Goal: Transaction & Acquisition: Purchase product/service

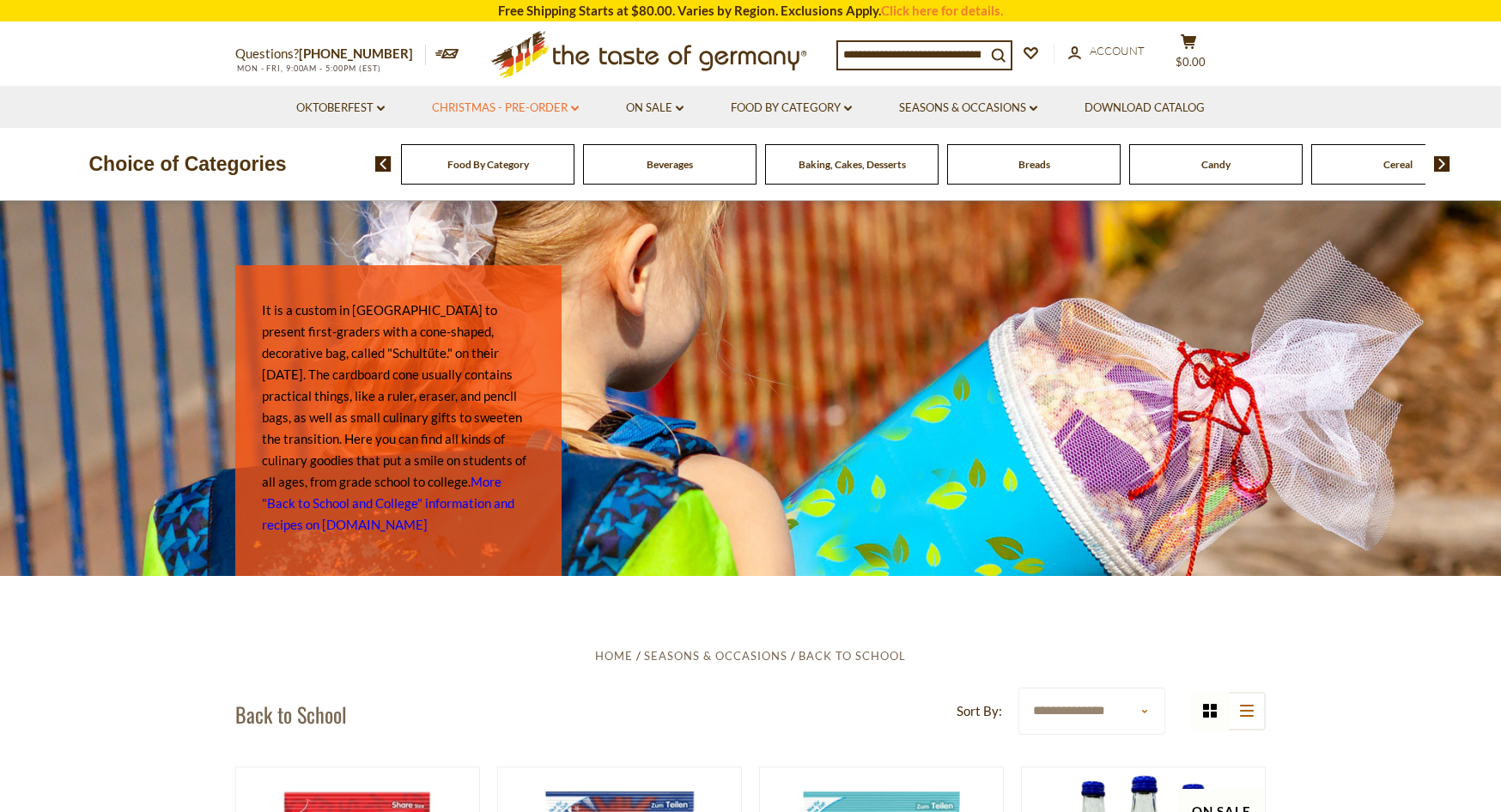
click at [565, 106] on link "Christmas - PRE-ORDER dropdown_arrow" at bounding box center [505, 108] width 147 height 19
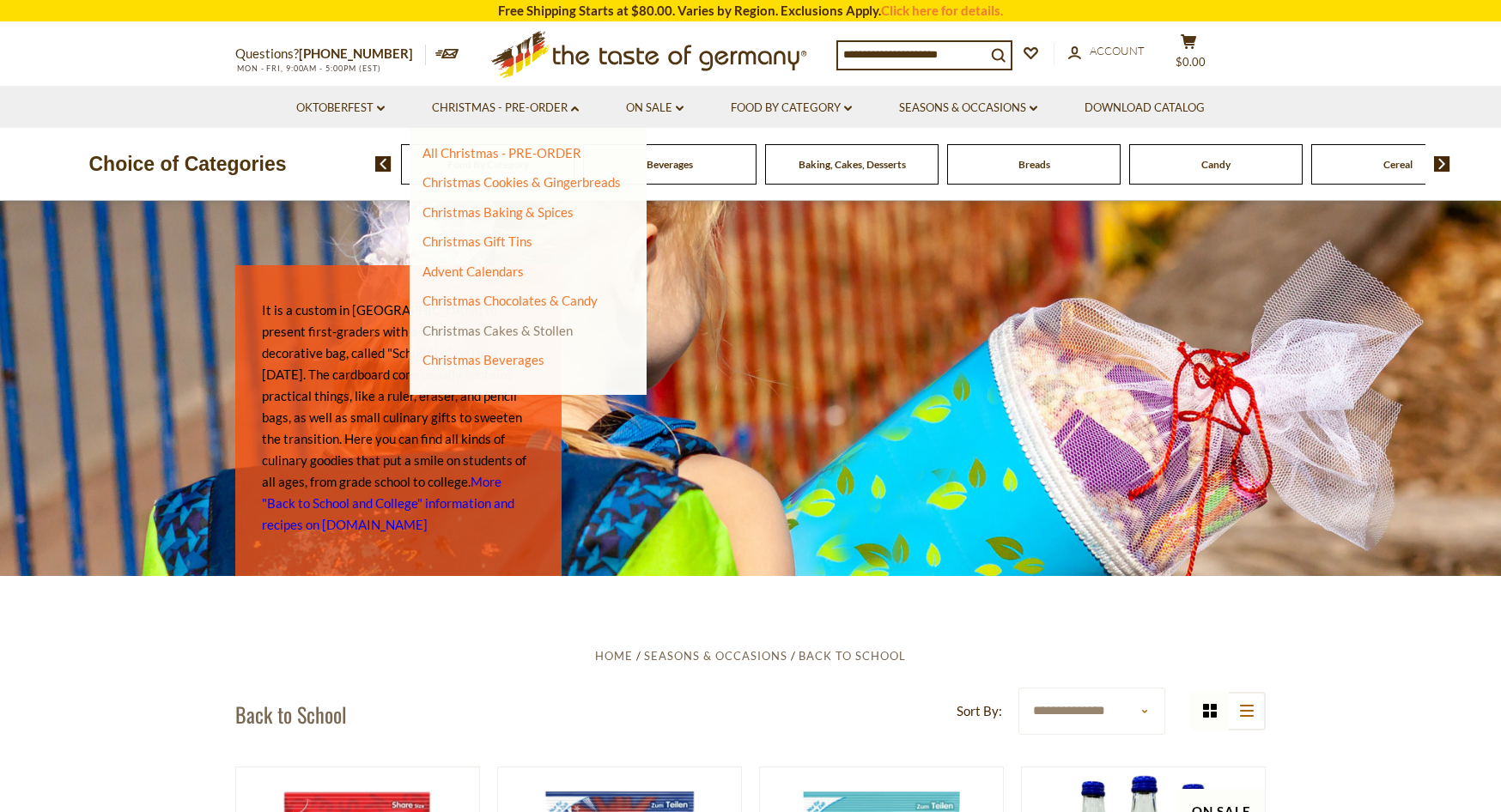
click at [504, 327] on link "Christmas Cakes & Stollen" at bounding box center [497, 330] width 150 height 15
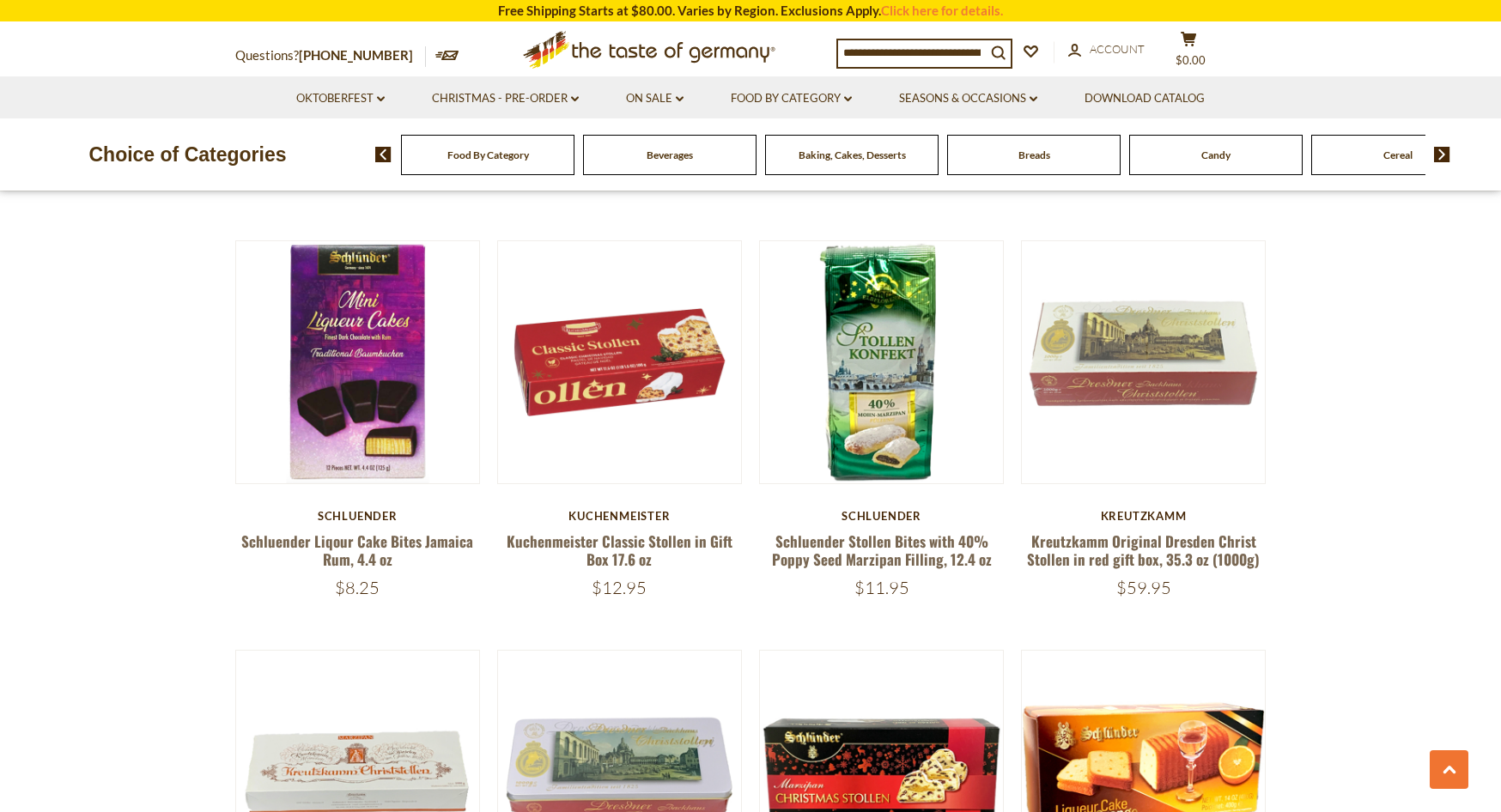
scroll to position [2226, 0]
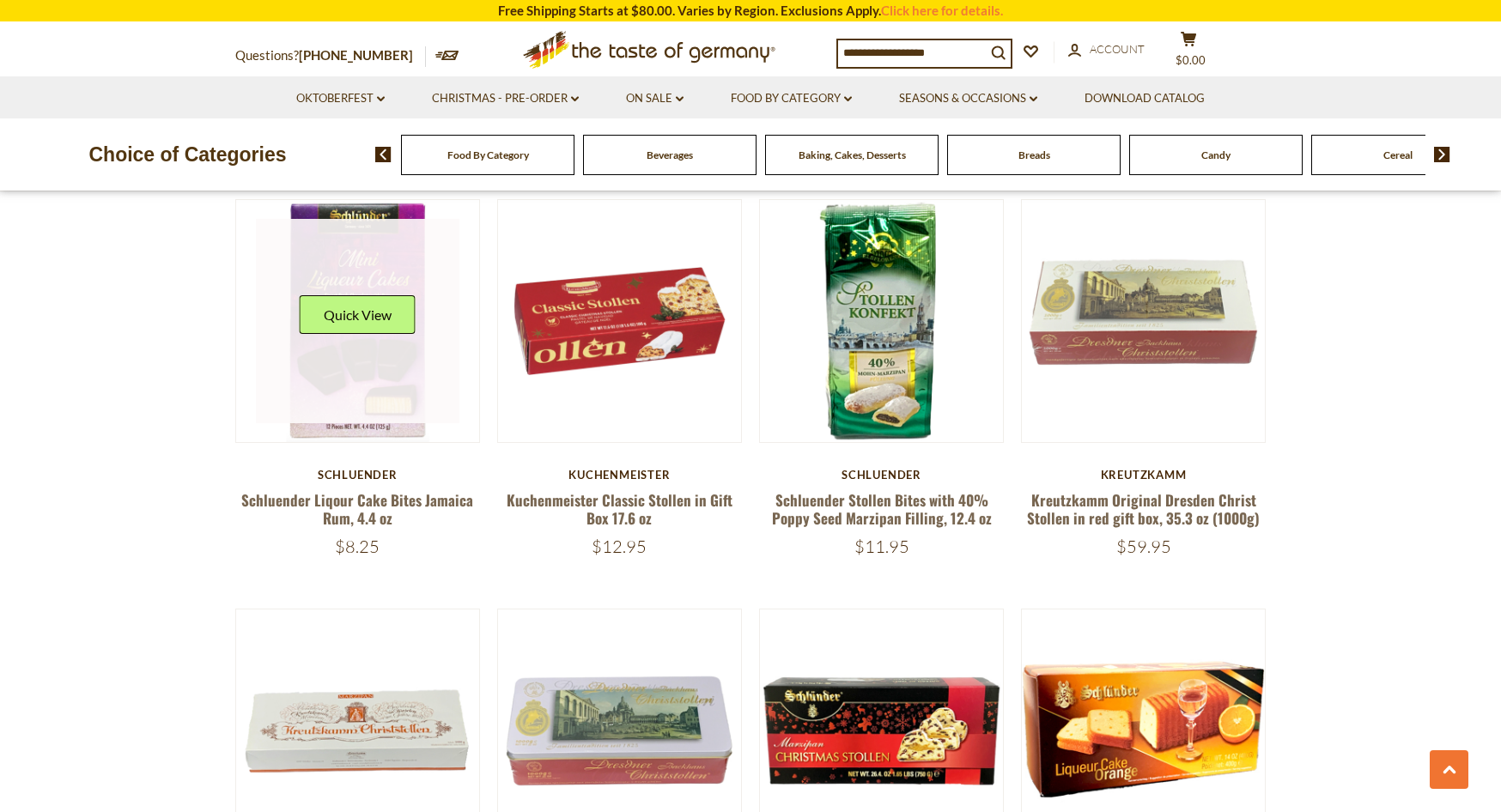
click at [369, 381] on link at bounding box center [357, 320] width 204 height 204
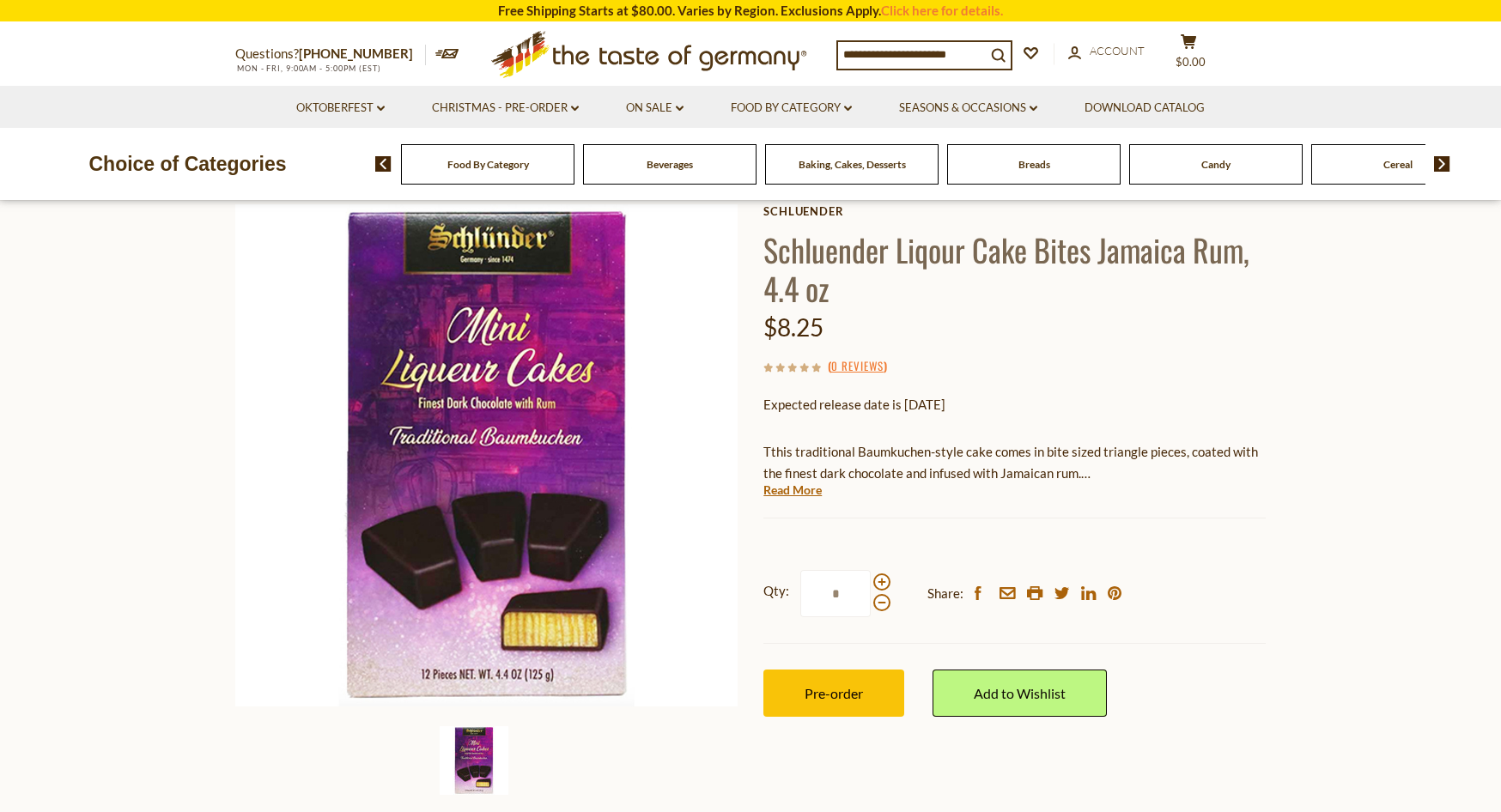
scroll to position [57, 0]
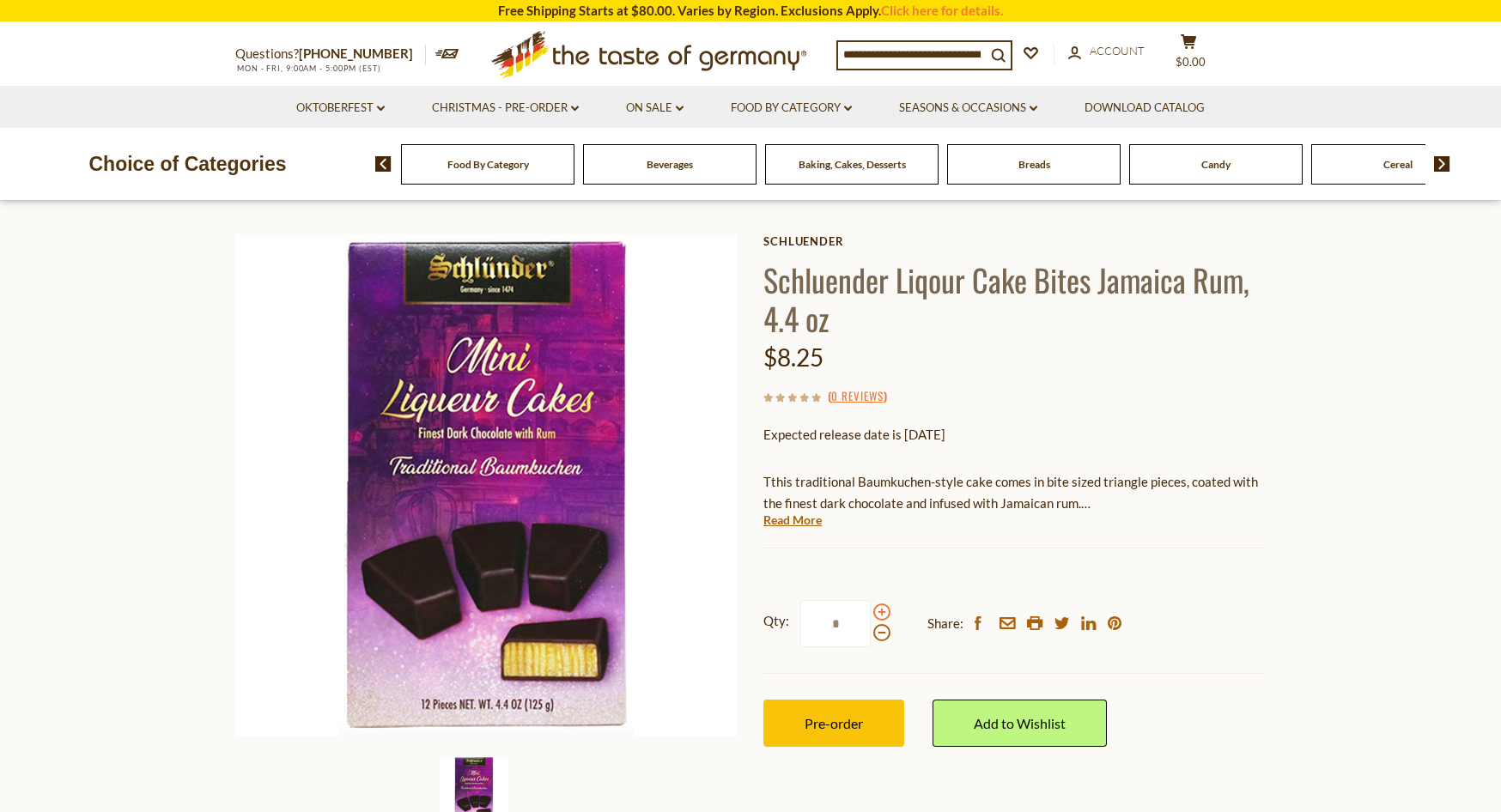
click at [879, 613] on span at bounding box center [882, 612] width 17 height 17
click at [871, 613] on input "*" at bounding box center [836, 624] width 70 height 47
click at [879, 613] on span at bounding box center [882, 612] width 17 height 17
click at [871, 613] on input "*" at bounding box center [836, 624] width 70 height 47
click at [879, 613] on span at bounding box center [882, 612] width 17 height 17
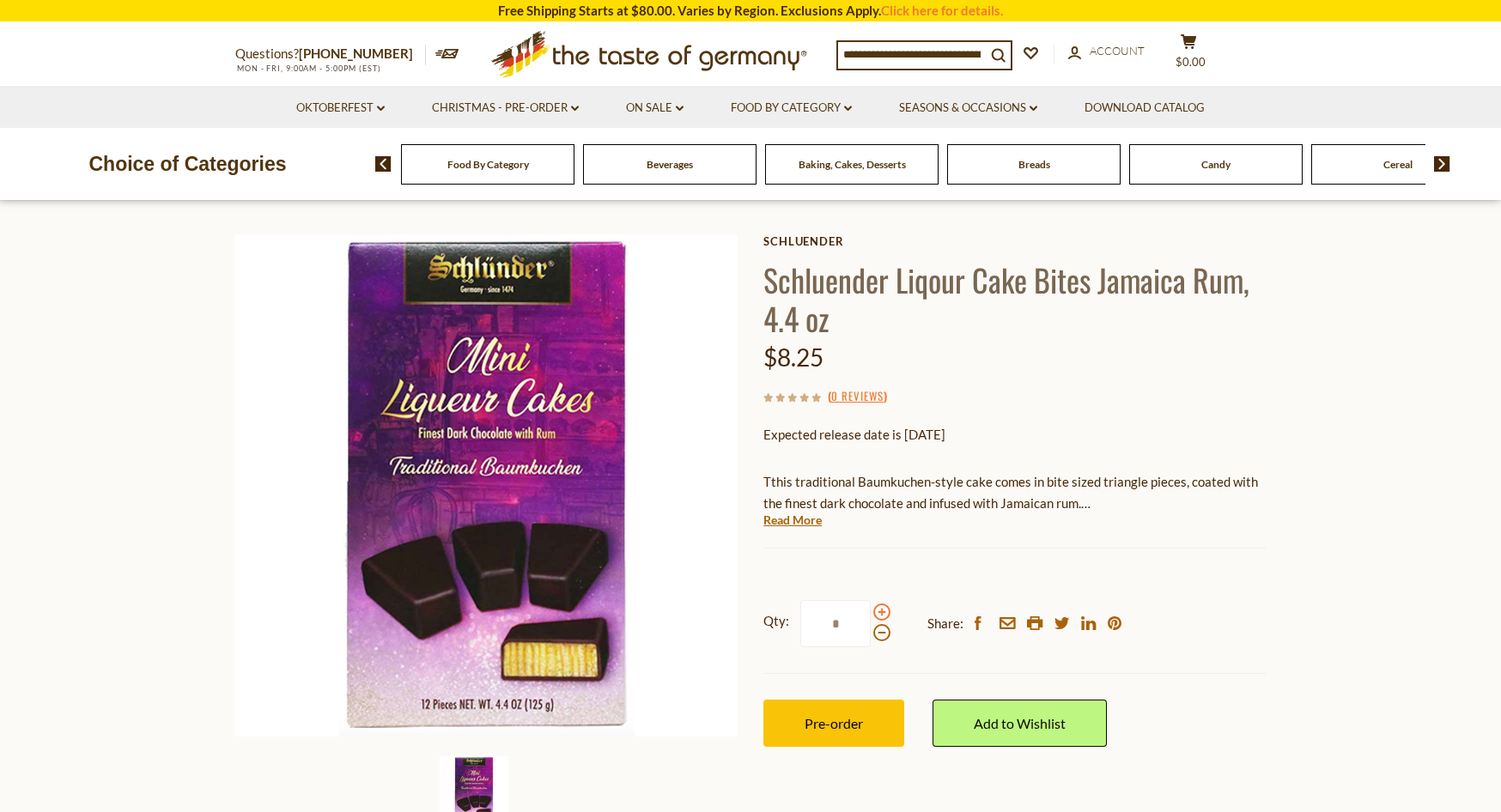
click at [871, 613] on input "*" at bounding box center [836, 624] width 70 height 47
click at [879, 613] on span at bounding box center [882, 612] width 17 height 17
click at [871, 613] on input "*" at bounding box center [836, 624] width 70 height 47
click at [879, 613] on span at bounding box center [882, 612] width 17 height 17
click at [871, 613] on input "*" at bounding box center [836, 624] width 70 height 47
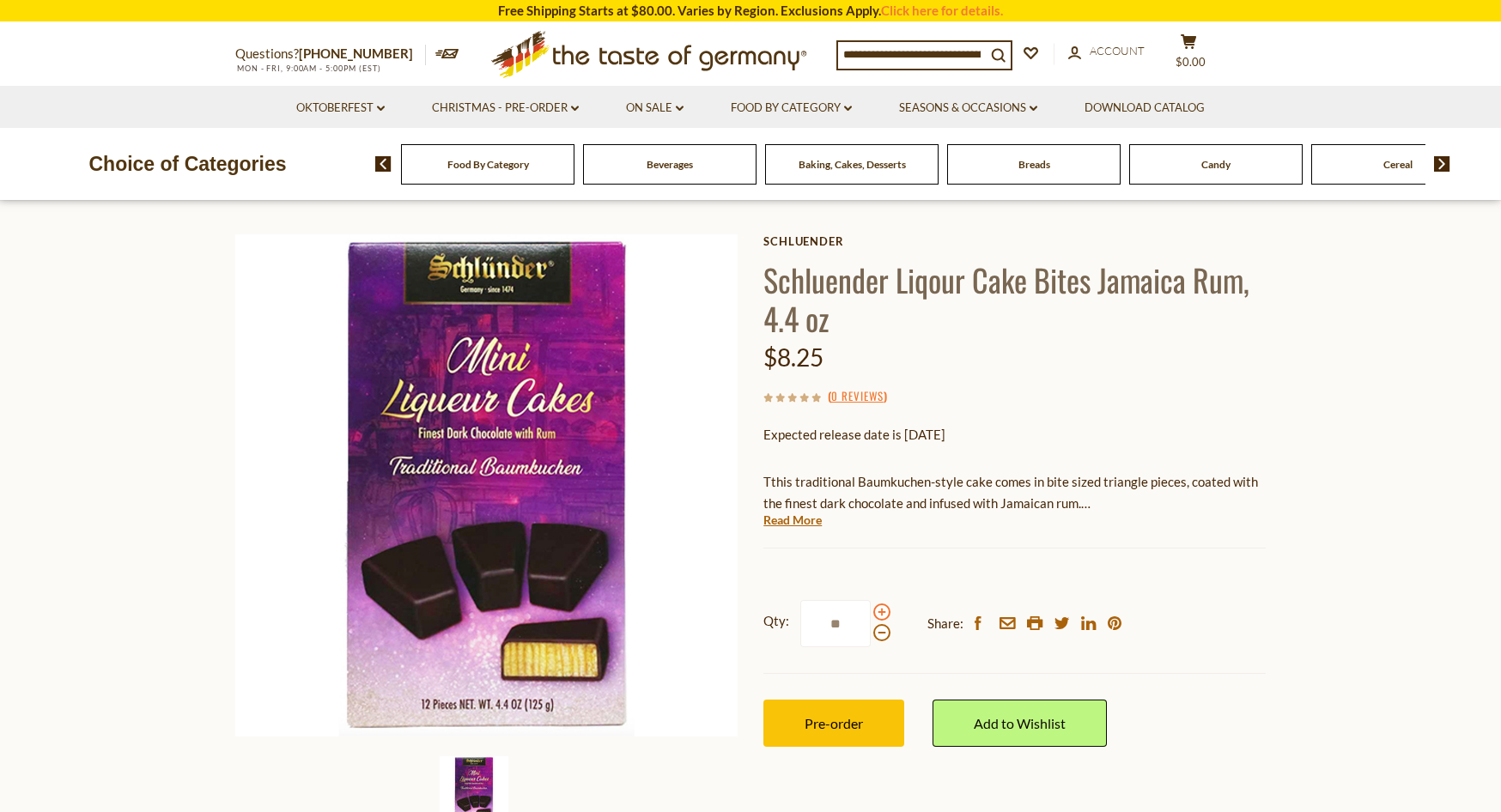
click at [879, 613] on span at bounding box center [882, 612] width 17 height 17
click at [871, 613] on input "**" at bounding box center [836, 624] width 70 height 47
click at [879, 613] on span at bounding box center [882, 612] width 17 height 17
click at [871, 613] on input "**" at bounding box center [836, 624] width 70 height 47
click at [879, 635] on span at bounding box center [882, 632] width 17 height 17
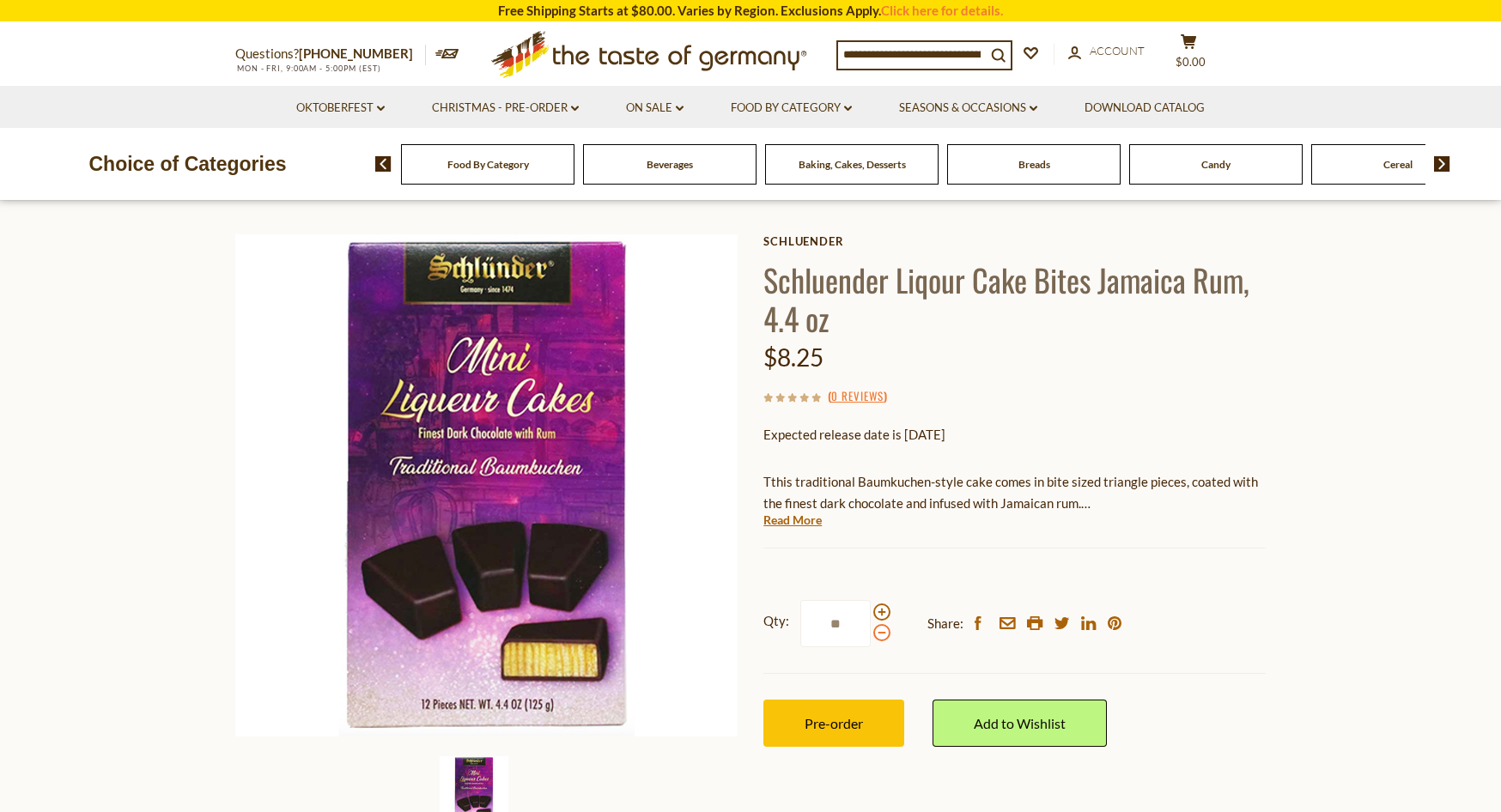
click at [871, 635] on input "**" at bounding box center [836, 624] width 70 height 47
click at [879, 635] on span at bounding box center [882, 632] width 17 height 17
click at [871, 635] on input "**" at bounding box center [836, 624] width 70 height 47
click at [879, 635] on span at bounding box center [882, 632] width 17 height 17
click at [871, 635] on input "**" at bounding box center [836, 624] width 70 height 47
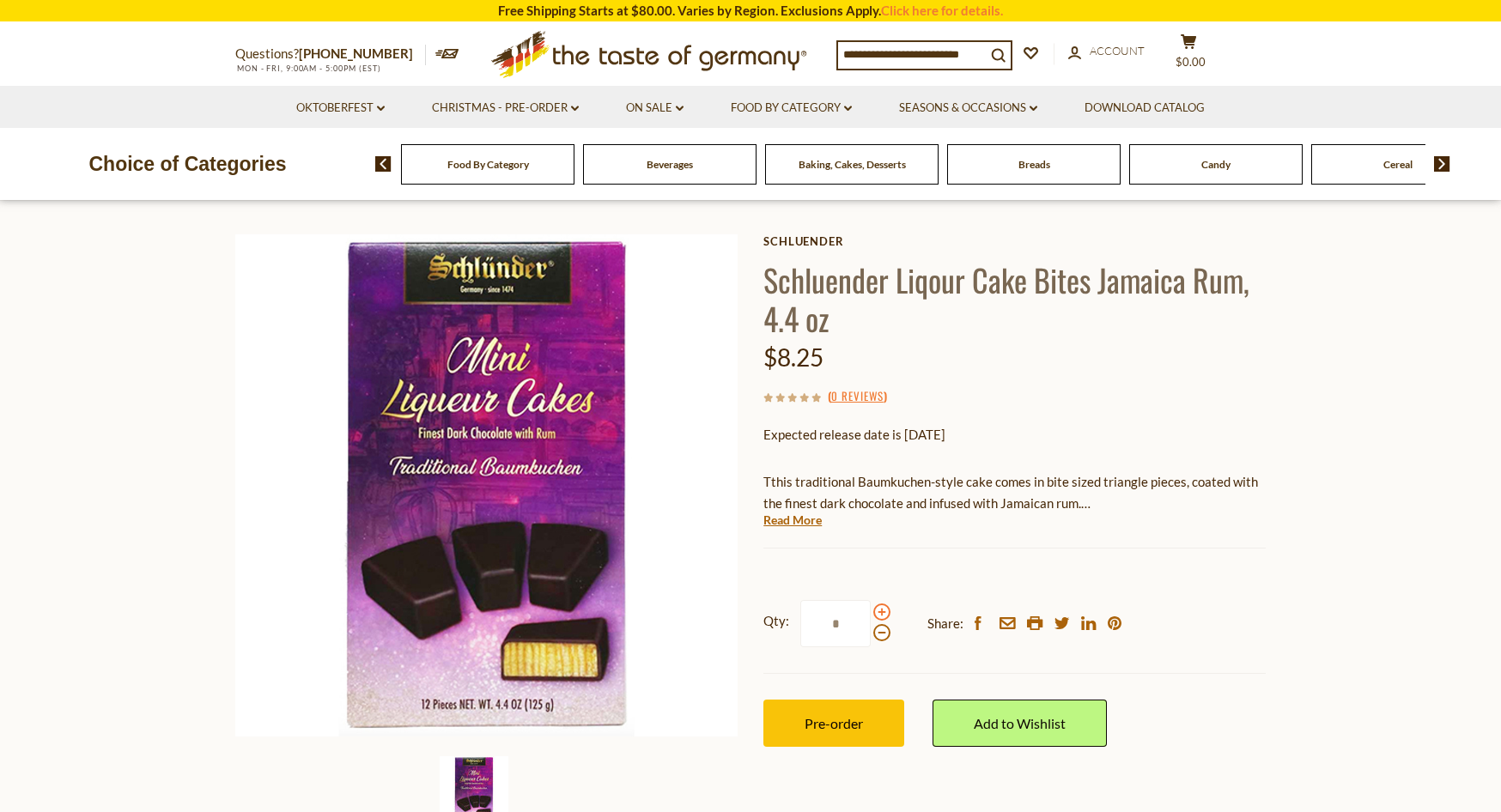
click at [882, 612] on span at bounding box center [882, 612] width 17 height 17
click at [871, 612] on input "*" at bounding box center [836, 624] width 70 height 47
click at [879, 640] on span at bounding box center [882, 632] width 17 height 17
click at [871, 640] on input "**" at bounding box center [836, 624] width 70 height 47
drag, startPoint x: 849, startPoint y: 624, endPoint x: 810, endPoint y: 623, distance: 39.0
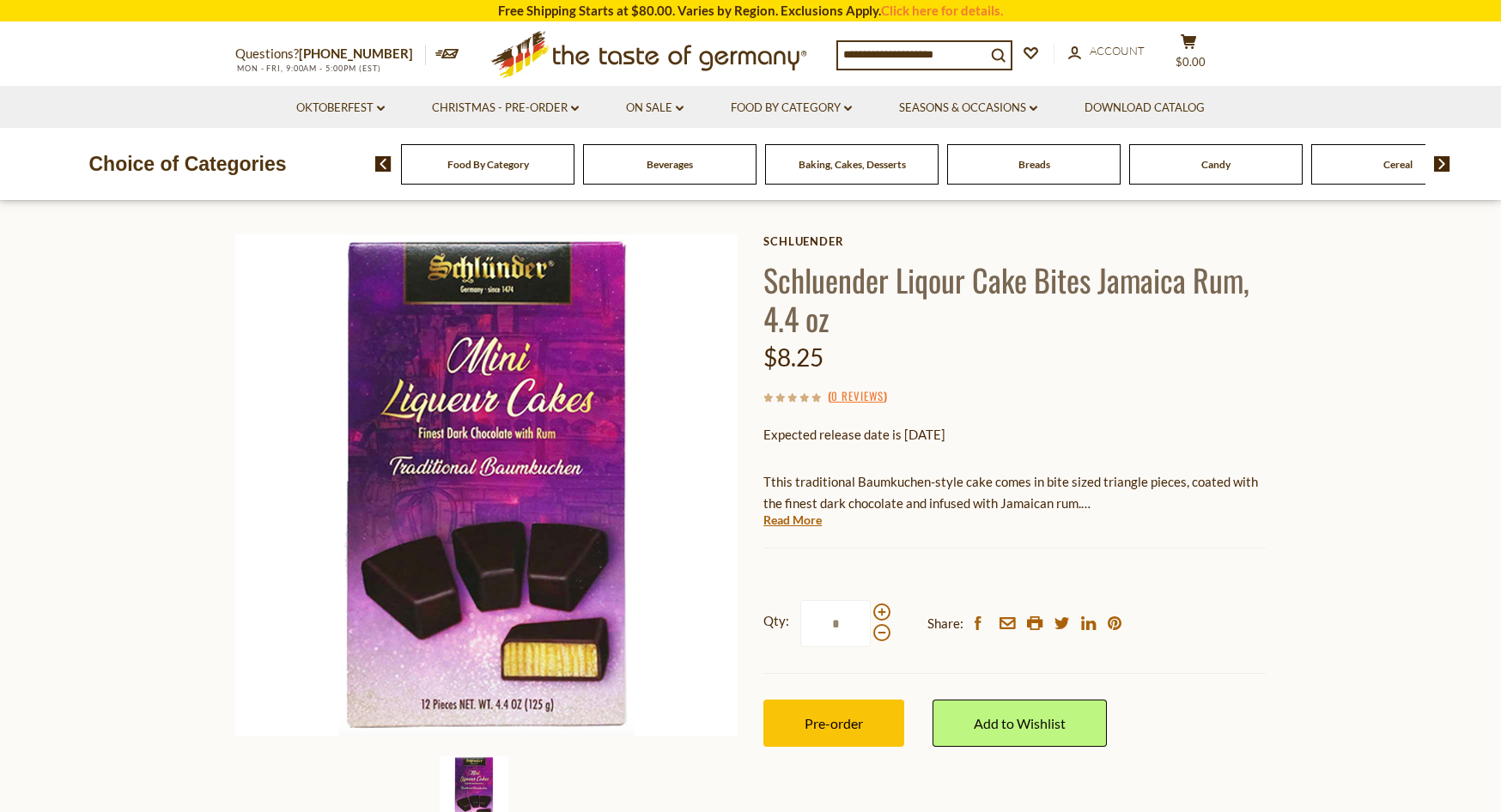
click at [810, 623] on input "*" at bounding box center [836, 624] width 70 height 47
type input "**"
click at [846, 723] on span "Pre-order" at bounding box center [834, 724] width 59 height 16
click at [553, 108] on link "Christmas - PRE-ORDER dropdown_arrow" at bounding box center [505, 108] width 147 height 19
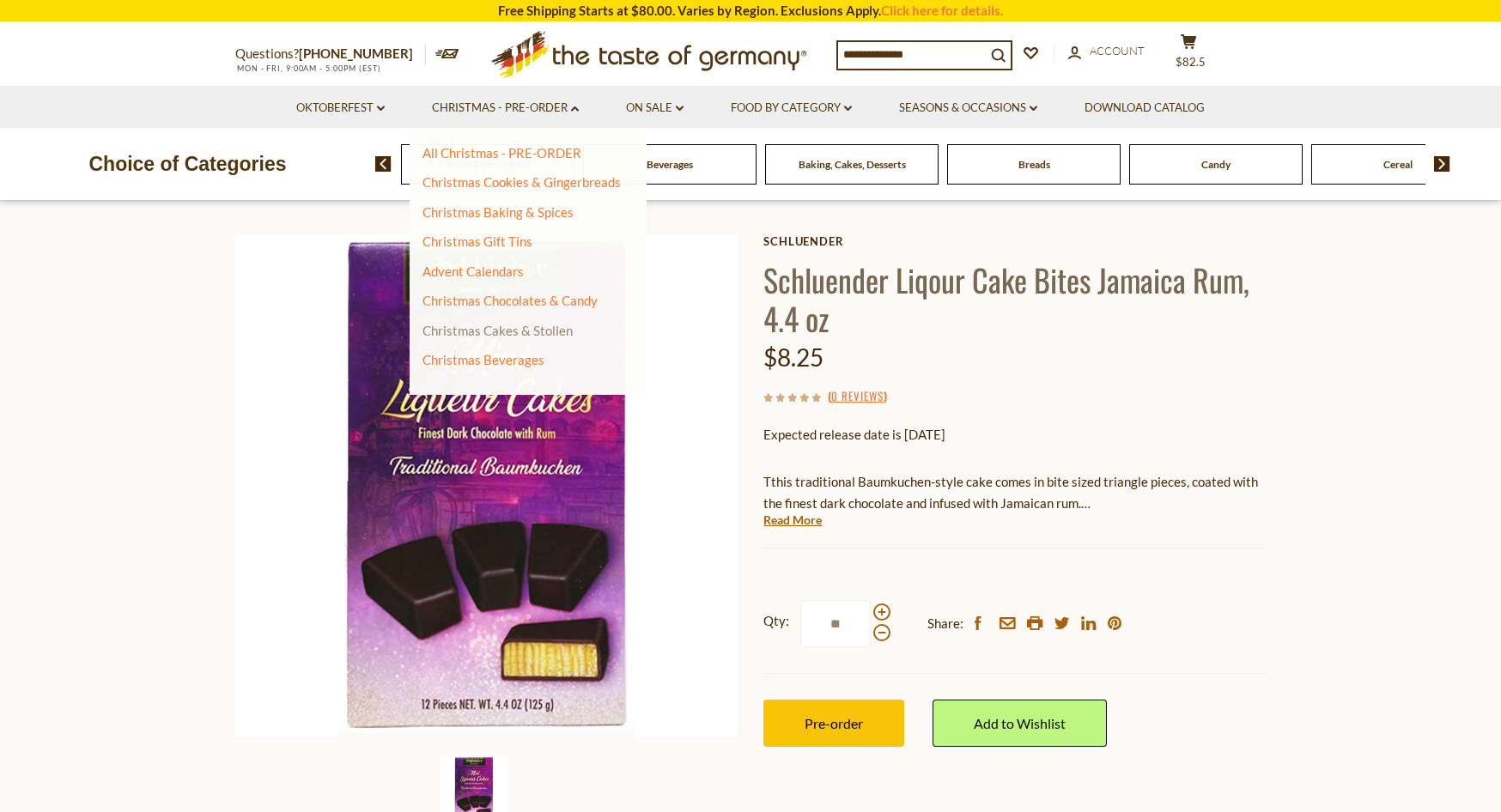
click at [496, 331] on link "Christmas Cakes & Stollen" at bounding box center [497, 330] width 150 height 15
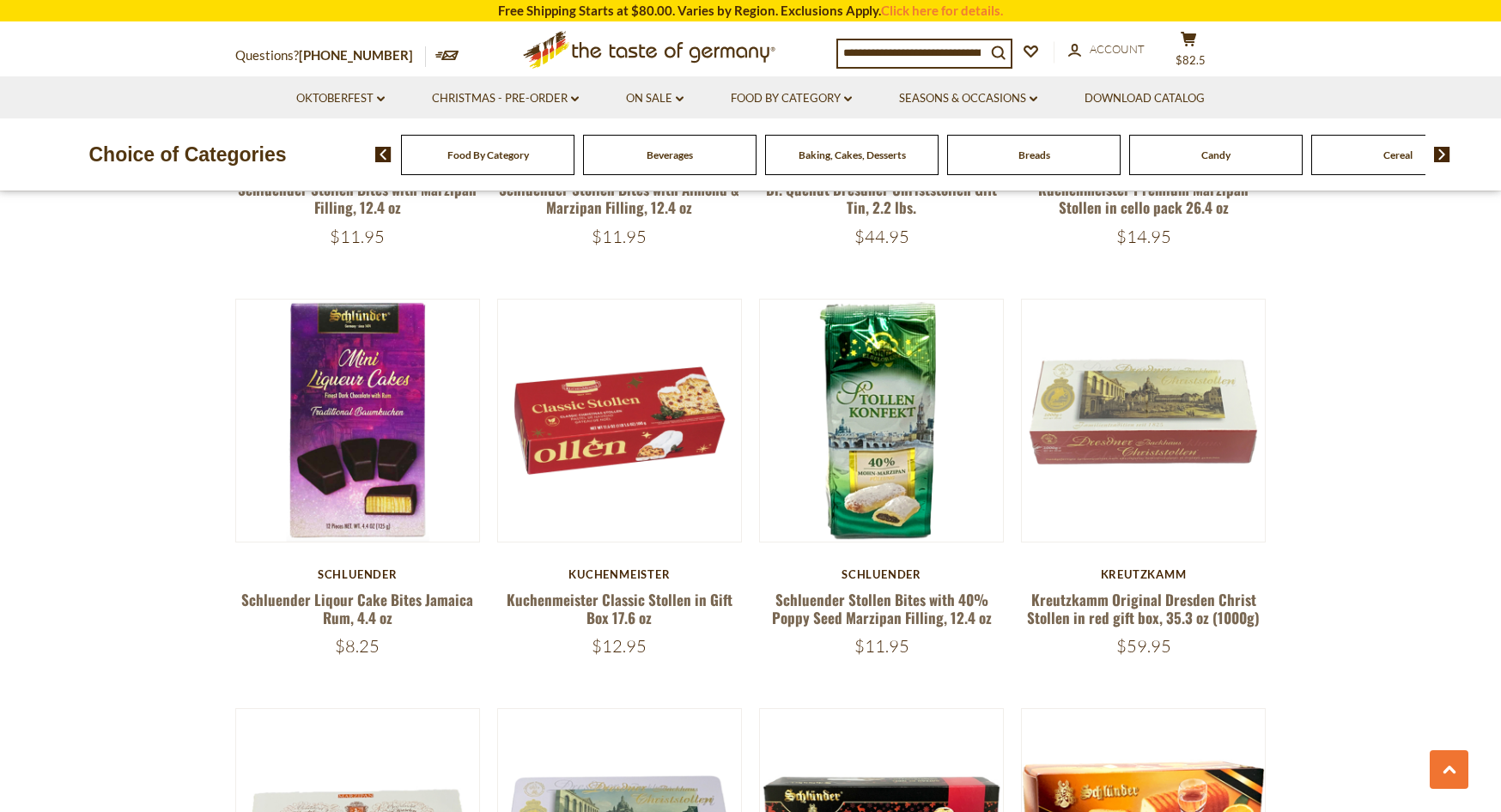
scroll to position [2191, 0]
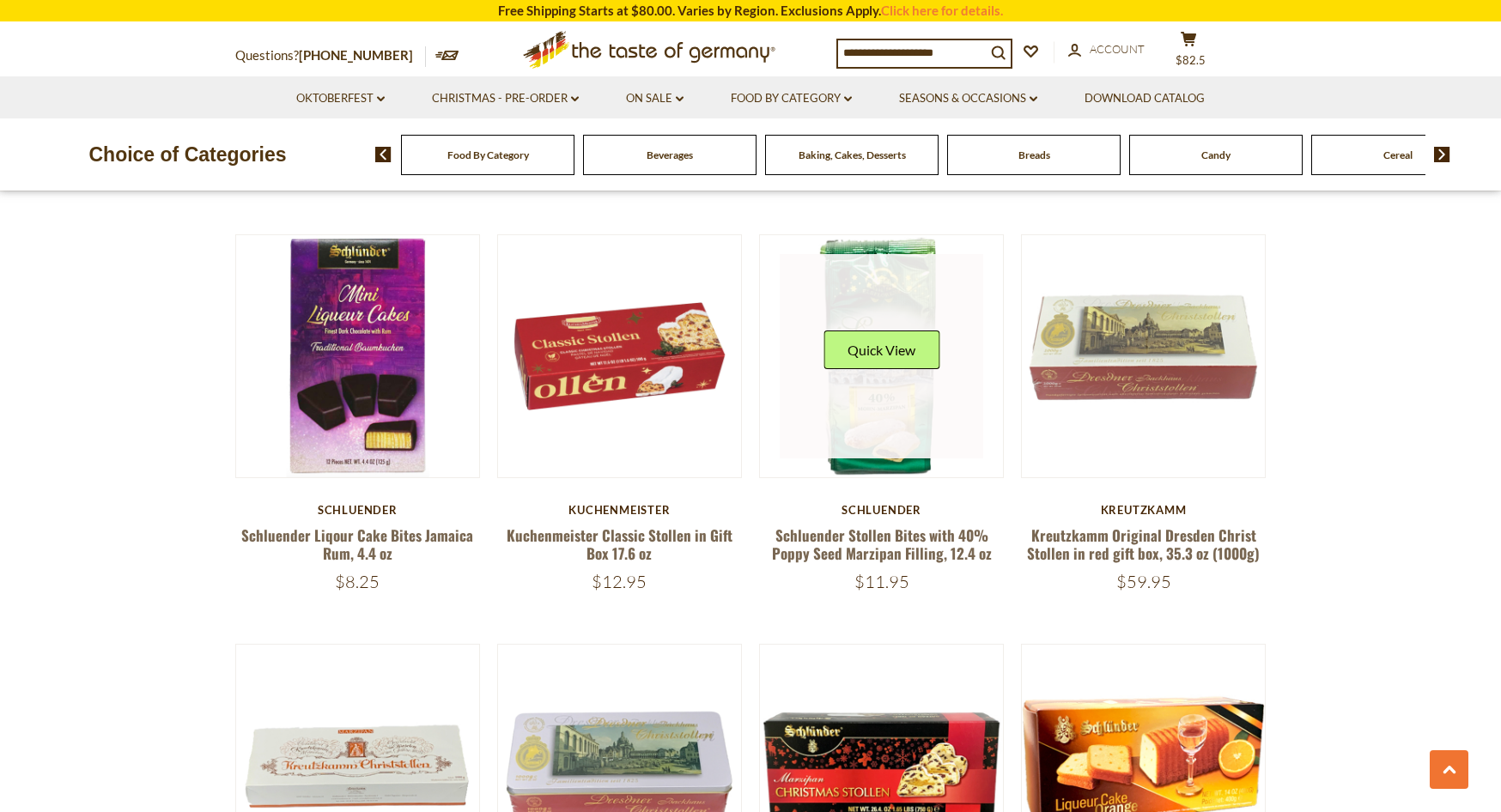
click at [887, 390] on link at bounding box center [882, 356] width 204 height 204
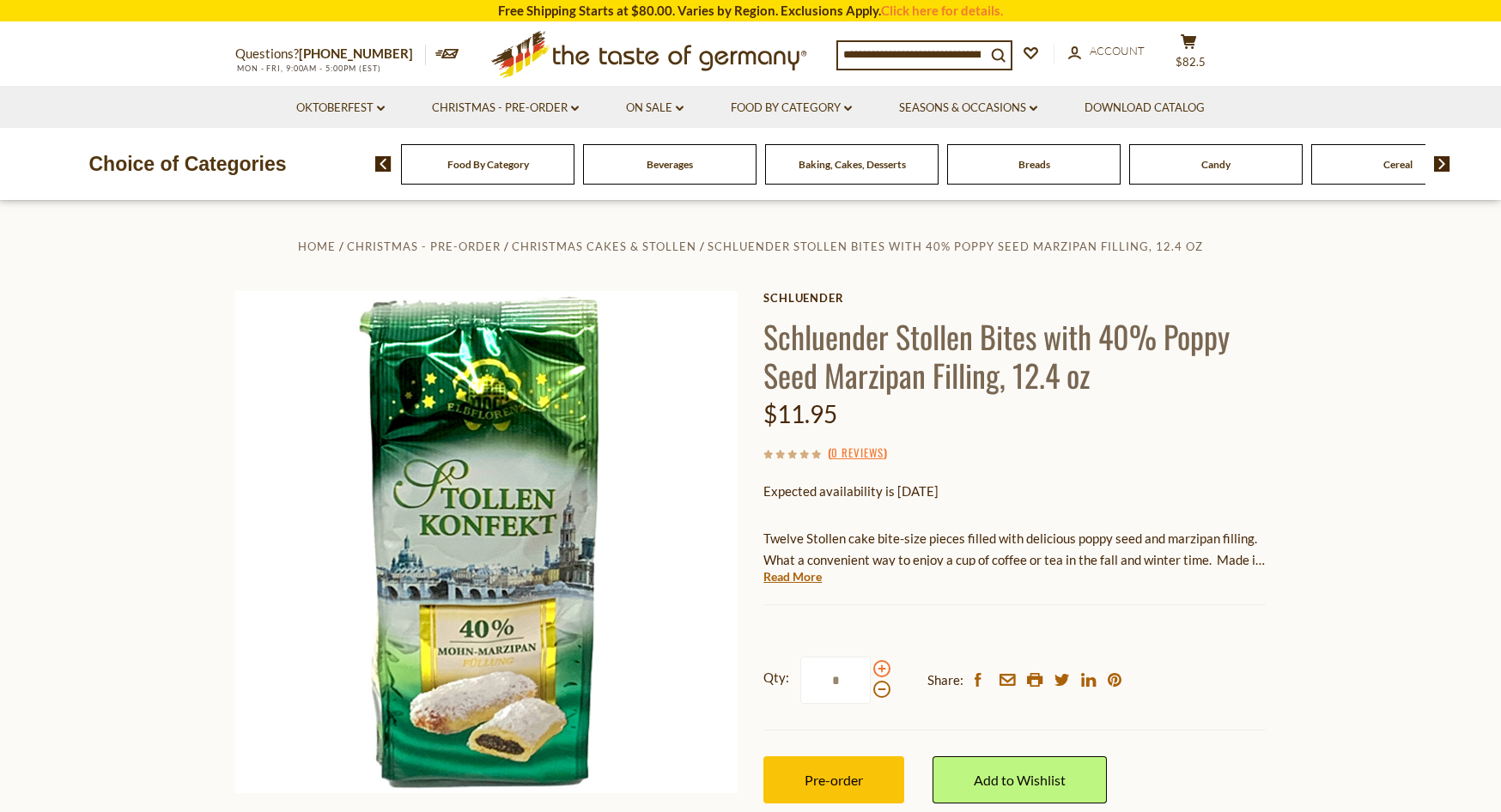
click at [882, 669] on span at bounding box center [882, 668] width 17 height 17
click at [871, 669] on input "*" at bounding box center [836, 681] width 70 height 47
click at [882, 669] on span at bounding box center [882, 668] width 17 height 17
click at [871, 669] on input "*" at bounding box center [836, 681] width 70 height 47
click at [879, 689] on span at bounding box center [882, 689] width 17 height 17
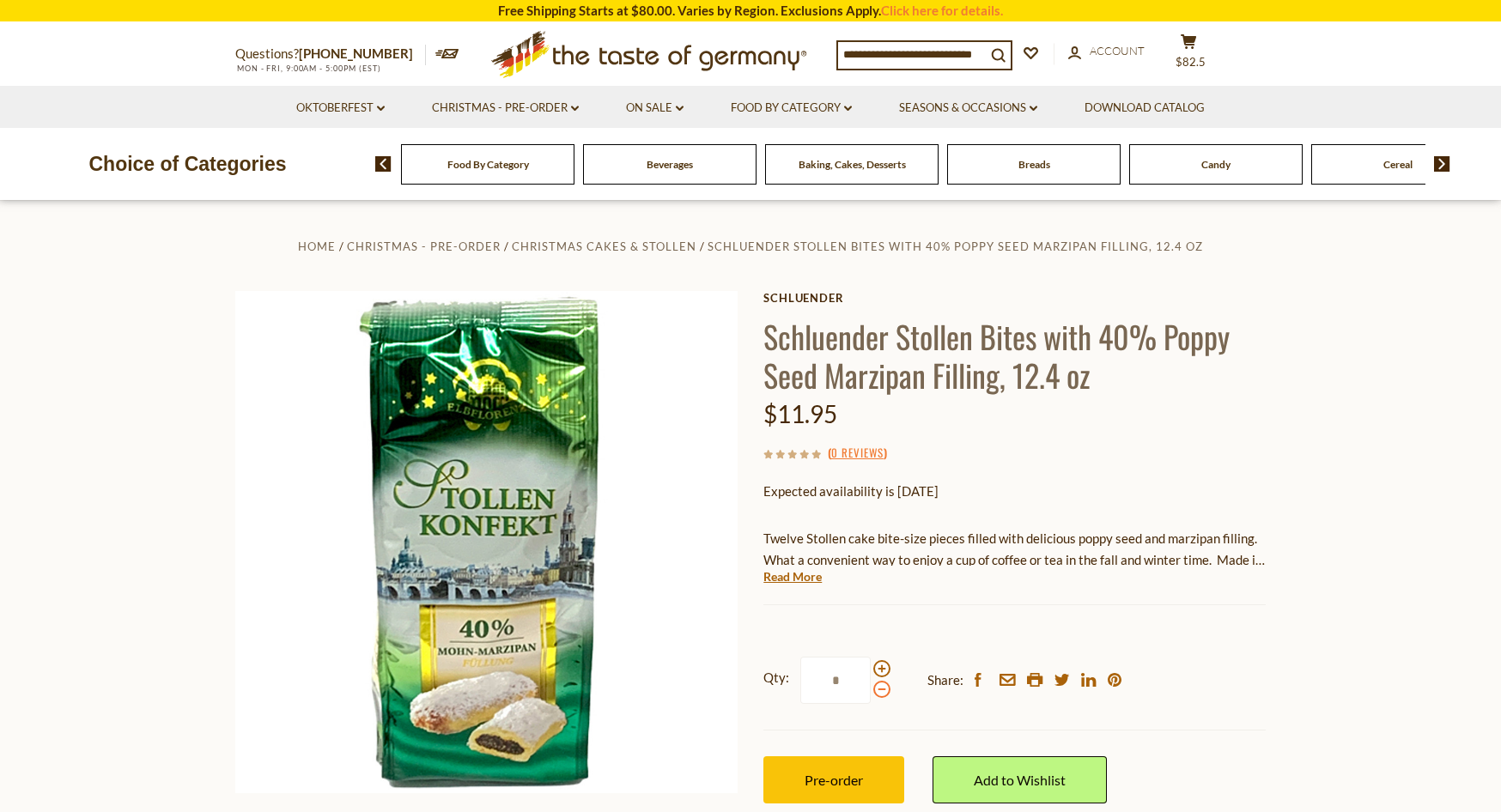
click at [871, 689] on input "*" at bounding box center [836, 681] width 70 height 47
type input "*"
click at [832, 780] on span "Pre-order" at bounding box center [834, 780] width 59 height 16
click at [553, 106] on link "Christmas - PRE-ORDER dropdown_arrow" at bounding box center [505, 108] width 147 height 19
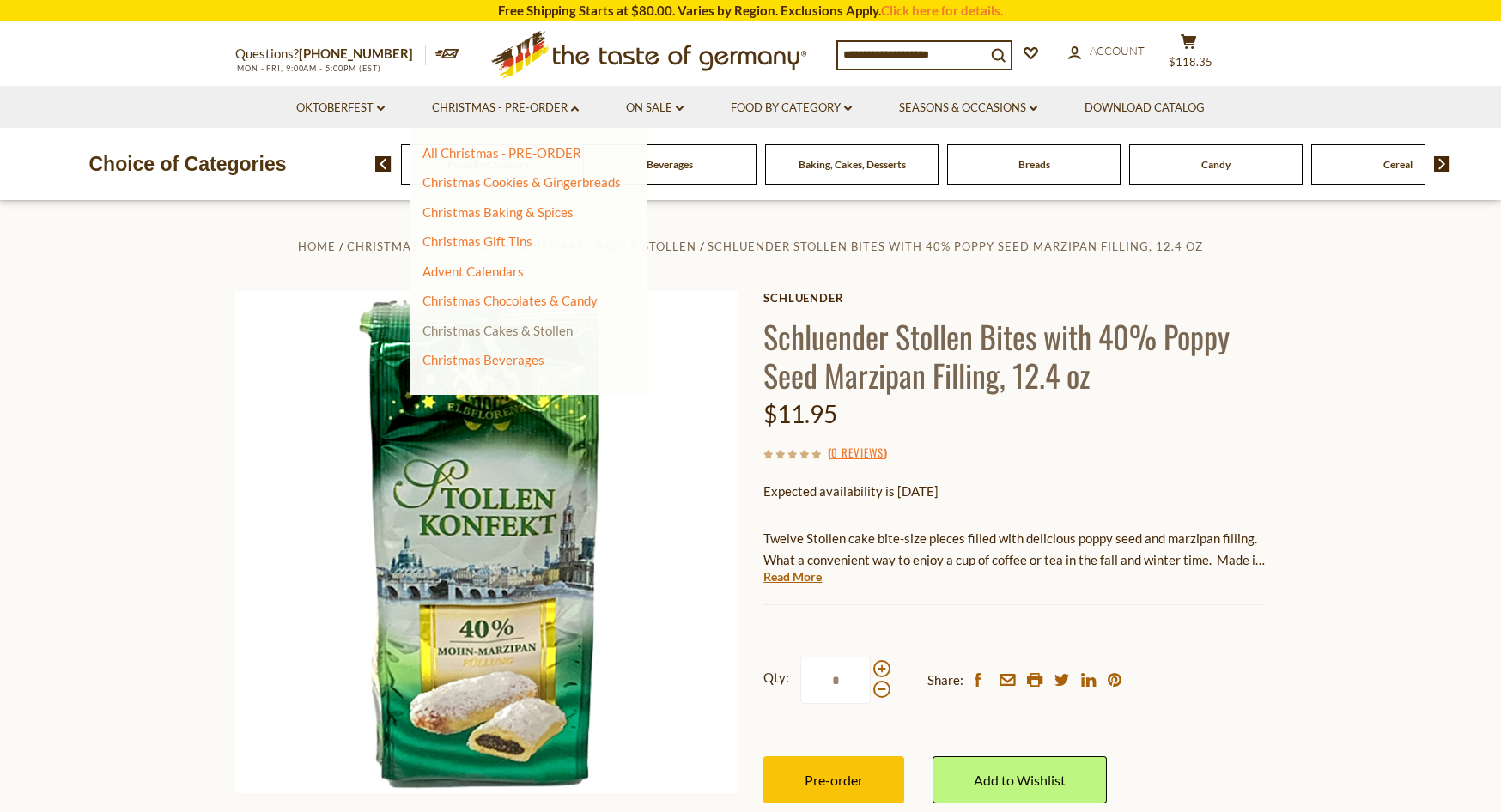
click at [494, 336] on link "Christmas Cakes & Stollen" at bounding box center [497, 330] width 150 height 15
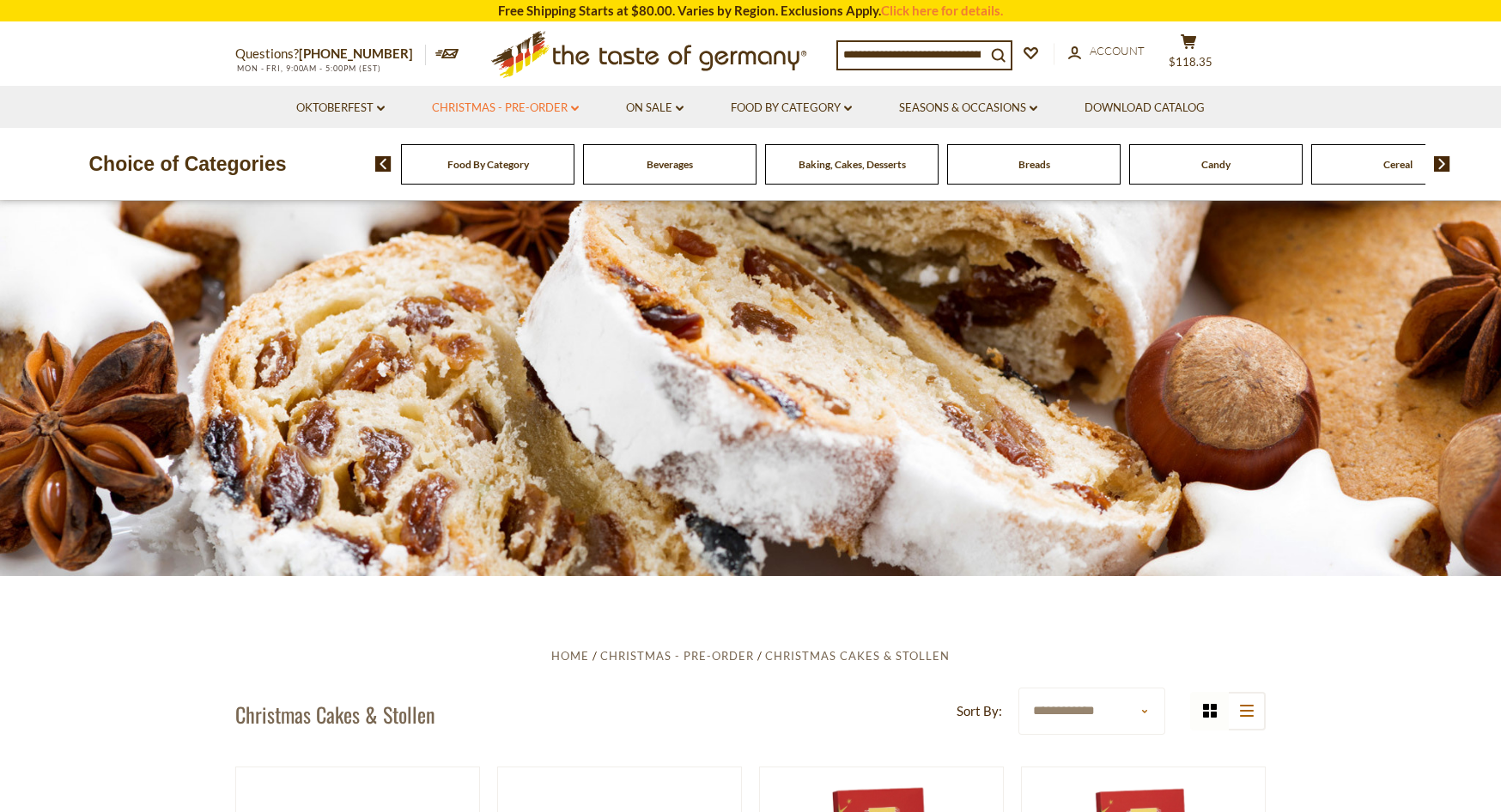
click at [573, 106] on icon "dropdown_arrow" at bounding box center [574, 108] width 8 height 6
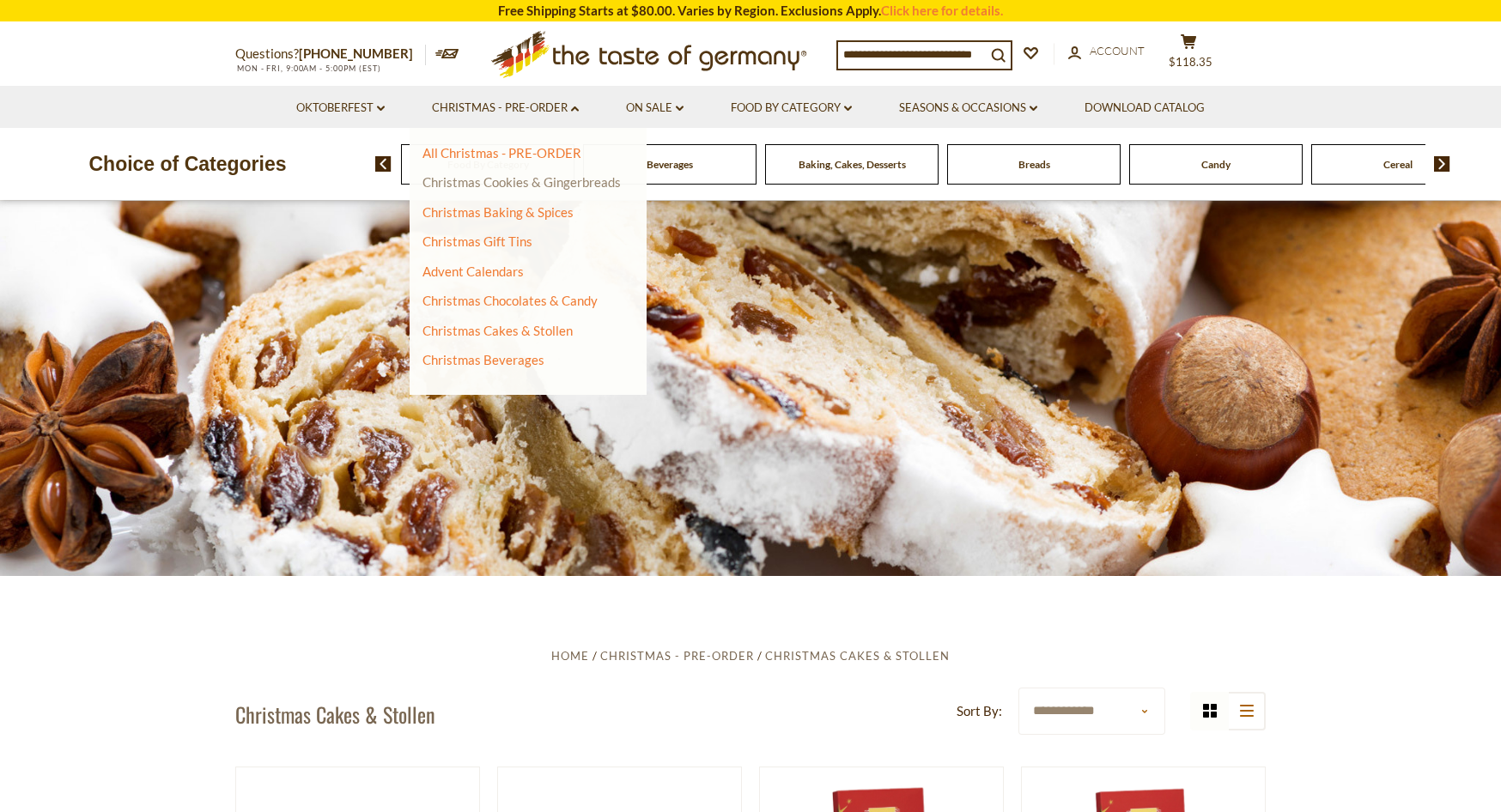
click at [547, 183] on link "Christmas Cookies & Gingerbreads" at bounding box center [521, 182] width 198 height 15
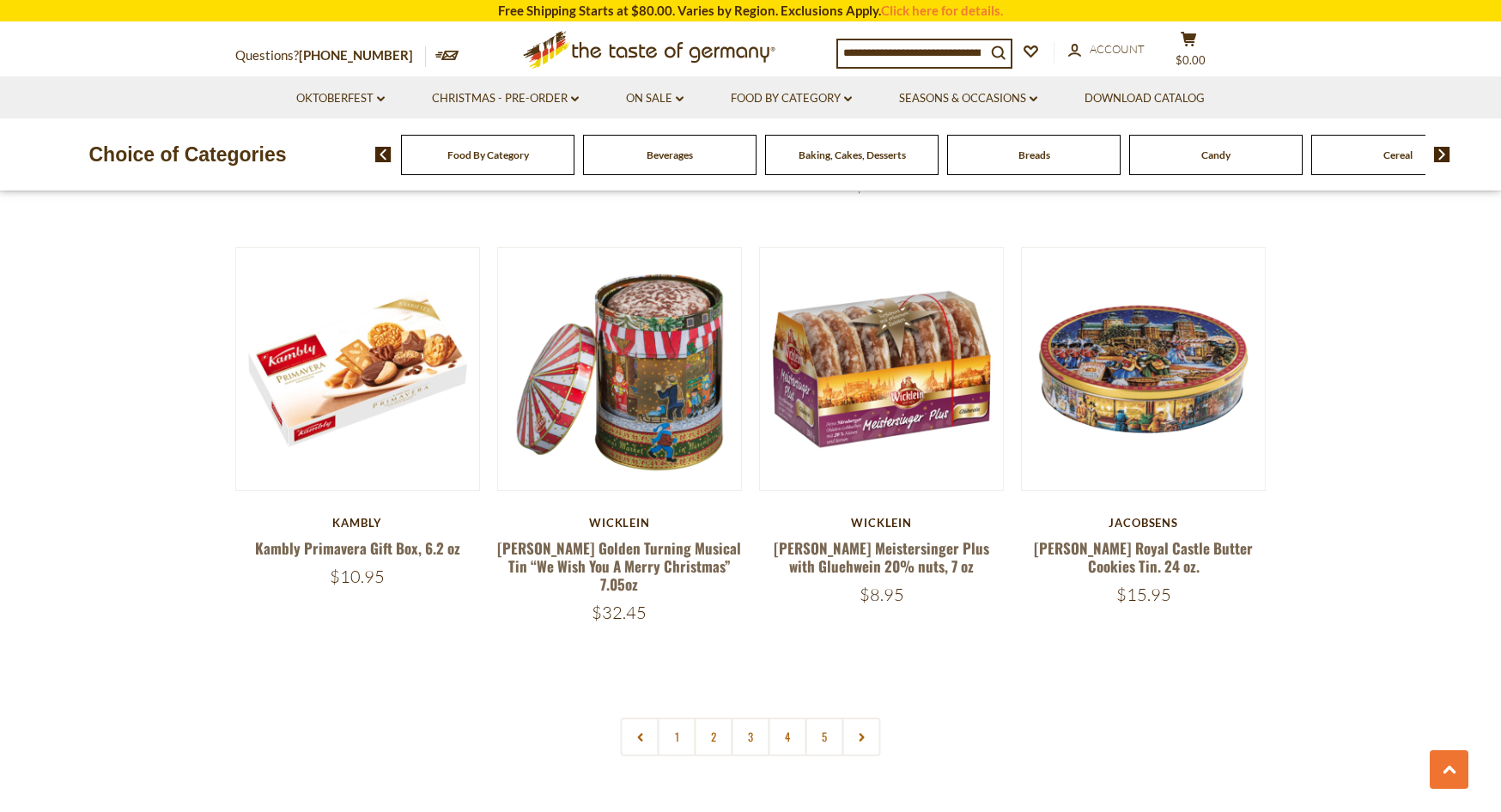
scroll to position [3905, 0]
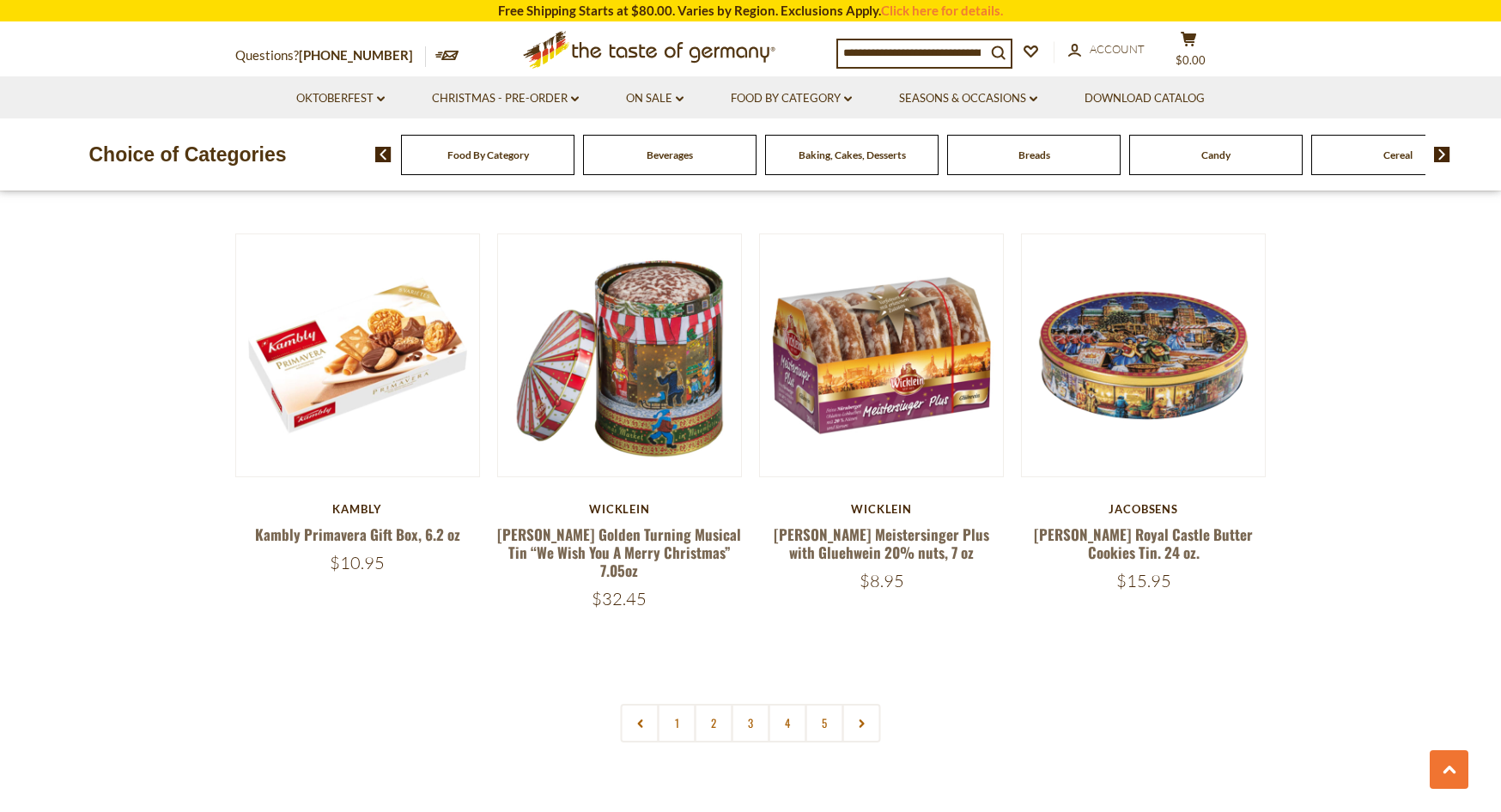
click at [718, 704] on link "2" at bounding box center [714, 723] width 39 height 39
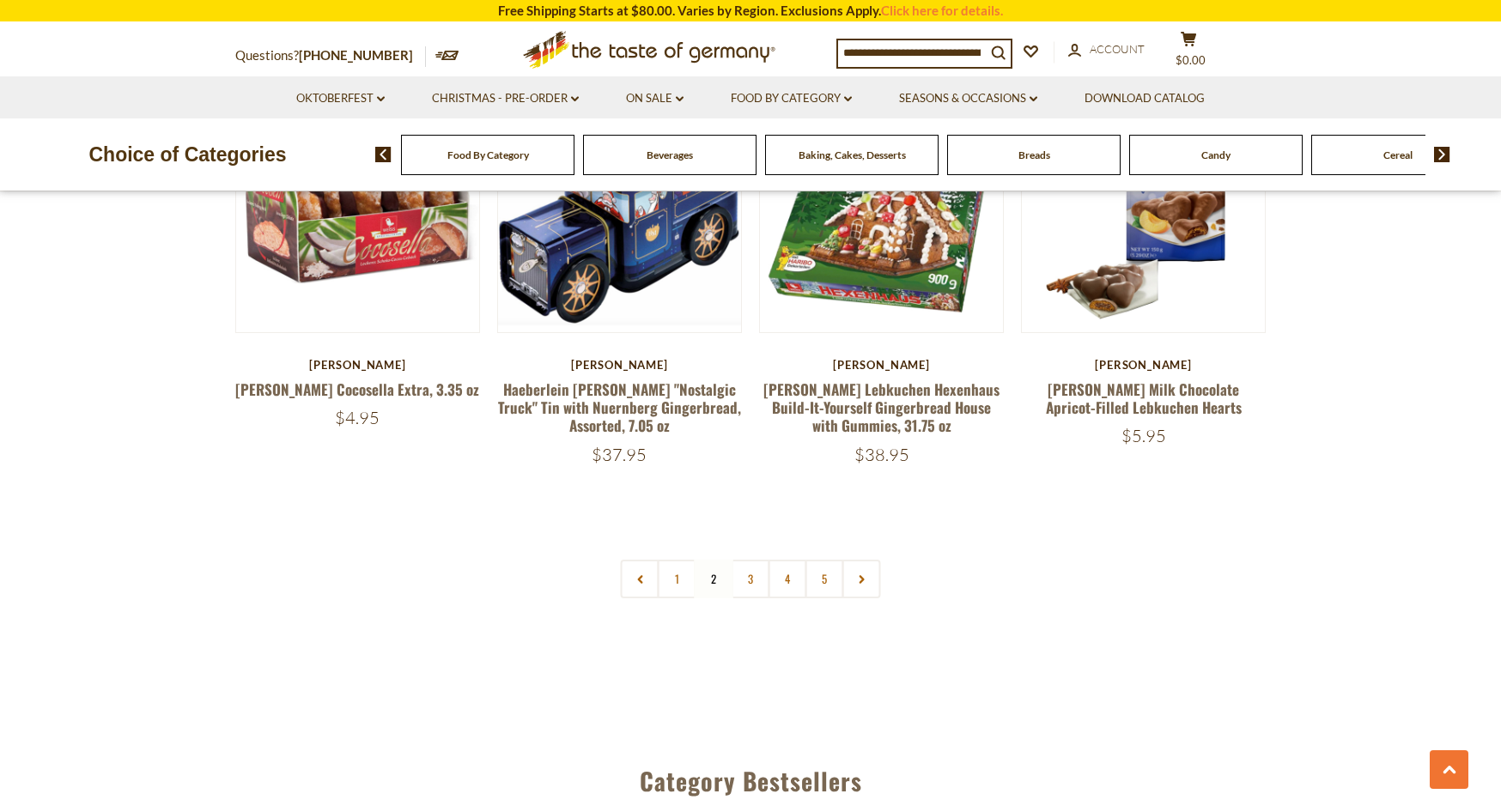
scroll to position [4089, 0]
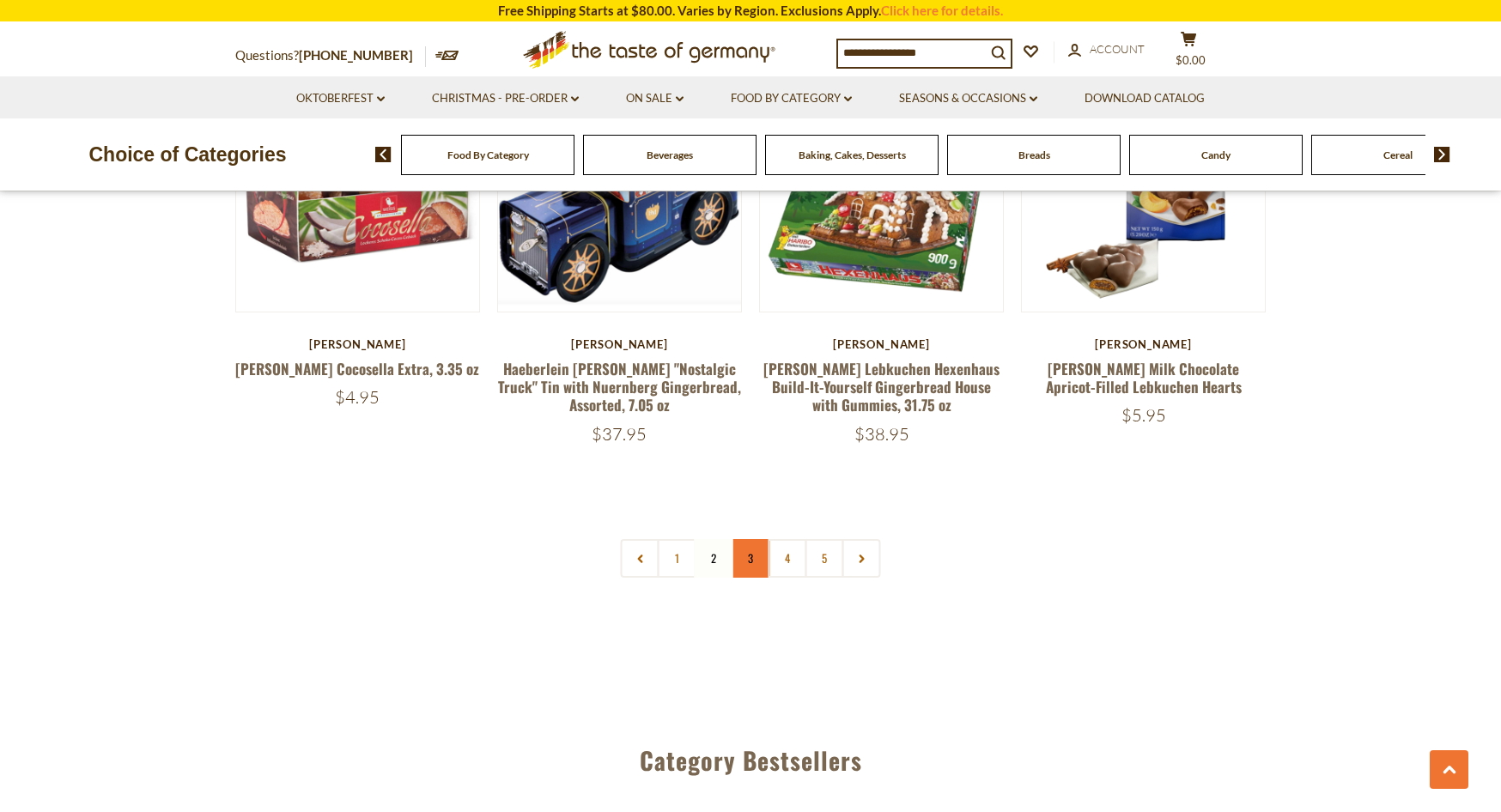
click at [748, 539] on link "3" at bounding box center [751, 558] width 39 height 39
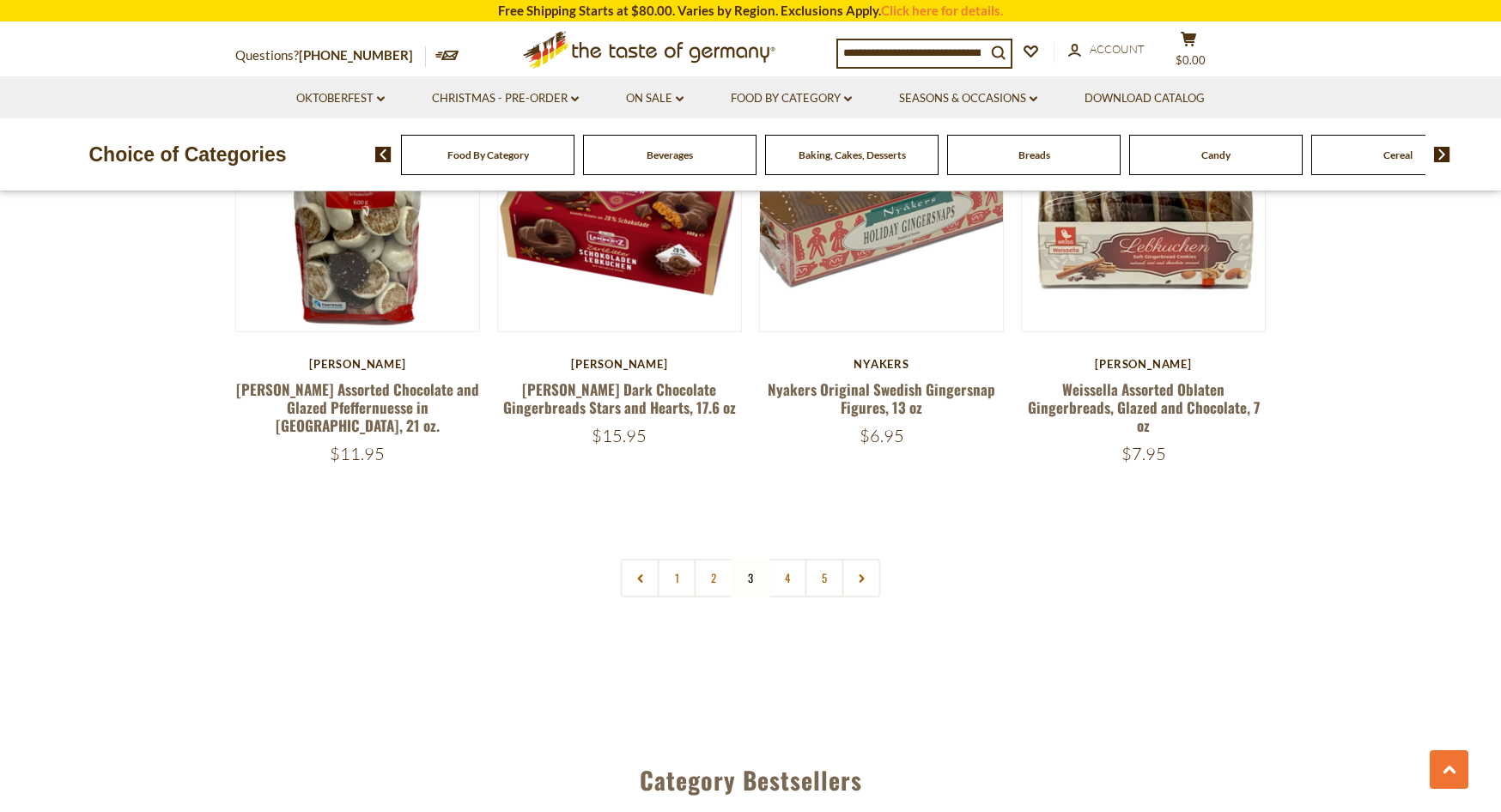
scroll to position [4105, 0]
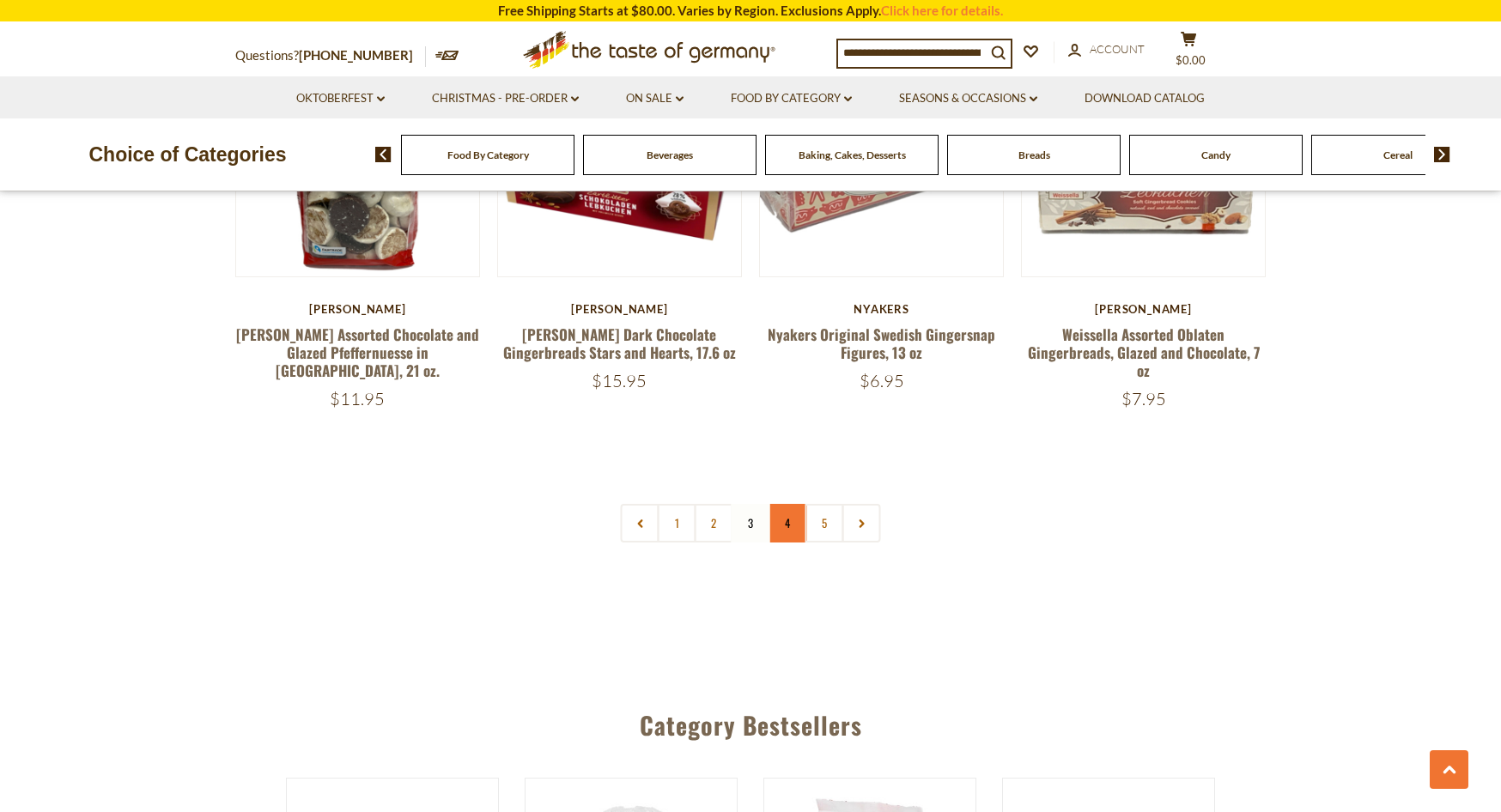
click at [782, 504] on link "4" at bounding box center [788, 523] width 39 height 39
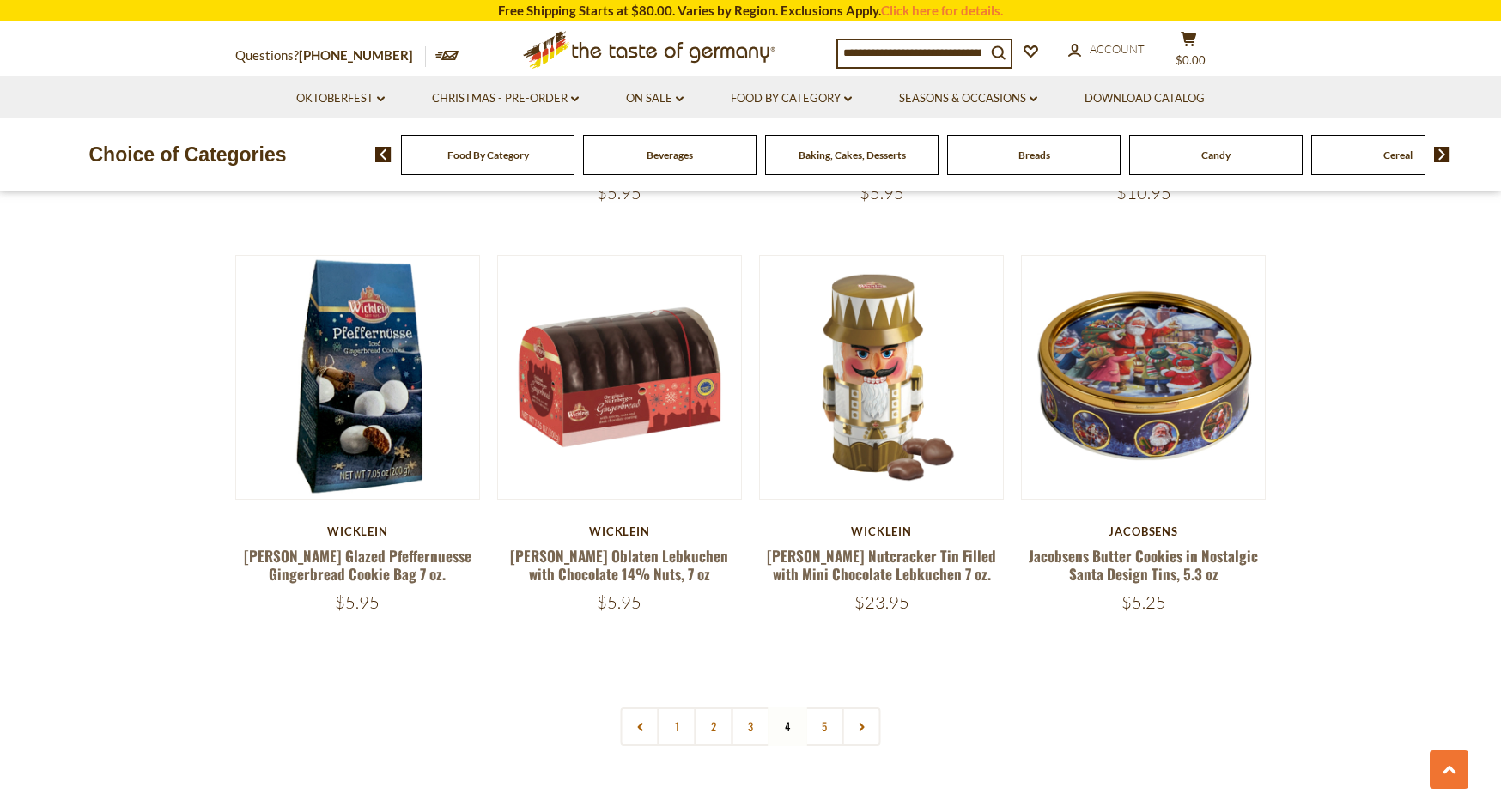
scroll to position [3985, 0]
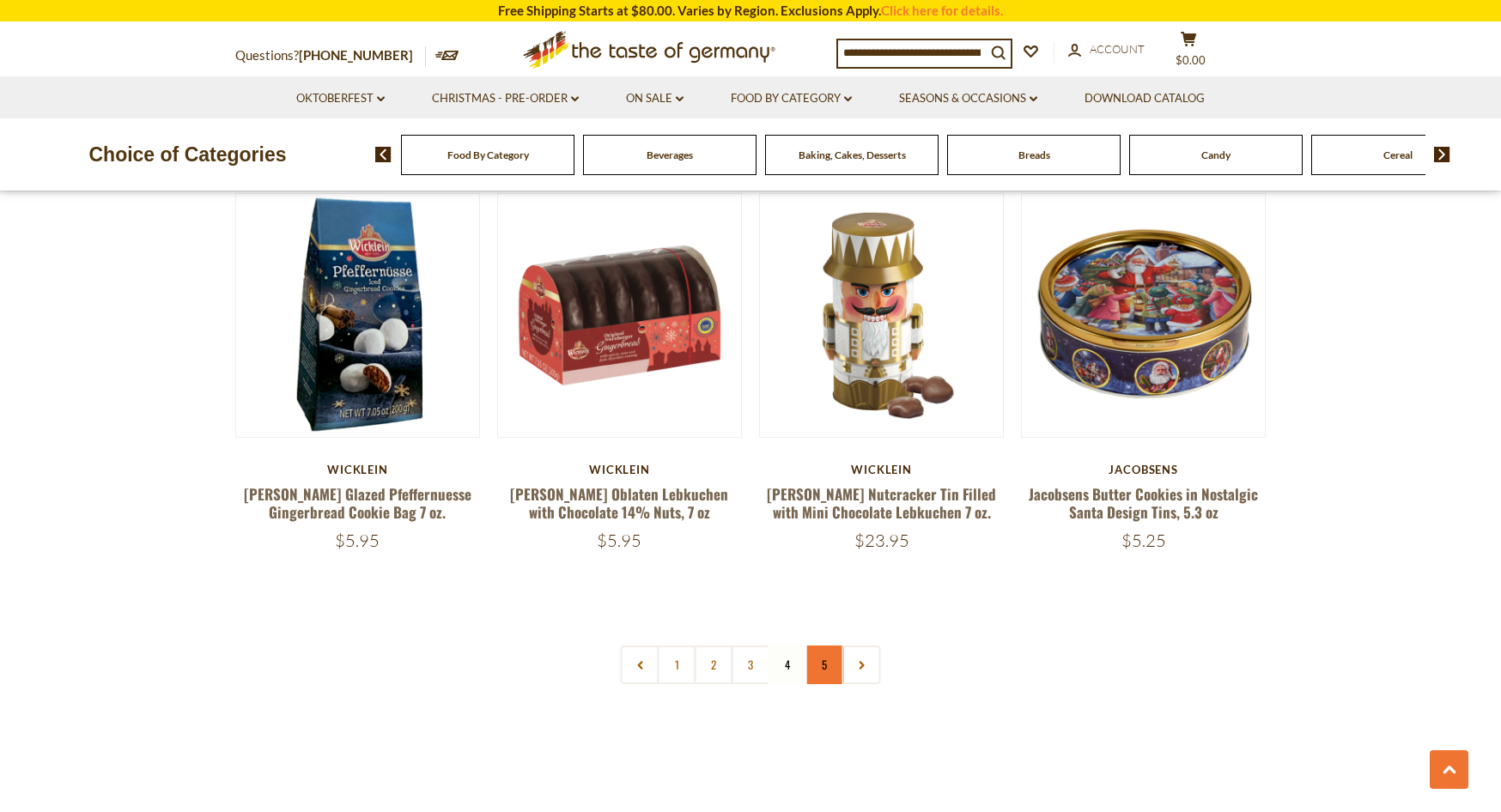
click at [820, 645] on link "5" at bounding box center [825, 664] width 39 height 39
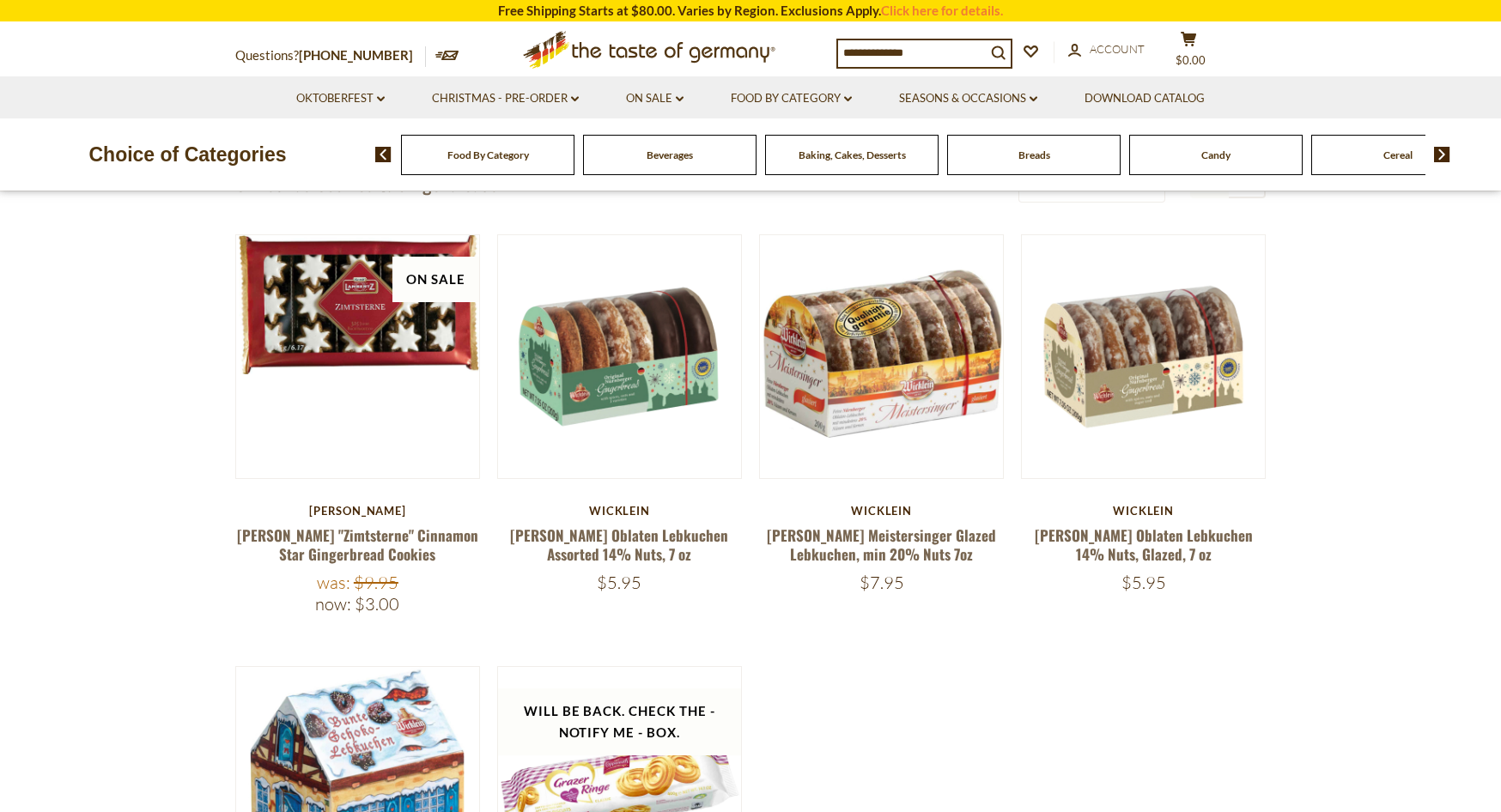
scroll to position [0, 0]
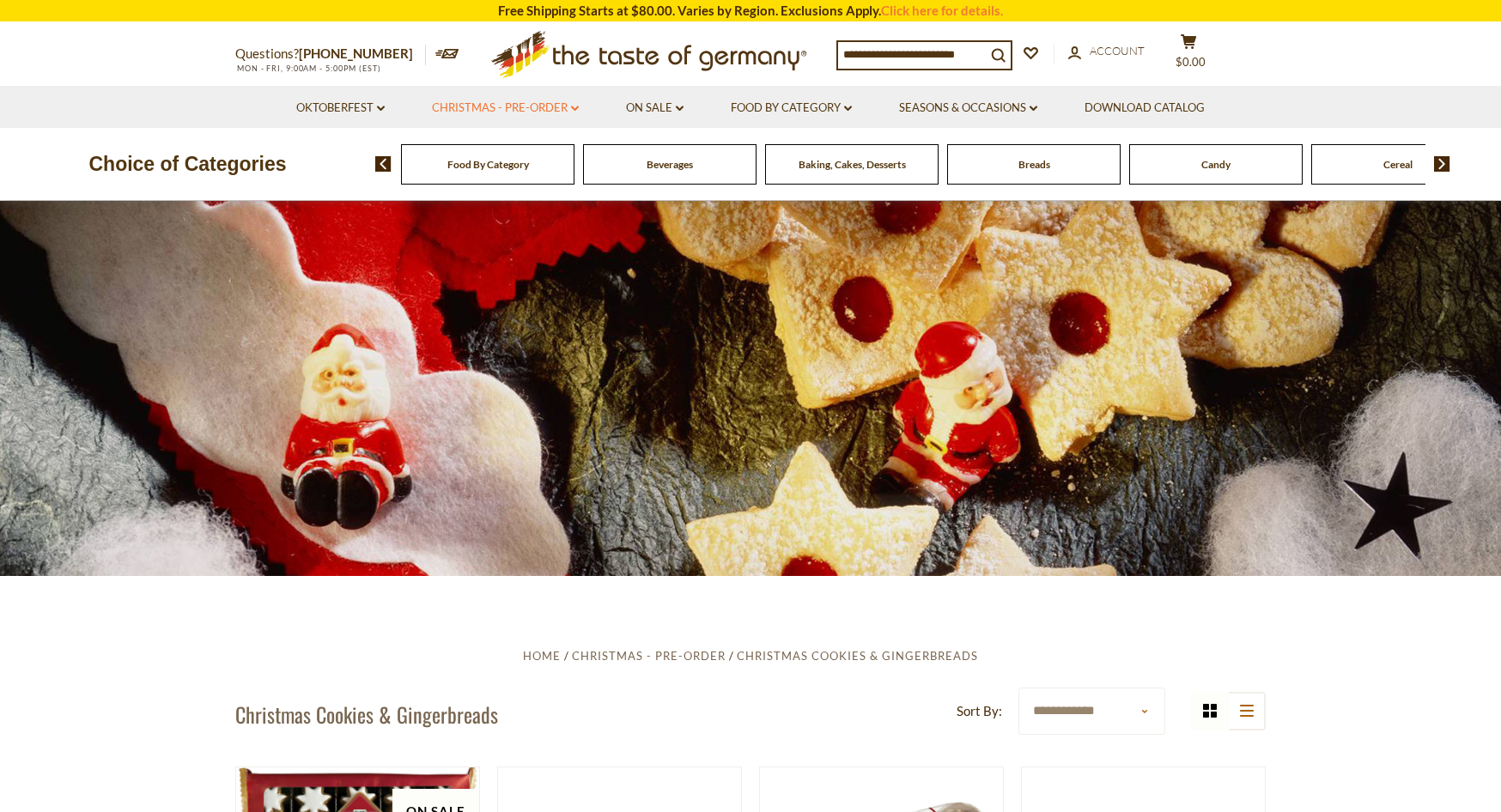
click at [567, 100] on link "Christmas - PRE-ORDER dropdown_arrow" at bounding box center [505, 108] width 147 height 19
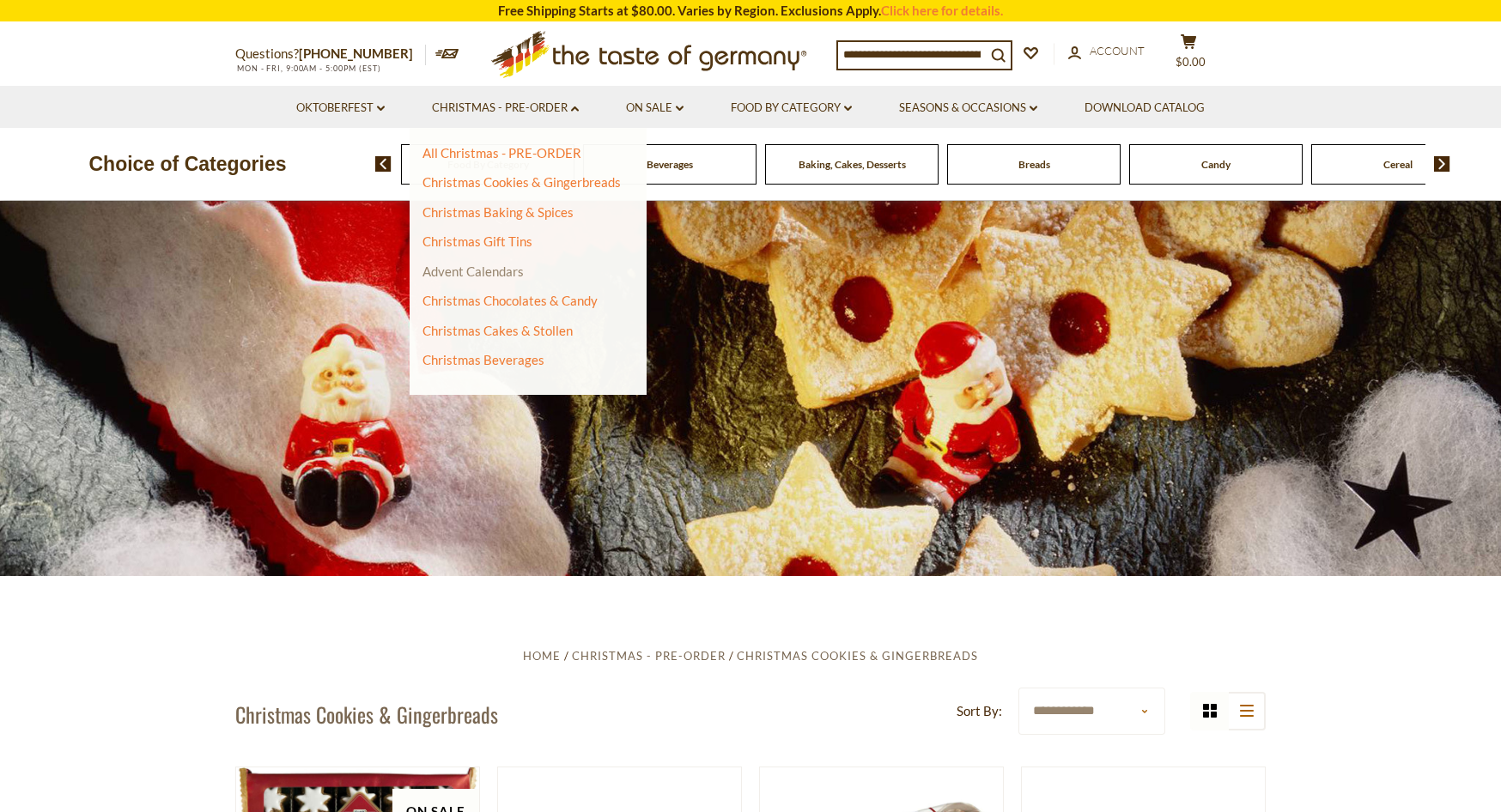
click at [474, 276] on link "Advent Calendars" at bounding box center [473, 271] width 102 height 15
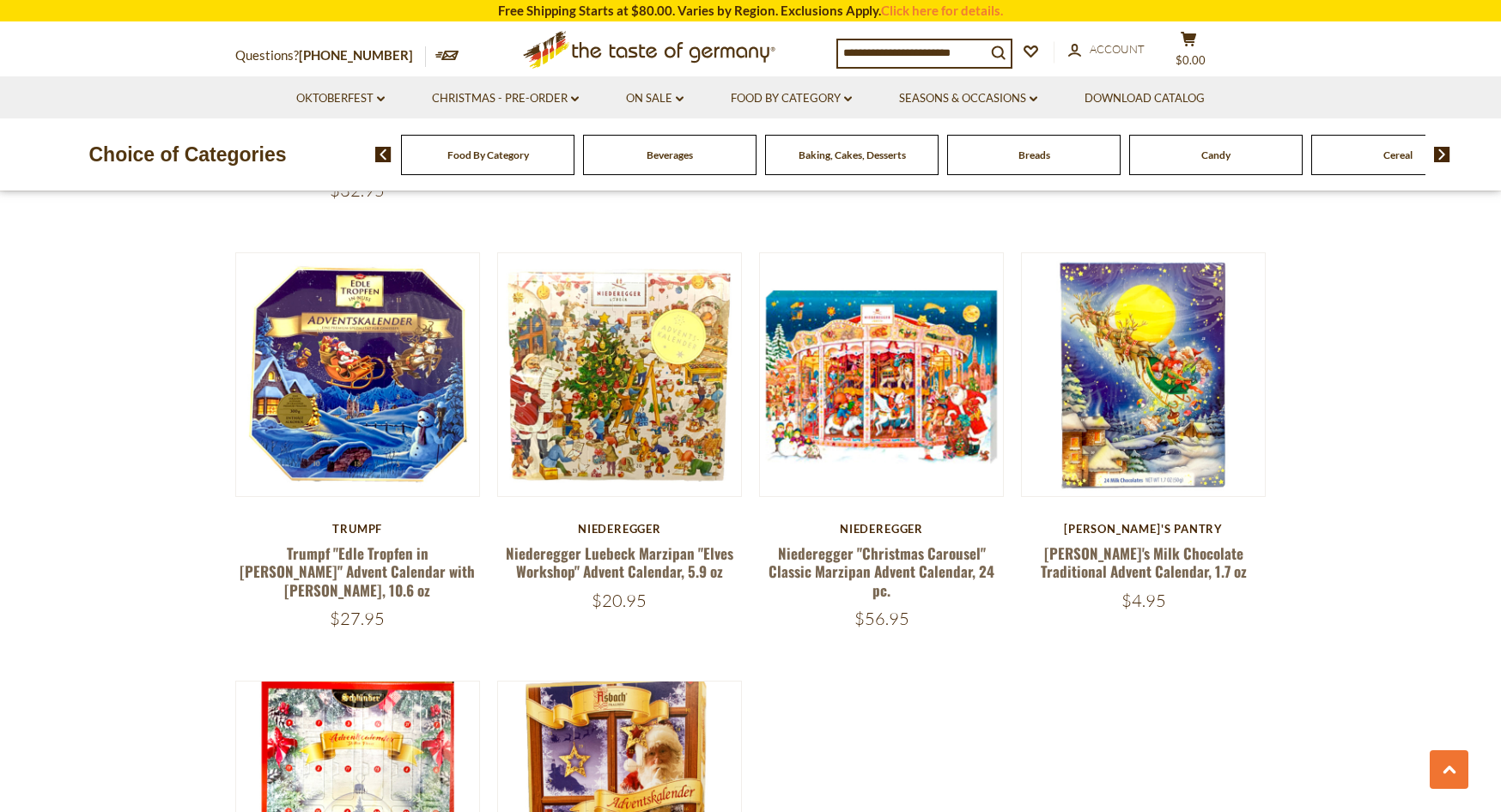
scroll to position [2688, 0]
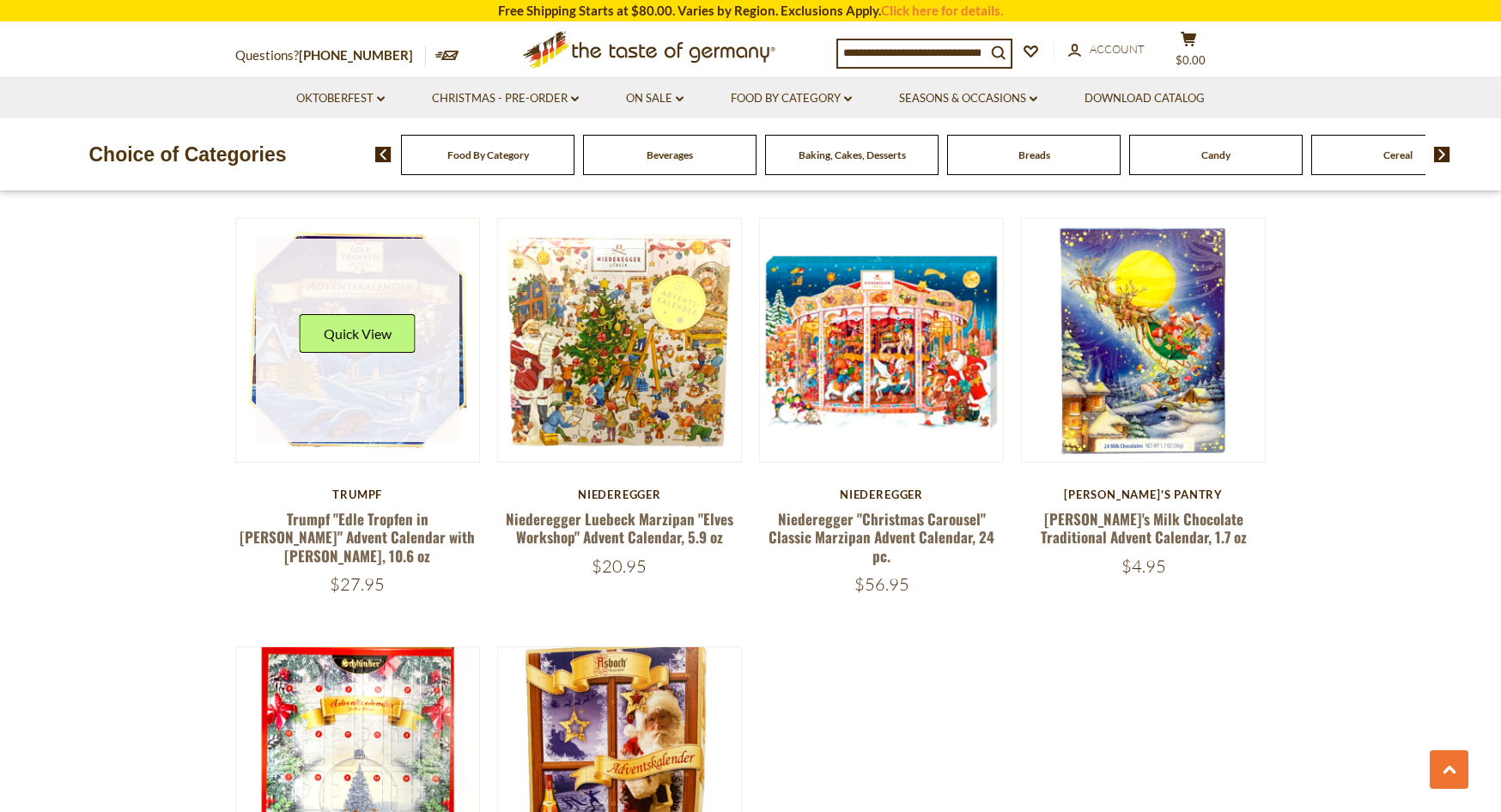
click at [371, 374] on link at bounding box center [357, 340] width 204 height 204
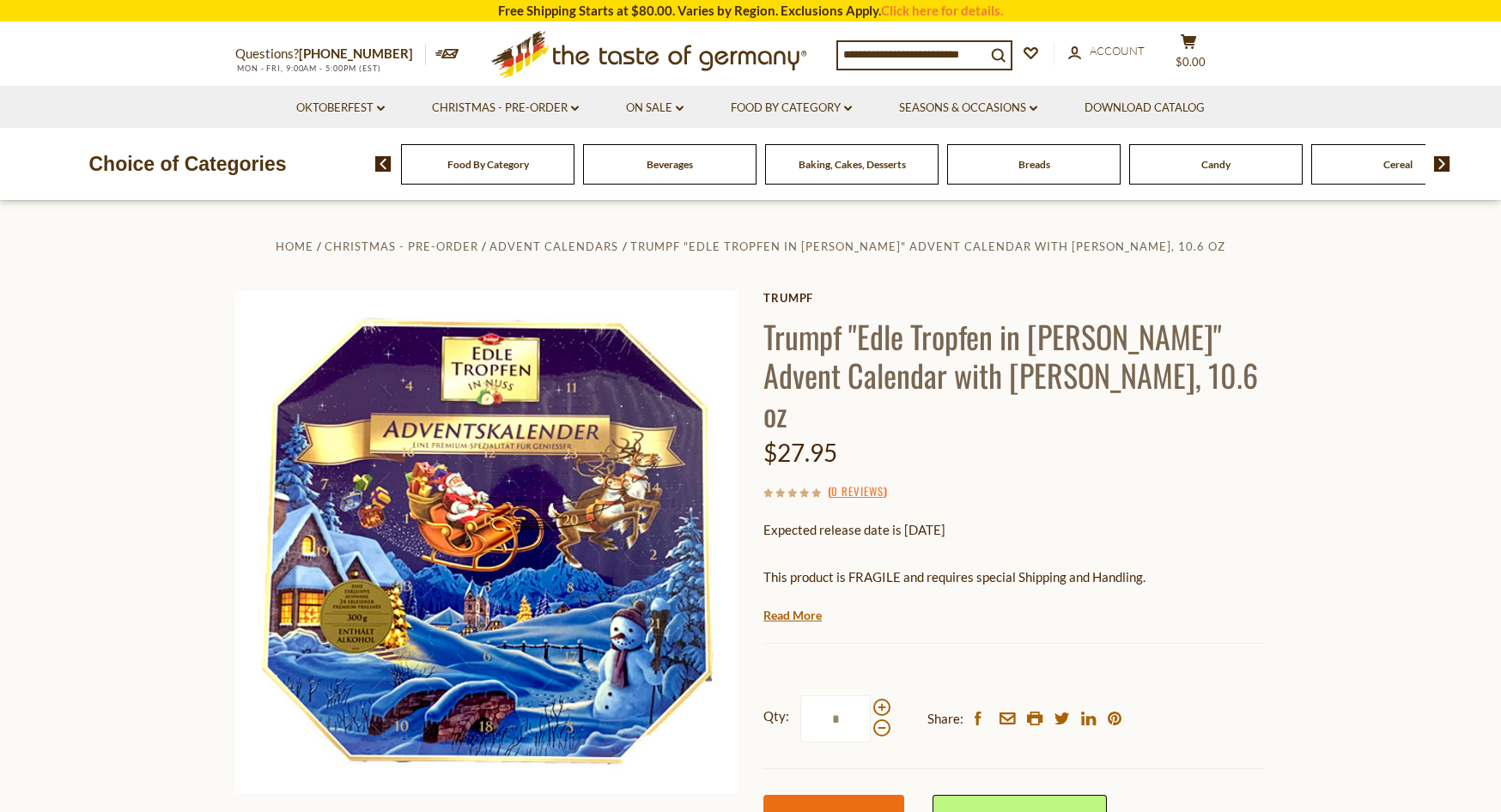
click at [854, 810] on span "Pre-order" at bounding box center [834, 818] width 59 height 16
click at [1201, 50] on button "cart $32.95" at bounding box center [1188, 55] width 51 height 43
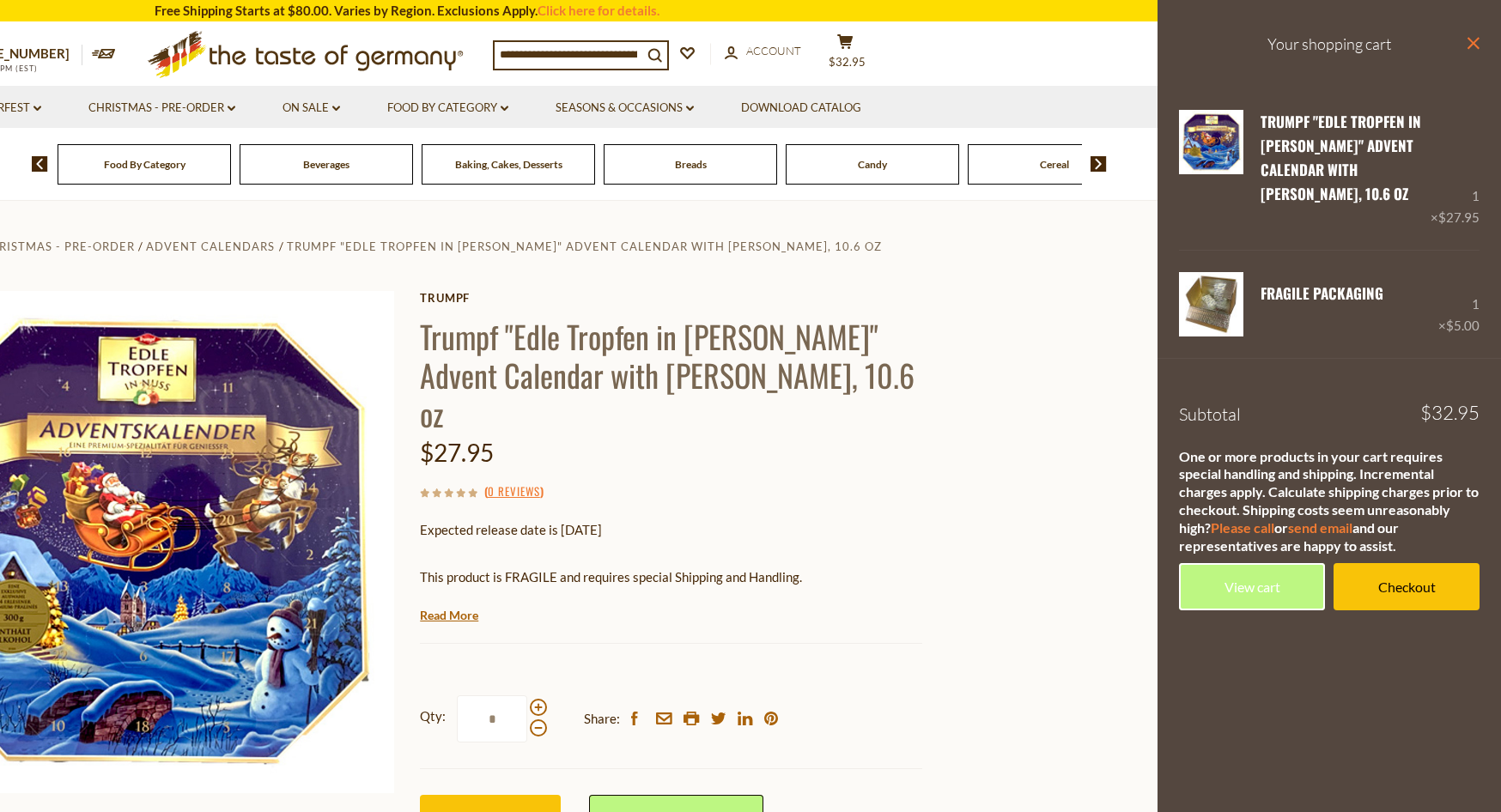
click at [1475, 43] on icon at bounding box center [1473, 42] width 12 height 12
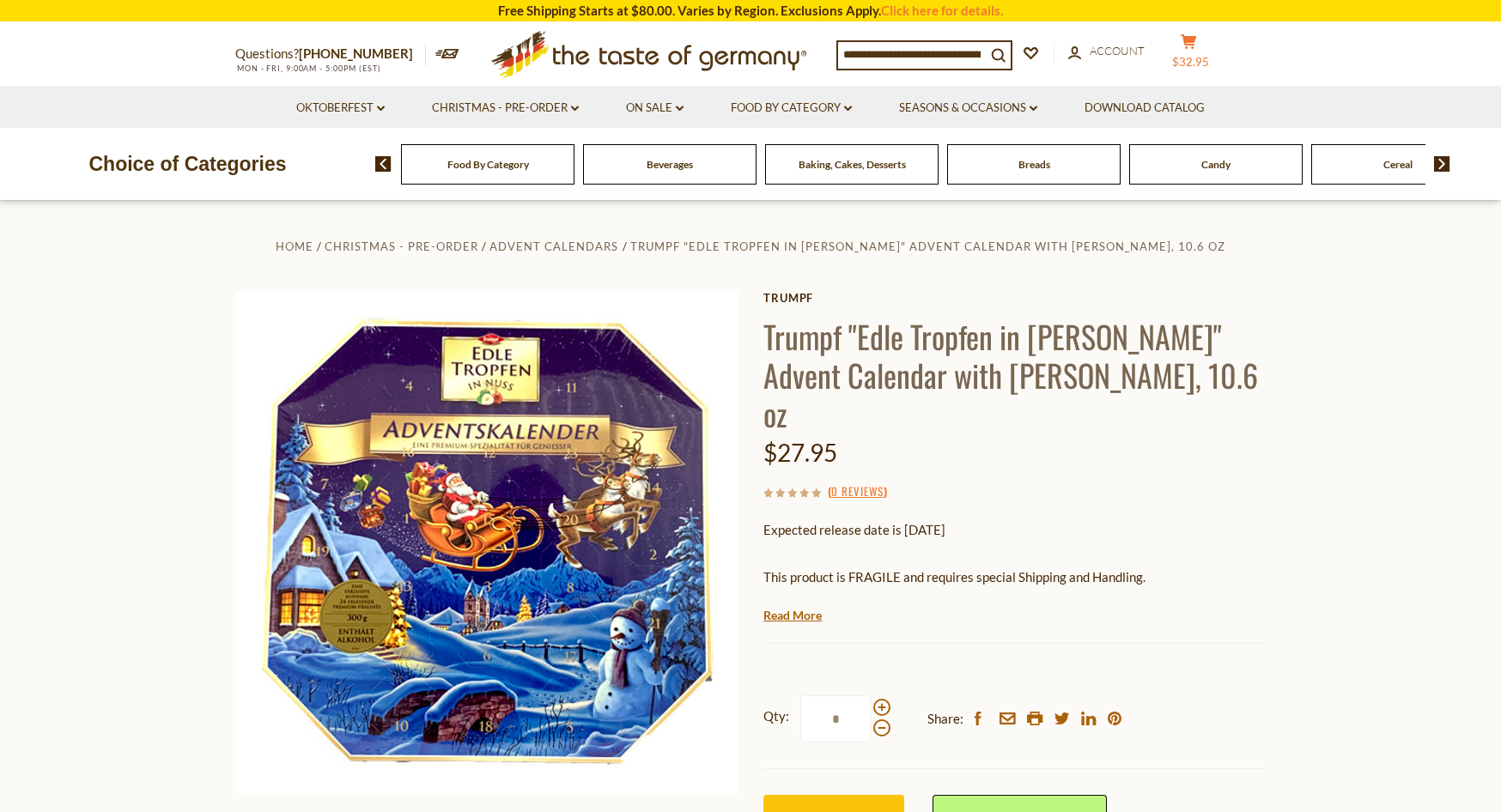
click at [1199, 58] on span "$32.95" at bounding box center [1190, 61] width 37 height 14
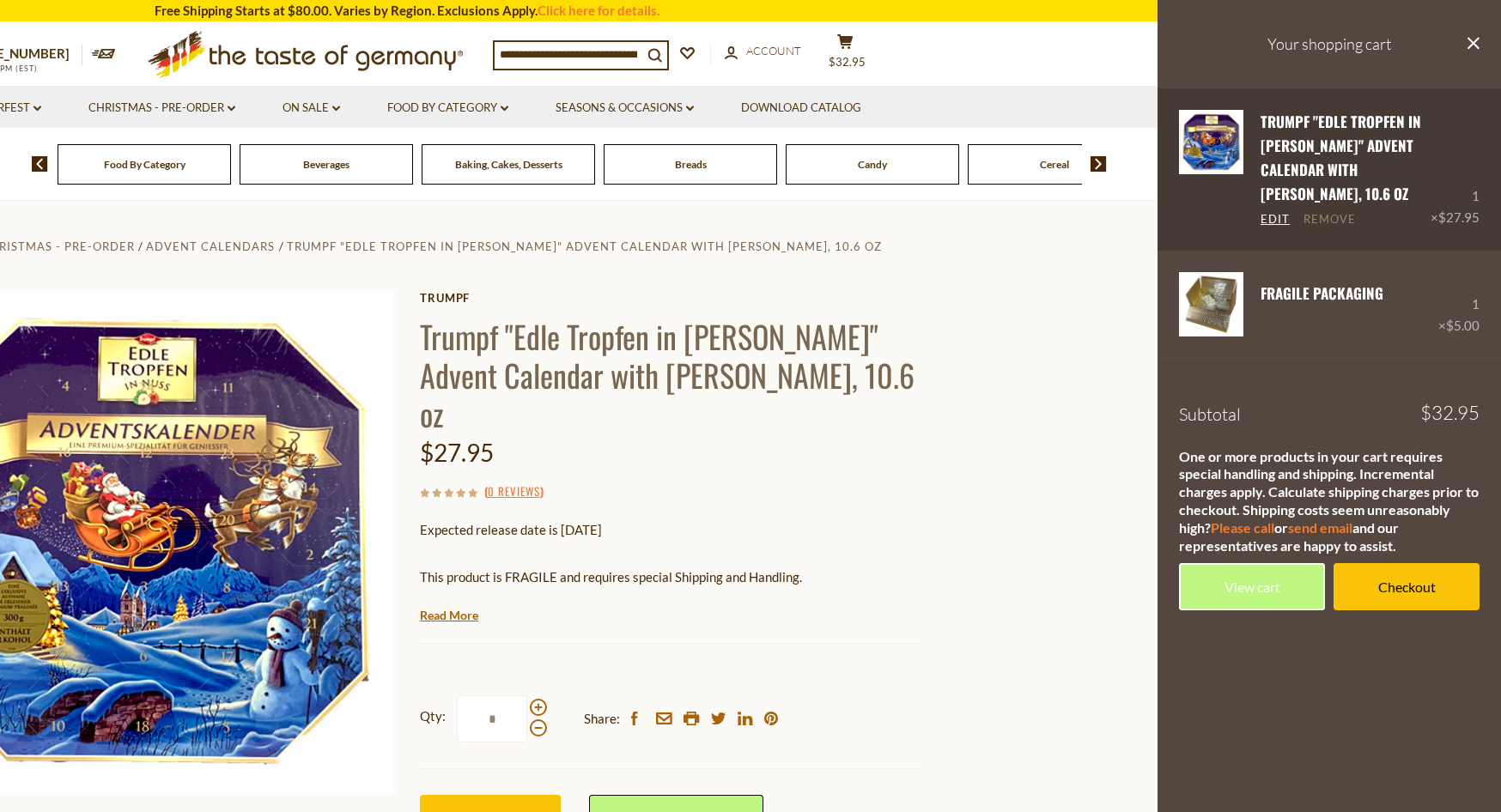
click at [1334, 217] on link "Remove" at bounding box center [1330, 220] width 52 height 15
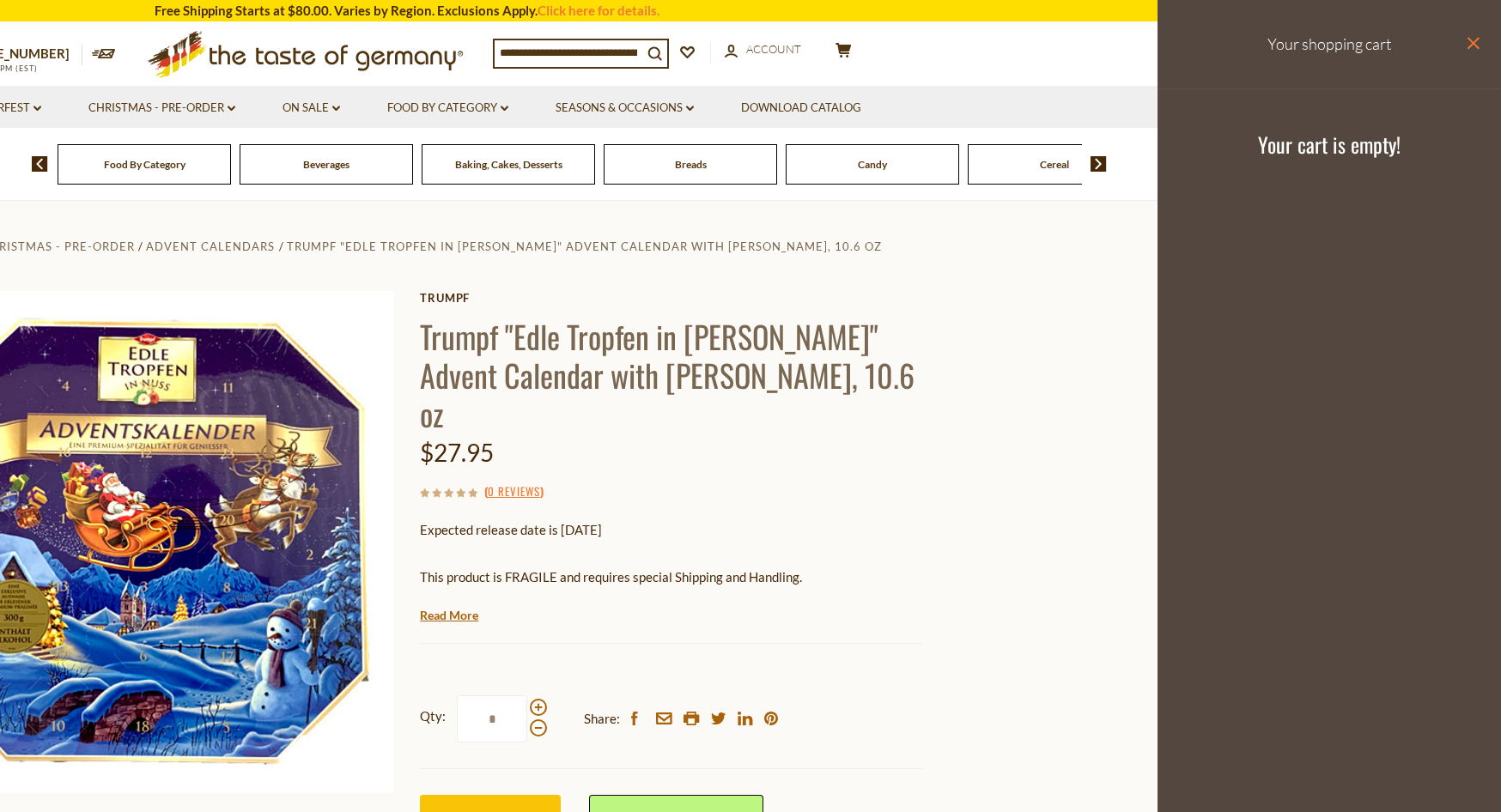
click at [1471, 38] on icon "close" at bounding box center [1473, 43] width 13 height 13
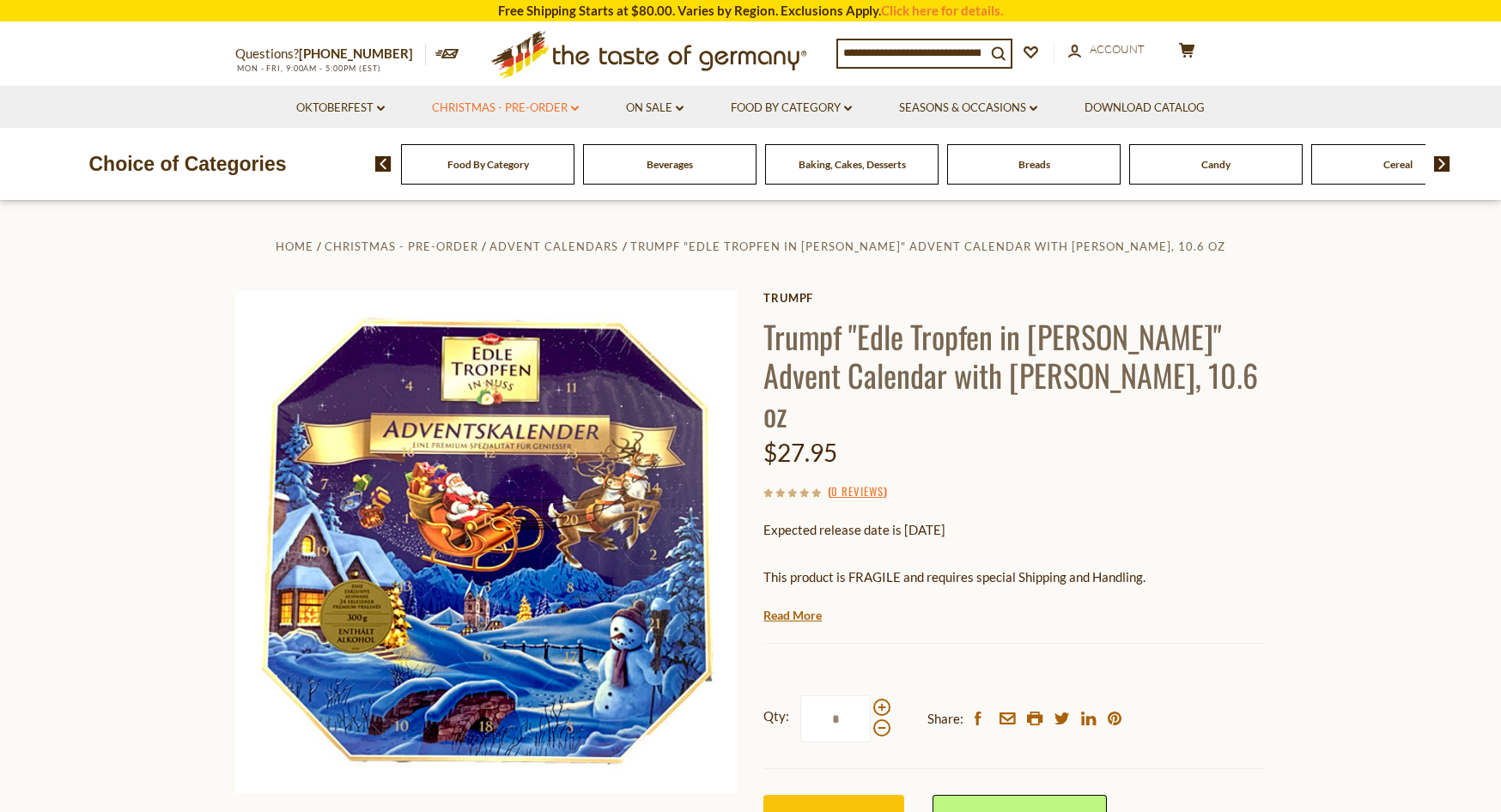
click at [563, 106] on link "Christmas - PRE-ORDER dropdown_arrow" at bounding box center [505, 108] width 147 height 19
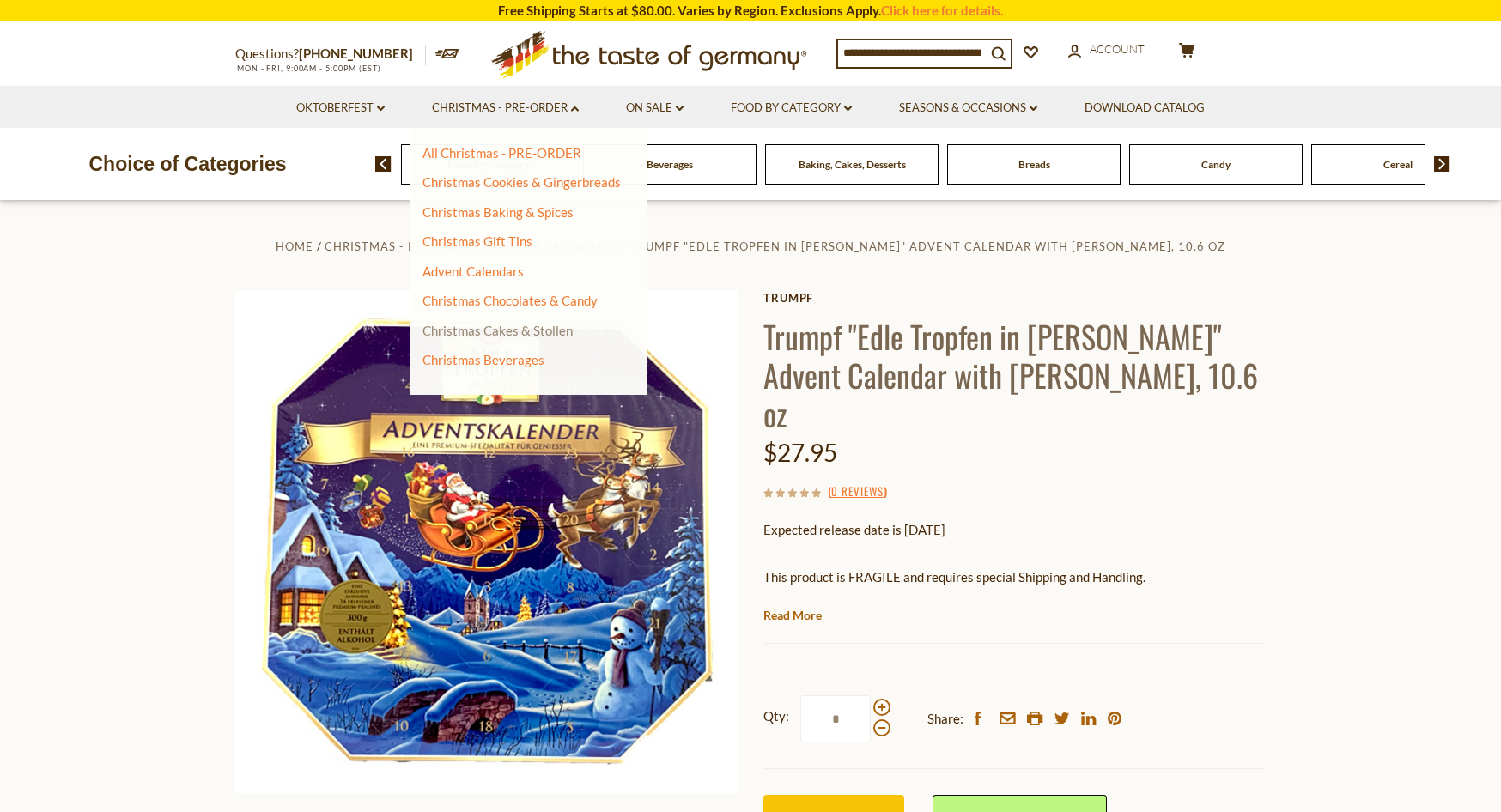
click at [530, 329] on link "Christmas Cakes & Stollen" at bounding box center [497, 330] width 150 height 15
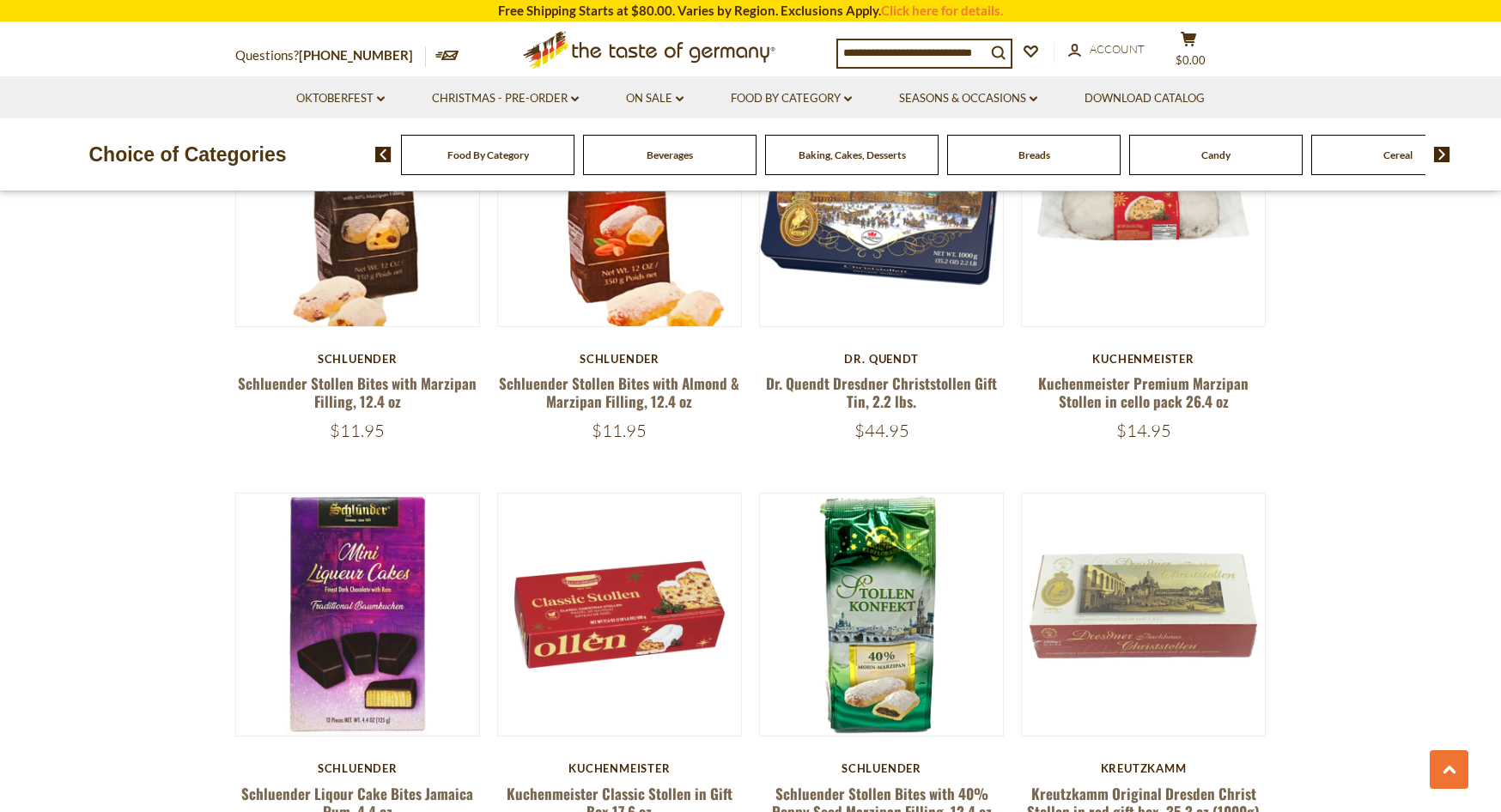
scroll to position [1994, 0]
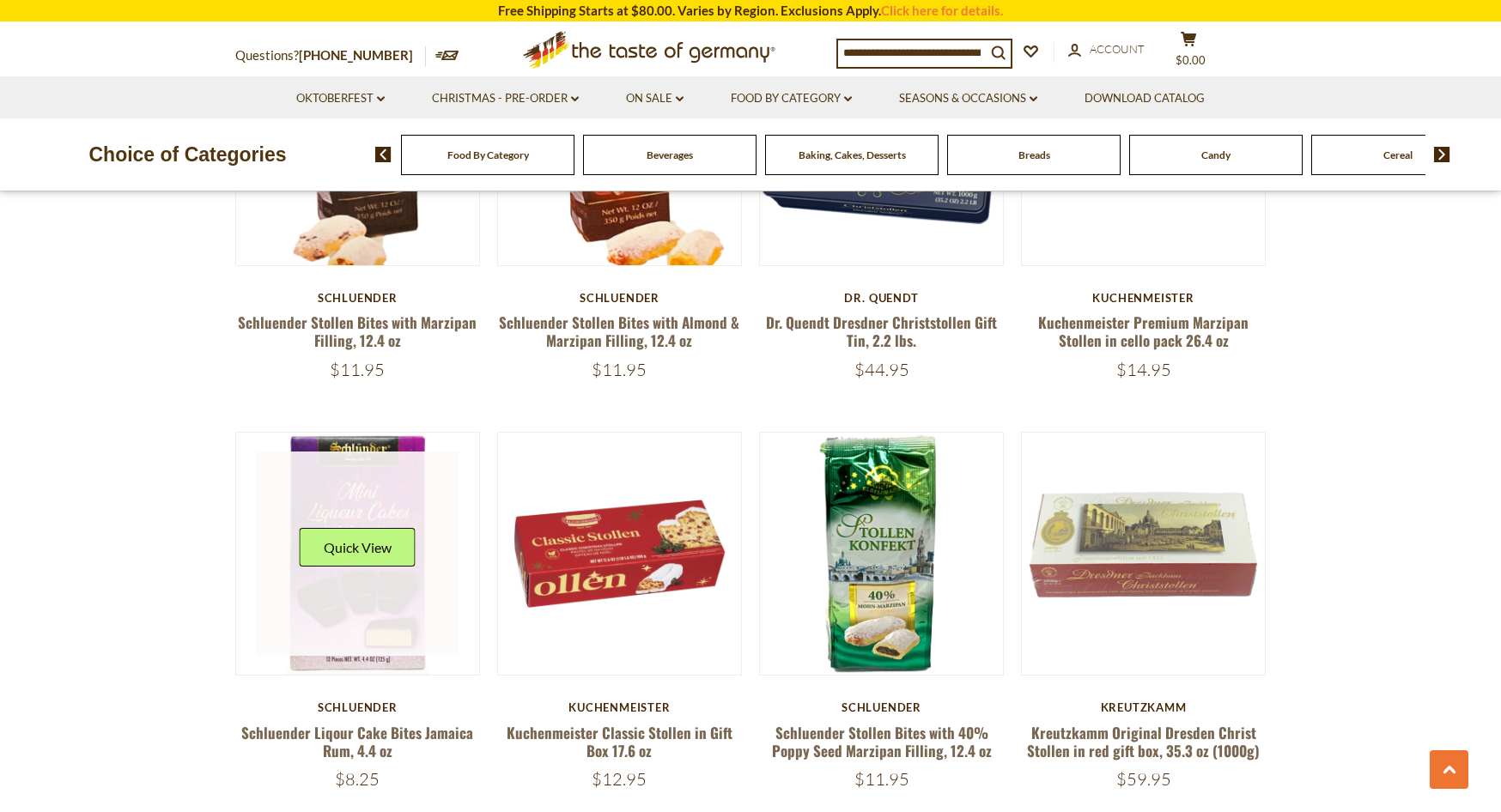
click at [370, 580] on link at bounding box center [357, 554] width 204 height 204
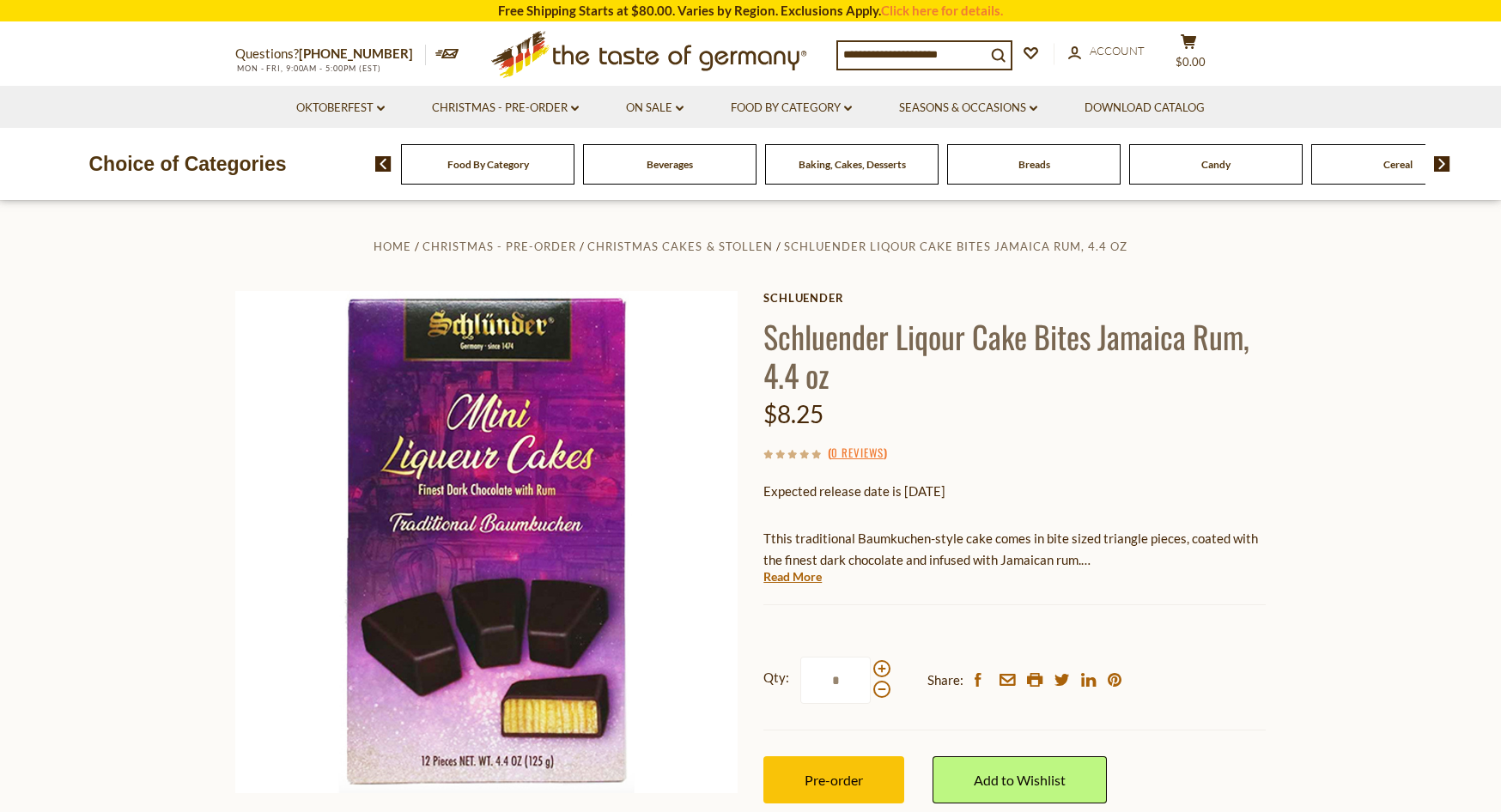
drag, startPoint x: 846, startPoint y: 679, endPoint x: 812, endPoint y: 679, distance: 34.0
click at [812, 679] on input "*" at bounding box center [836, 681] width 70 height 47
type input "**"
click at [832, 780] on span "Pre-order" at bounding box center [834, 780] width 59 height 16
click at [525, 107] on link "Christmas - PRE-ORDER dropdown_arrow" at bounding box center [505, 108] width 147 height 19
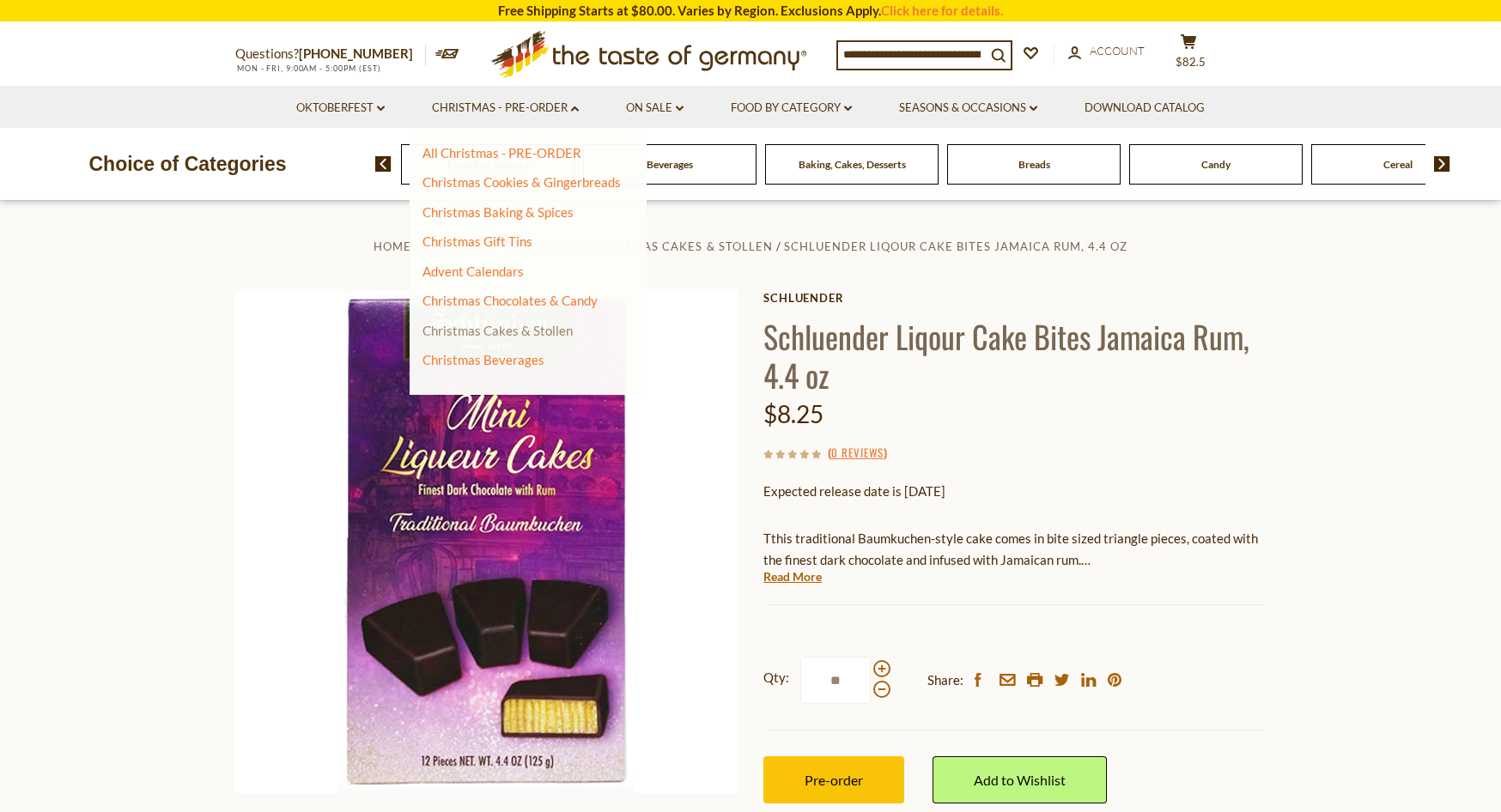
click at [526, 329] on link "Christmas Cakes & Stollen" at bounding box center [497, 330] width 150 height 15
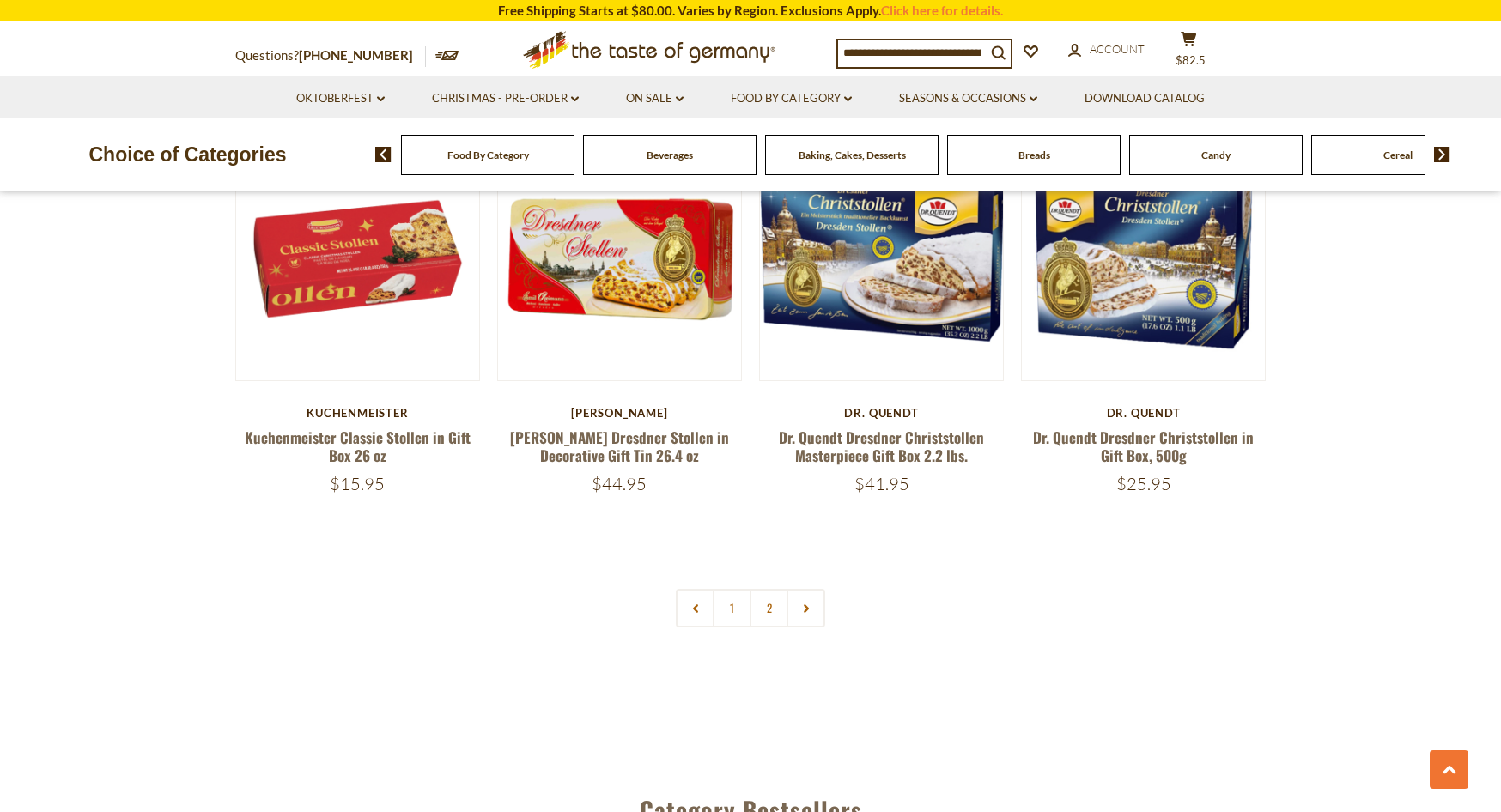
scroll to position [3872, 0]
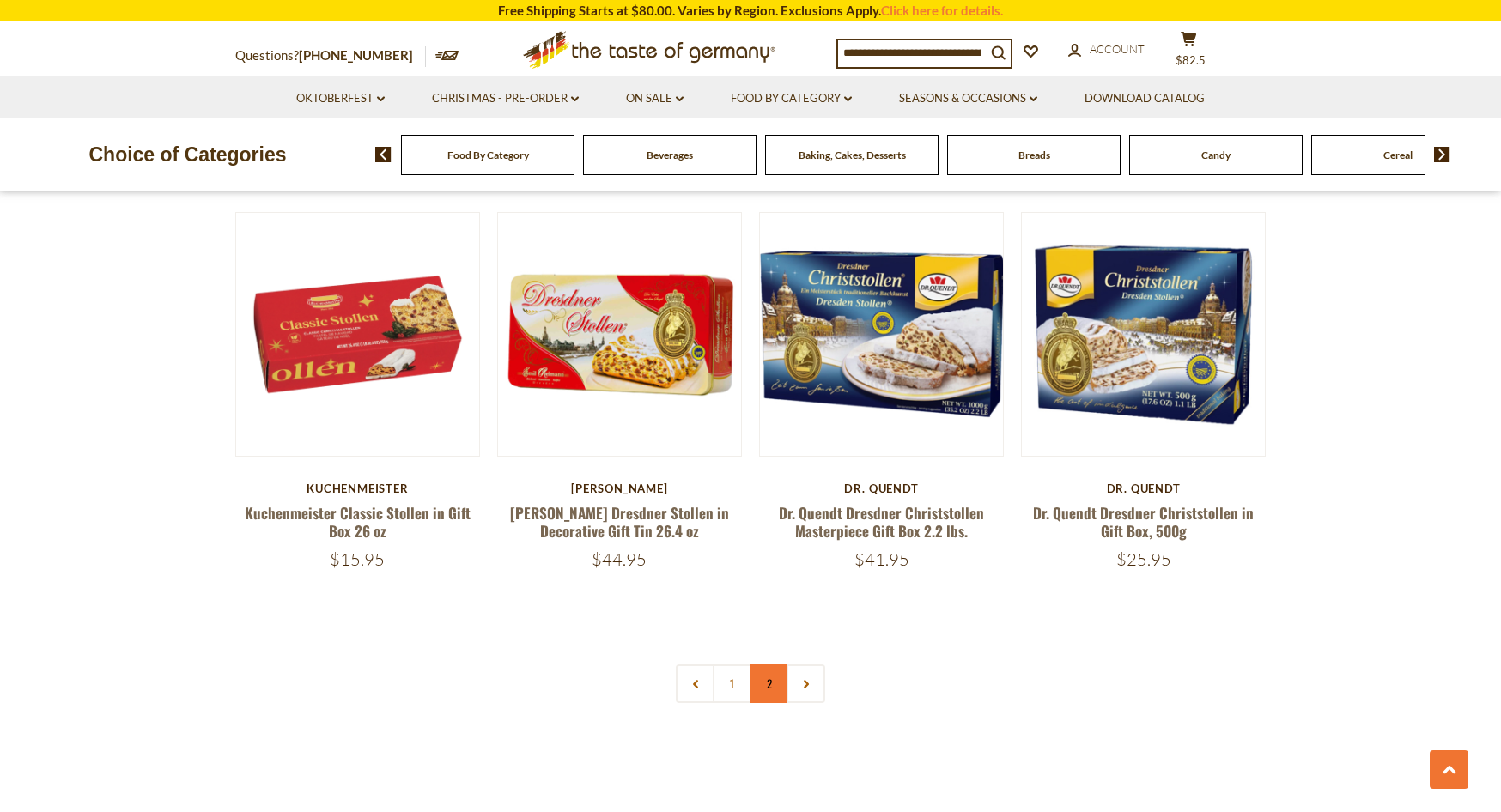
click at [761, 685] on link "2" at bounding box center [769, 683] width 39 height 39
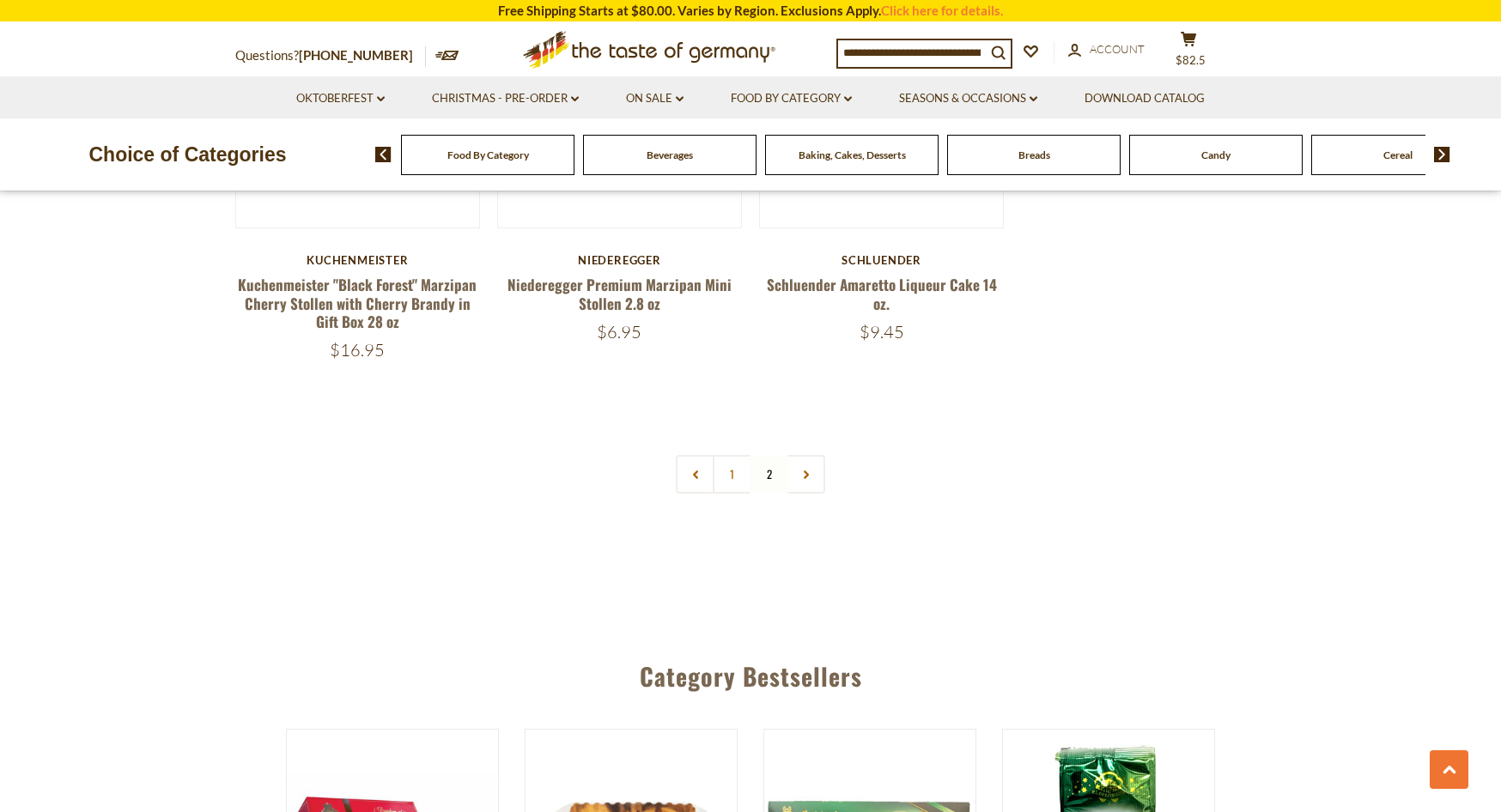
scroll to position [2428, 0]
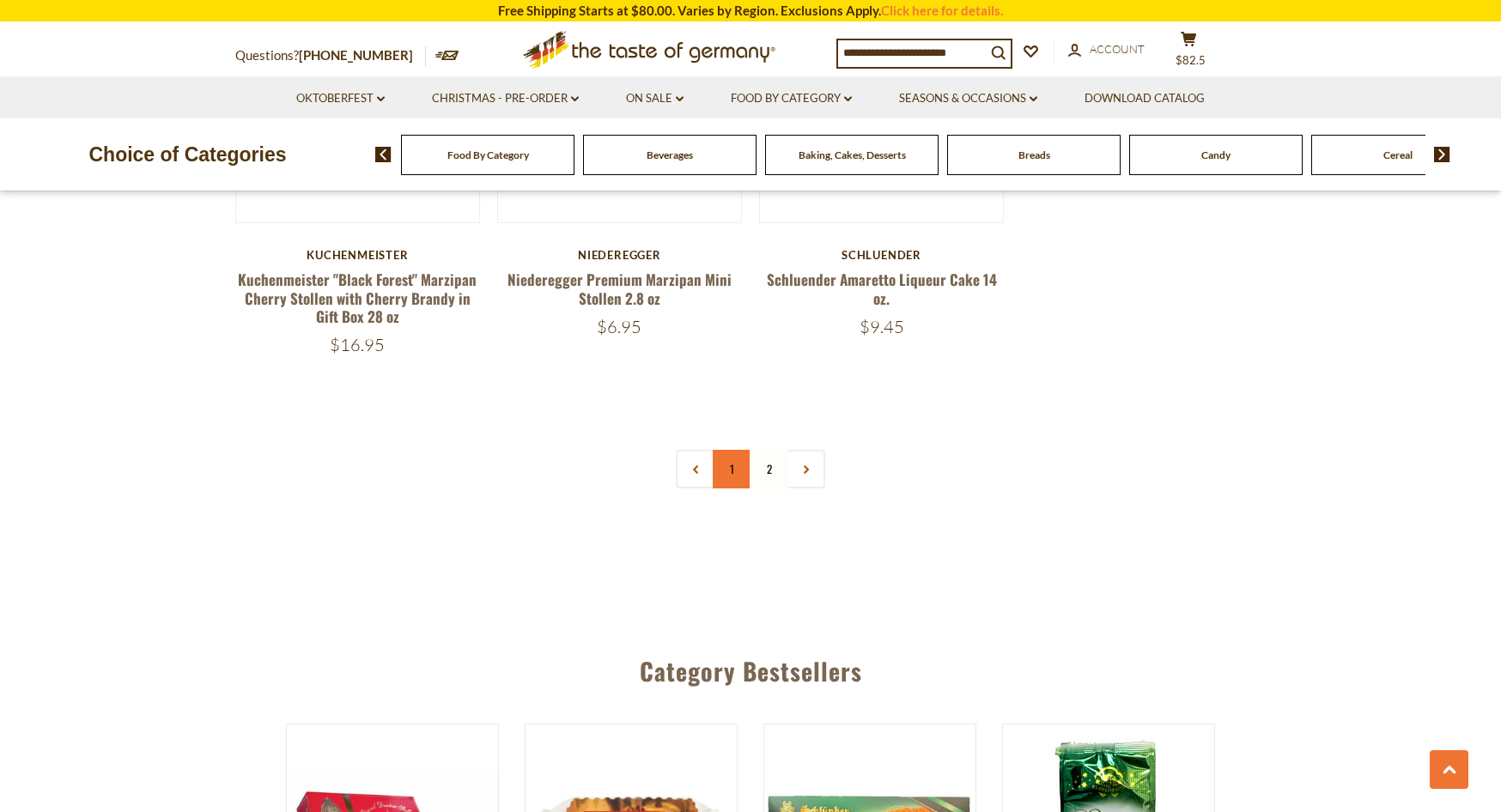
click at [727, 463] on link "1" at bounding box center [732, 469] width 39 height 39
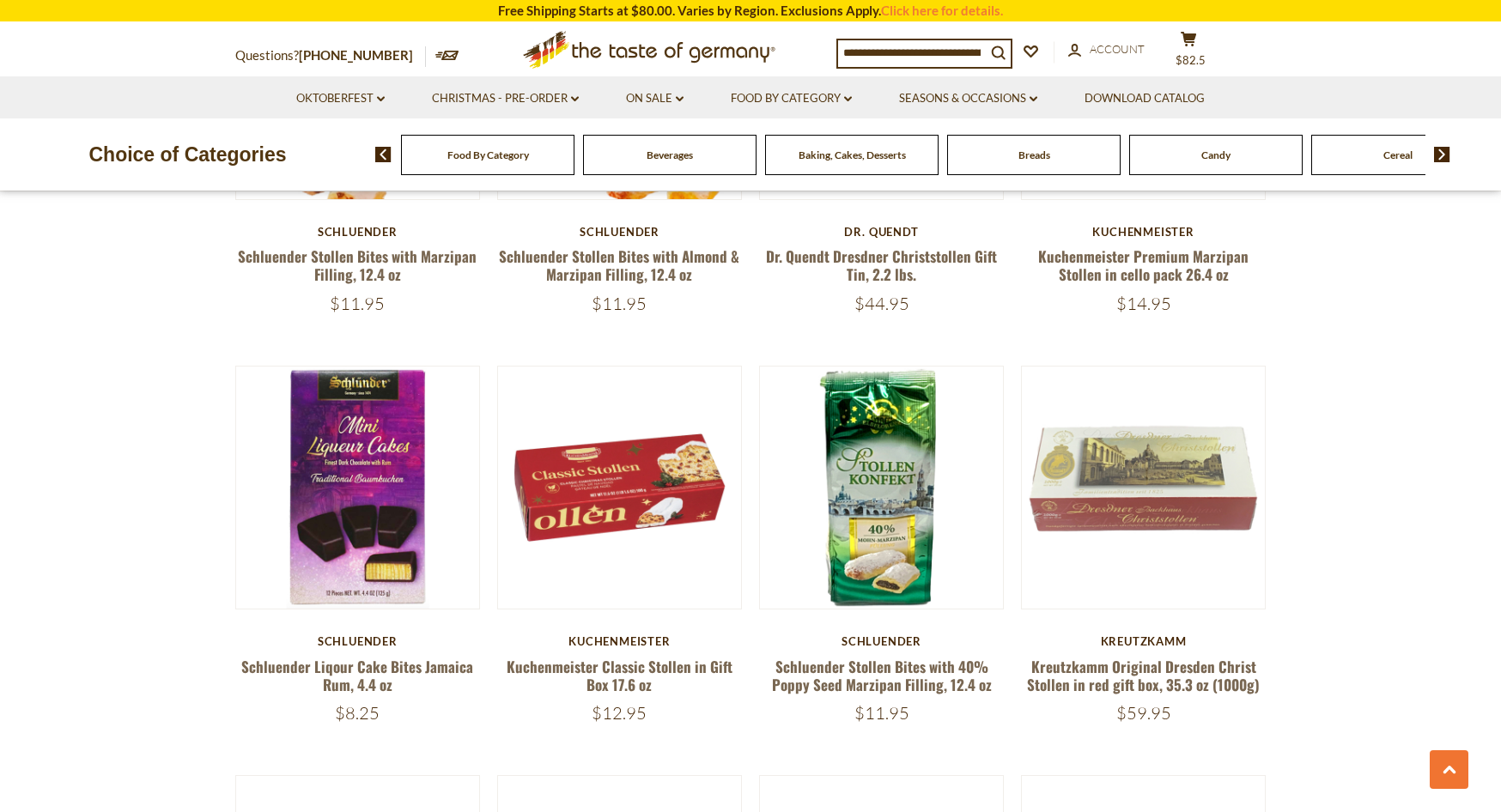
scroll to position [2067, 0]
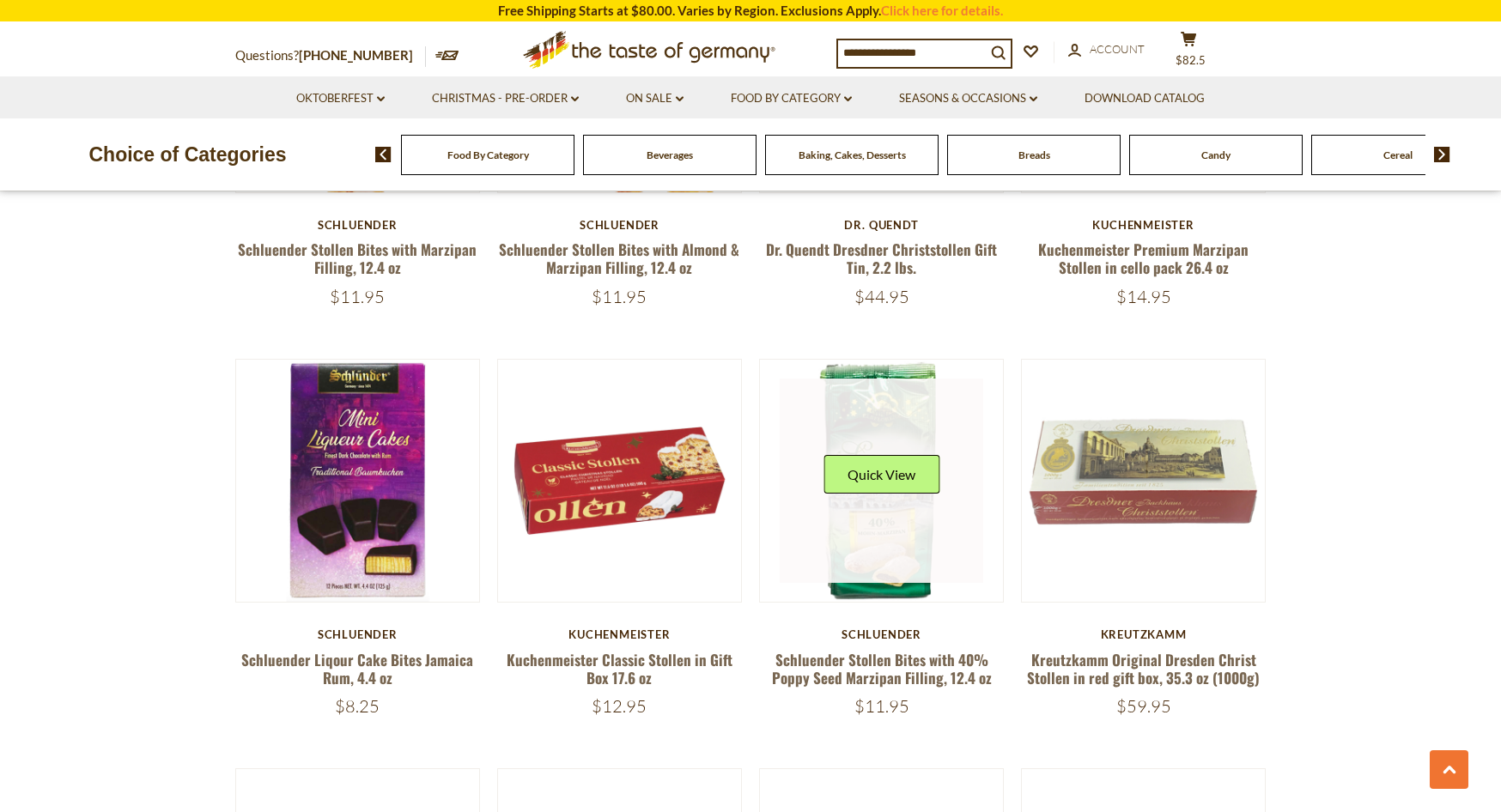
click at [877, 433] on link at bounding box center [882, 481] width 204 height 204
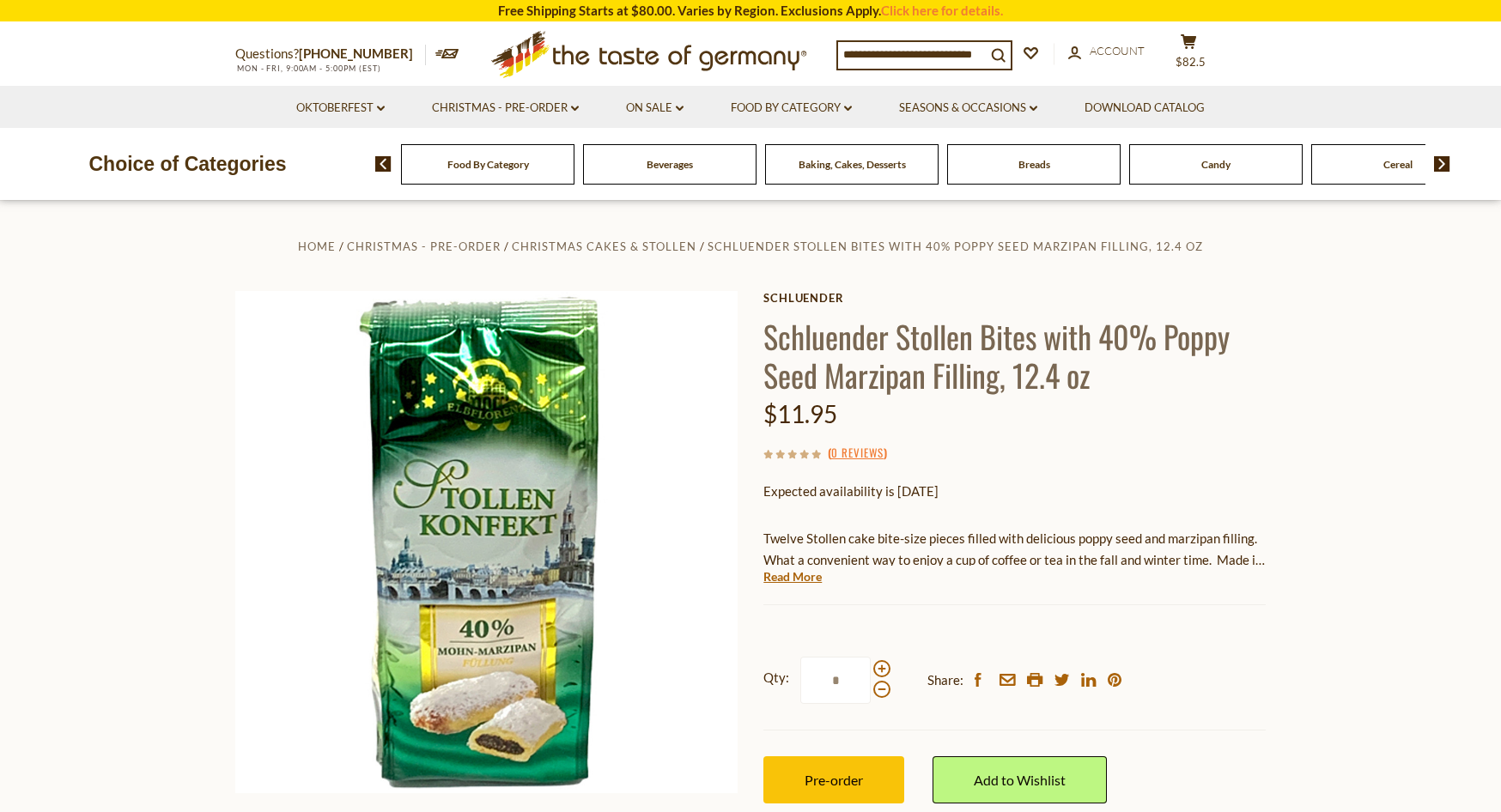
drag, startPoint x: 845, startPoint y: 677, endPoint x: 791, endPoint y: 679, distance: 54.0
click at [791, 679] on label "Qty: *" at bounding box center [827, 681] width 127 height 47
click at [800, 679] on input "*" at bounding box center [836, 681] width 70 height 47
type input "*"
click at [843, 784] on span "Pre-order" at bounding box center [834, 780] width 59 height 16
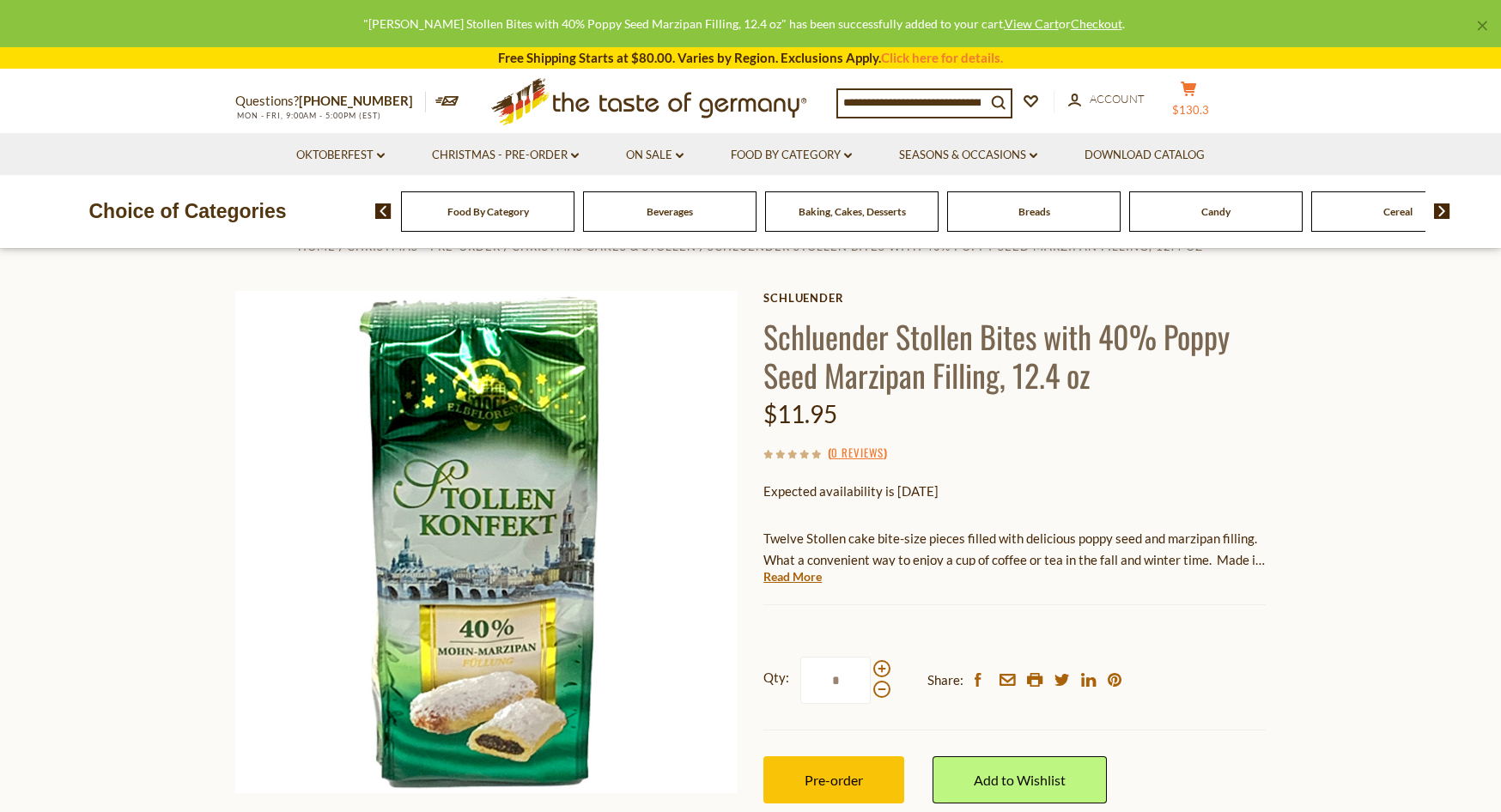
click at [1198, 94] on icon "cart" at bounding box center [1189, 89] width 16 height 14
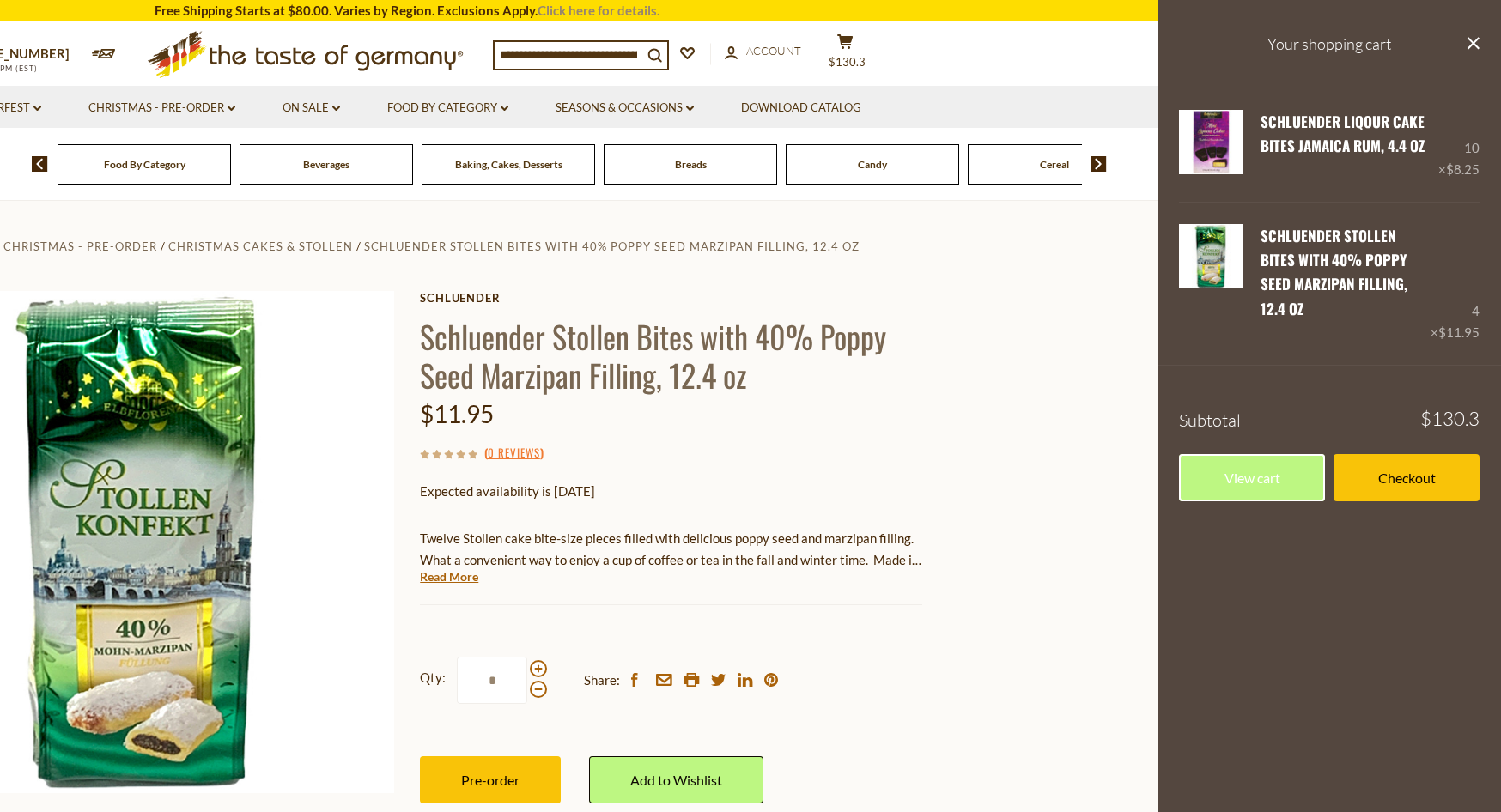
click at [593, 10] on link "Click here for details." at bounding box center [598, 10] width 122 height 15
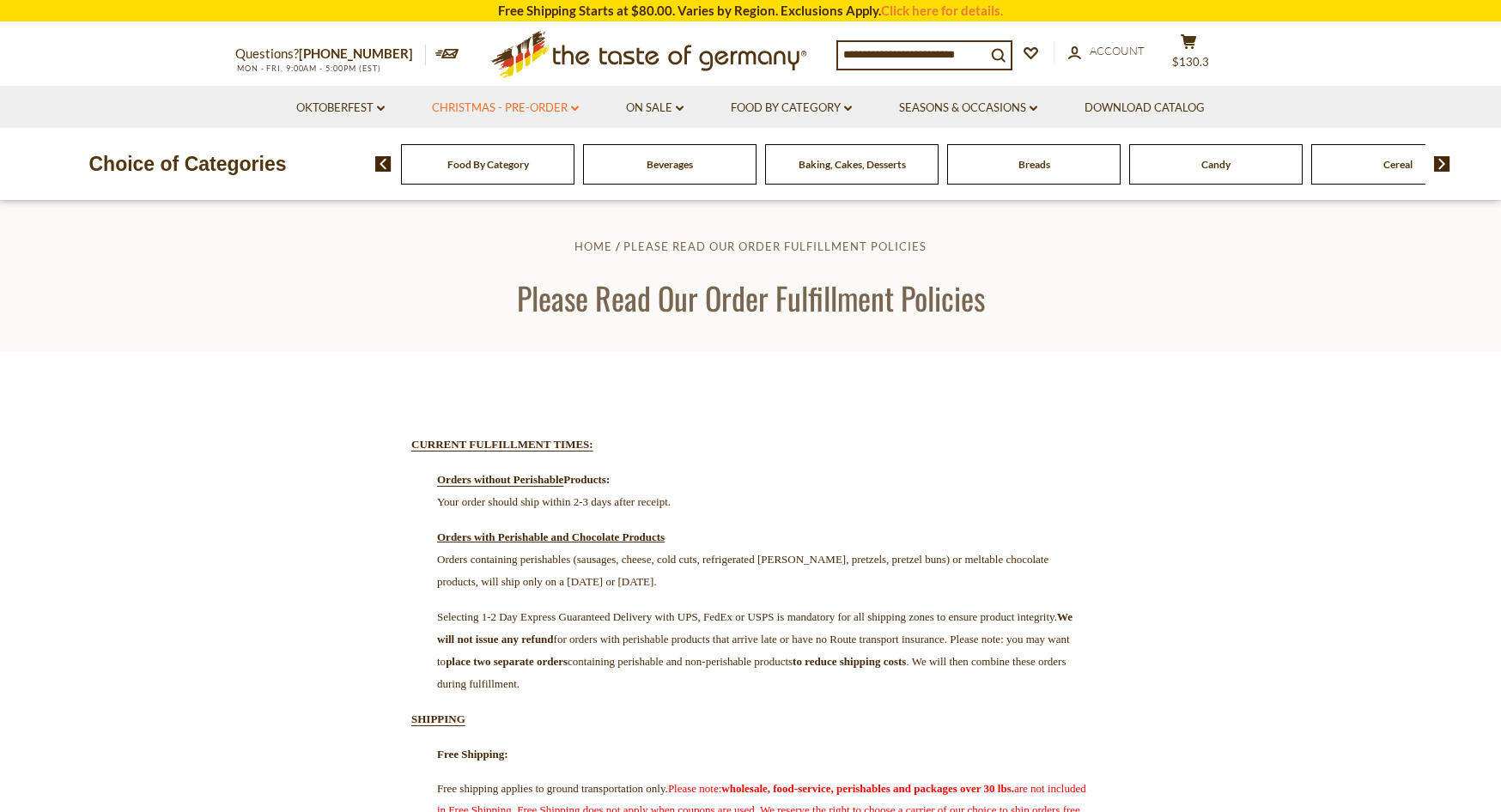
click at [565, 107] on link "Christmas - PRE-ORDER dropdown_arrow" at bounding box center [505, 108] width 147 height 19
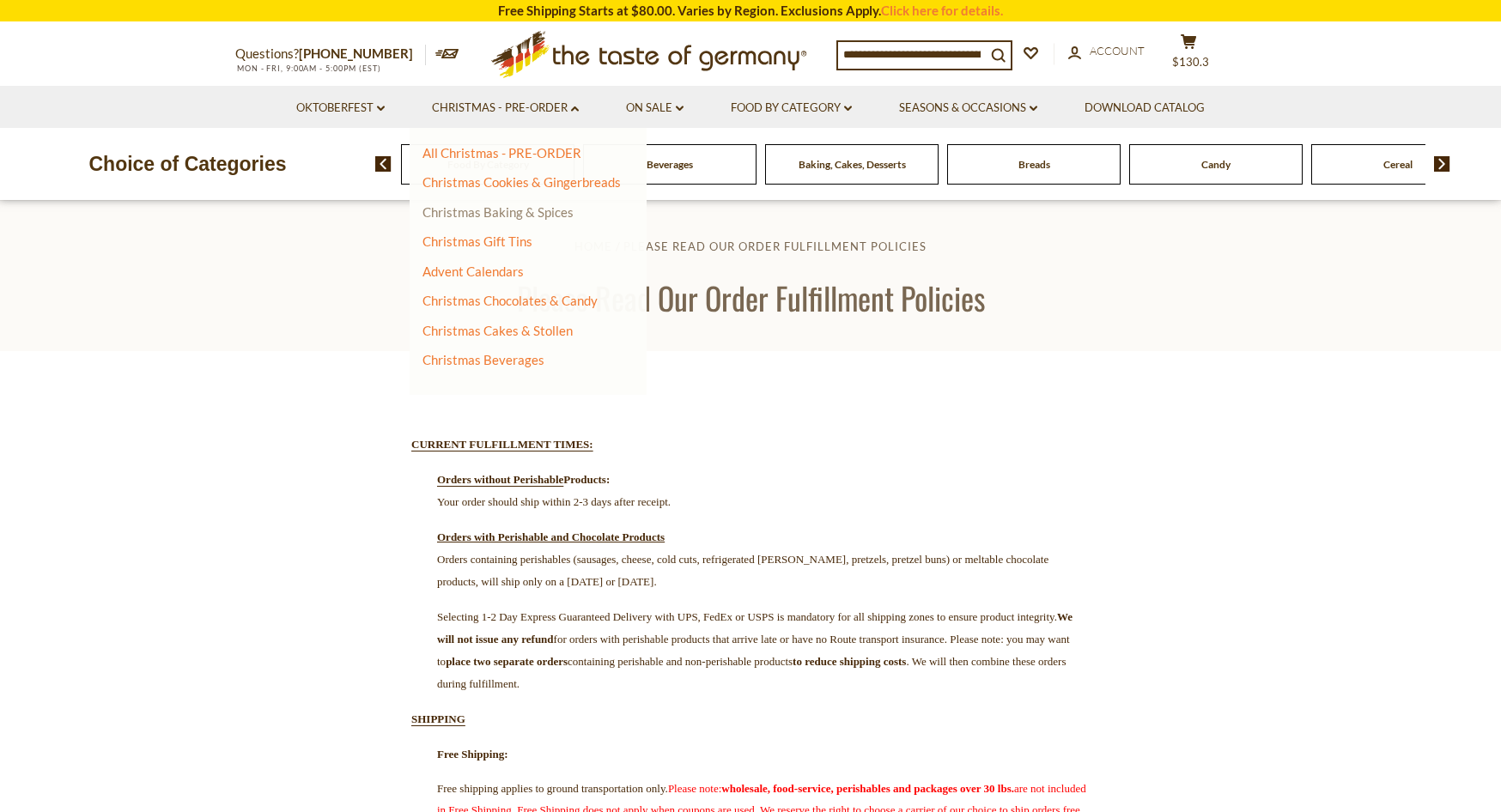
click at [502, 210] on link "Christmas Baking & Spices" at bounding box center [498, 212] width 151 height 15
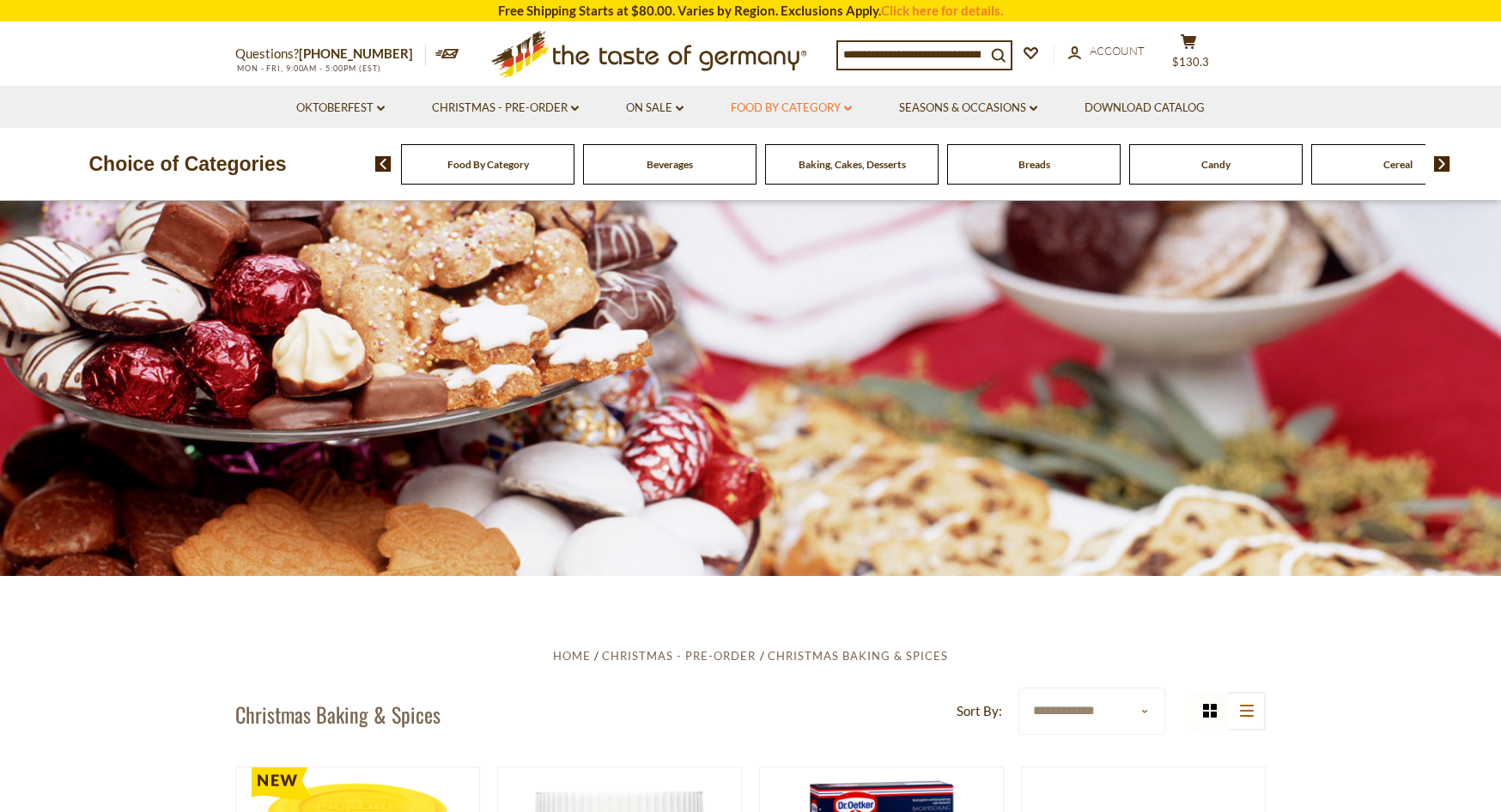
click at [828, 104] on link "Food By Category dropdown_arrow" at bounding box center [791, 108] width 121 height 19
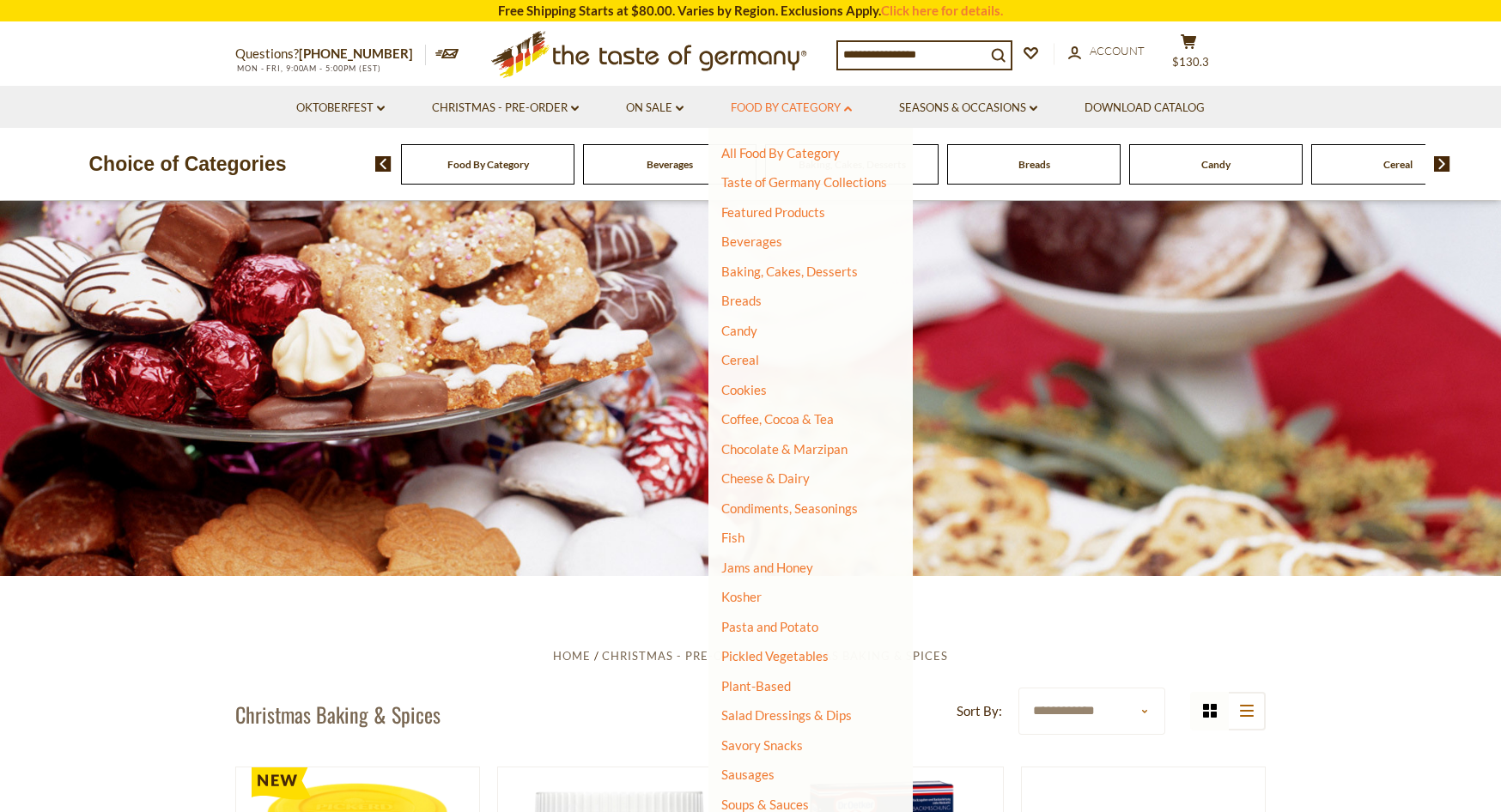
click at [828, 104] on link "Food By Category dropdown_arrow" at bounding box center [791, 108] width 121 height 19
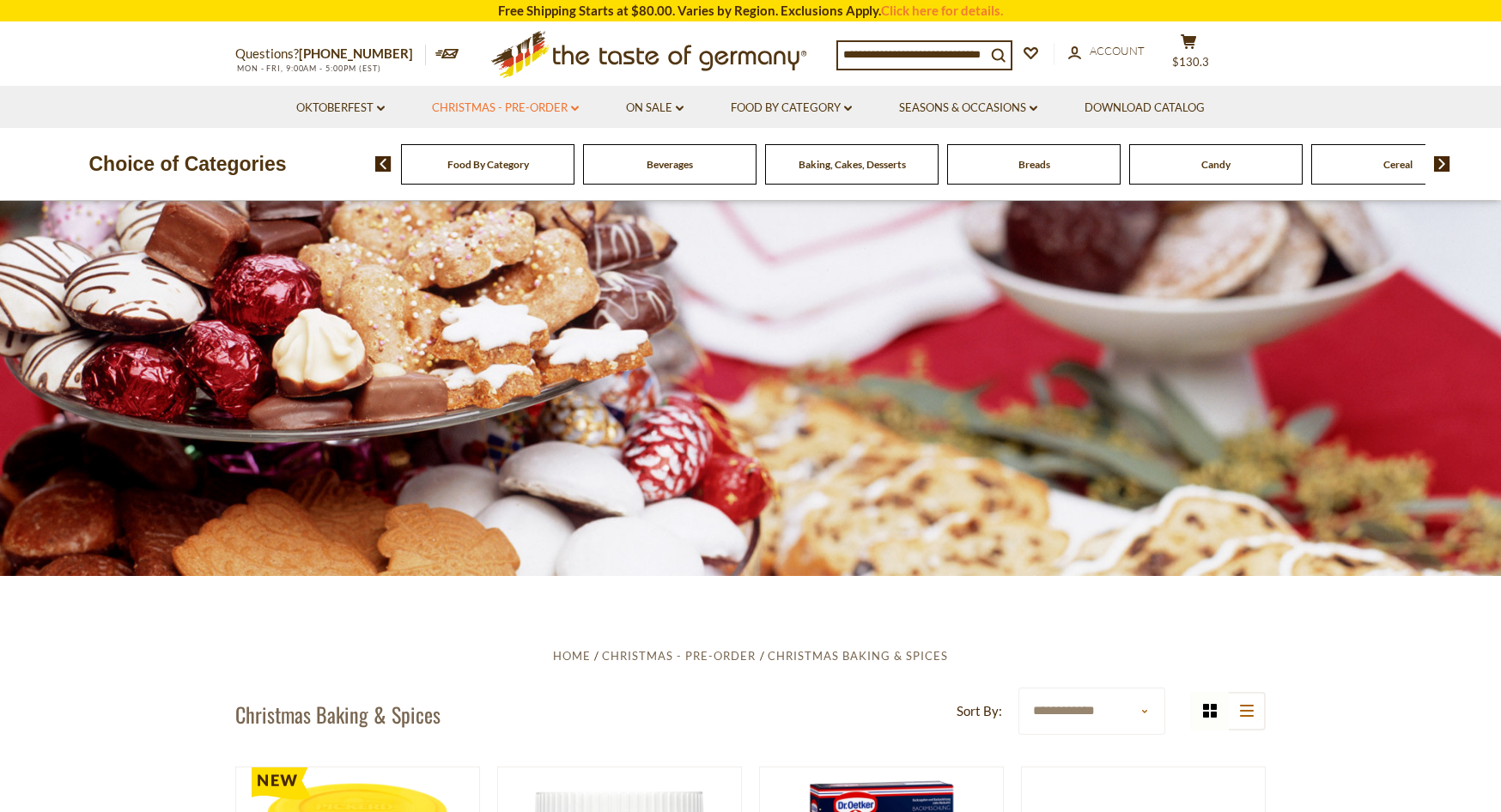
click at [548, 108] on link "Christmas - PRE-ORDER dropdown_arrow" at bounding box center [505, 108] width 147 height 19
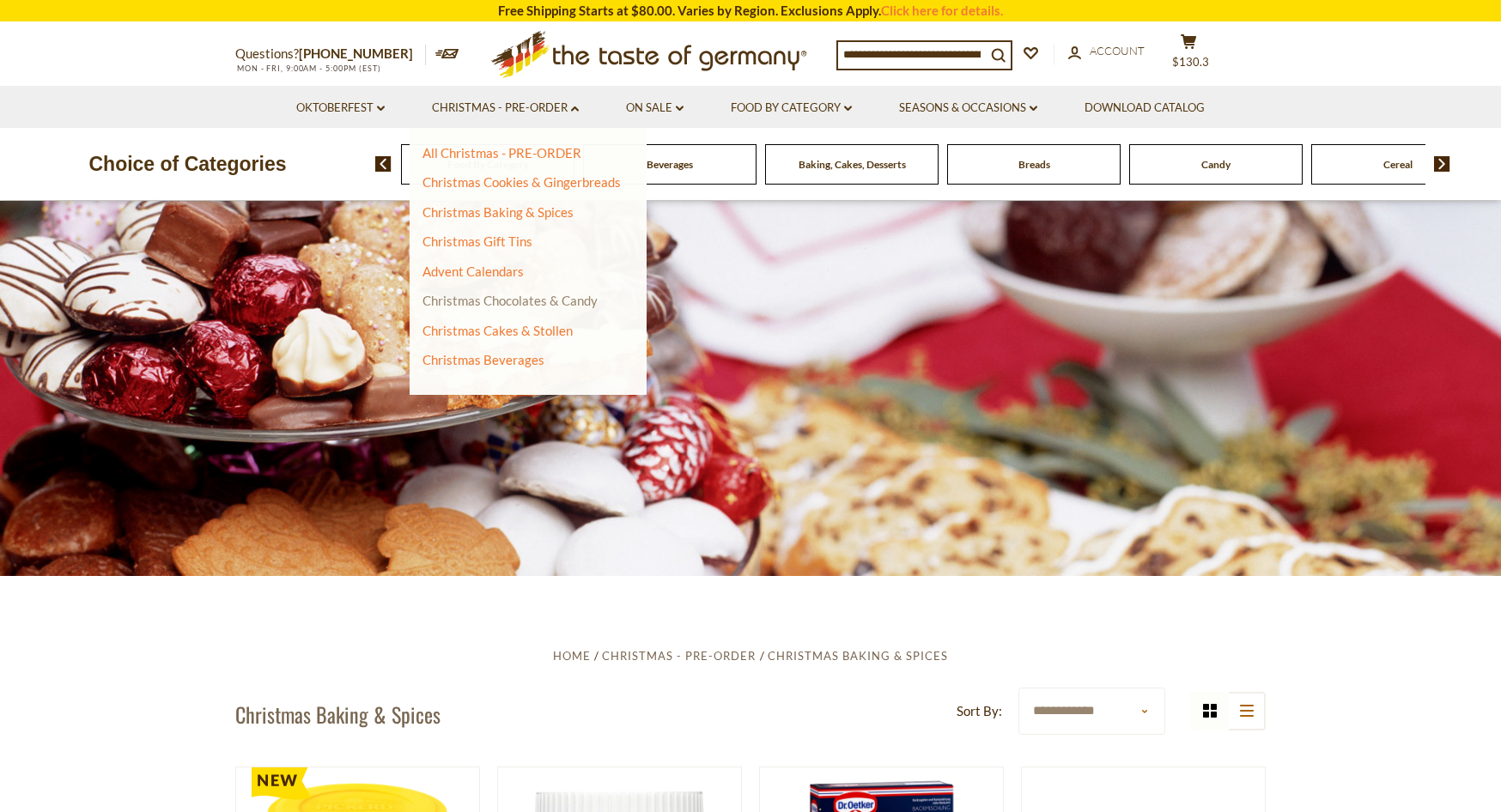
click at [516, 294] on link "Christmas Chocolates & Candy" at bounding box center [510, 300] width 176 height 15
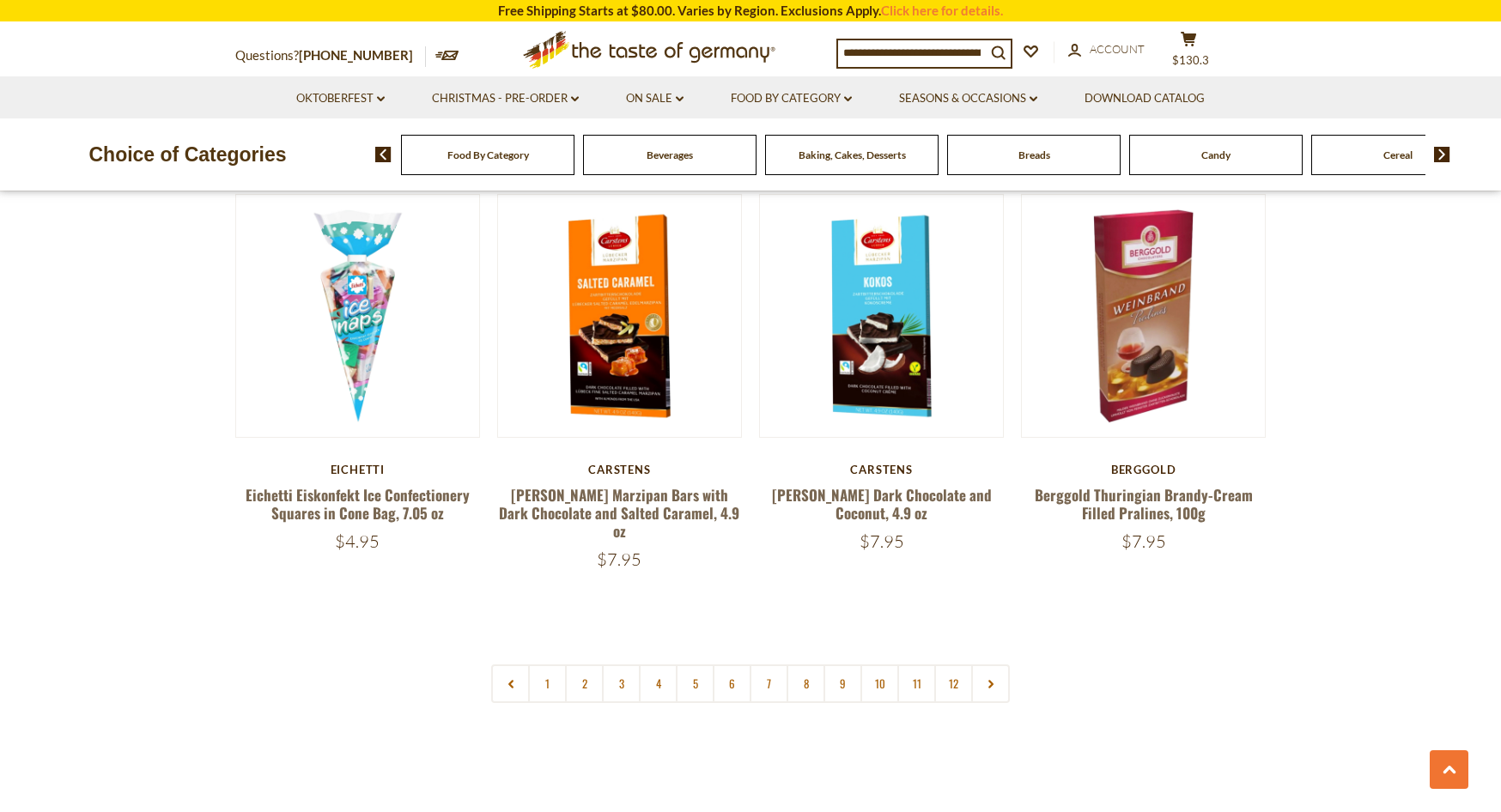
scroll to position [4083, 0]
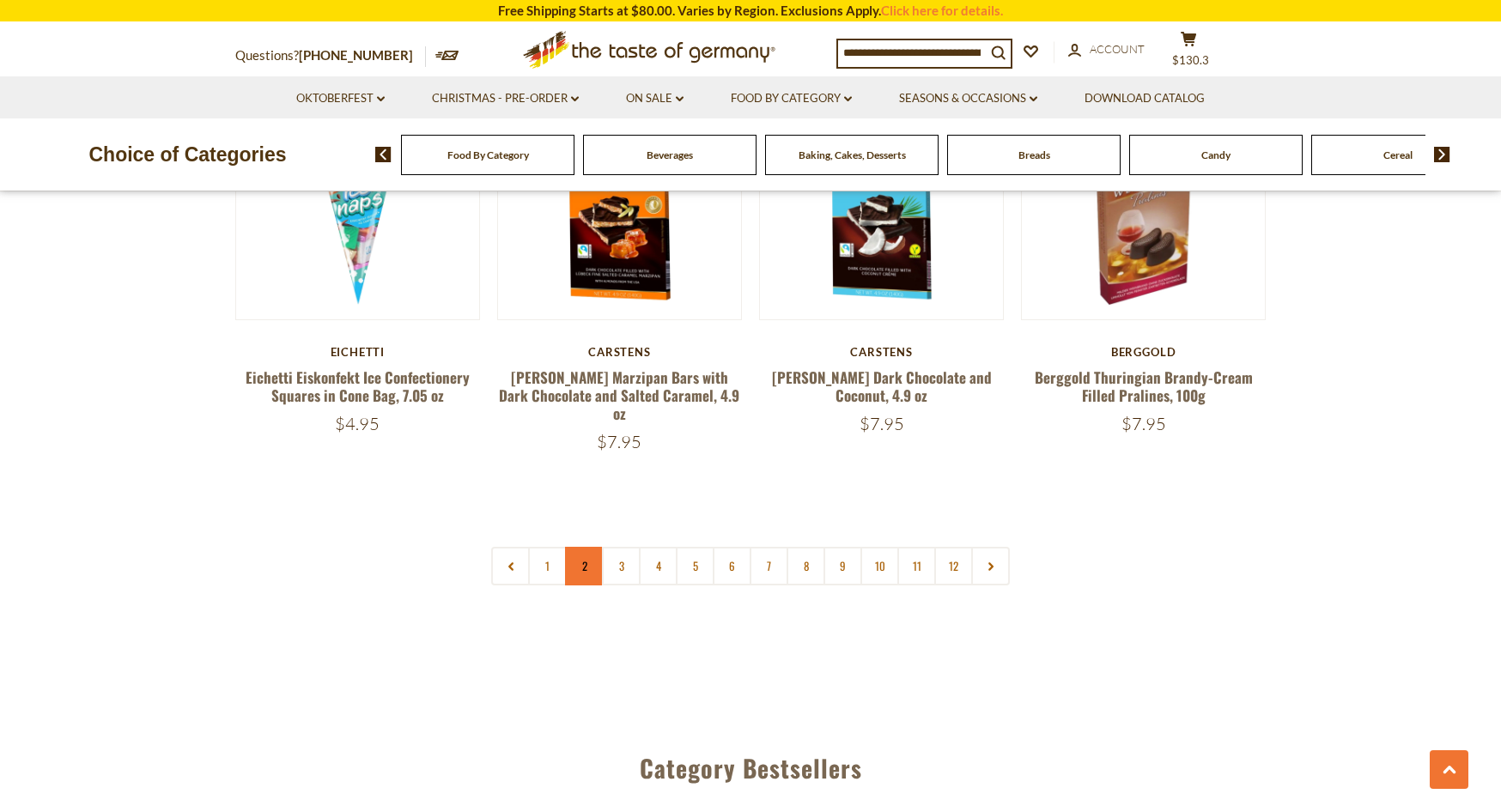
click at [578, 547] on link "2" at bounding box center [584, 566] width 39 height 39
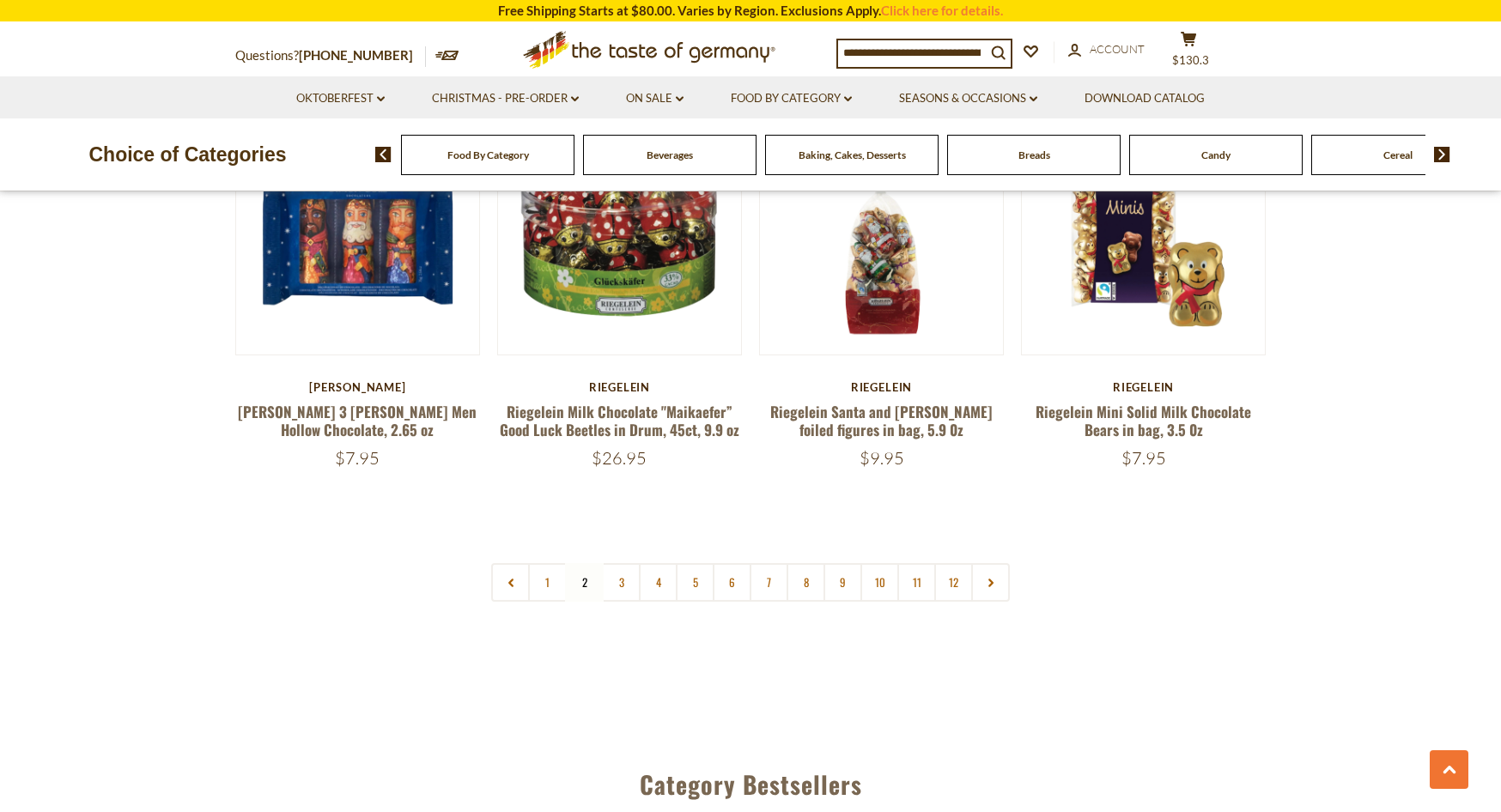
scroll to position [4078, 0]
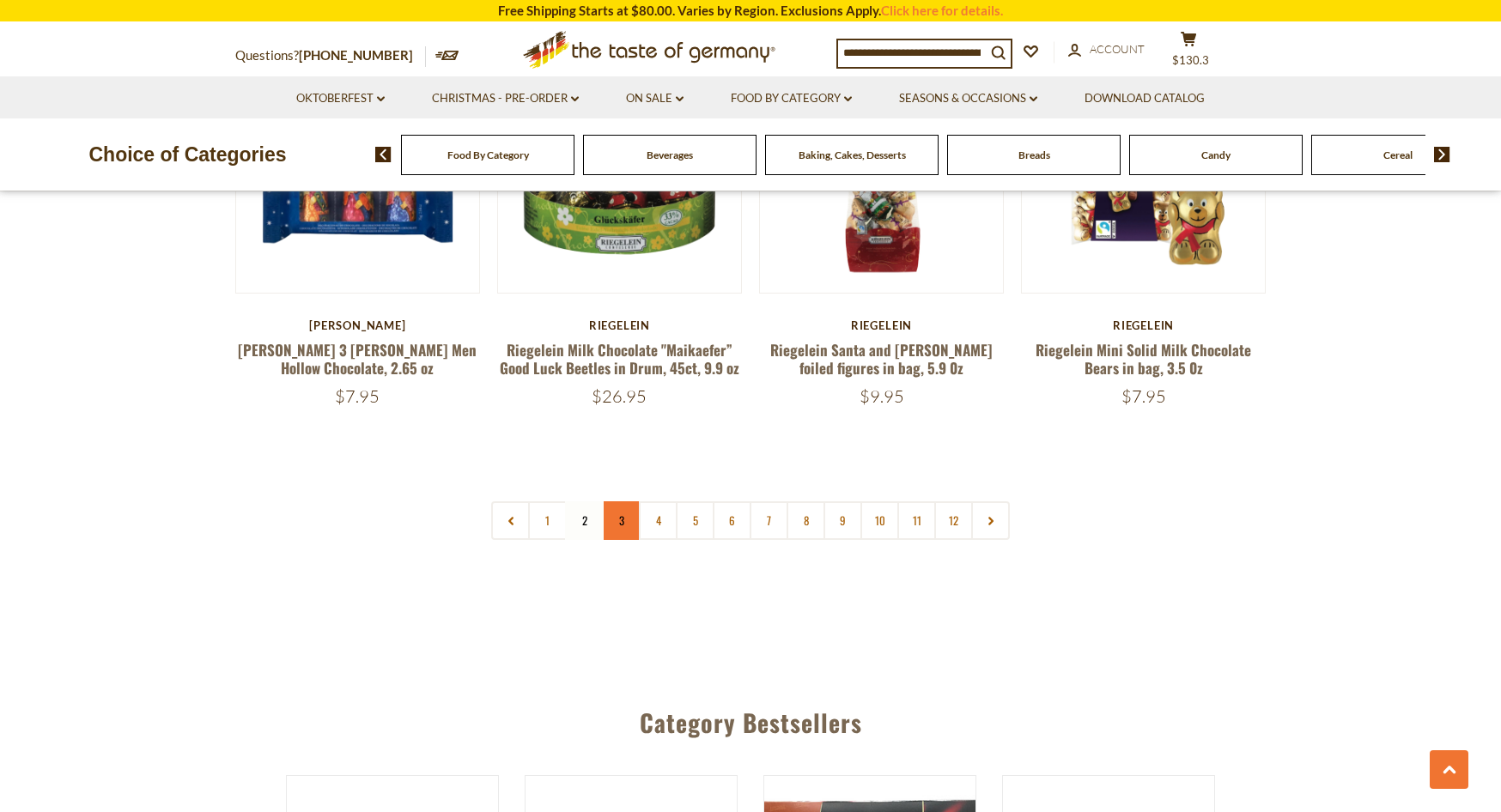
click at [629, 501] on link "3" at bounding box center [621, 520] width 39 height 39
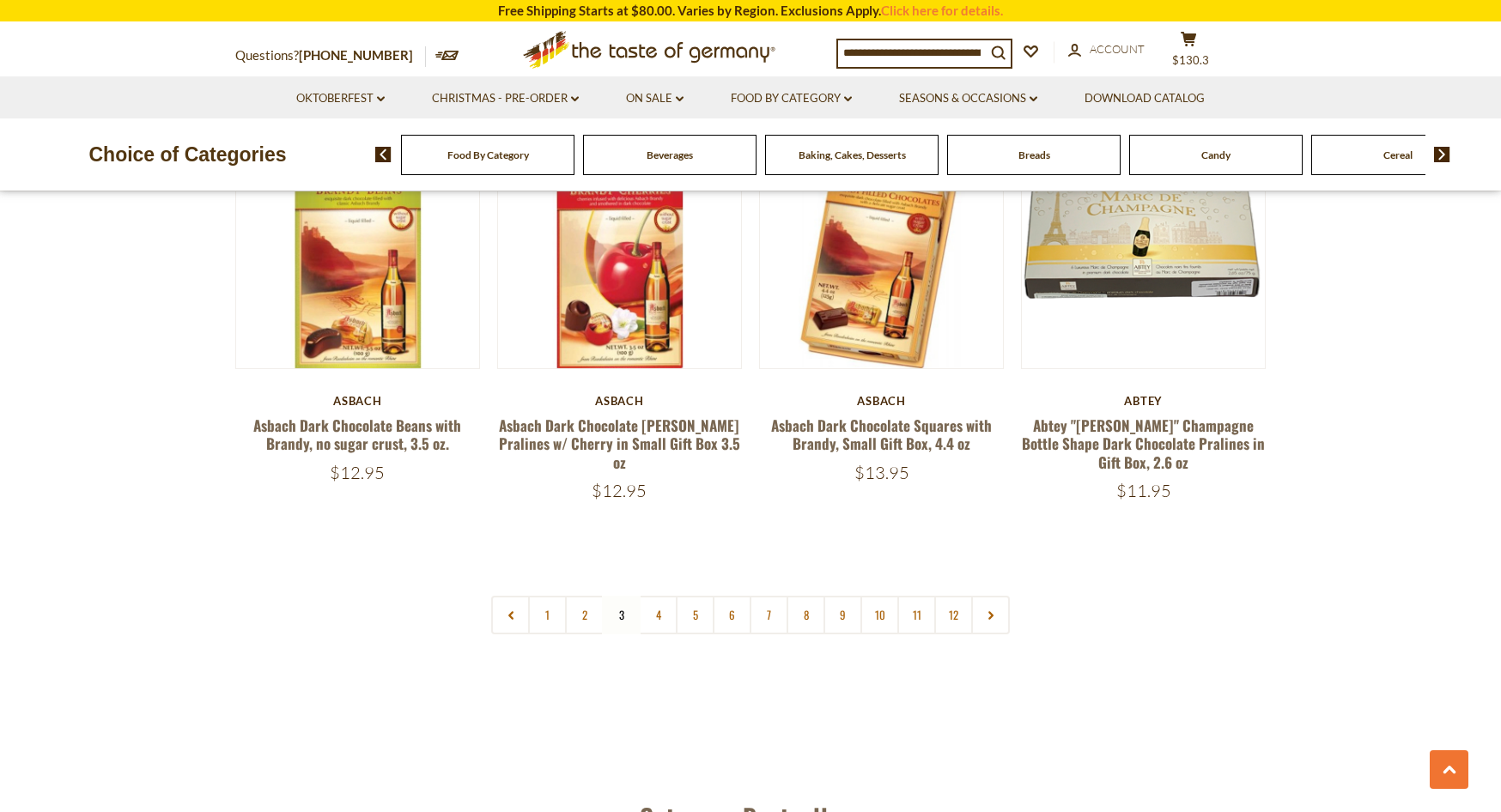
scroll to position [4006, 0]
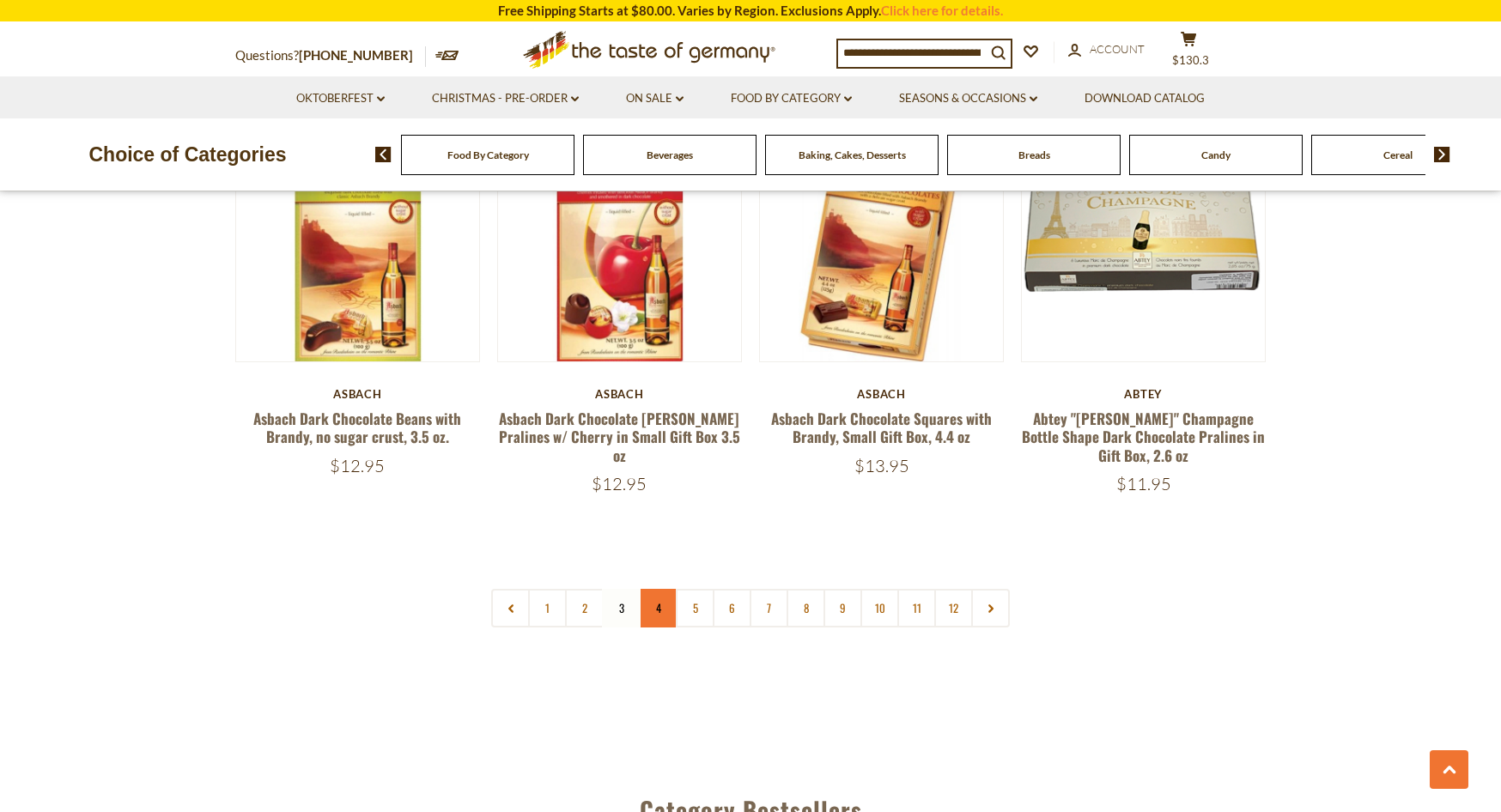
click at [659, 593] on link "4" at bounding box center [658, 608] width 39 height 39
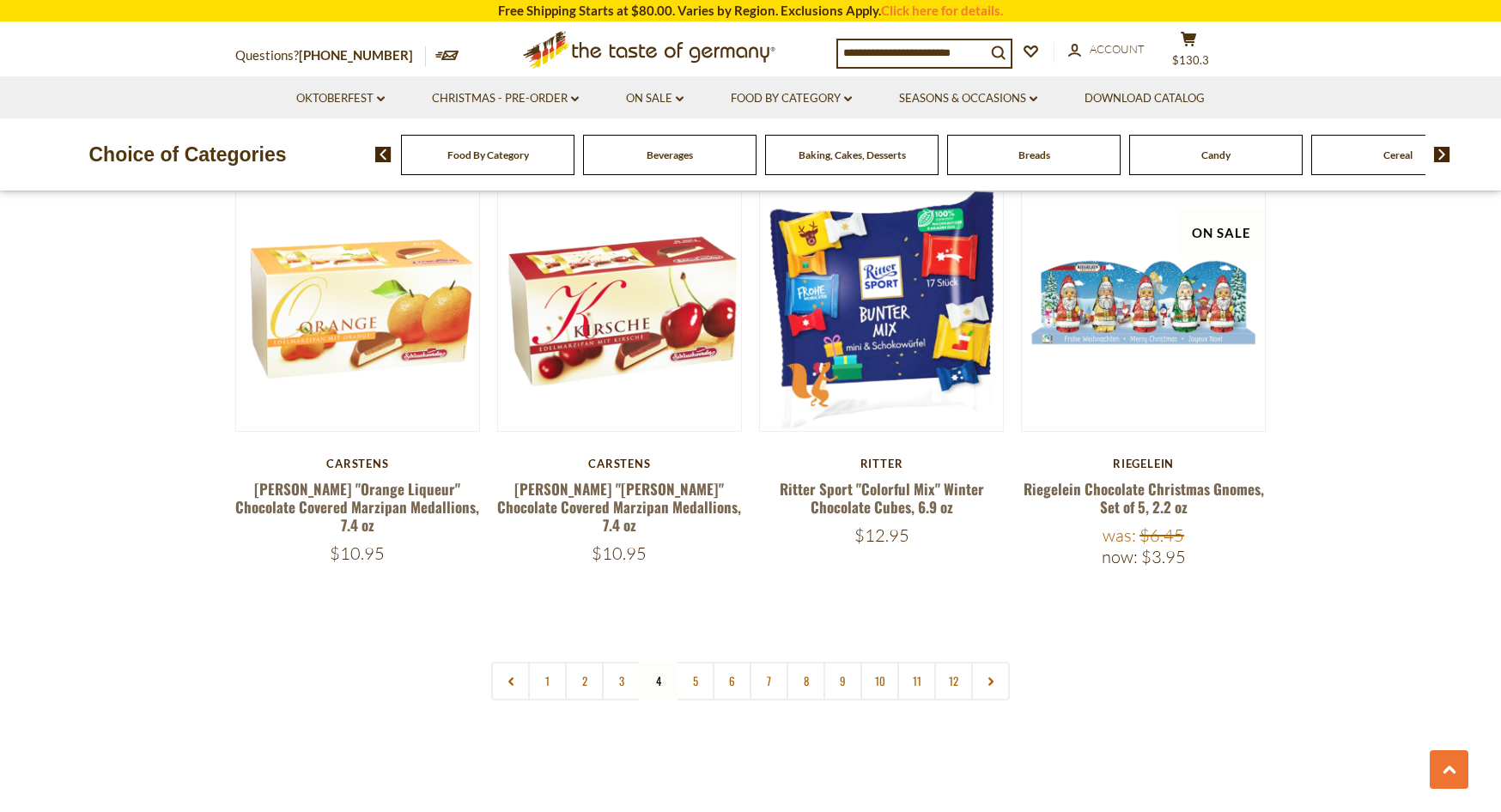
scroll to position [3965, 0]
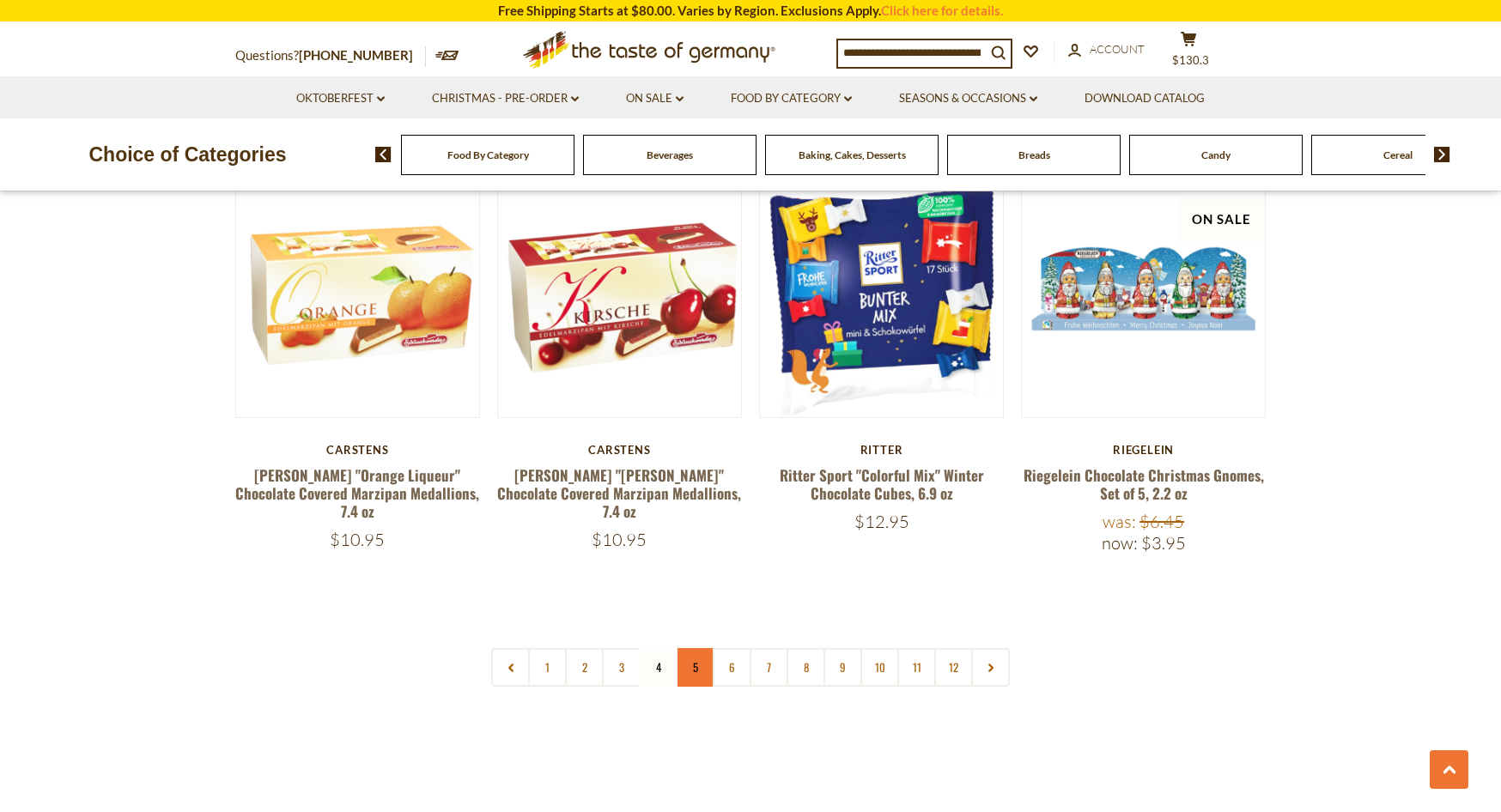
click at [687, 648] on link "5" at bounding box center [695, 667] width 39 height 39
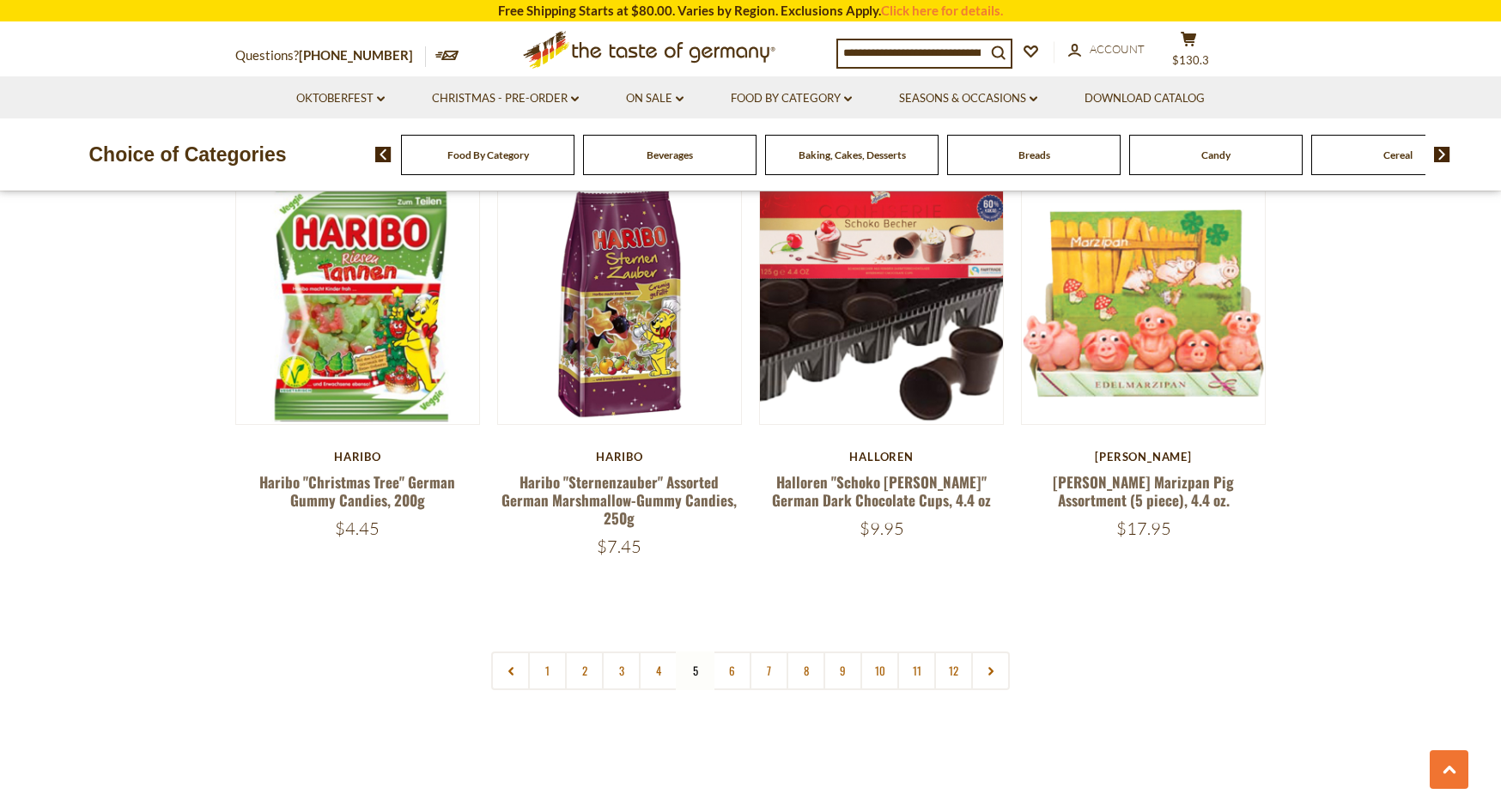
scroll to position [3919, 0]
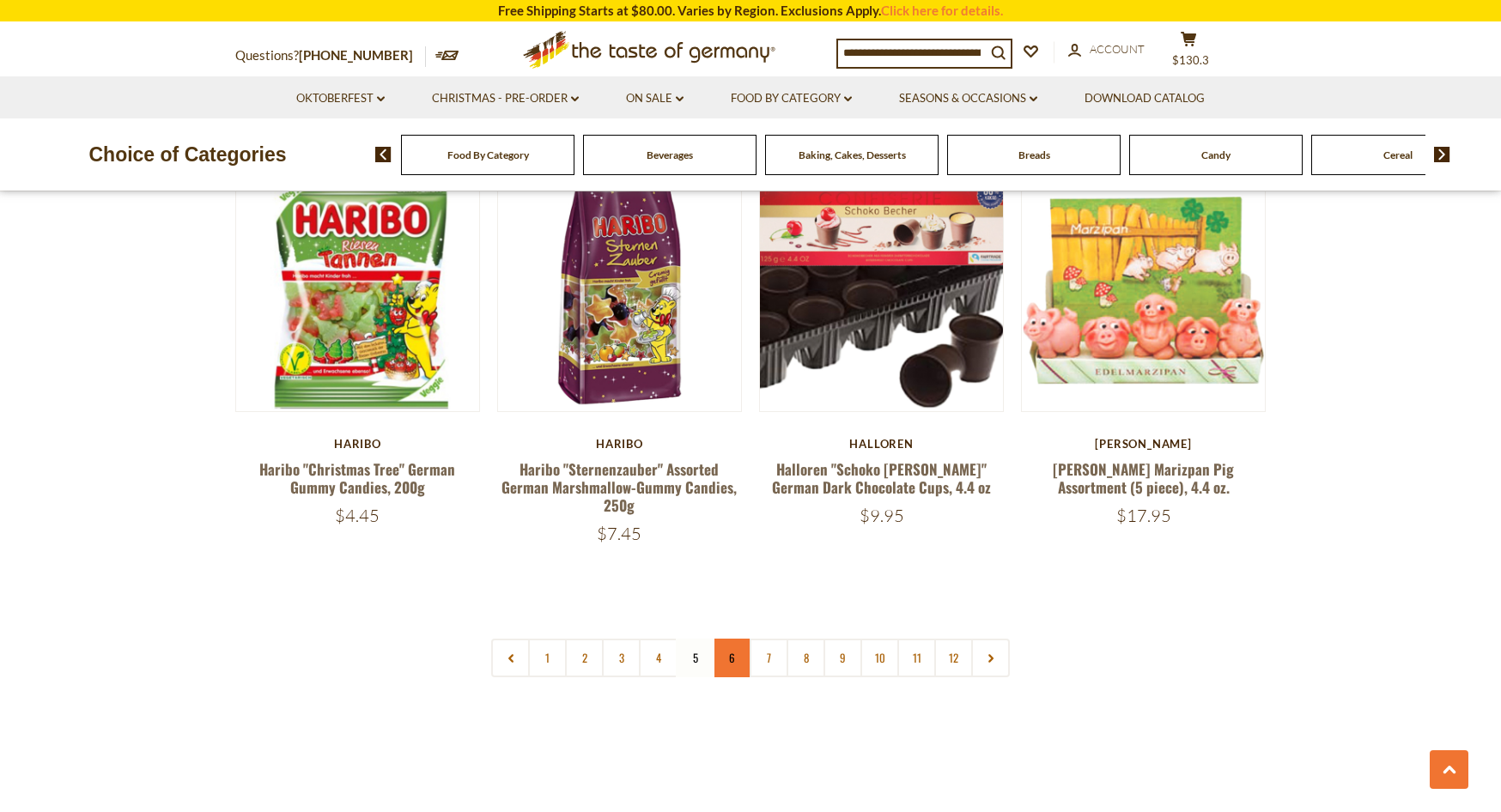
click at [726, 645] on link "6" at bounding box center [732, 658] width 39 height 39
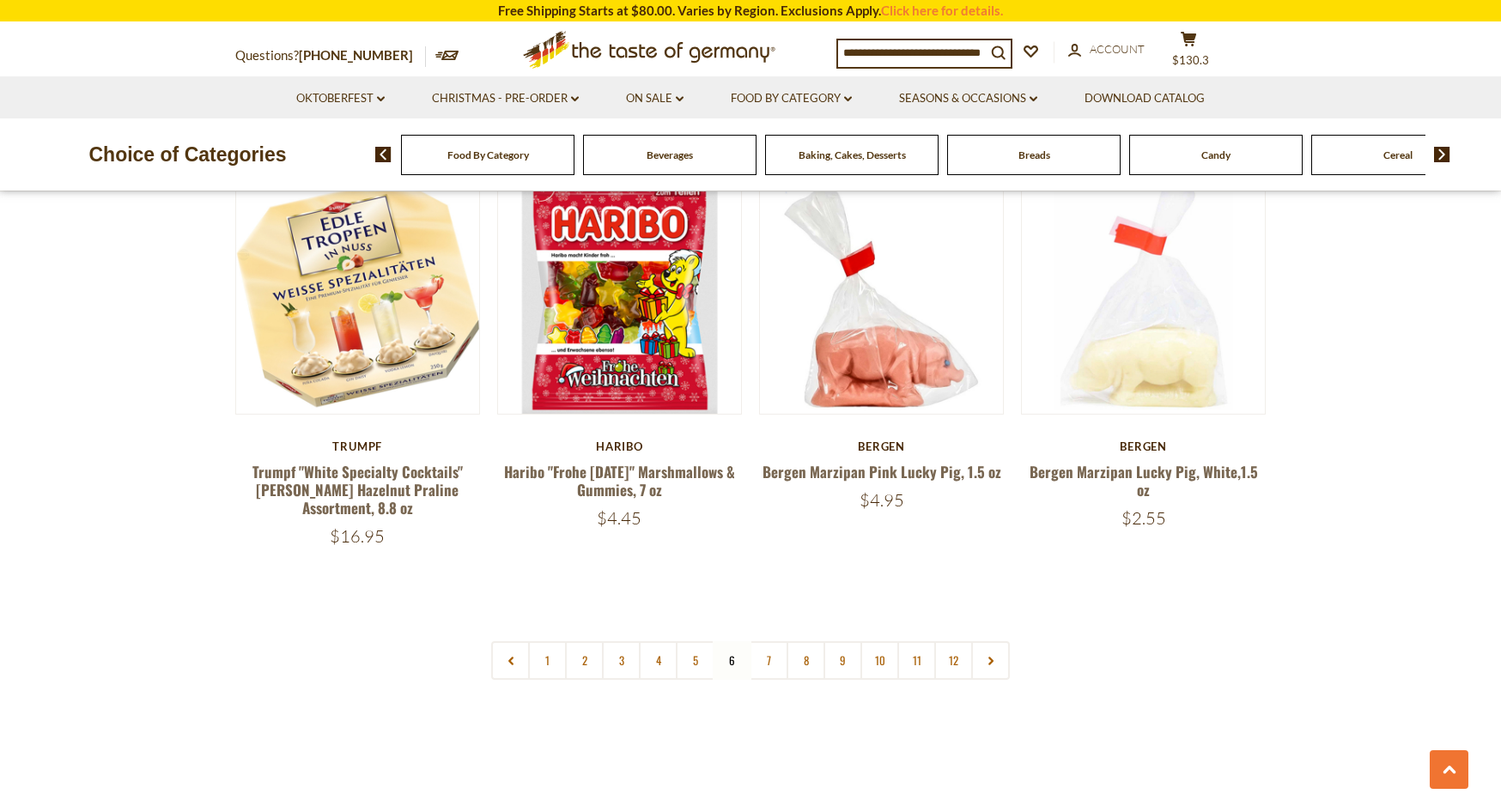
scroll to position [4061, 0]
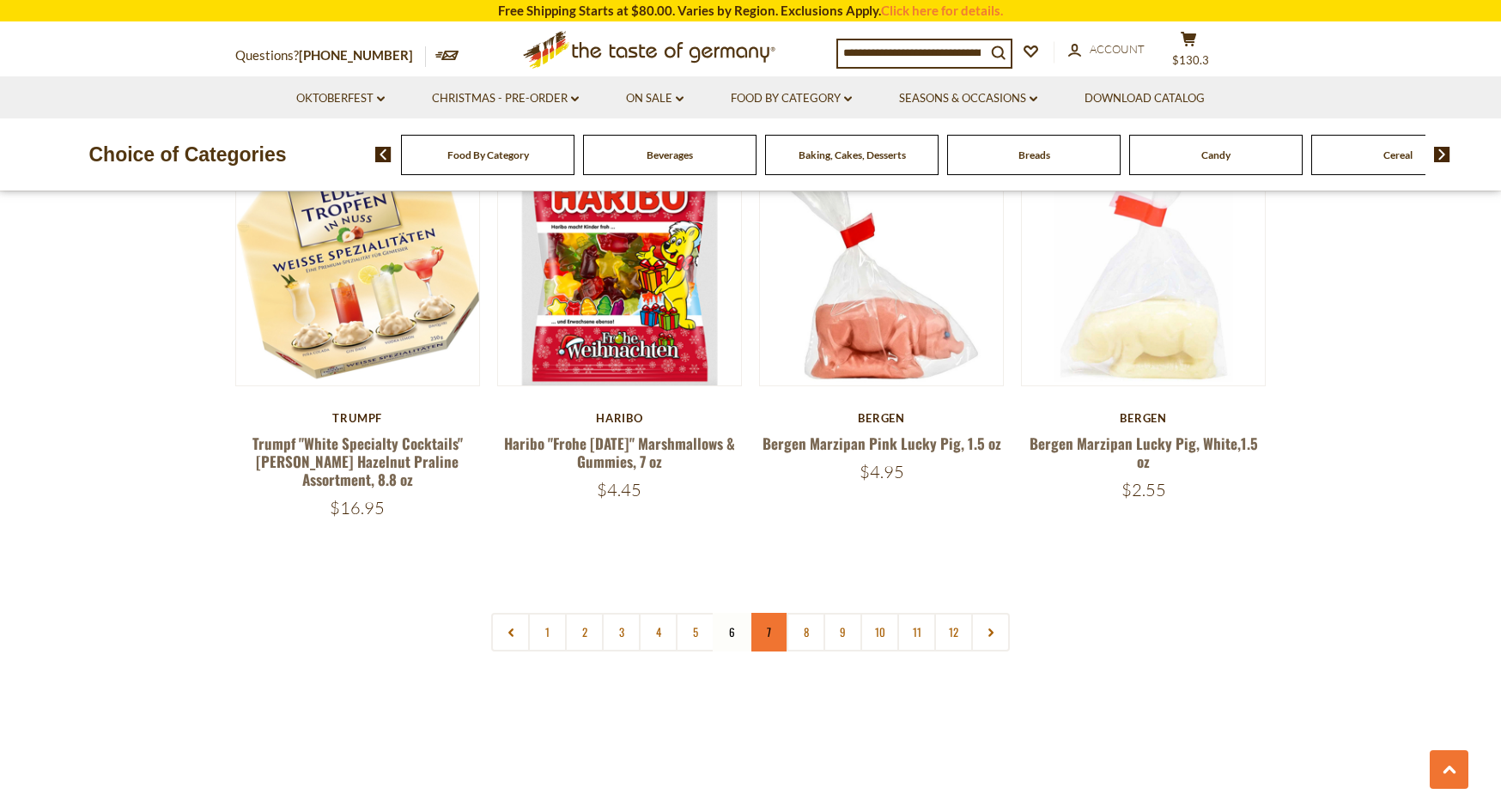
click at [766, 613] on link "7" at bounding box center [769, 632] width 39 height 39
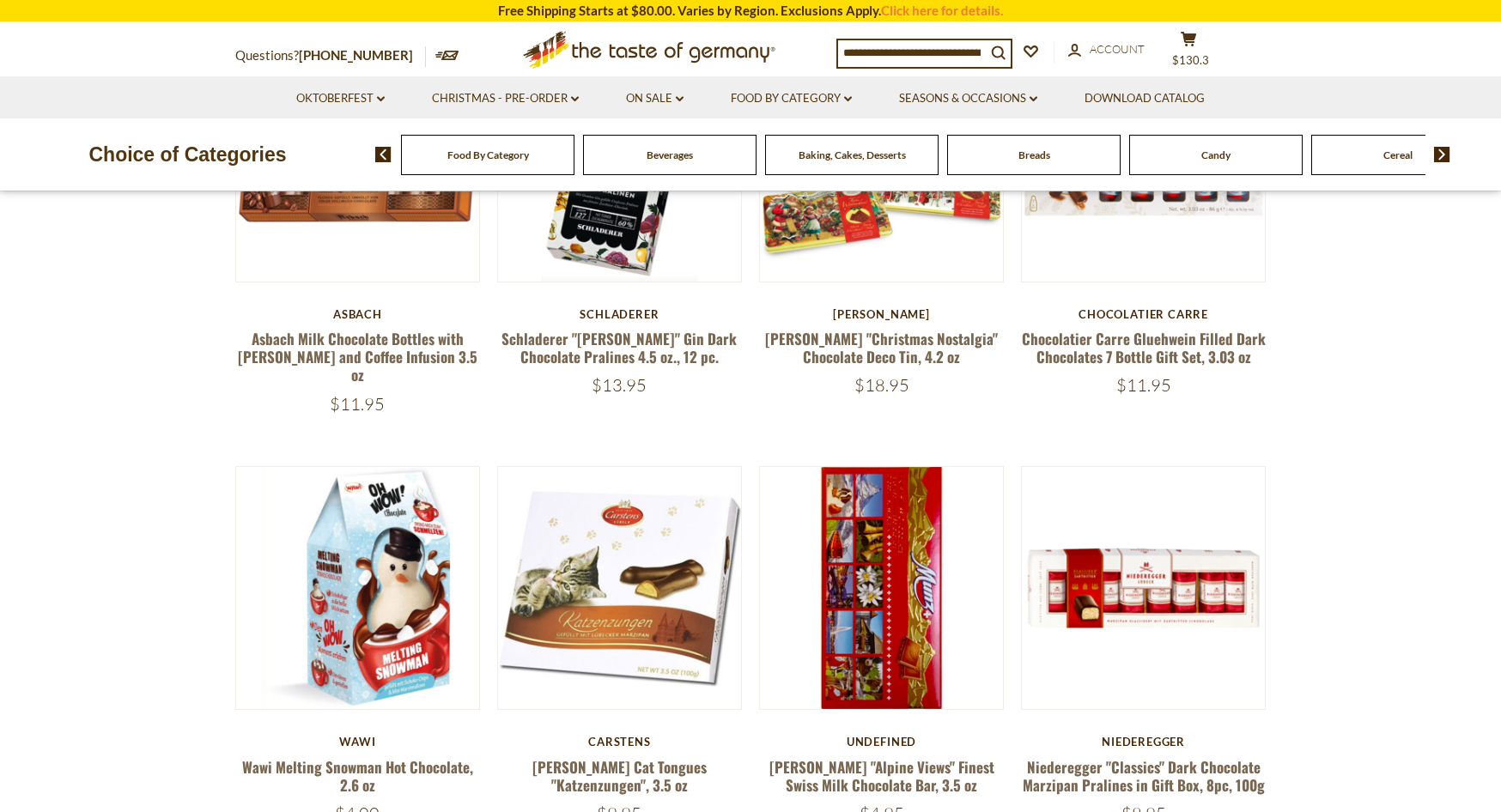
scroll to position [688, 0]
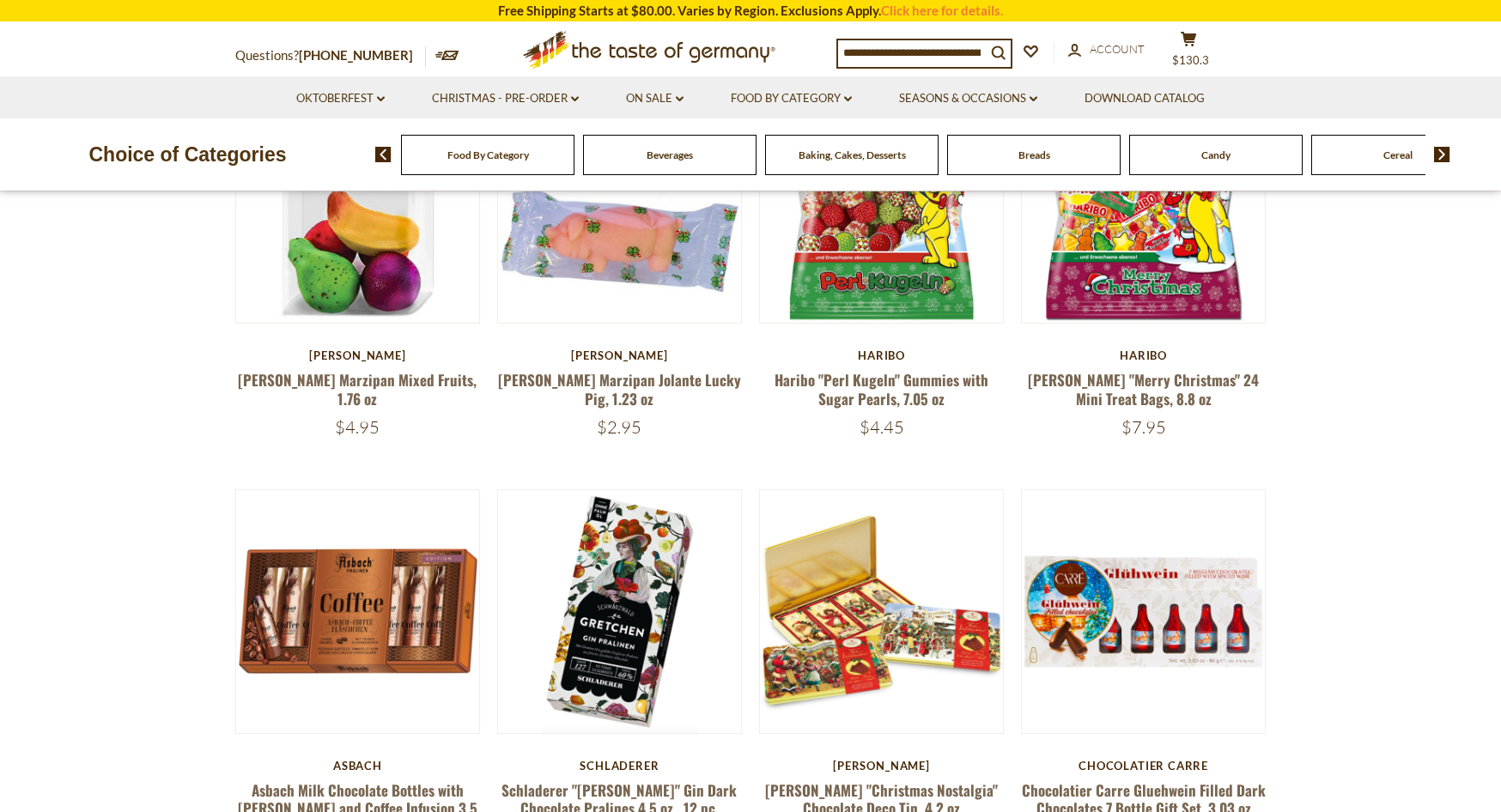
click at [871, 46] on input at bounding box center [912, 52] width 148 height 24
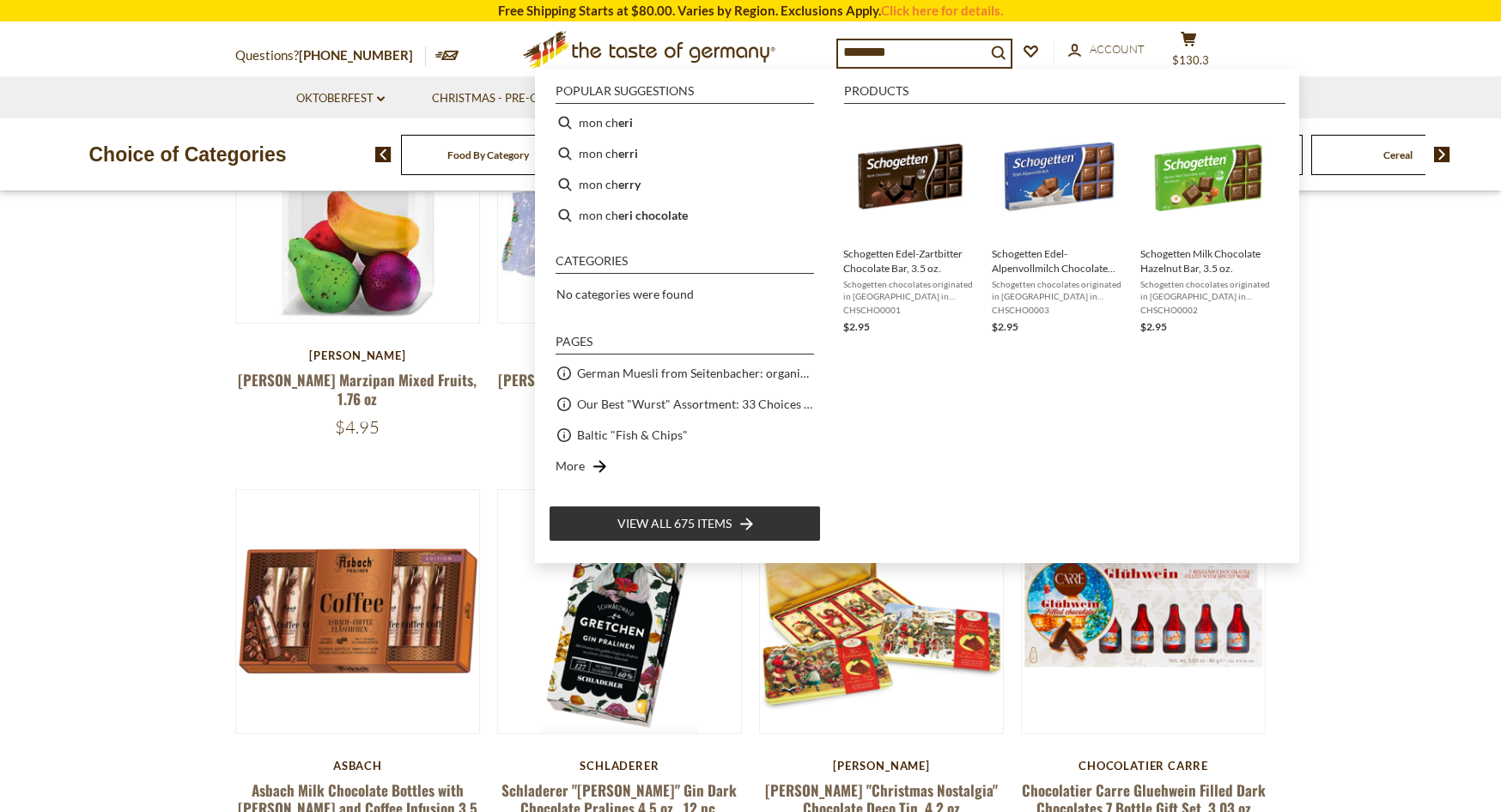
type input "*********"
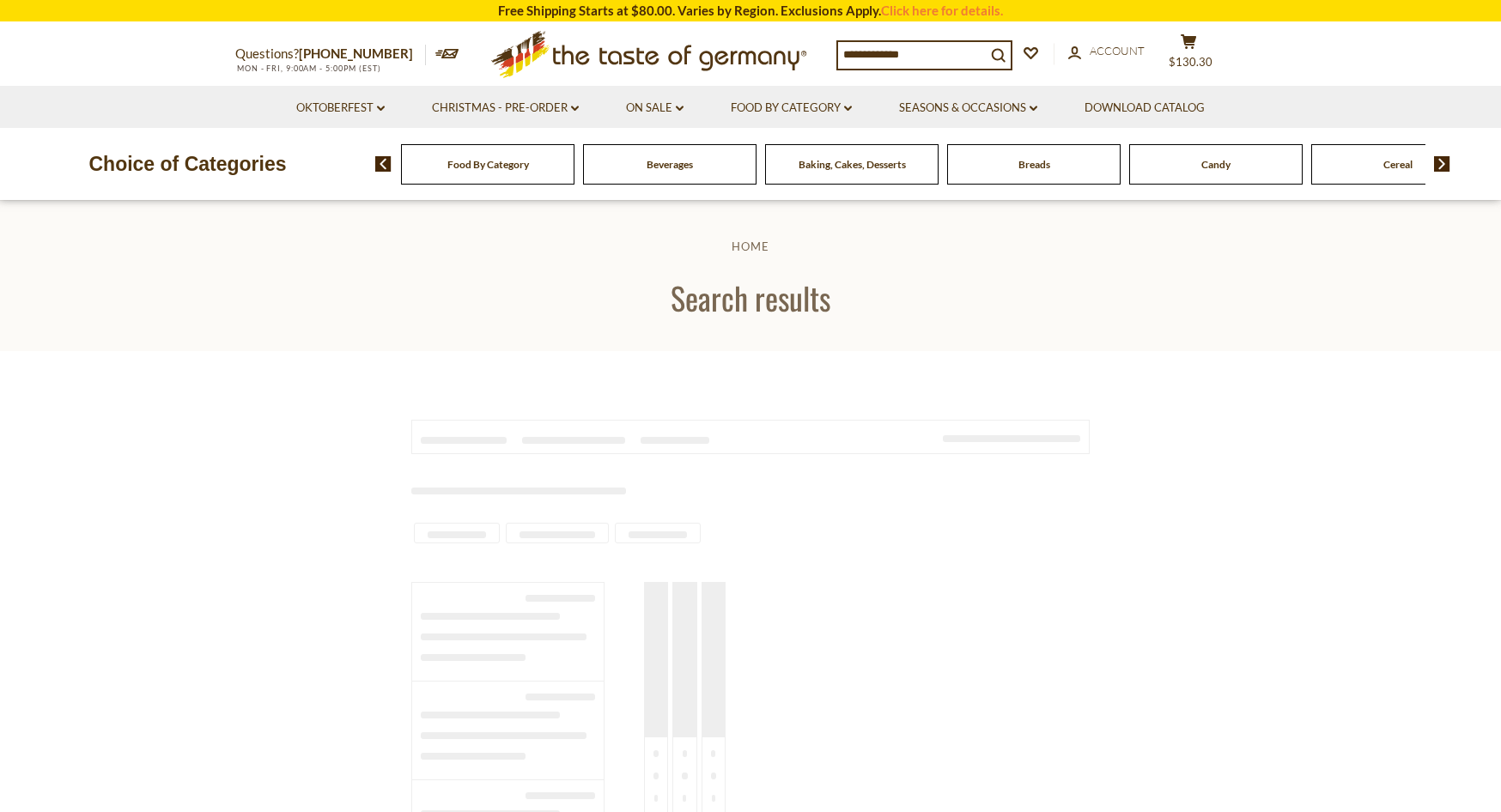
type input "*********"
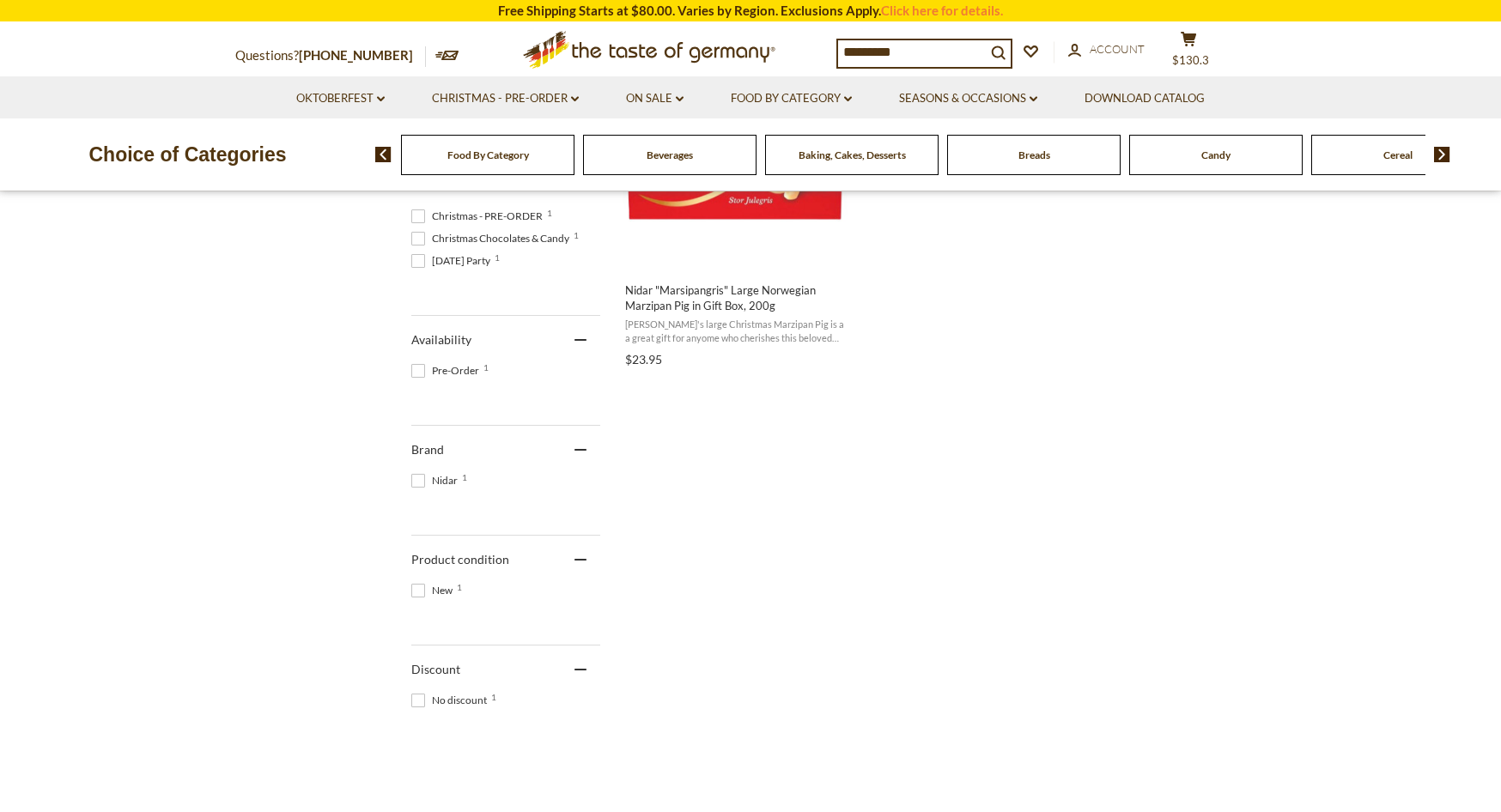
scroll to position [327, 0]
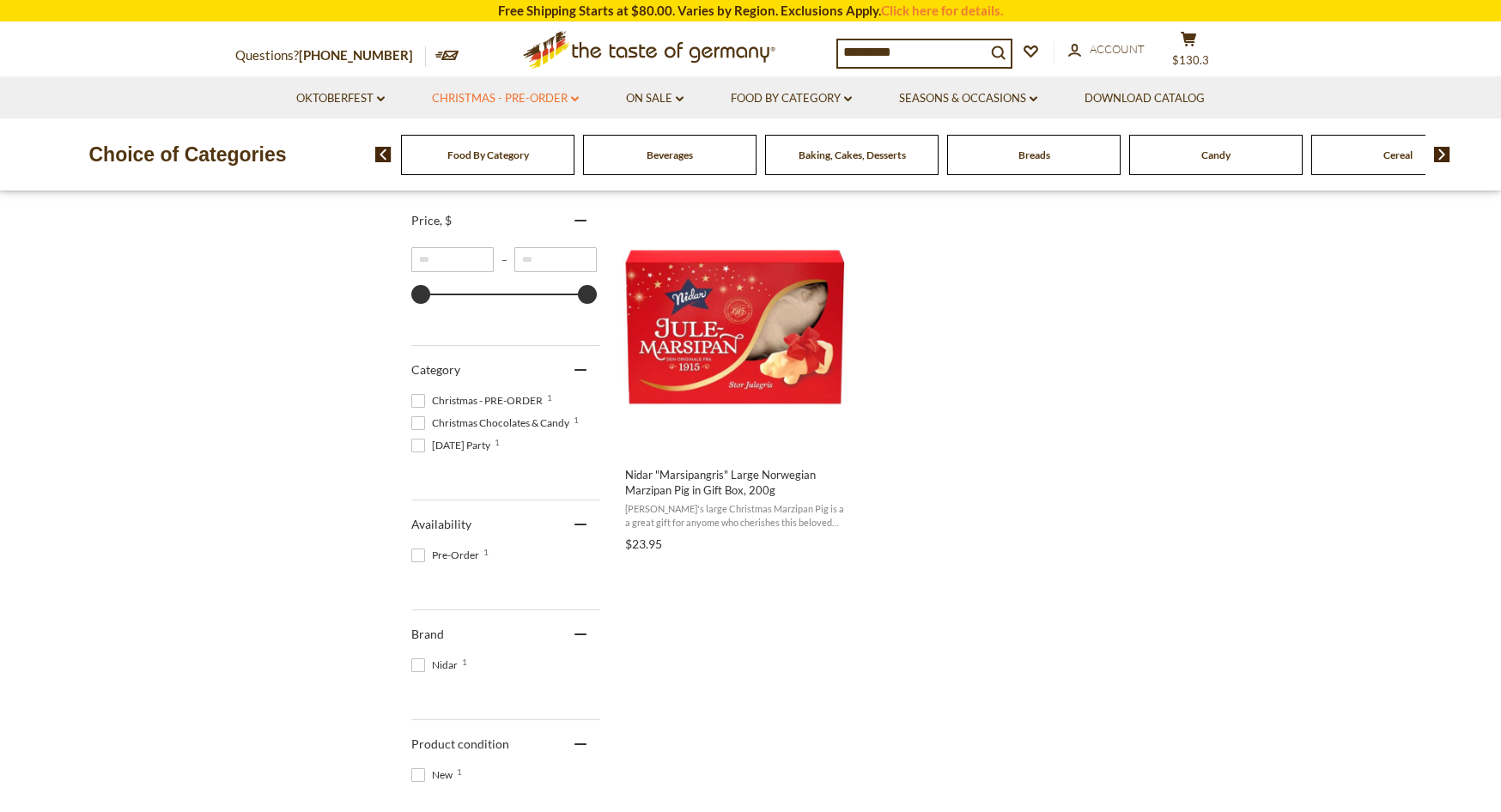
click at [556, 93] on link "Christmas - PRE-ORDER dropdown_arrow" at bounding box center [505, 98] width 147 height 19
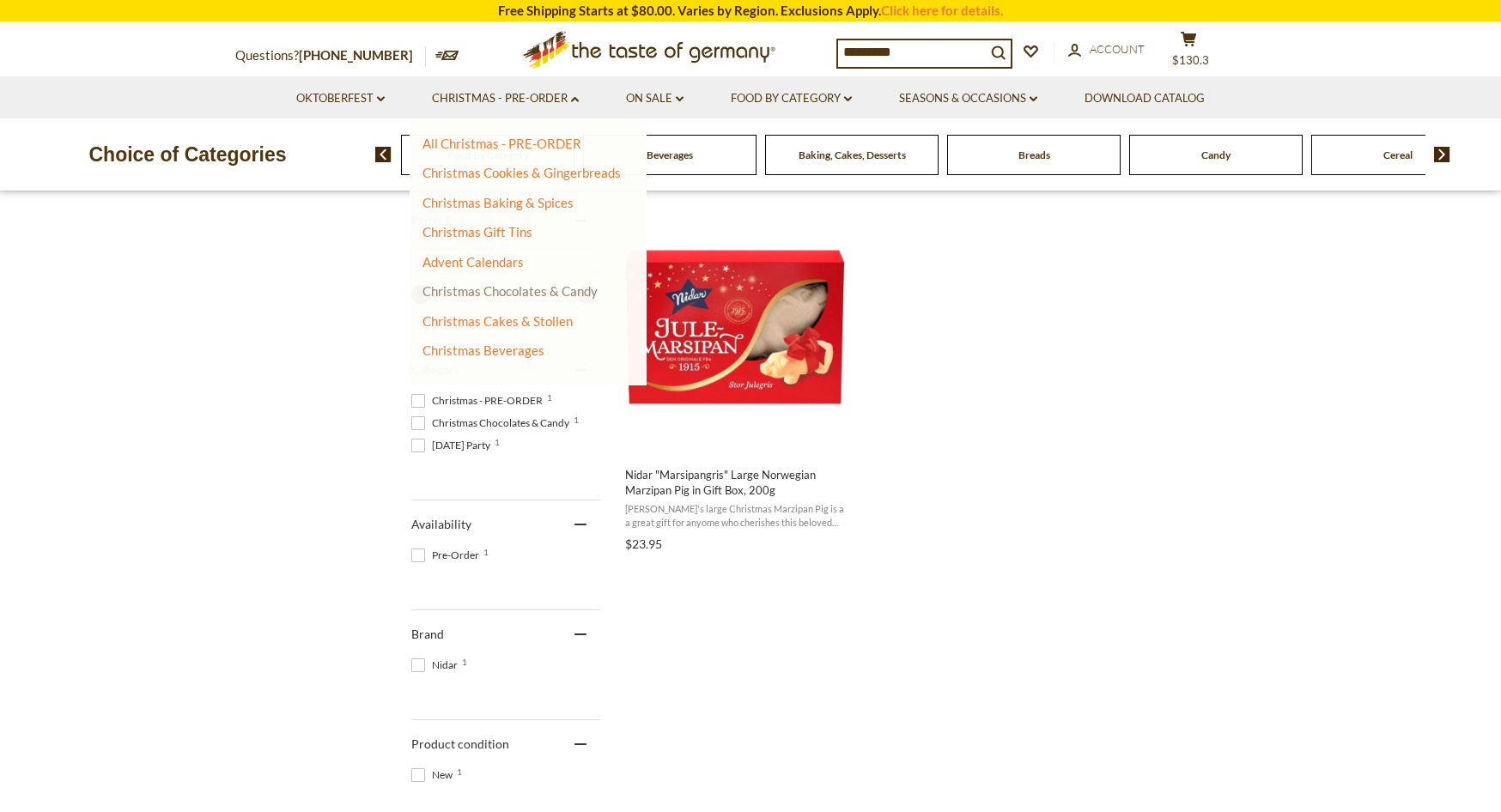
click at [503, 289] on link "Christmas Chocolates & Candy" at bounding box center [510, 291] width 176 height 15
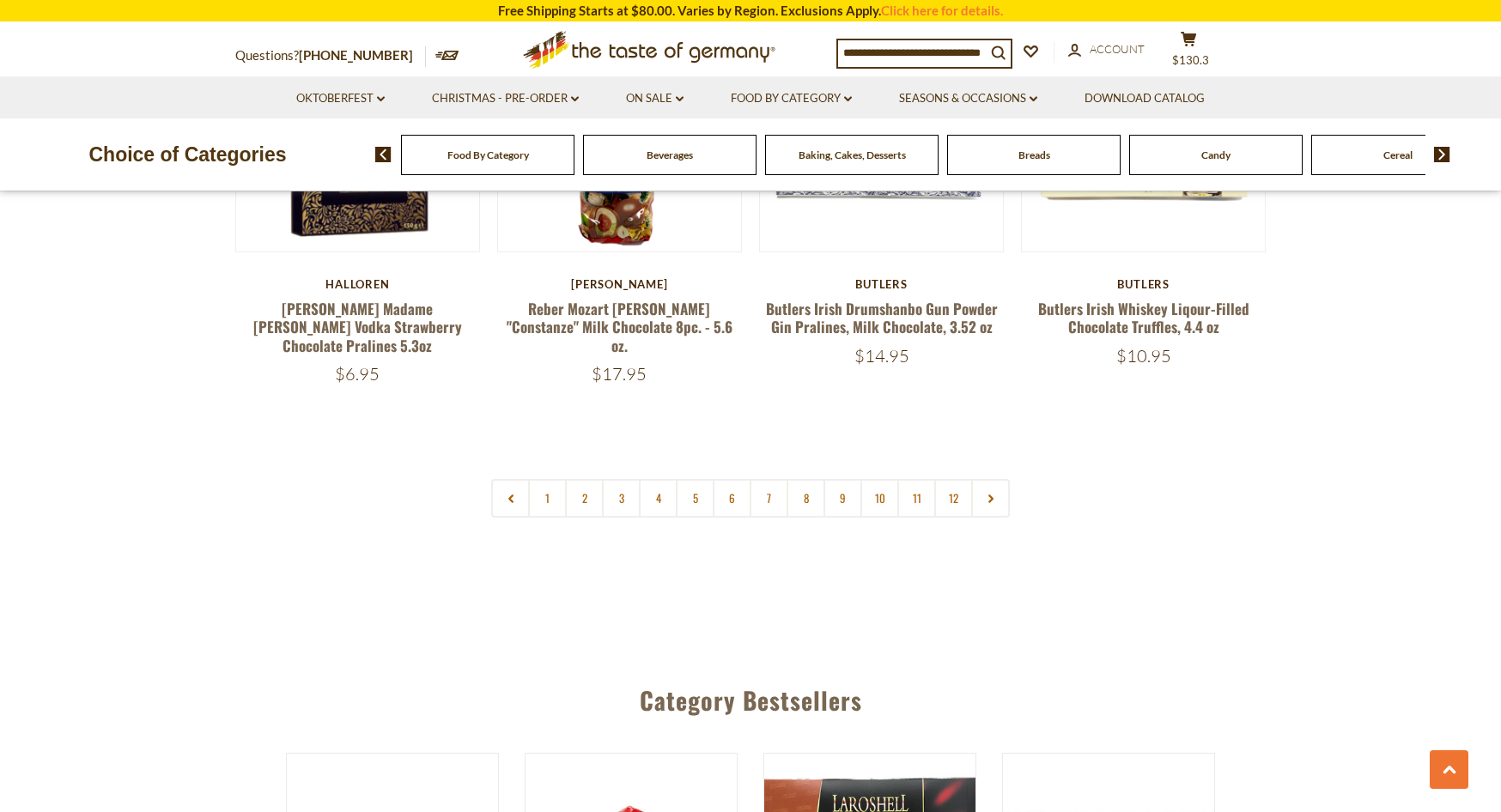
scroll to position [4123, 0]
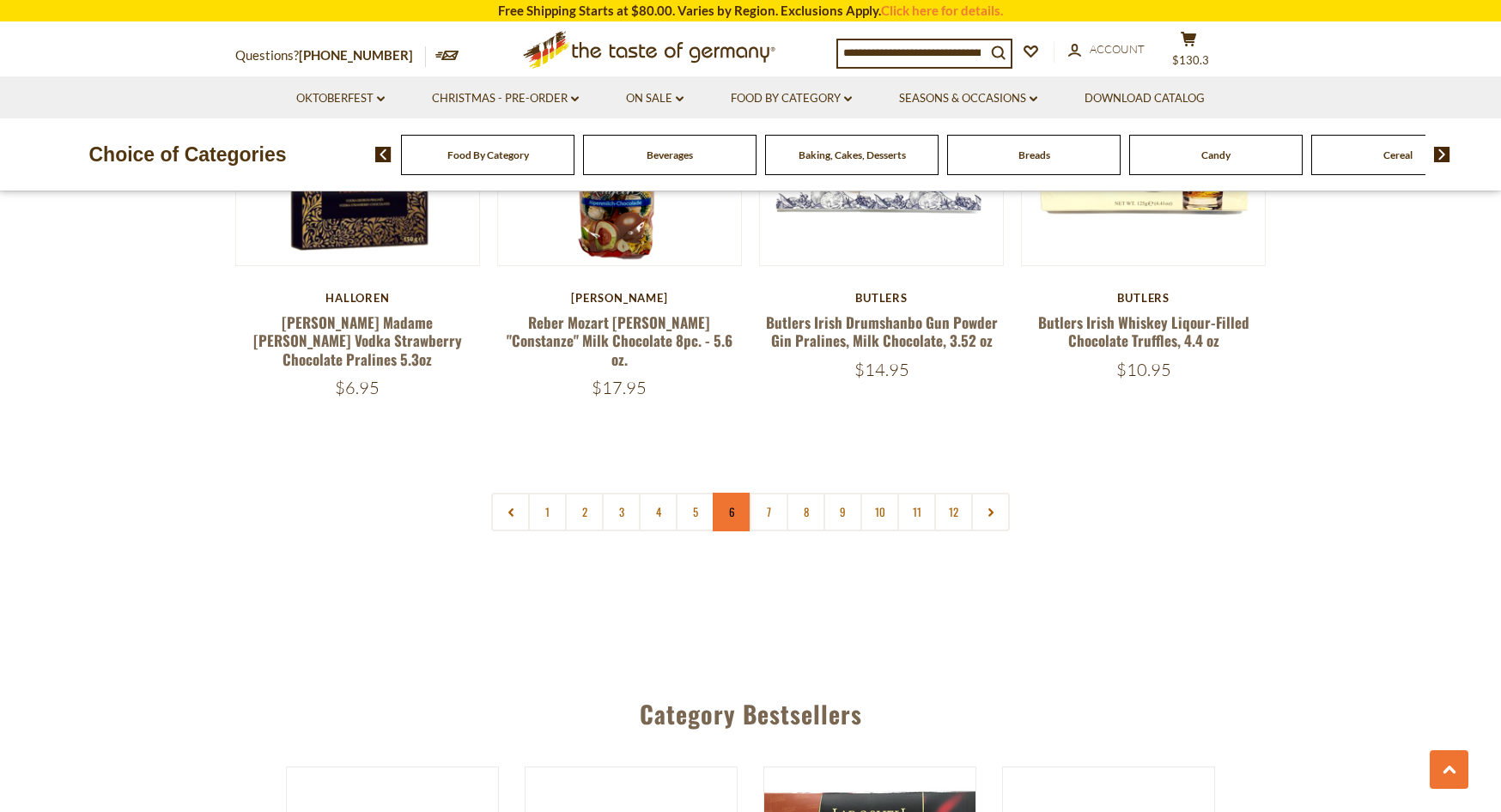
click at [731, 492] on link "6" at bounding box center [732, 511] width 39 height 39
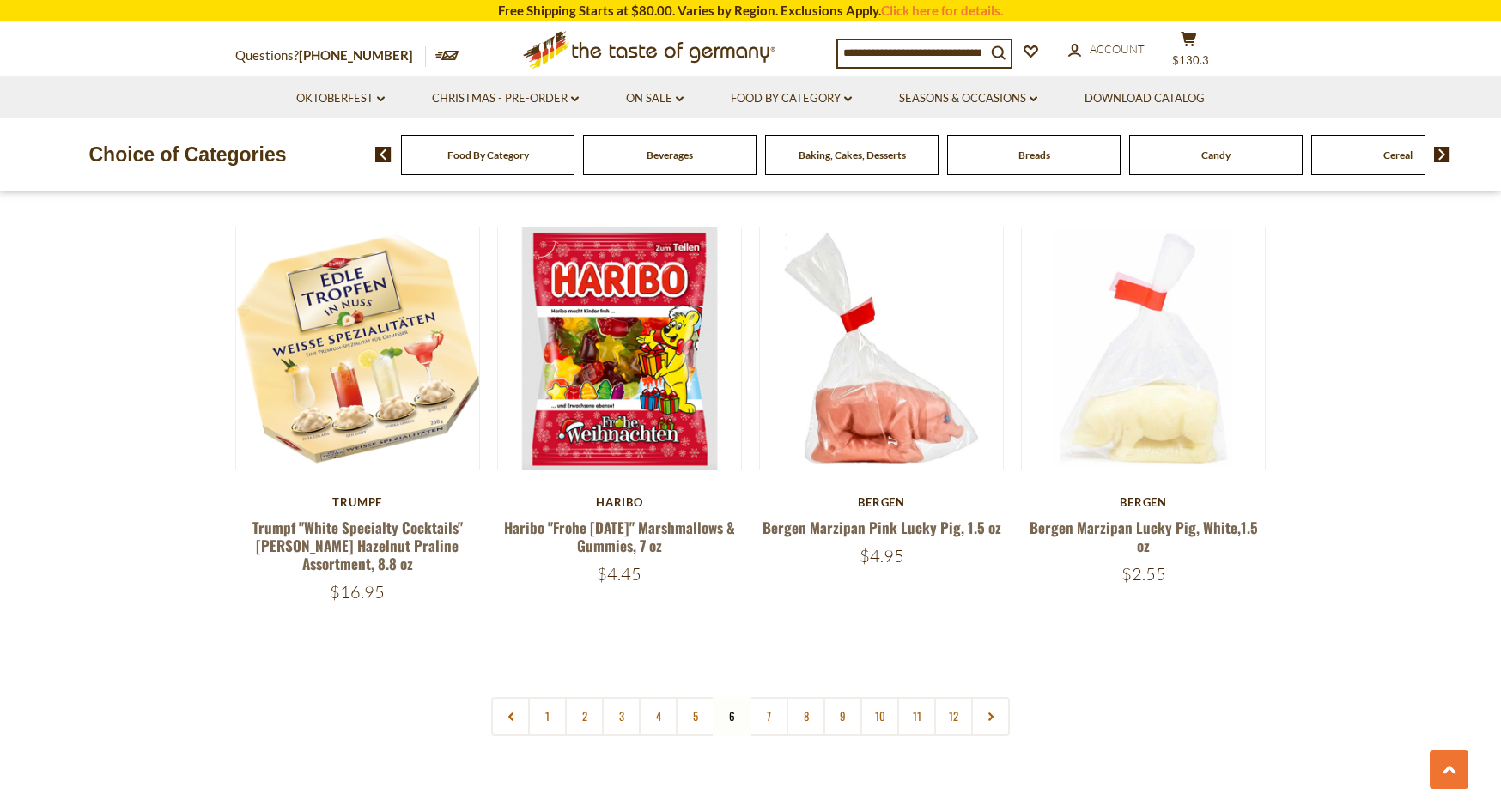
scroll to position [3997, 0]
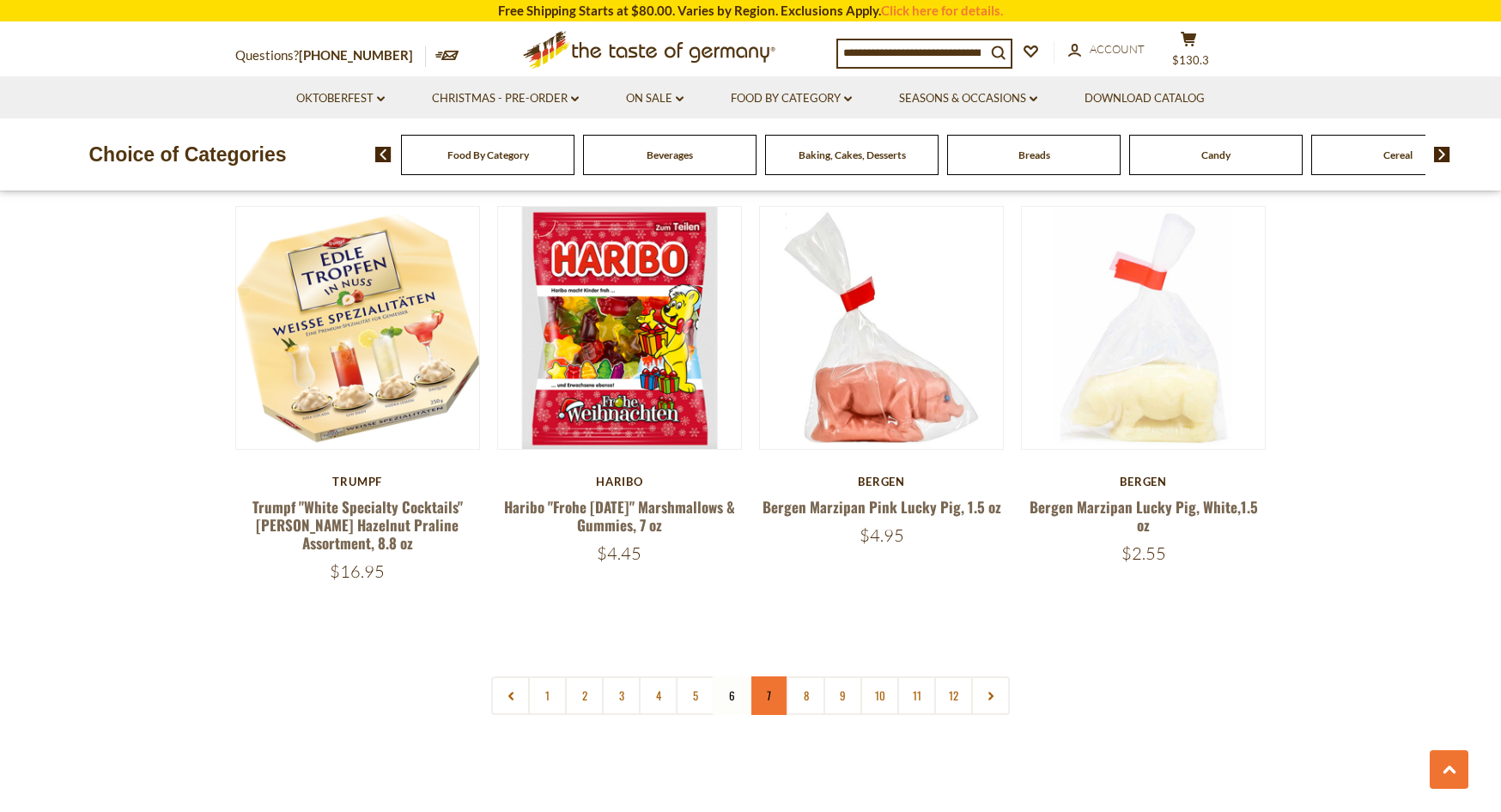
click at [773, 677] on link "7" at bounding box center [769, 696] width 39 height 39
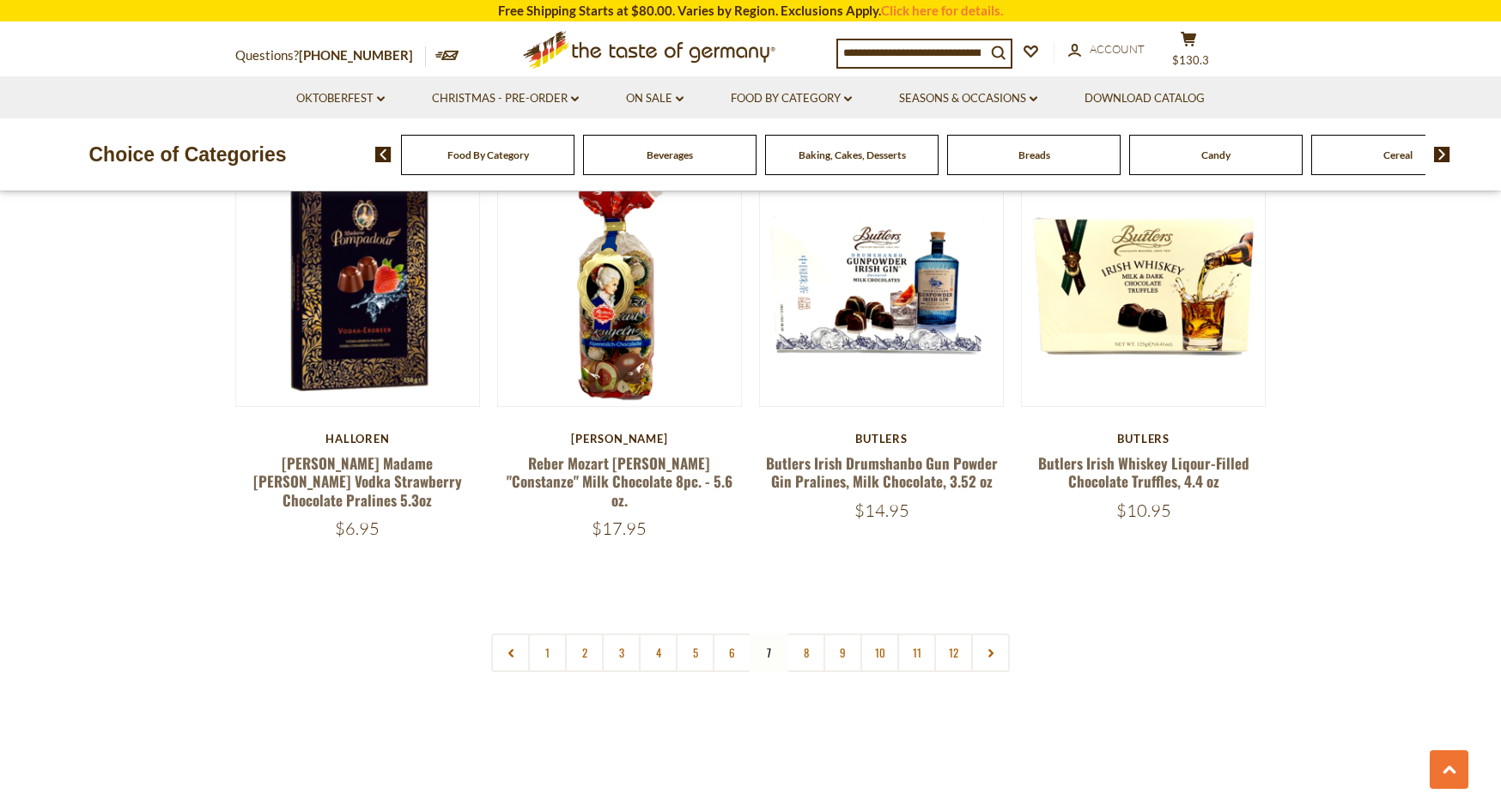
scroll to position [3996, 0]
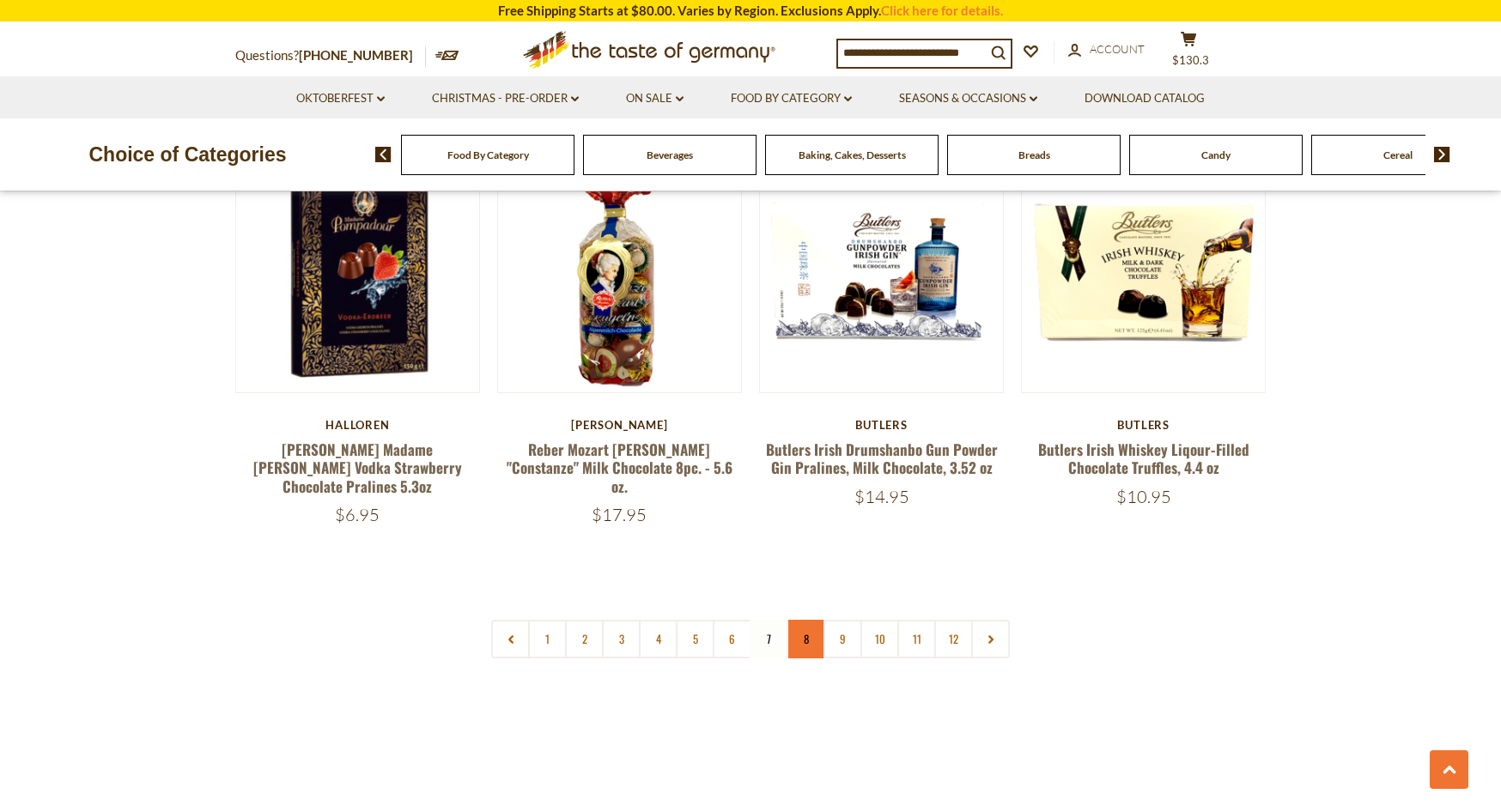
click at [799, 620] on link "8" at bounding box center [806, 639] width 39 height 39
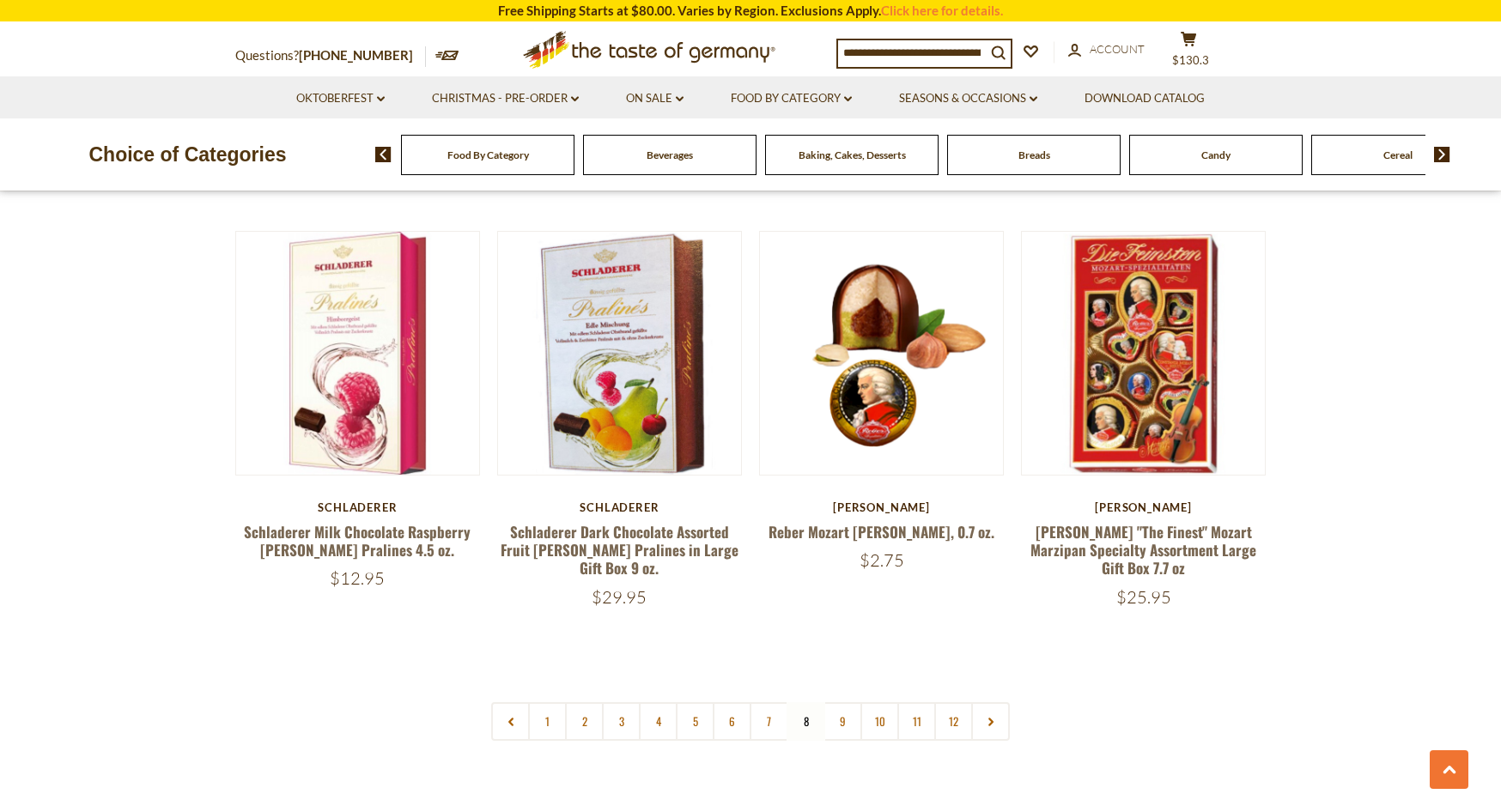
scroll to position [3967, 0]
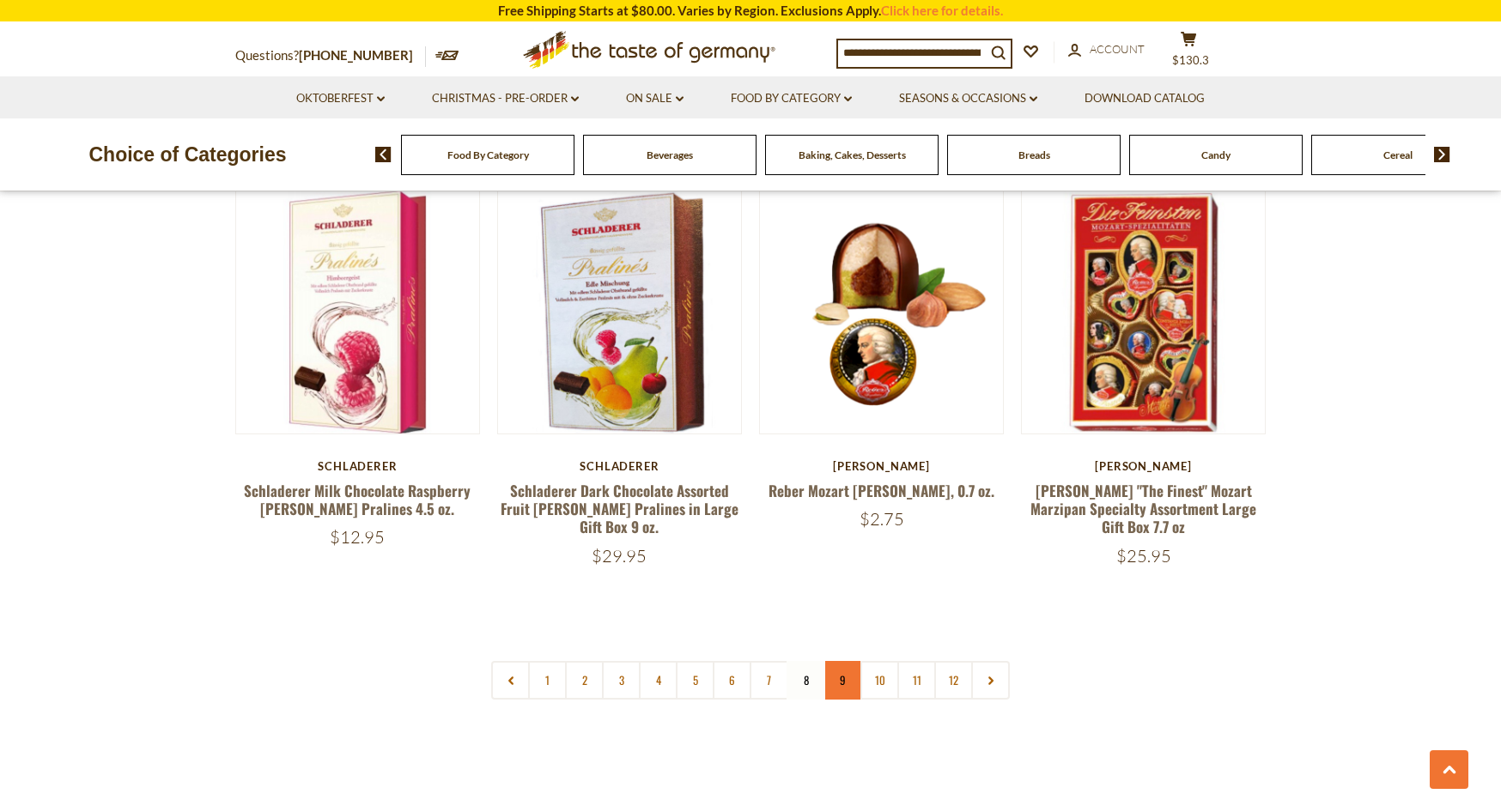
click at [837, 661] on link "9" at bounding box center [843, 680] width 39 height 39
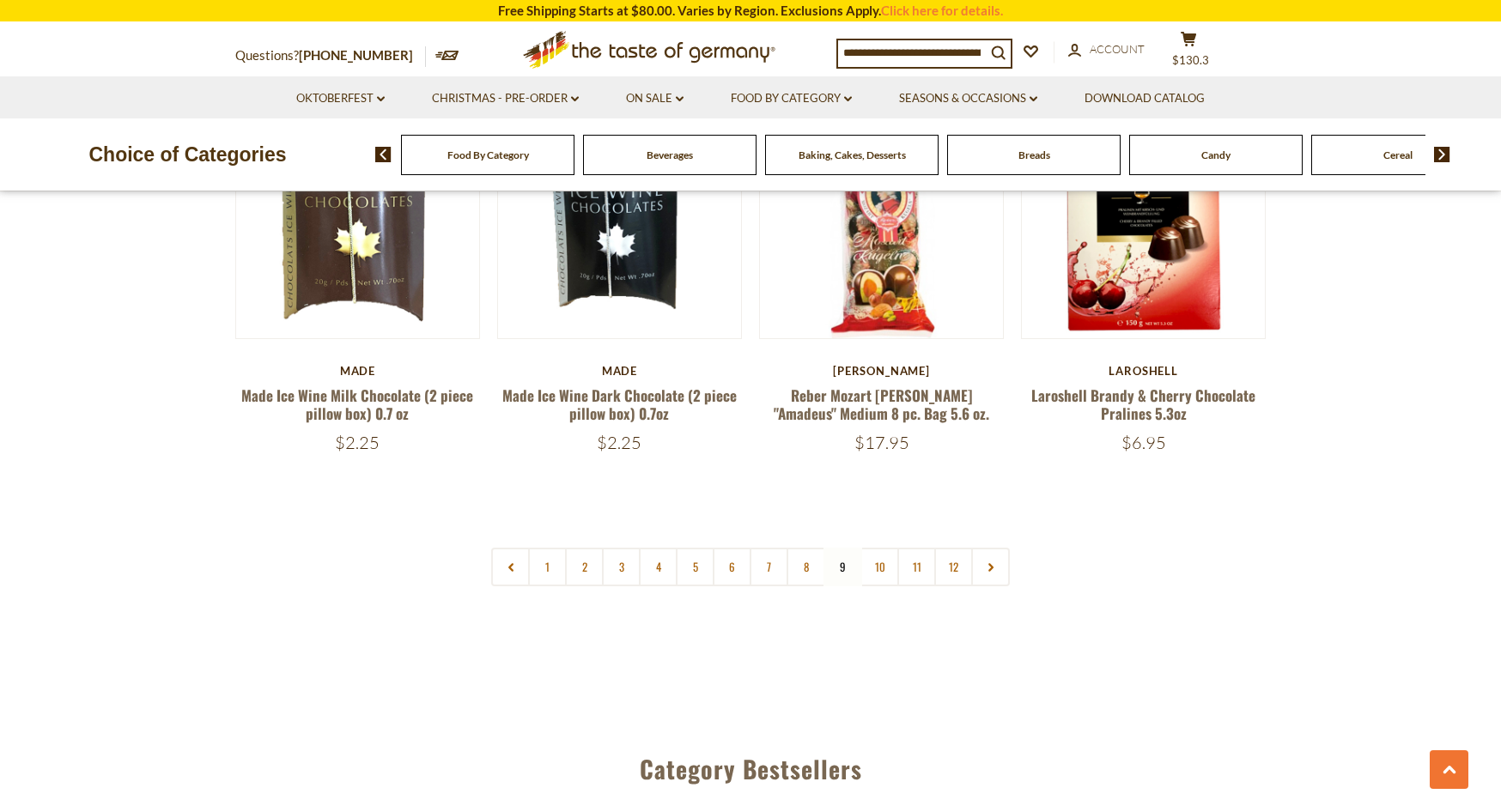
scroll to position [4049, 0]
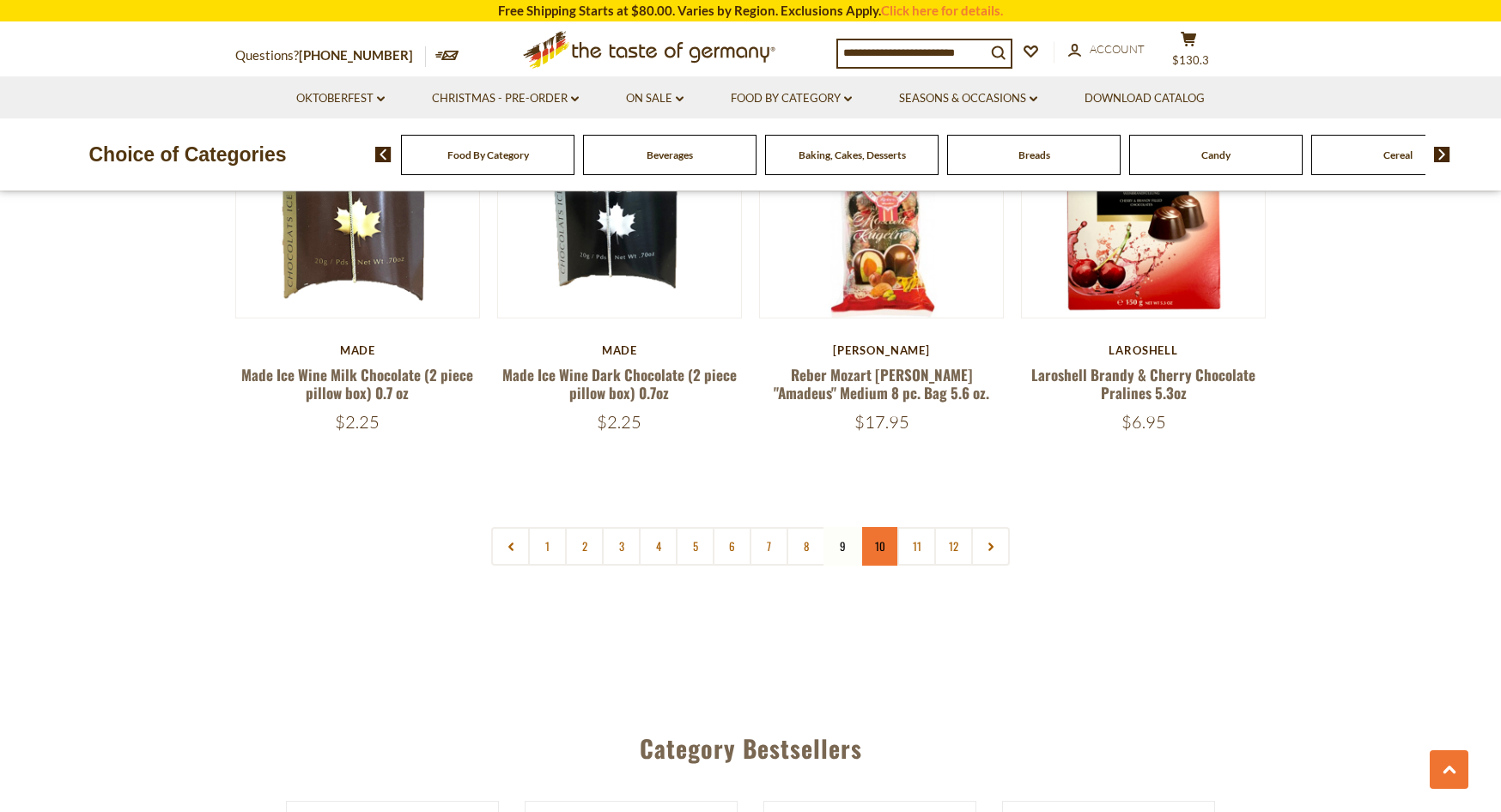
click at [886, 528] on link "10" at bounding box center [880, 546] width 39 height 39
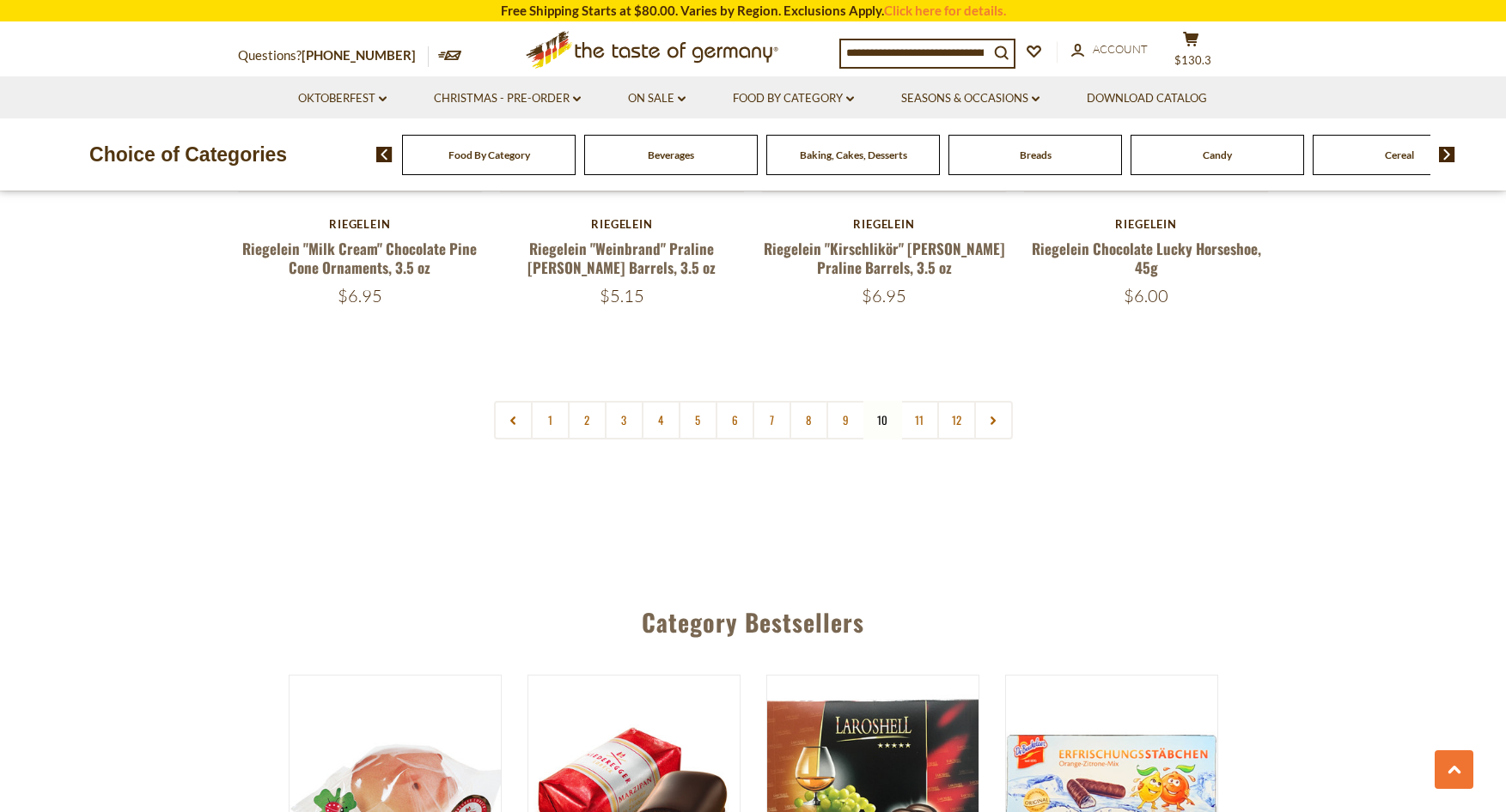
scroll to position [4180, 0]
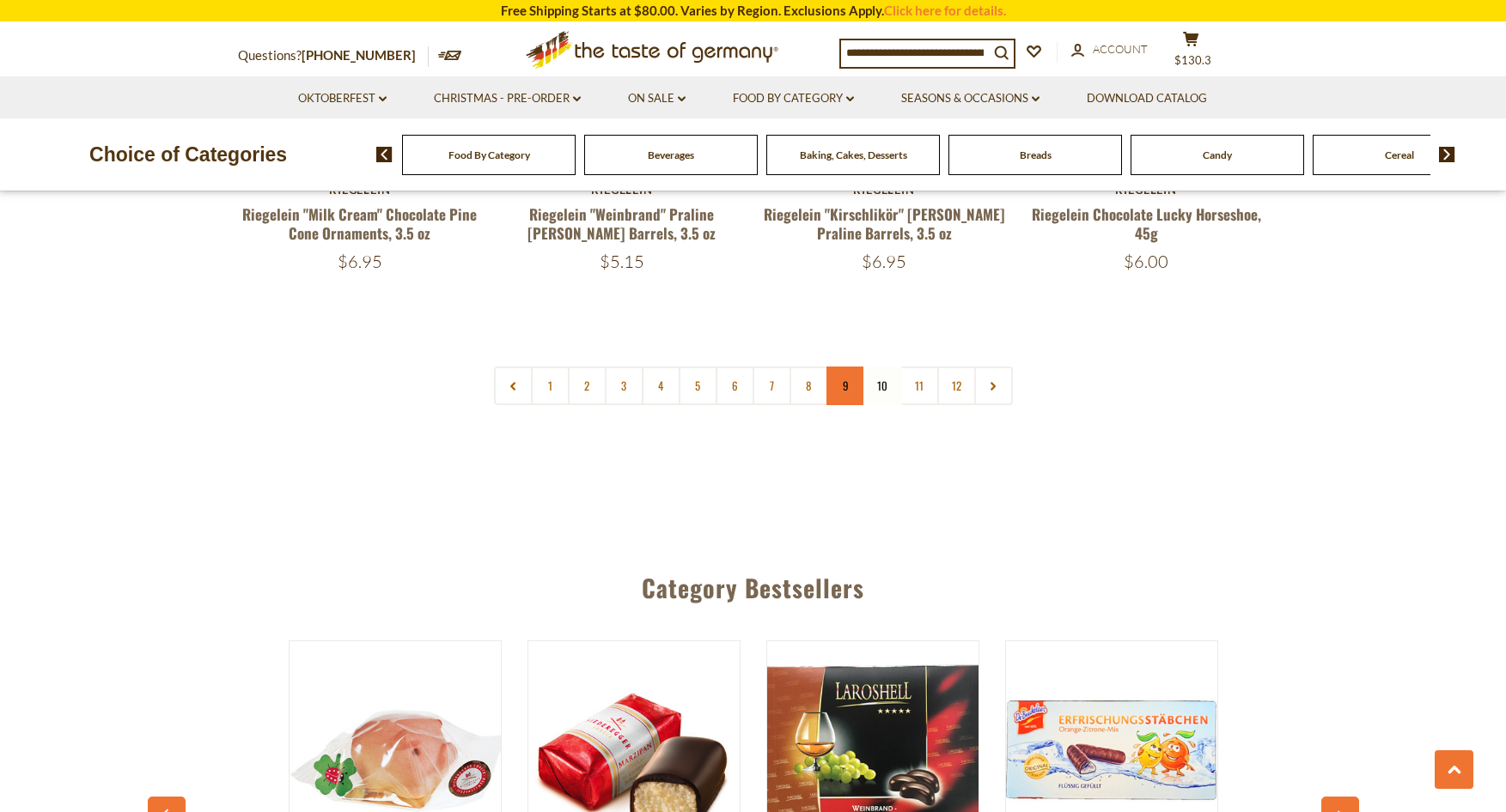
click at [839, 371] on link "9" at bounding box center [846, 385] width 39 height 39
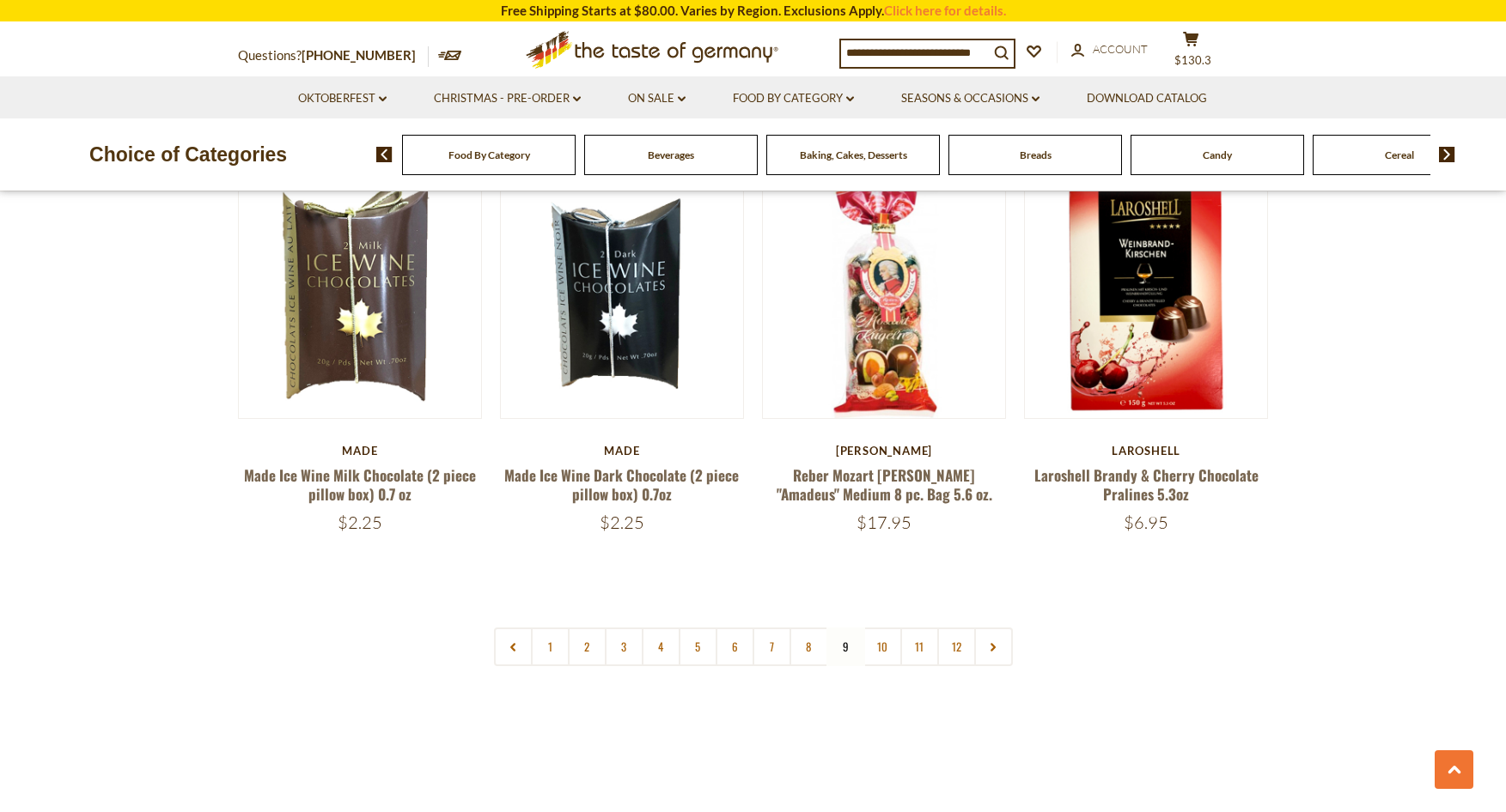
scroll to position [3961, 0]
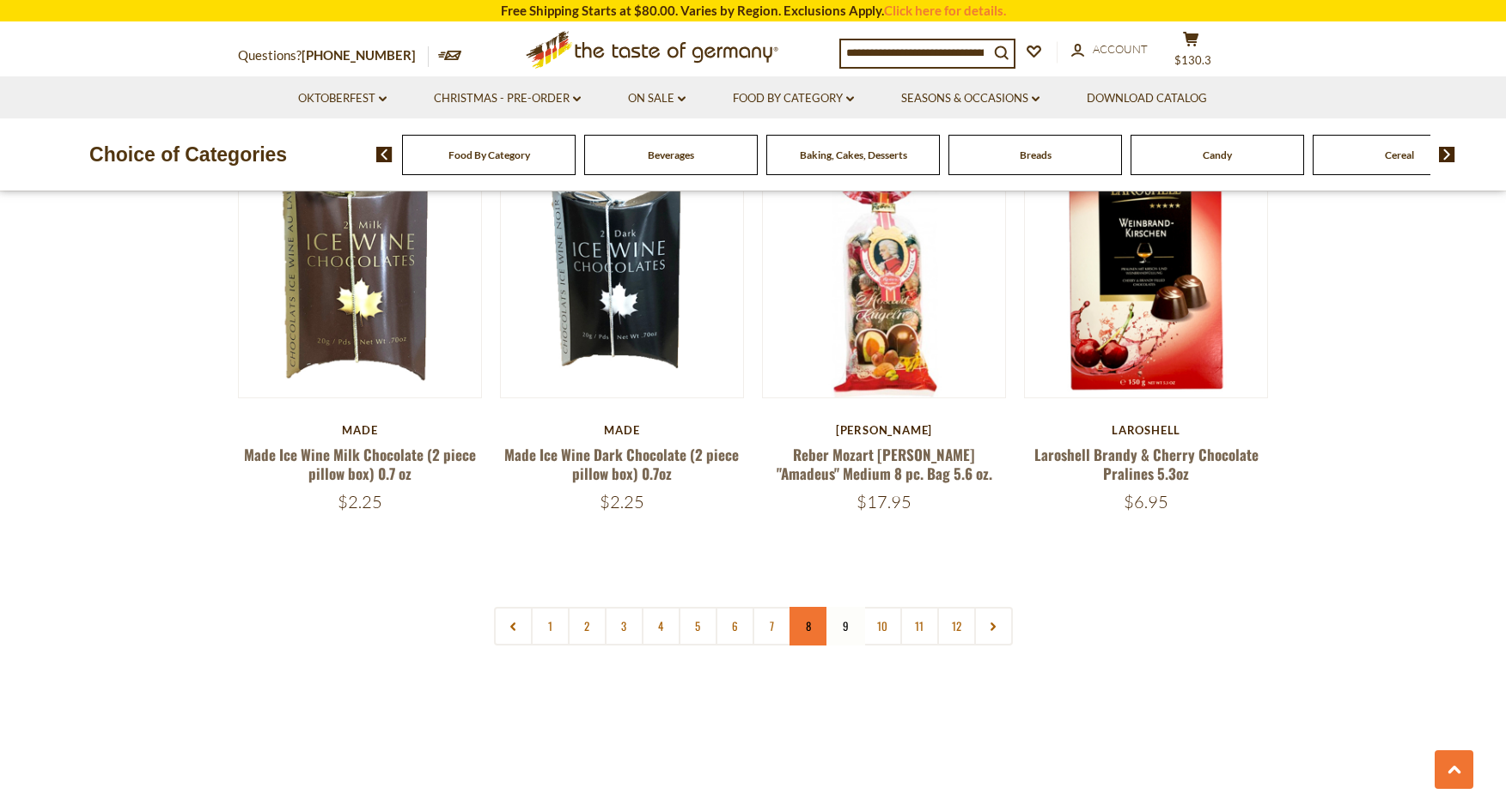
click at [816, 607] on link "8" at bounding box center [809, 626] width 39 height 39
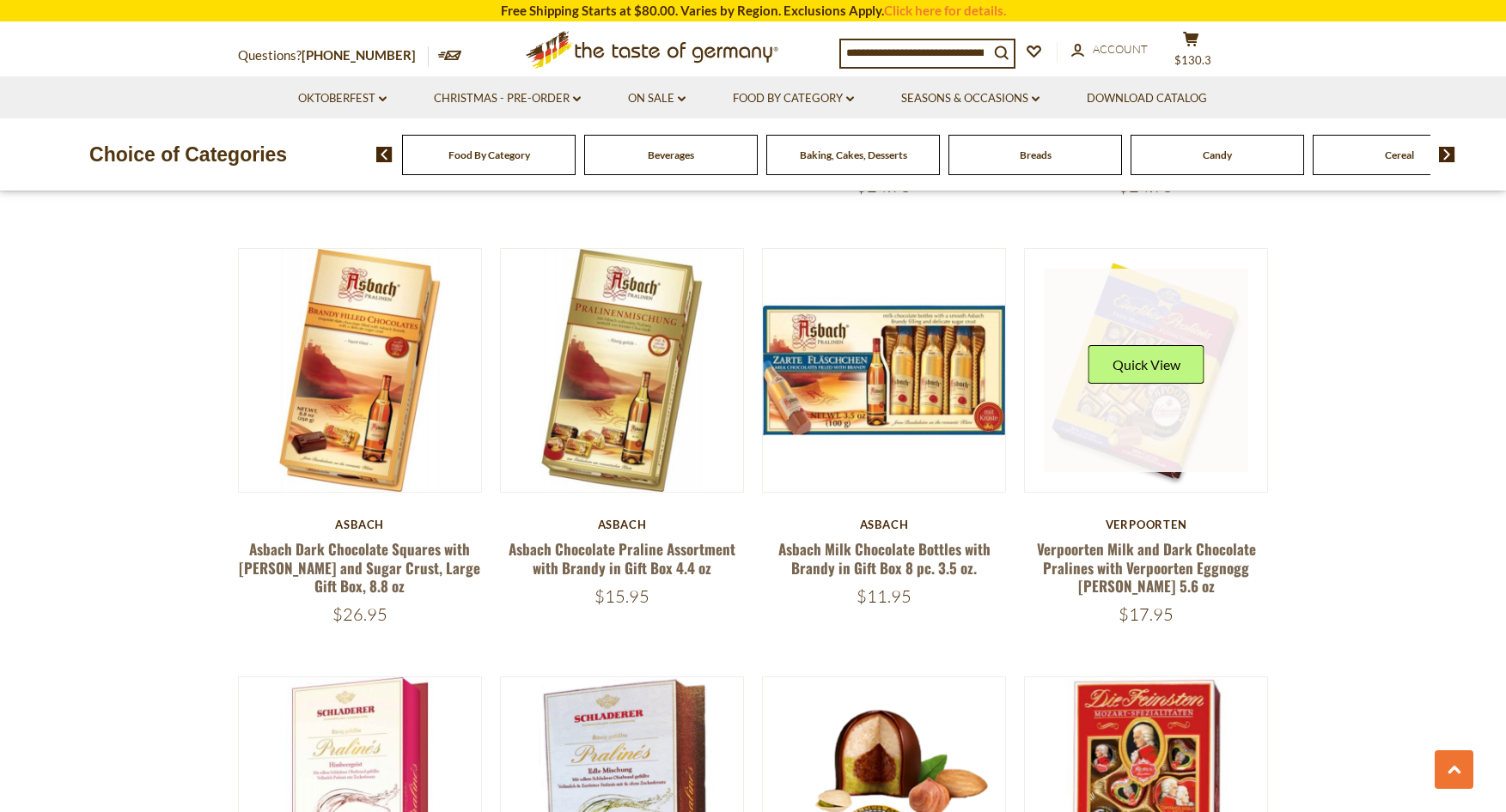
scroll to position [3465, 0]
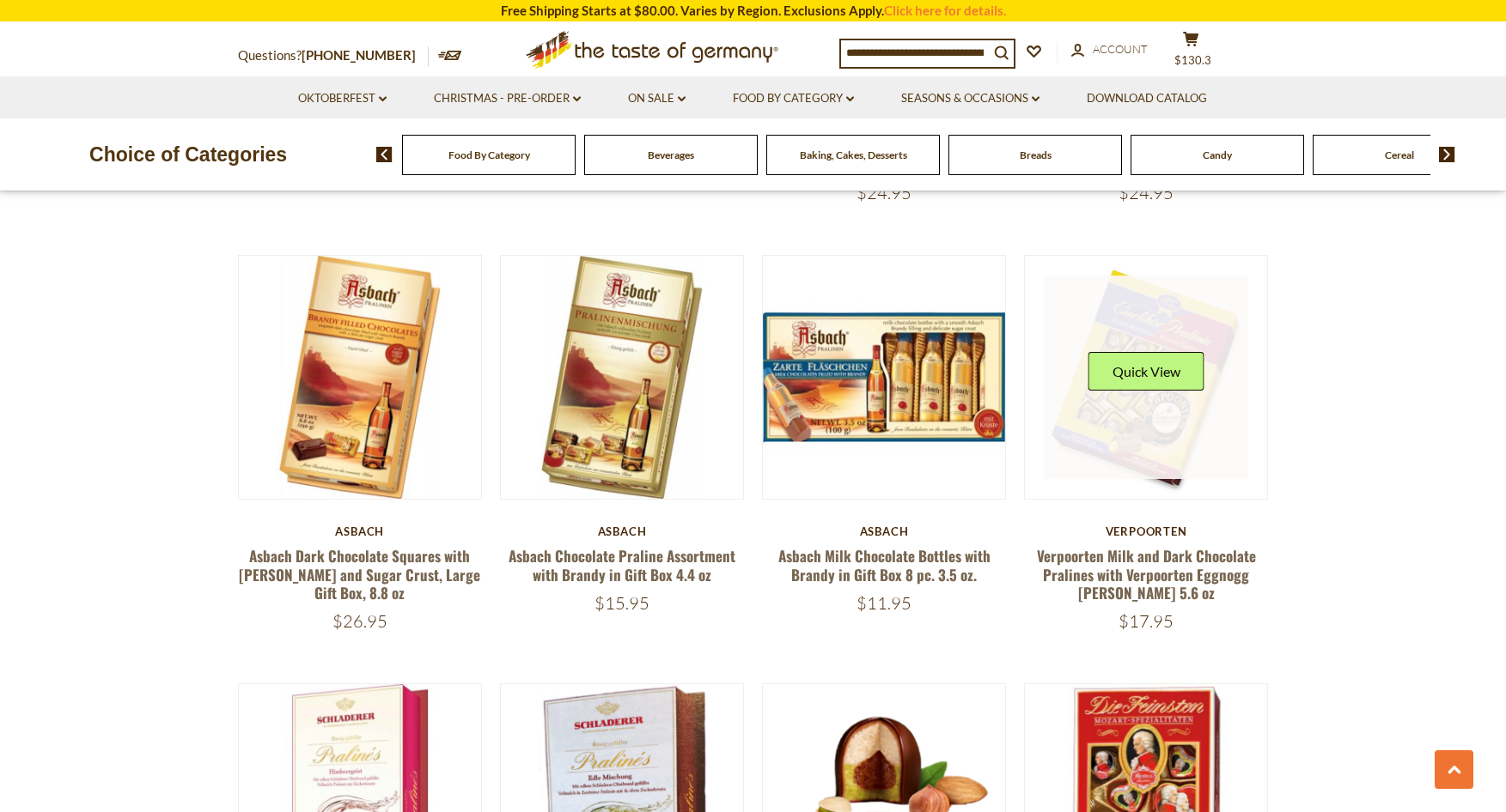
click at [1157, 372] on link at bounding box center [1146, 377] width 204 height 204
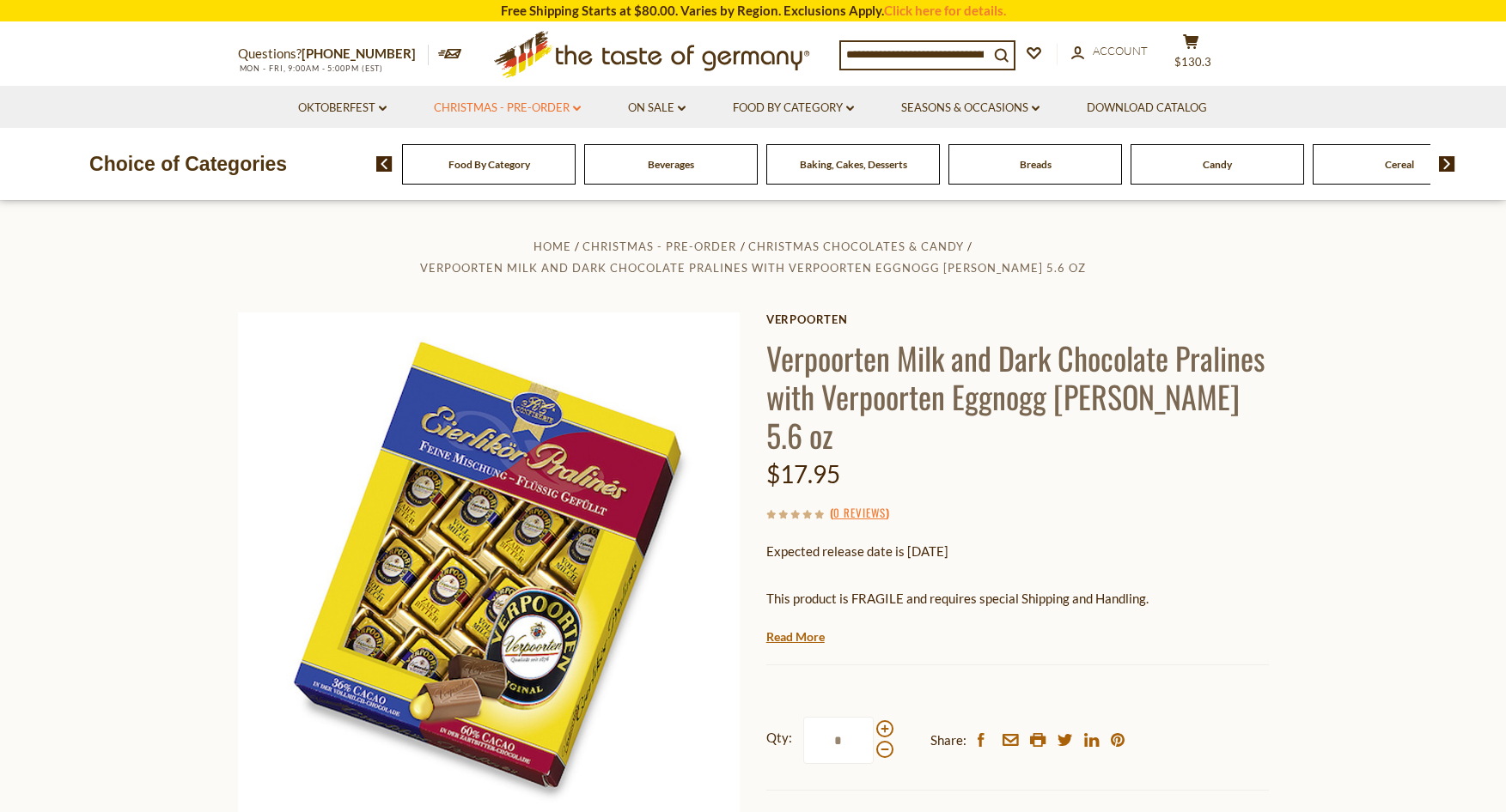
click at [520, 104] on link "Christmas - PRE-ORDER dropdown_arrow" at bounding box center [507, 108] width 147 height 19
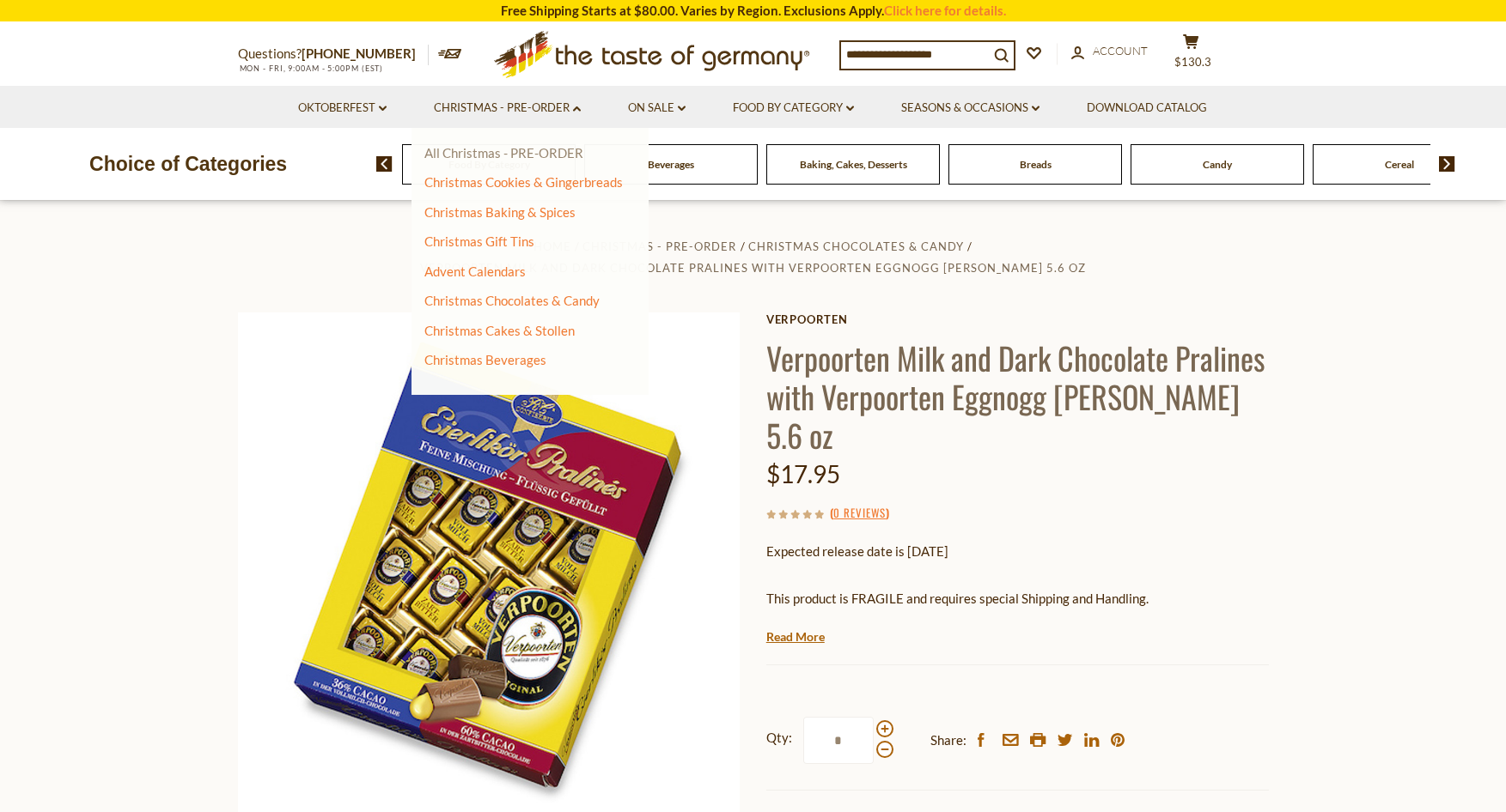
click at [530, 152] on link "All Christmas - PRE-ORDER" at bounding box center [504, 152] width 159 height 15
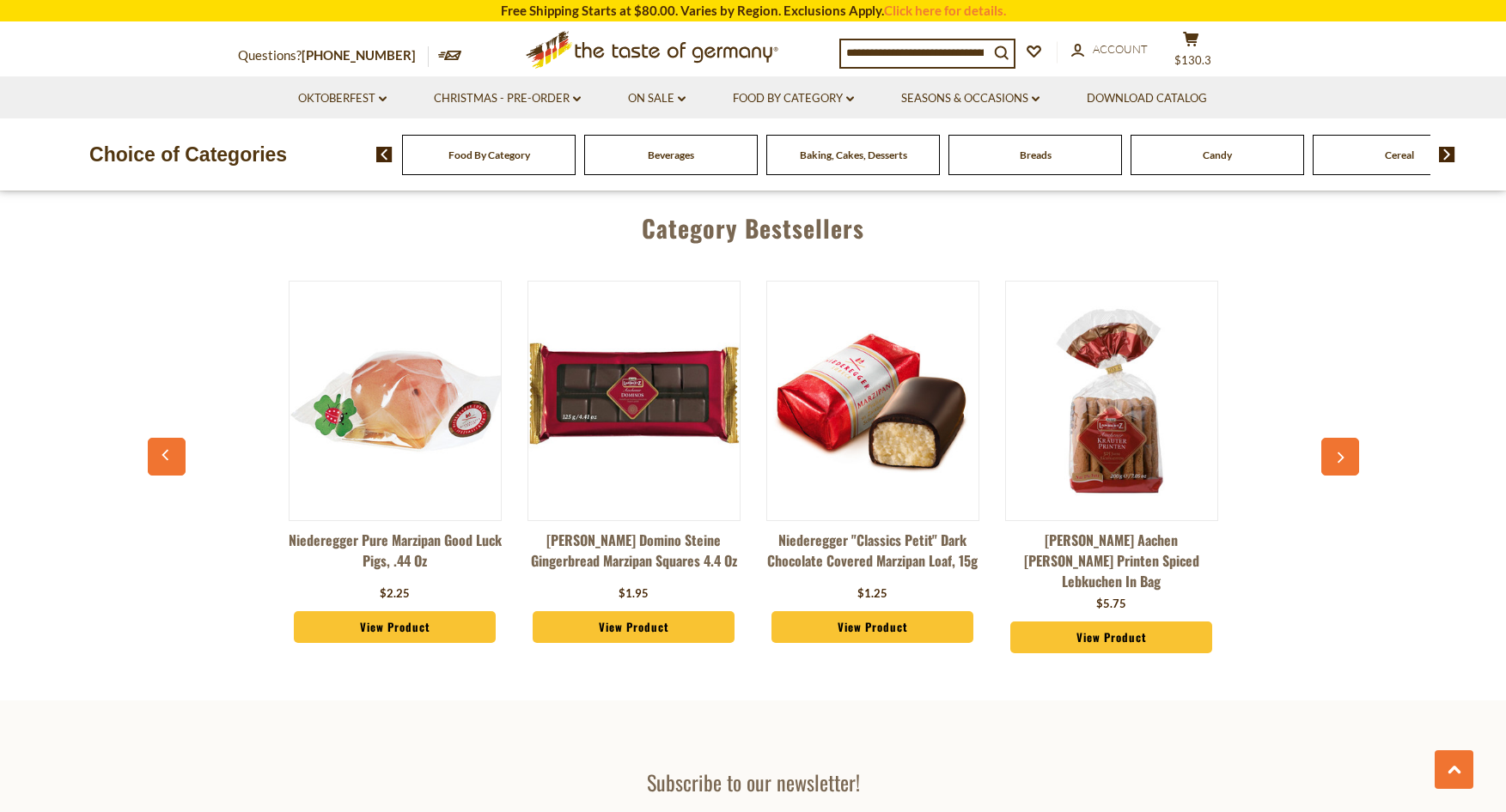
scroll to position [4676, 0]
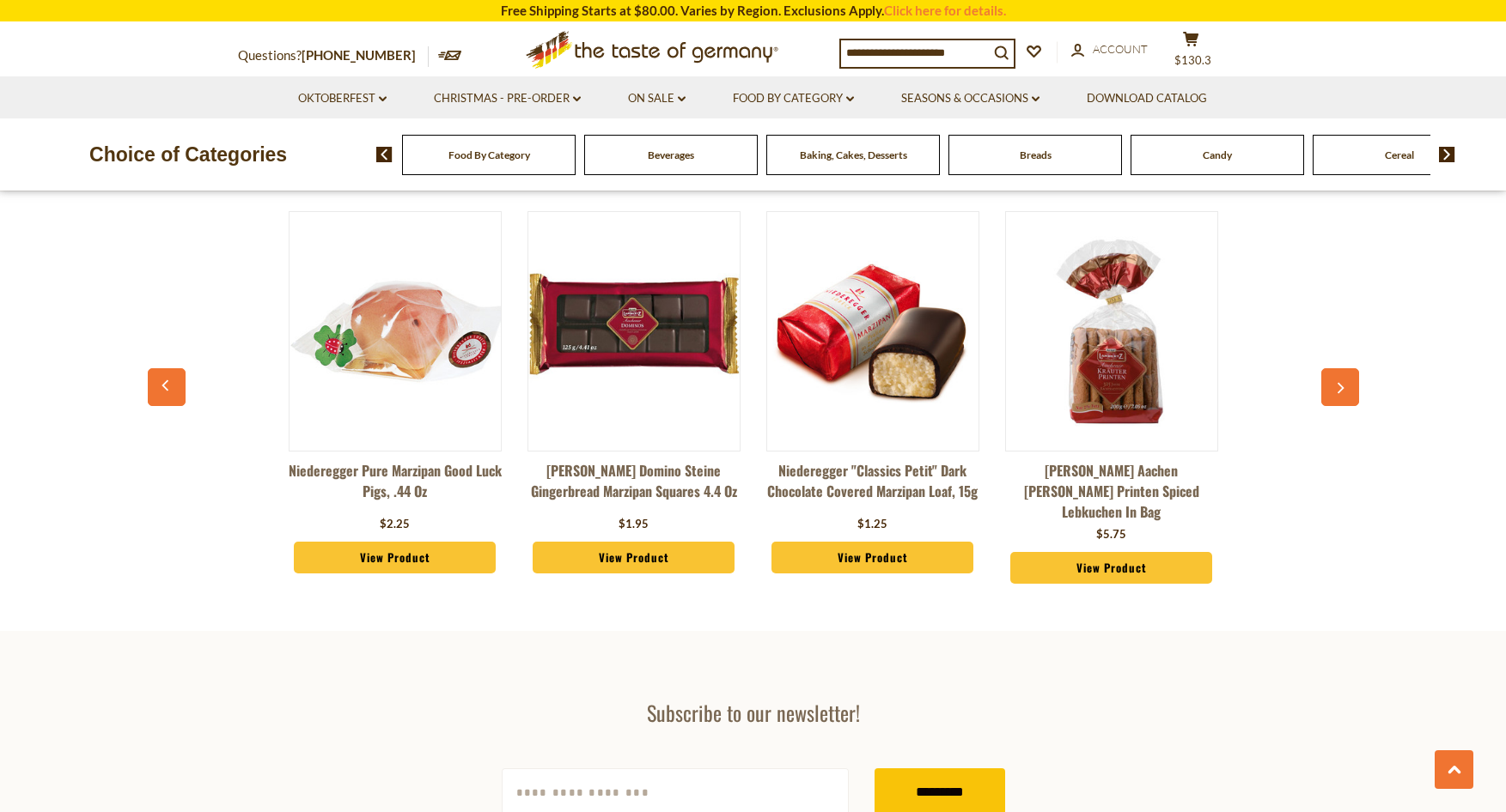
click at [1321, 368] on button "button" at bounding box center [1340, 387] width 38 height 38
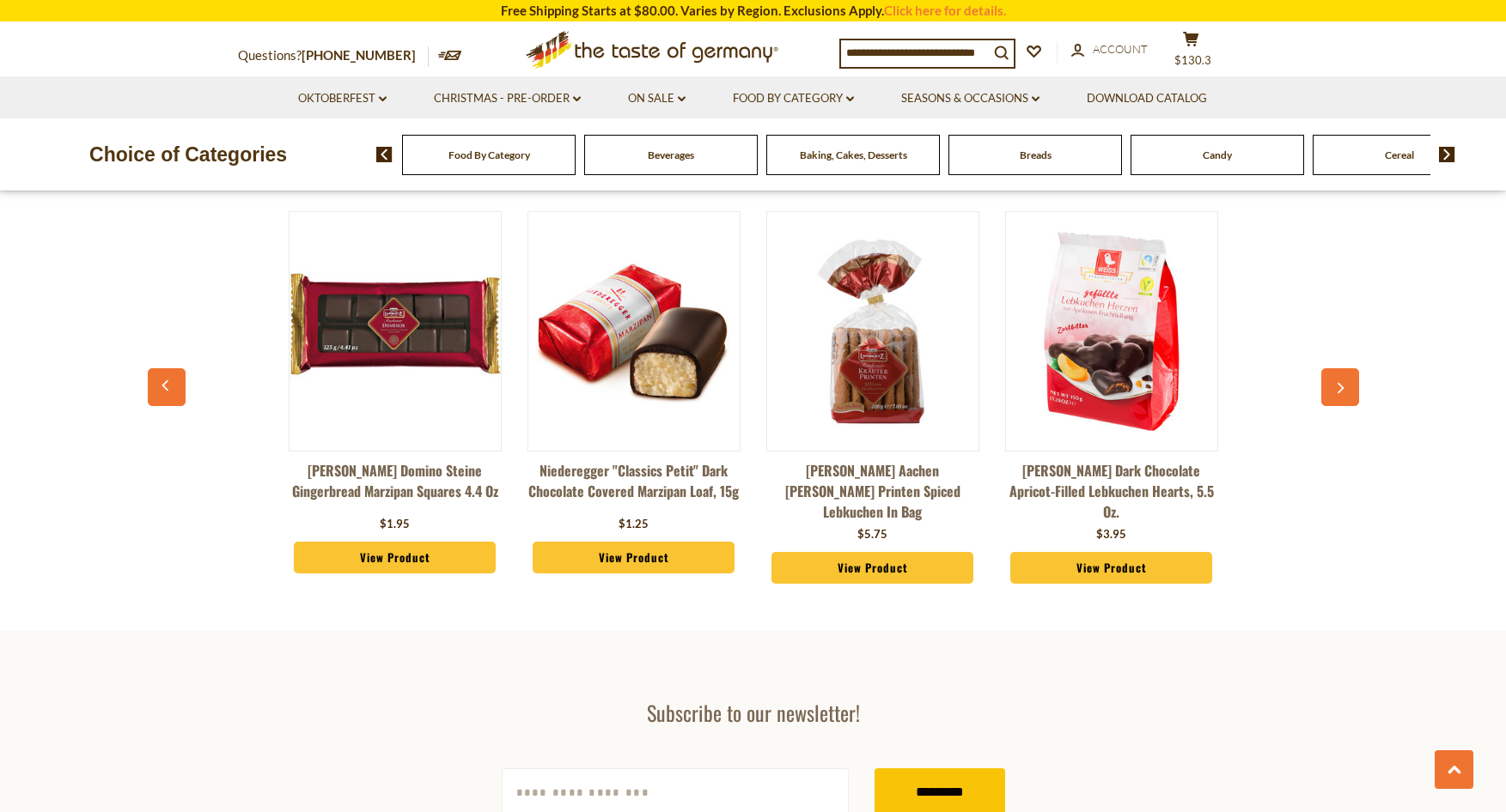
click at [1350, 369] on button "button" at bounding box center [1340, 387] width 38 height 38
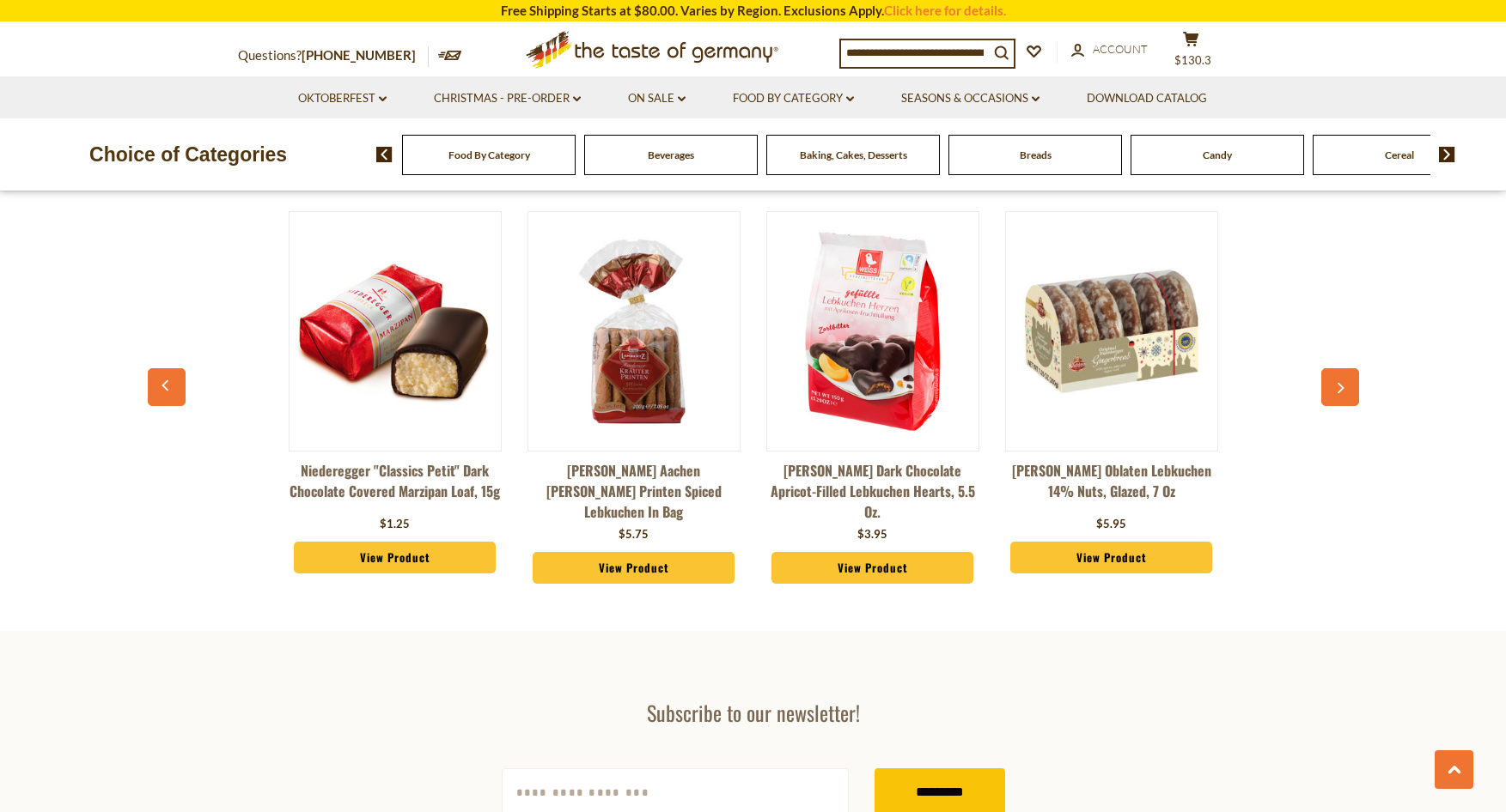
click at [1350, 369] on button "button" at bounding box center [1340, 387] width 38 height 38
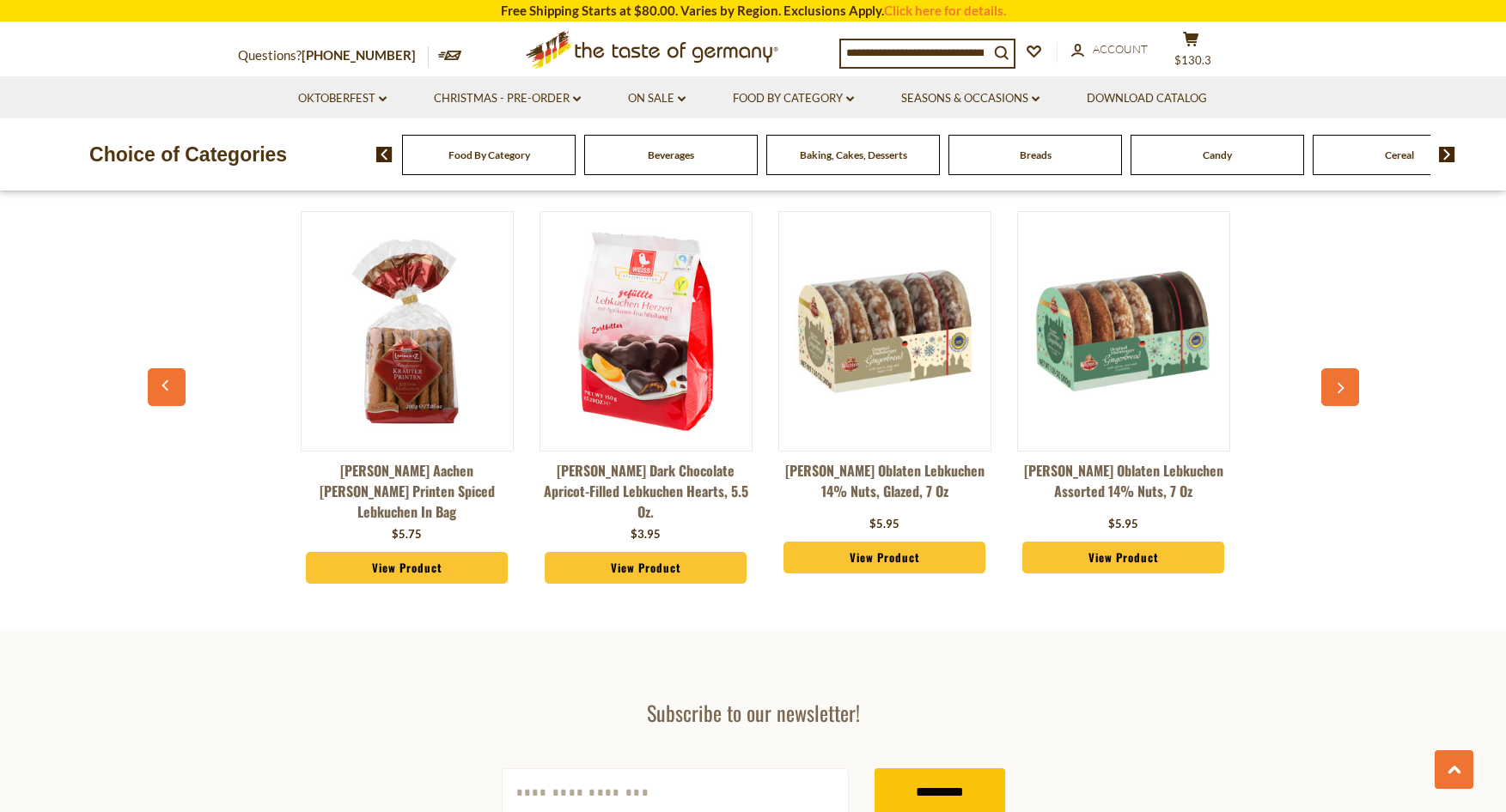
click at [1350, 369] on button "button" at bounding box center [1340, 387] width 38 height 38
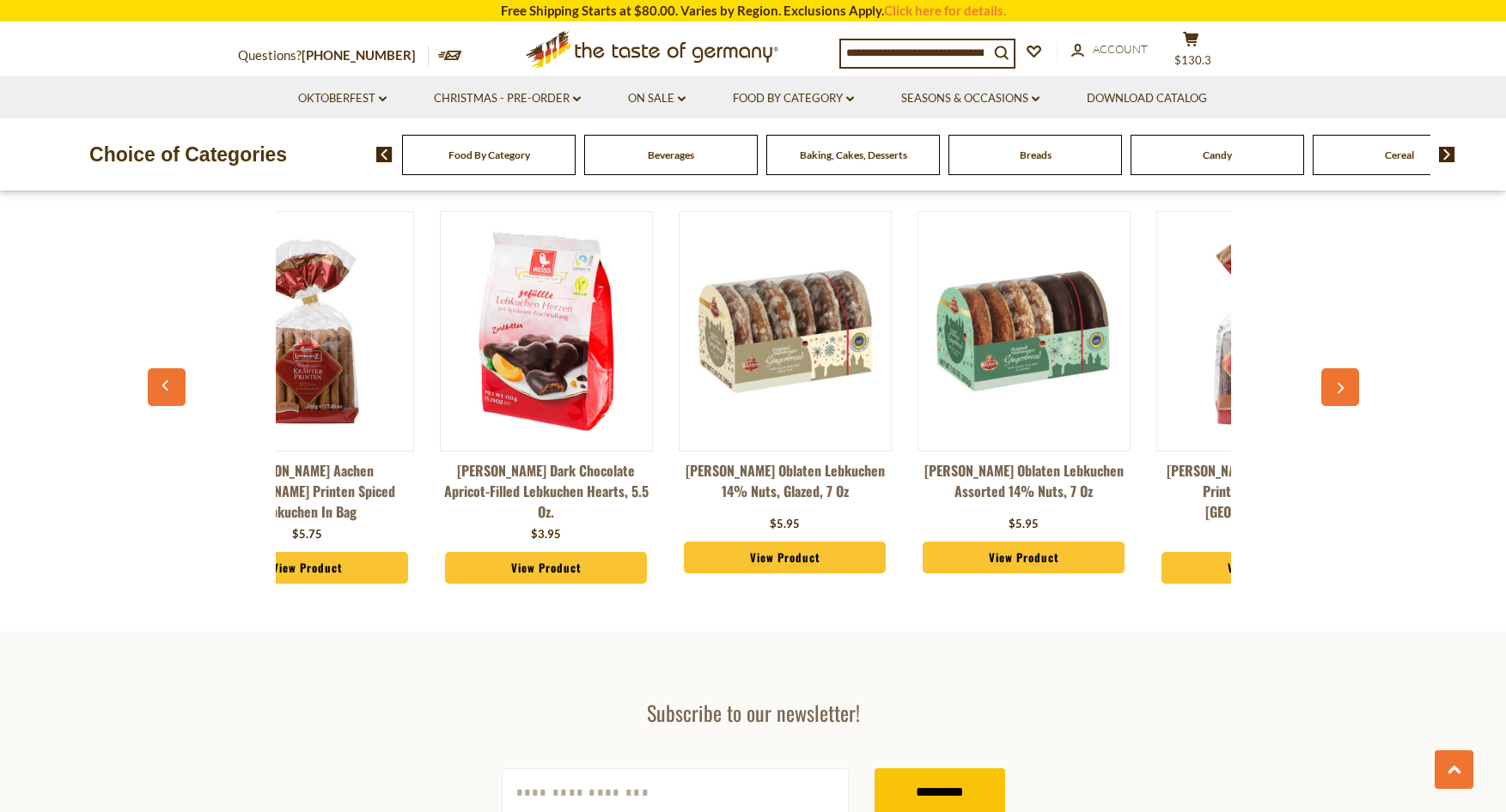
click at [1350, 369] on button "button" at bounding box center [1340, 387] width 38 height 38
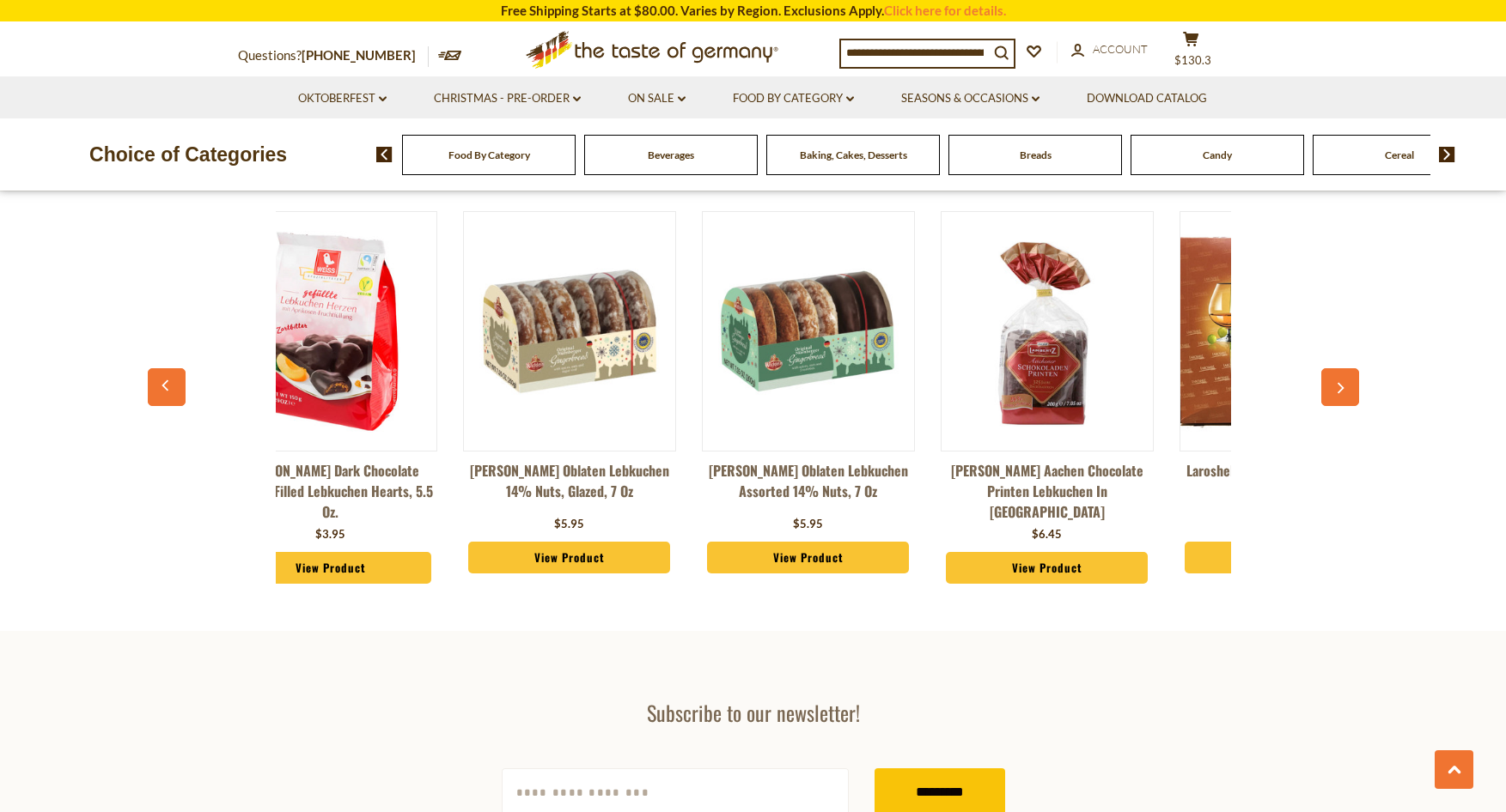
click at [1350, 369] on button "button" at bounding box center [1340, 387] width 38 height 38
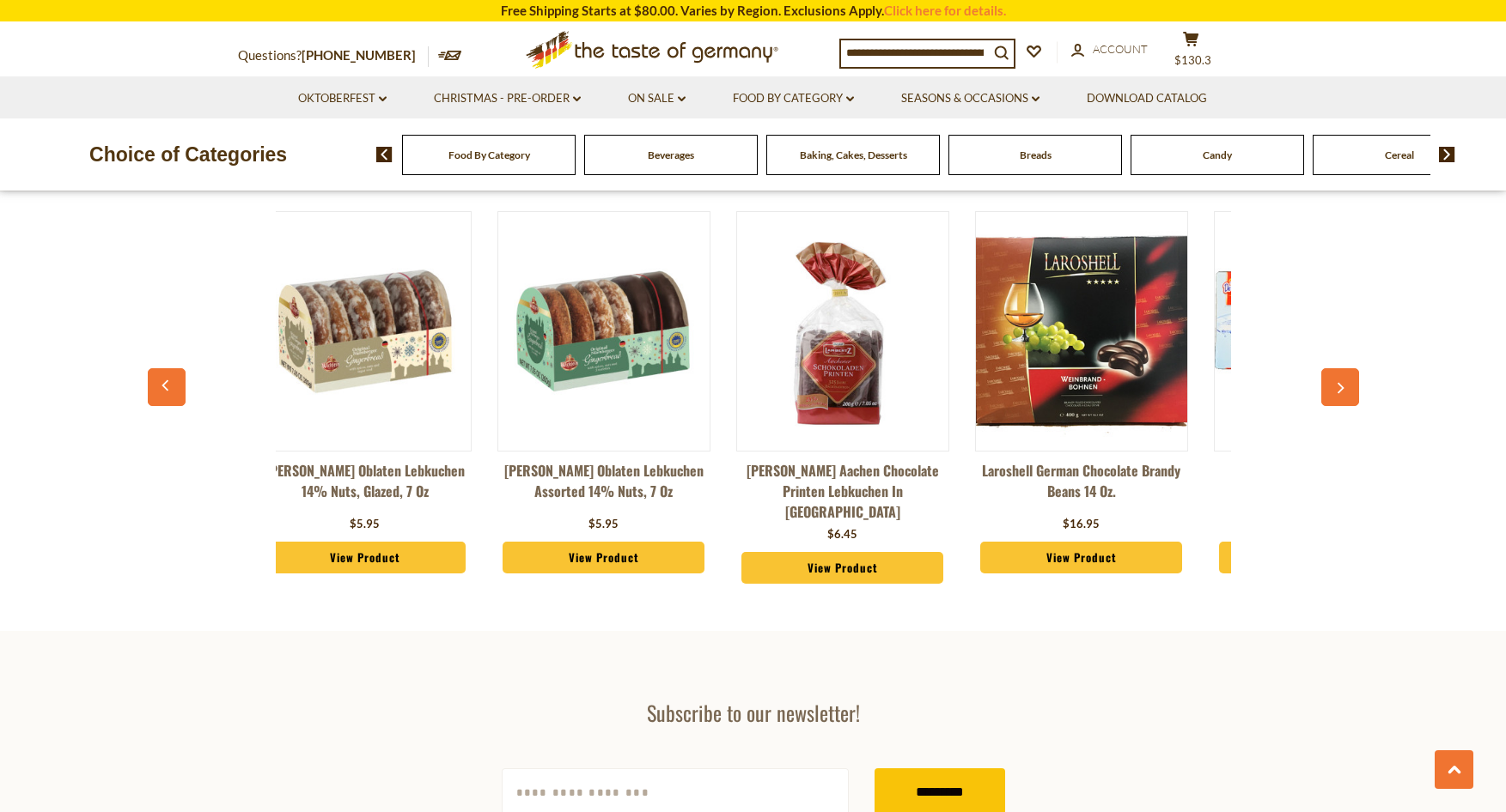
click at [1350, 369] on button "button" at bounding box center [1340, 387] width 38 height 38
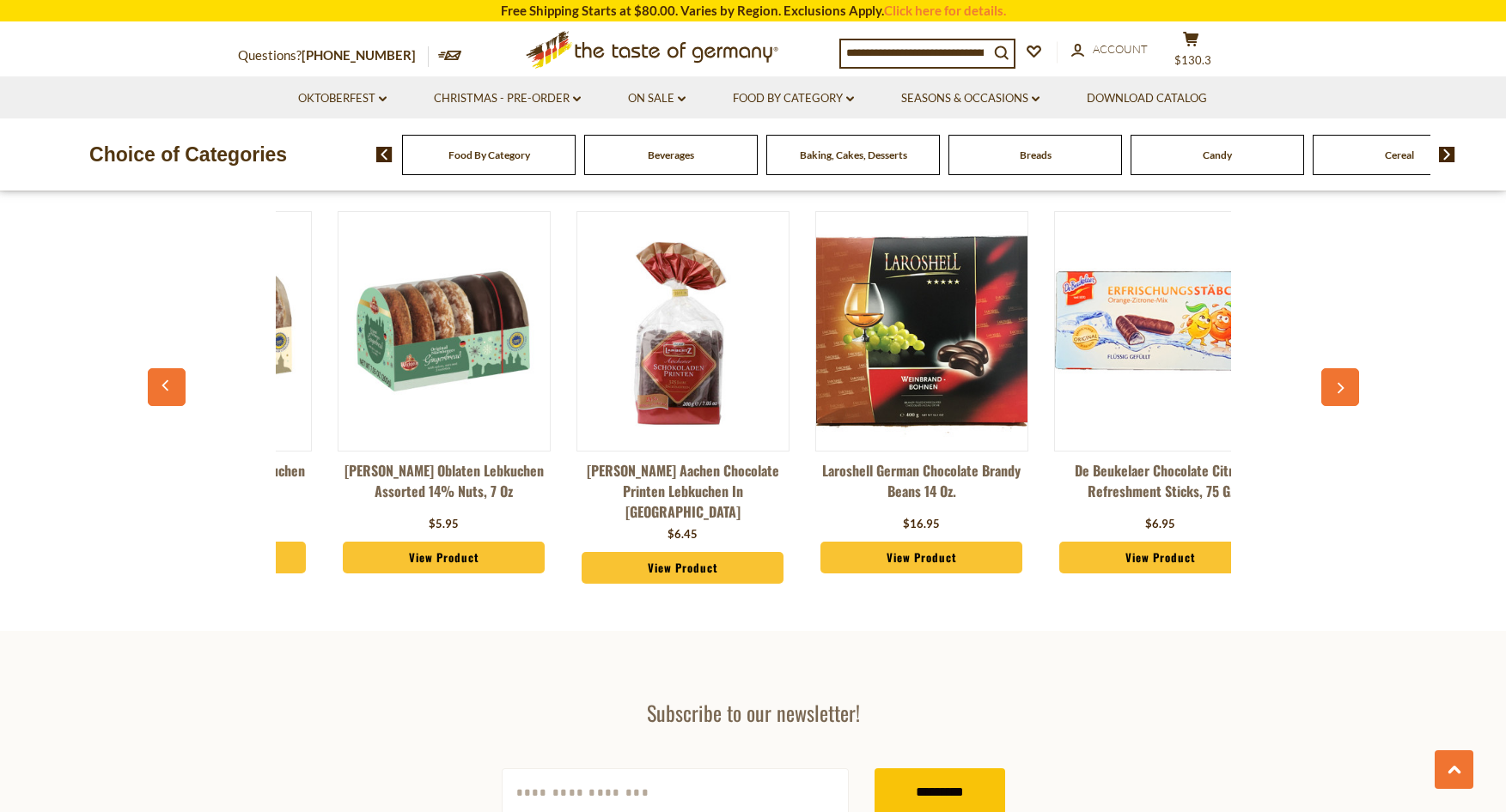
click at [1350, 369] on button "button" at bounding box center [1340, 387] width 38 height 38
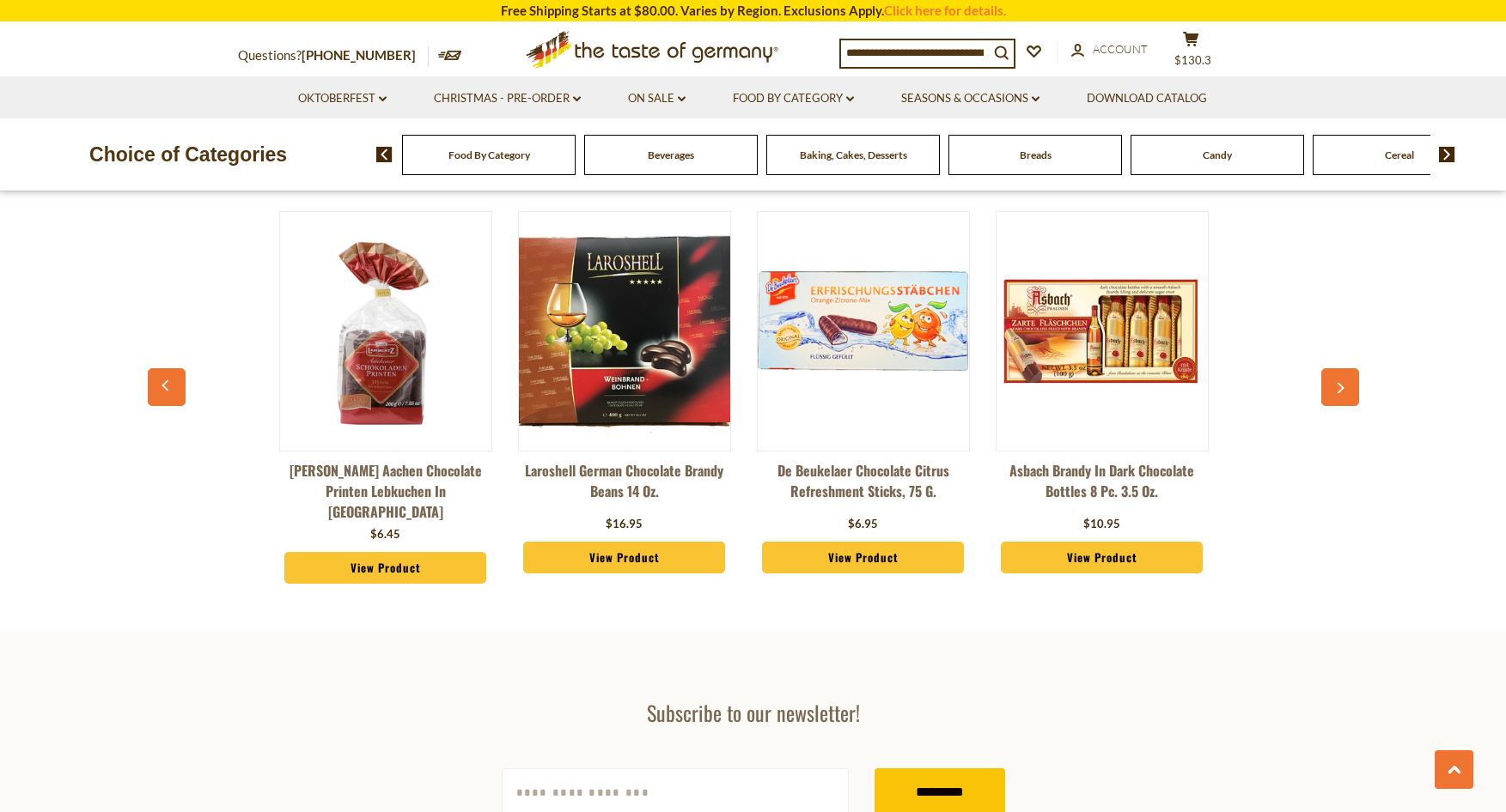
click at [1350, 369] on button "button" at bounding box center [1340, 387] width 38 height 38
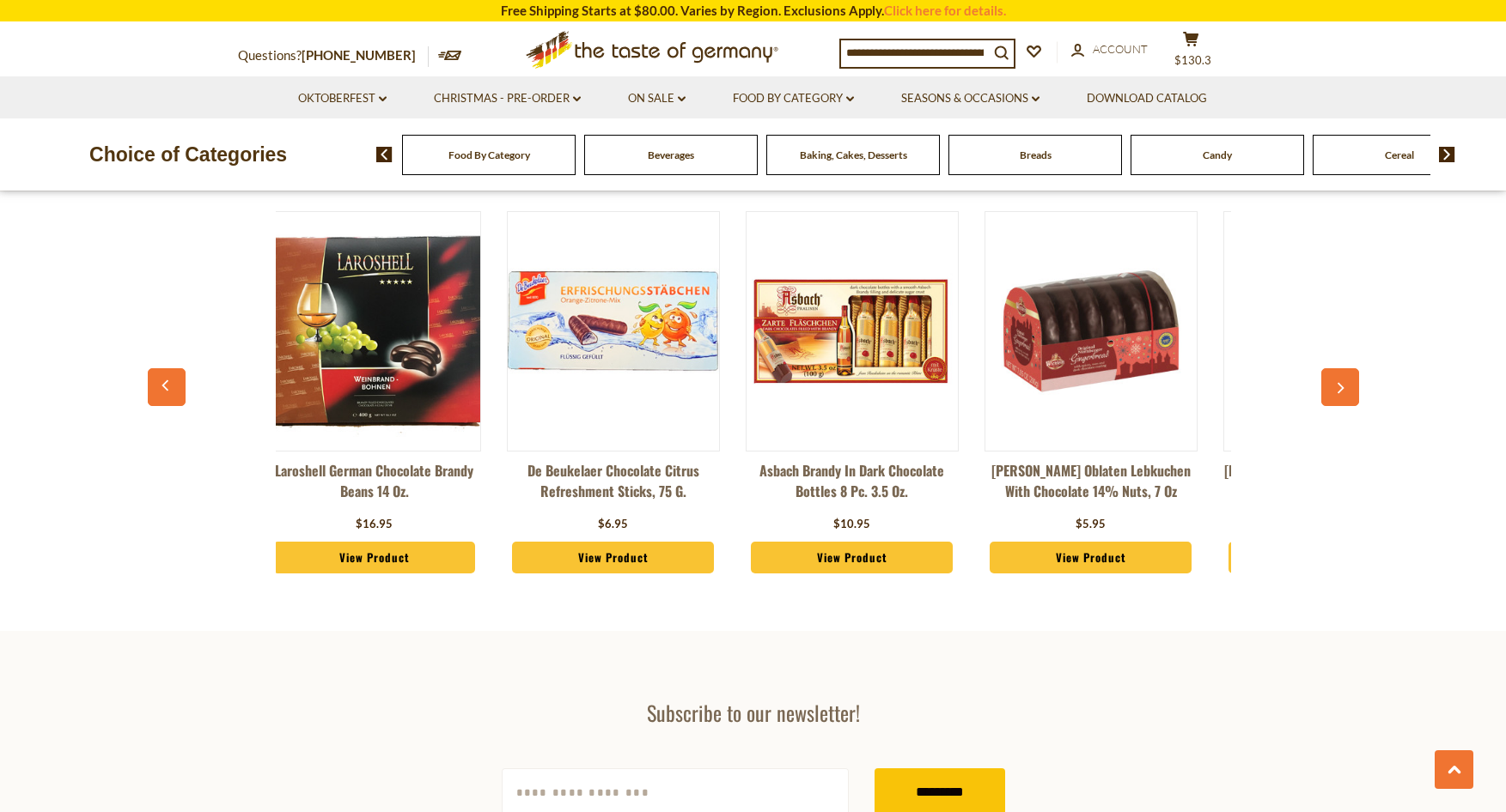
click at [1350, 369] on button "button" at bounding box center [1340, 387] width 38 height 38
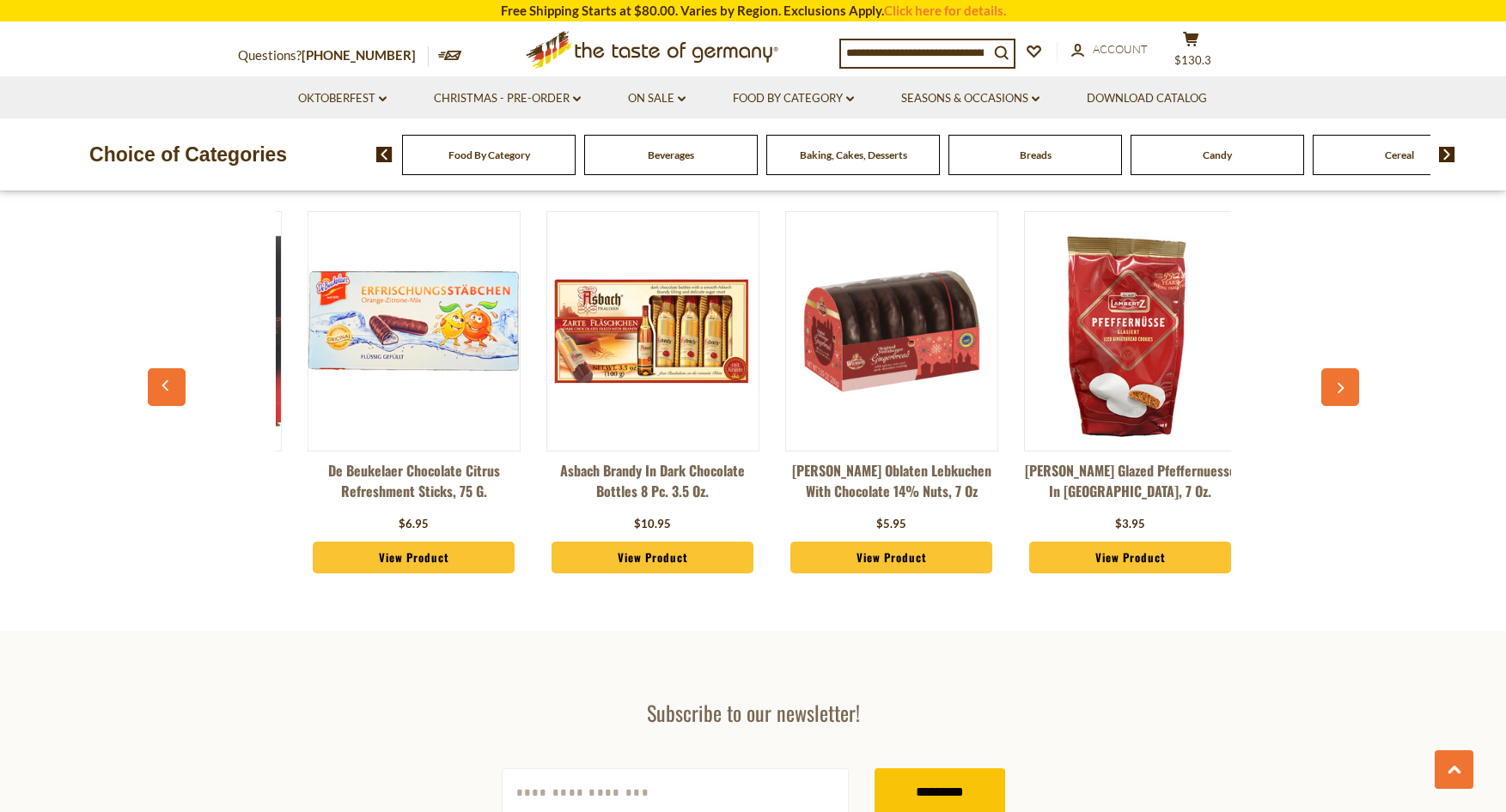
click at [1350, 369] on button "button" at bounding box center [1340, 387] width 38 height 38
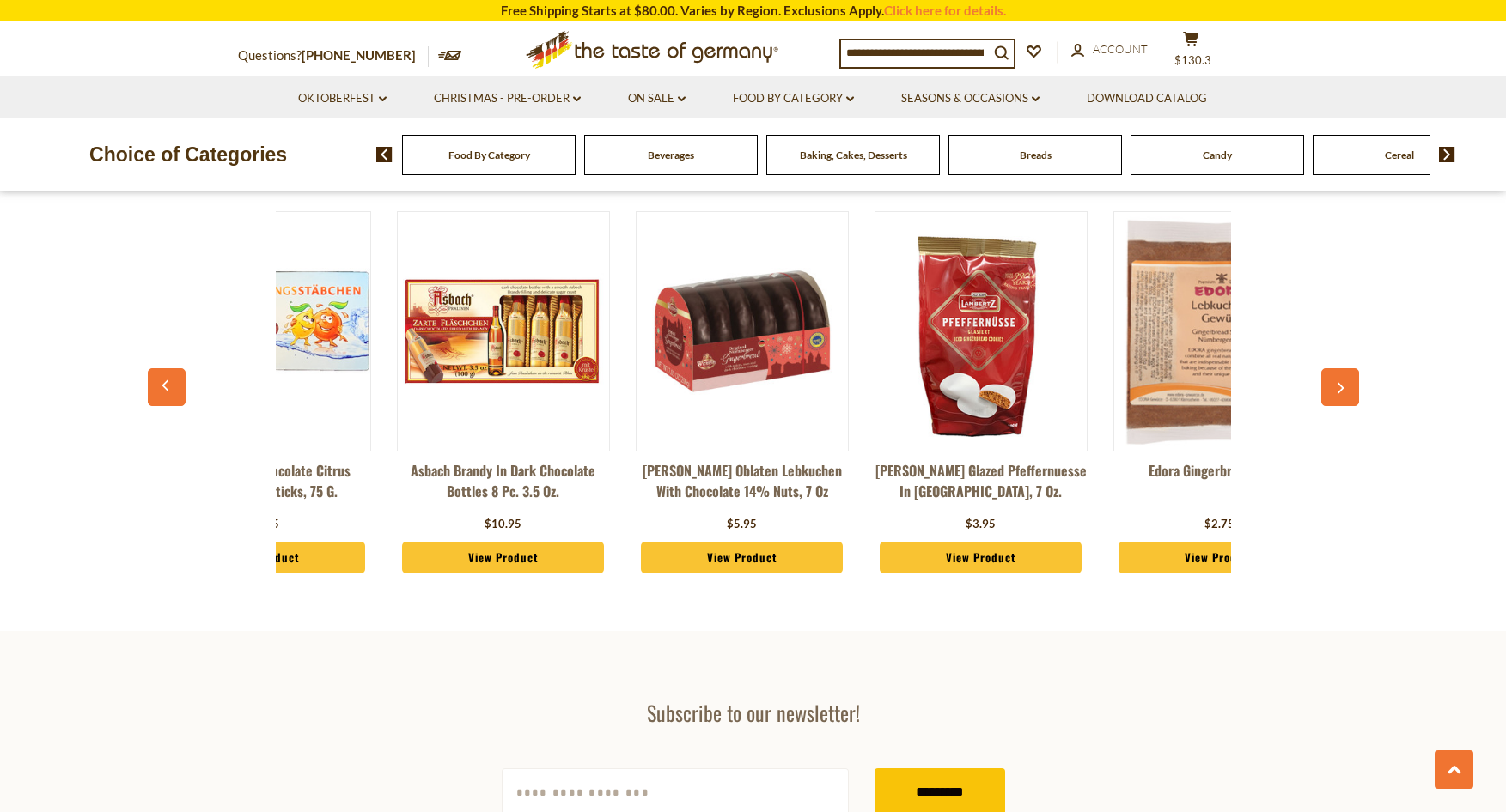
click at [1351, 369] on button "button" at bounding box center [1340, 387] width 38 height 38
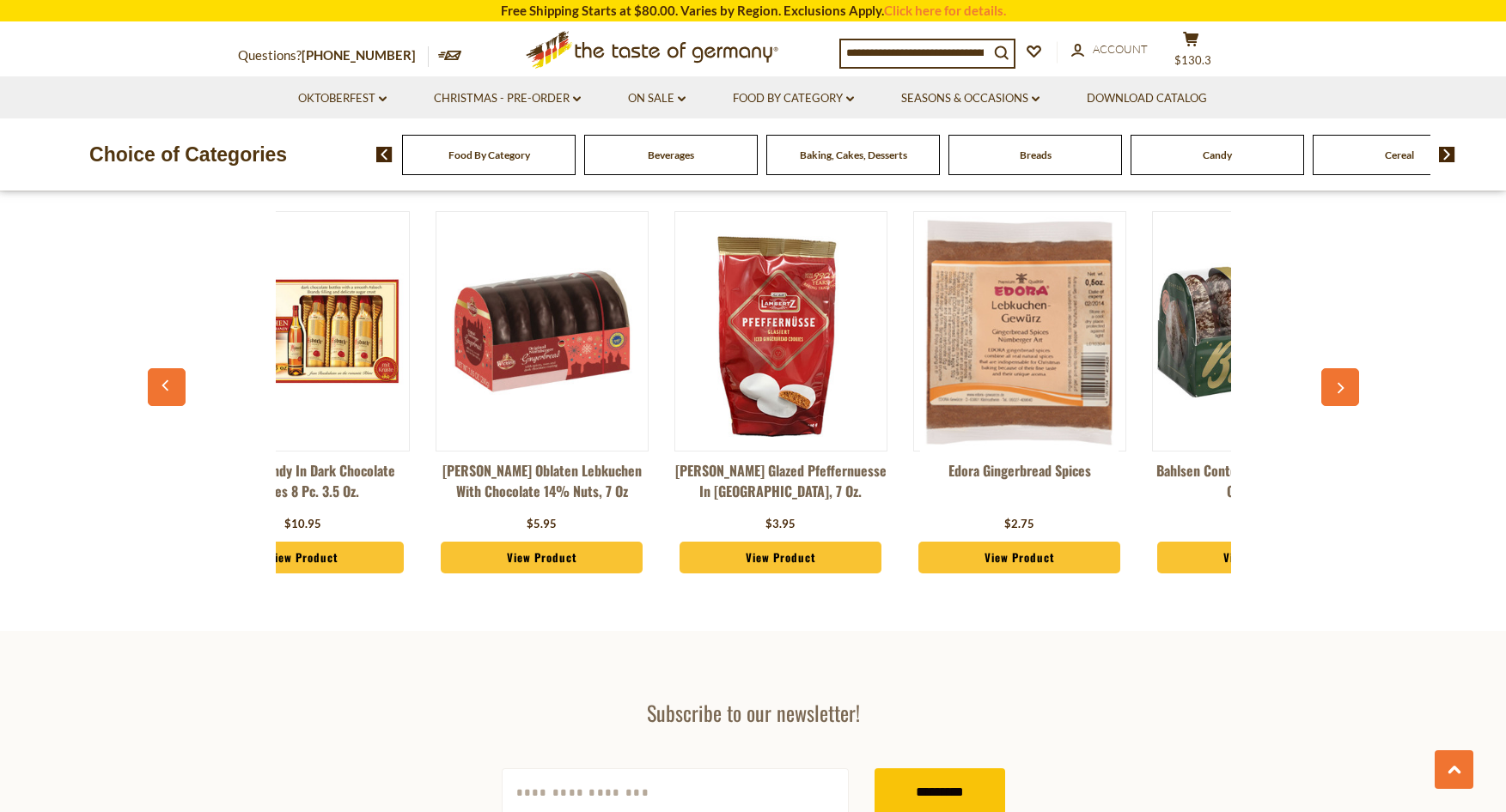
click at [1351, 369] on button "button" at bounding box center [1340, 387] width 38 height 38
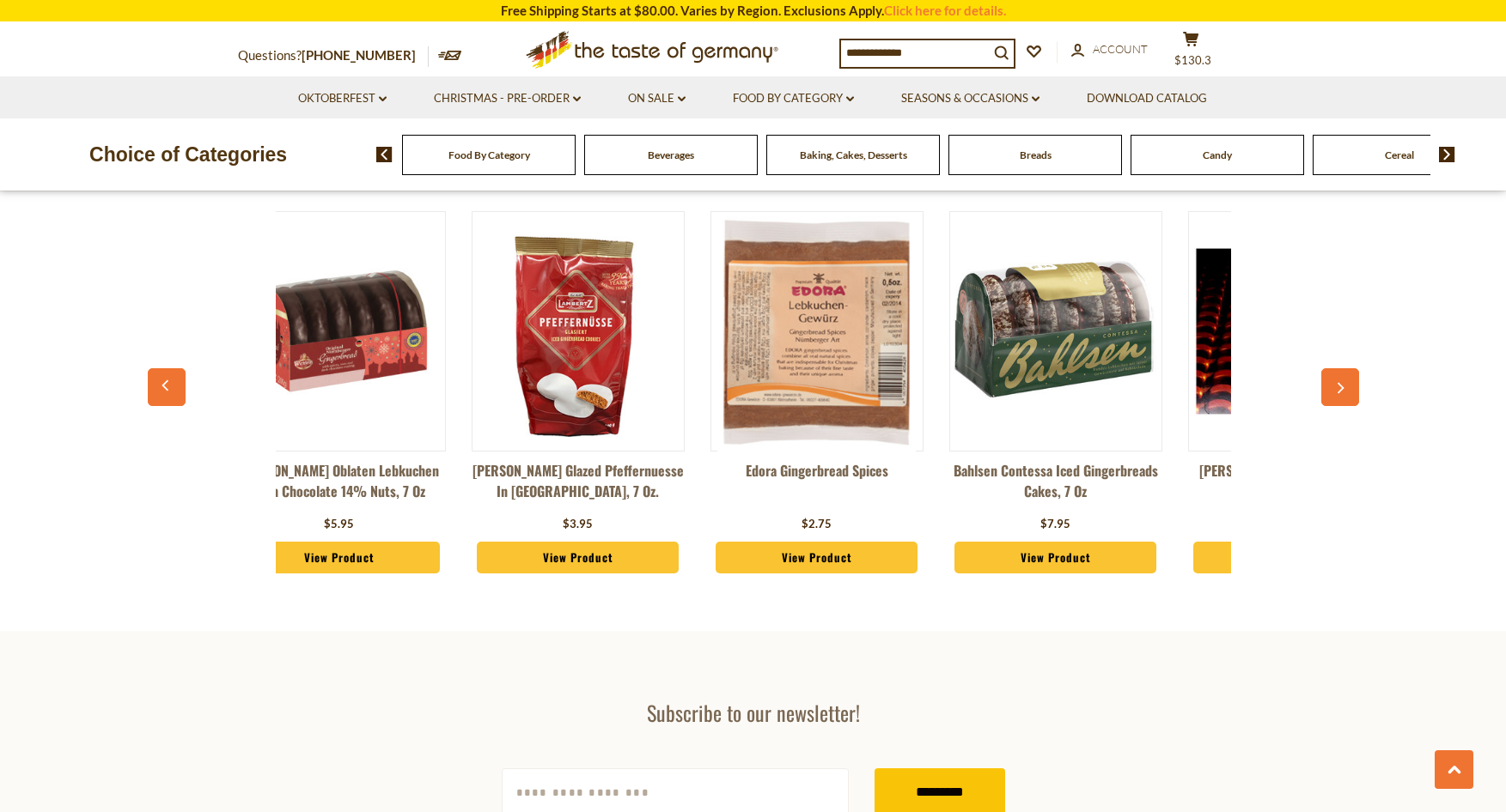
scroll to position [0, 2835]
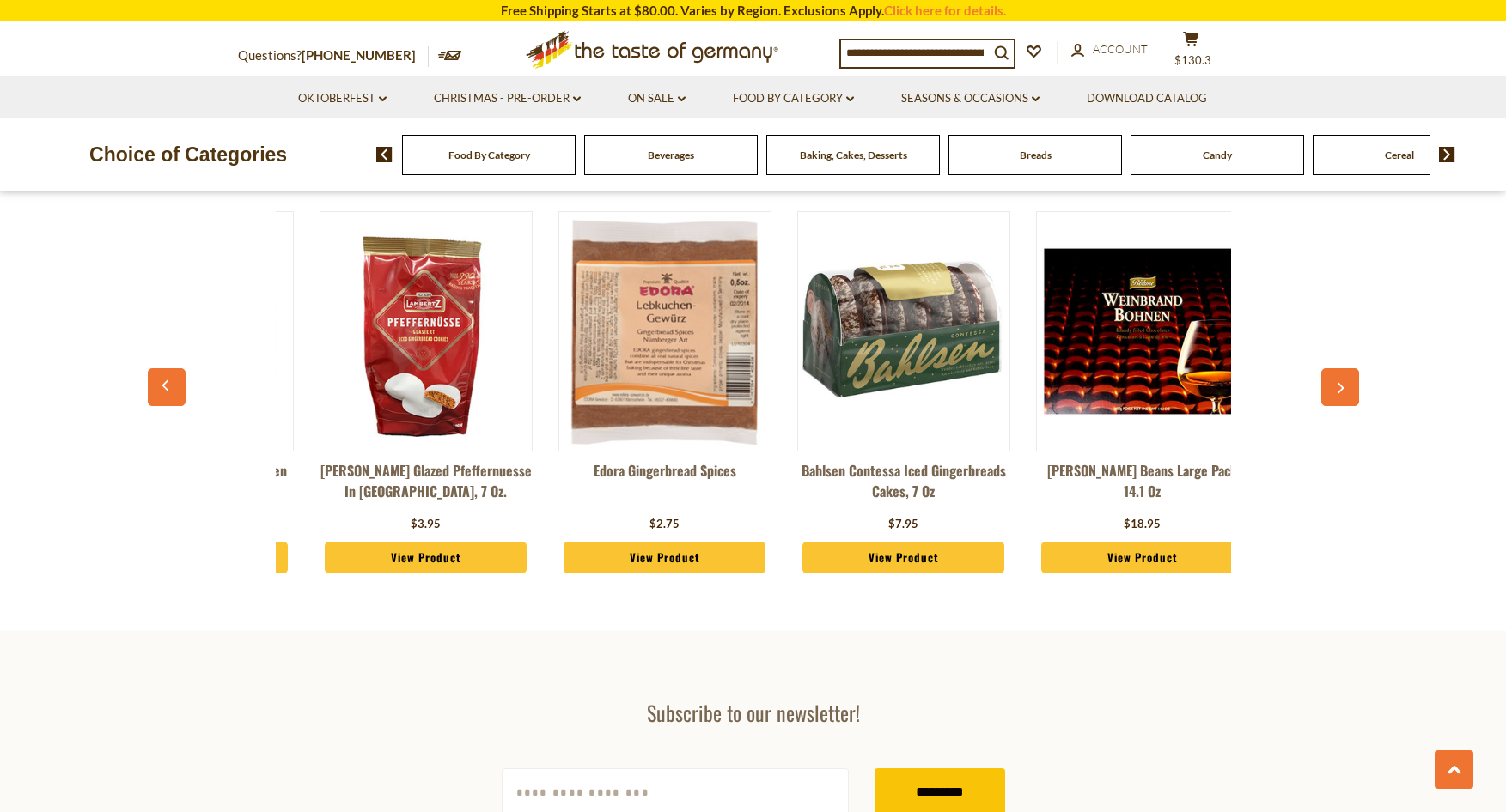
click at [1351, 369] on button "button" at bounding box center [1340, 387] width 38 height 38
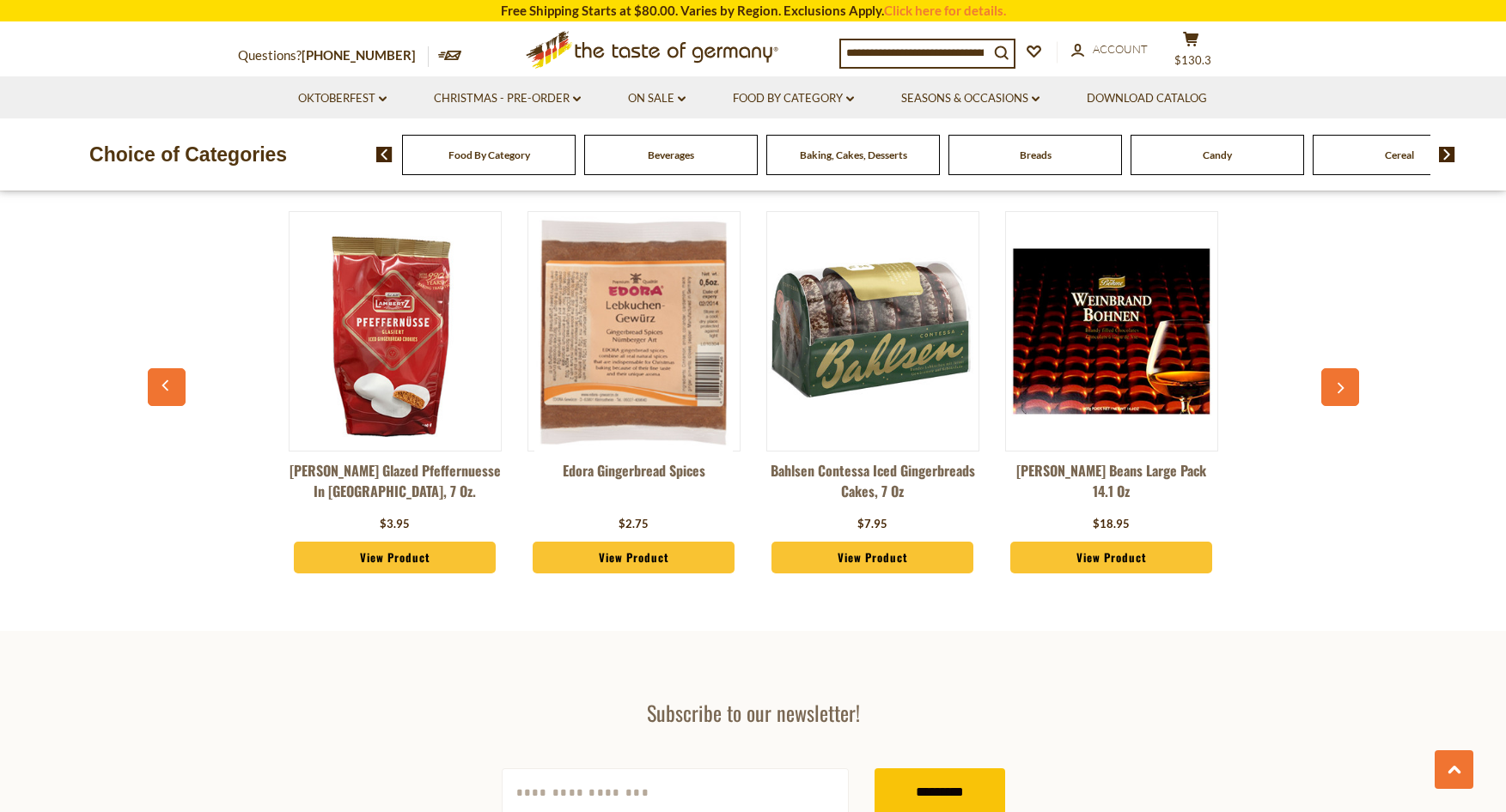
click at [1351, 369] on button "button" at bounding box center [1340, 387] width 38 height 38
click at [569, 98] on link "Christmas - PRE-ORDER dropdown_arrow" at bounding box center [507, 98] width 147 height 19
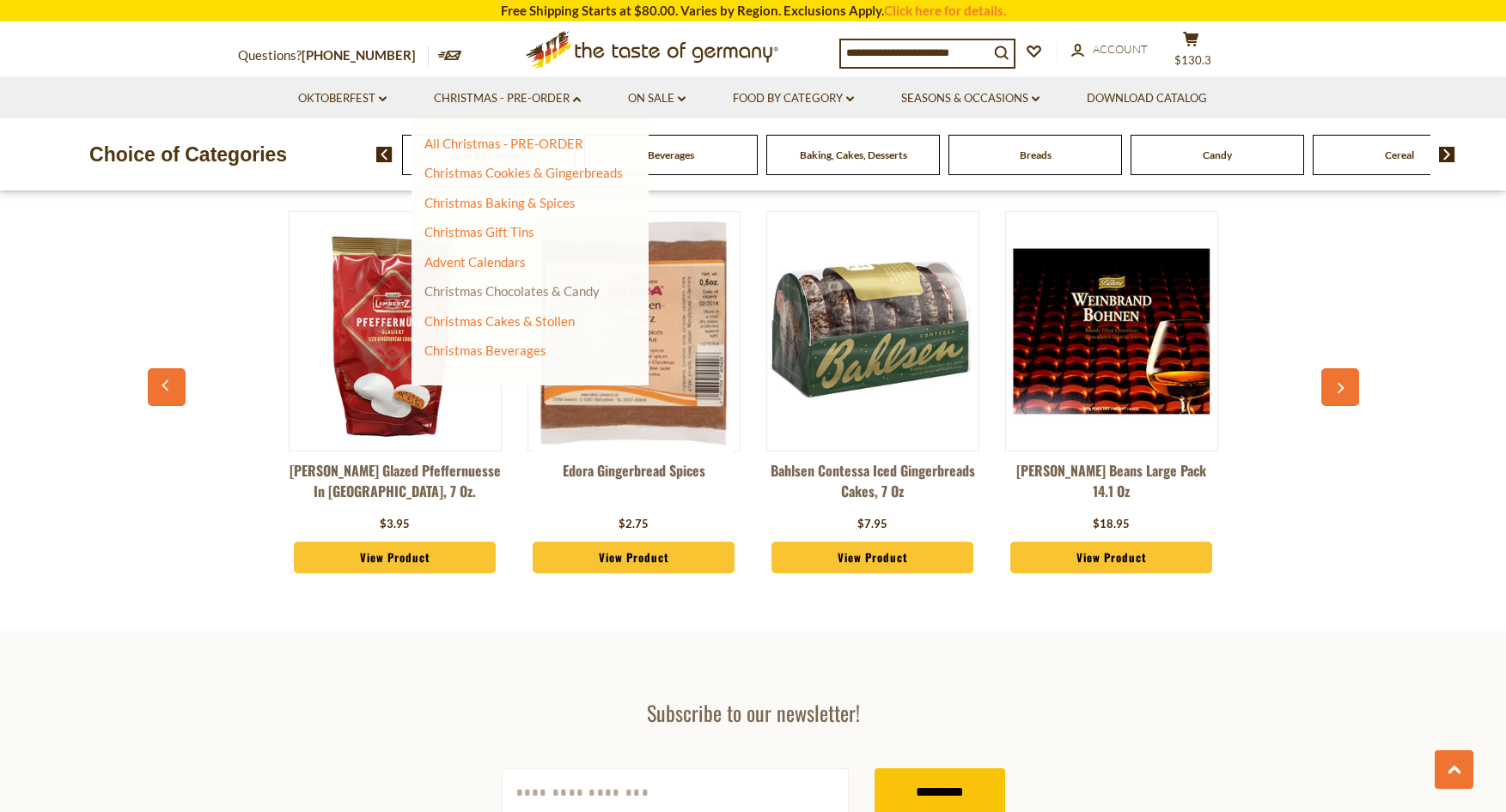
click at [505, 294] on link "Christmas Chocolates & Candy" at bounding box center [512, 291] width 176 height 15
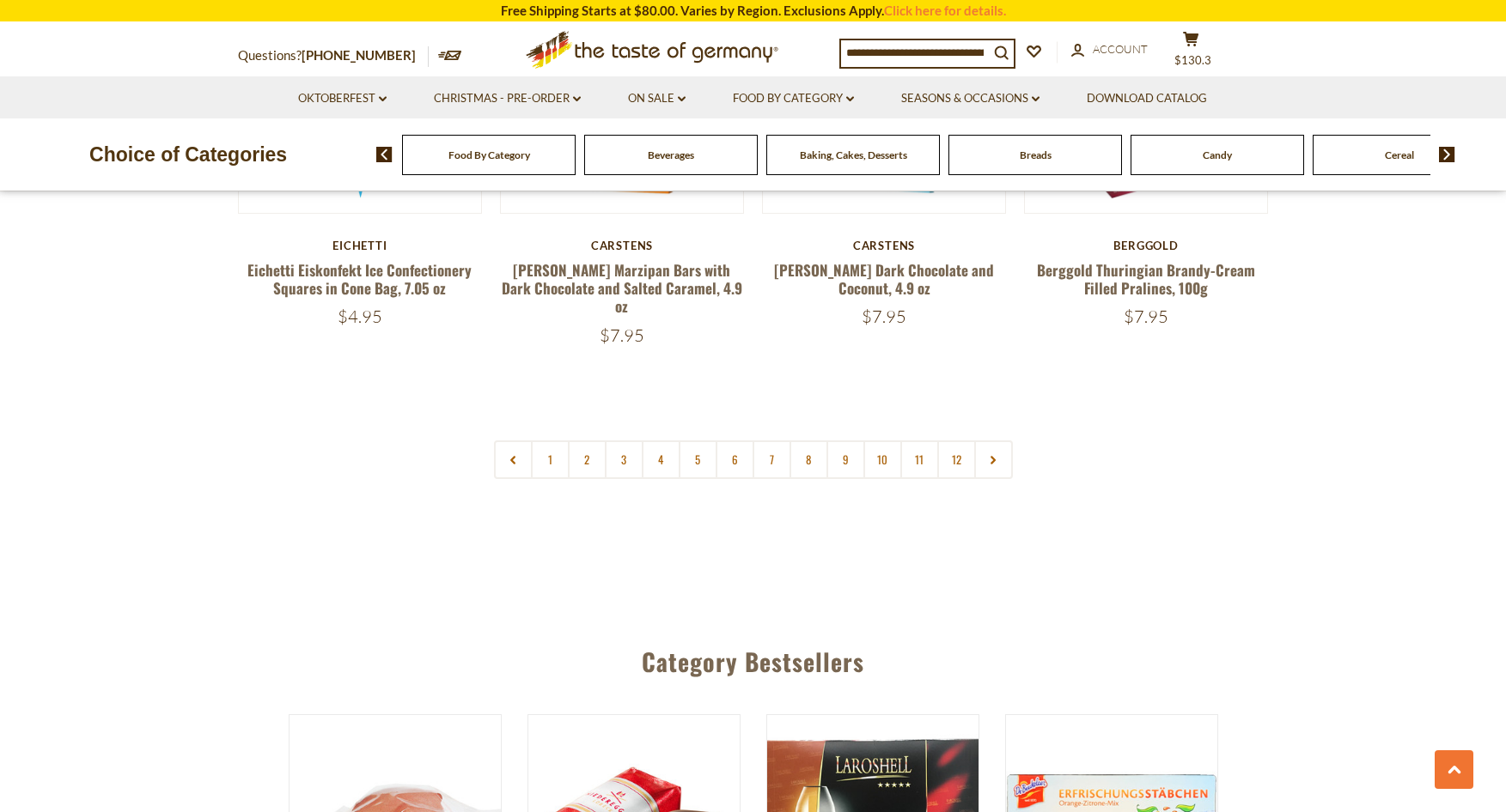
scroll to position [4219, 0]
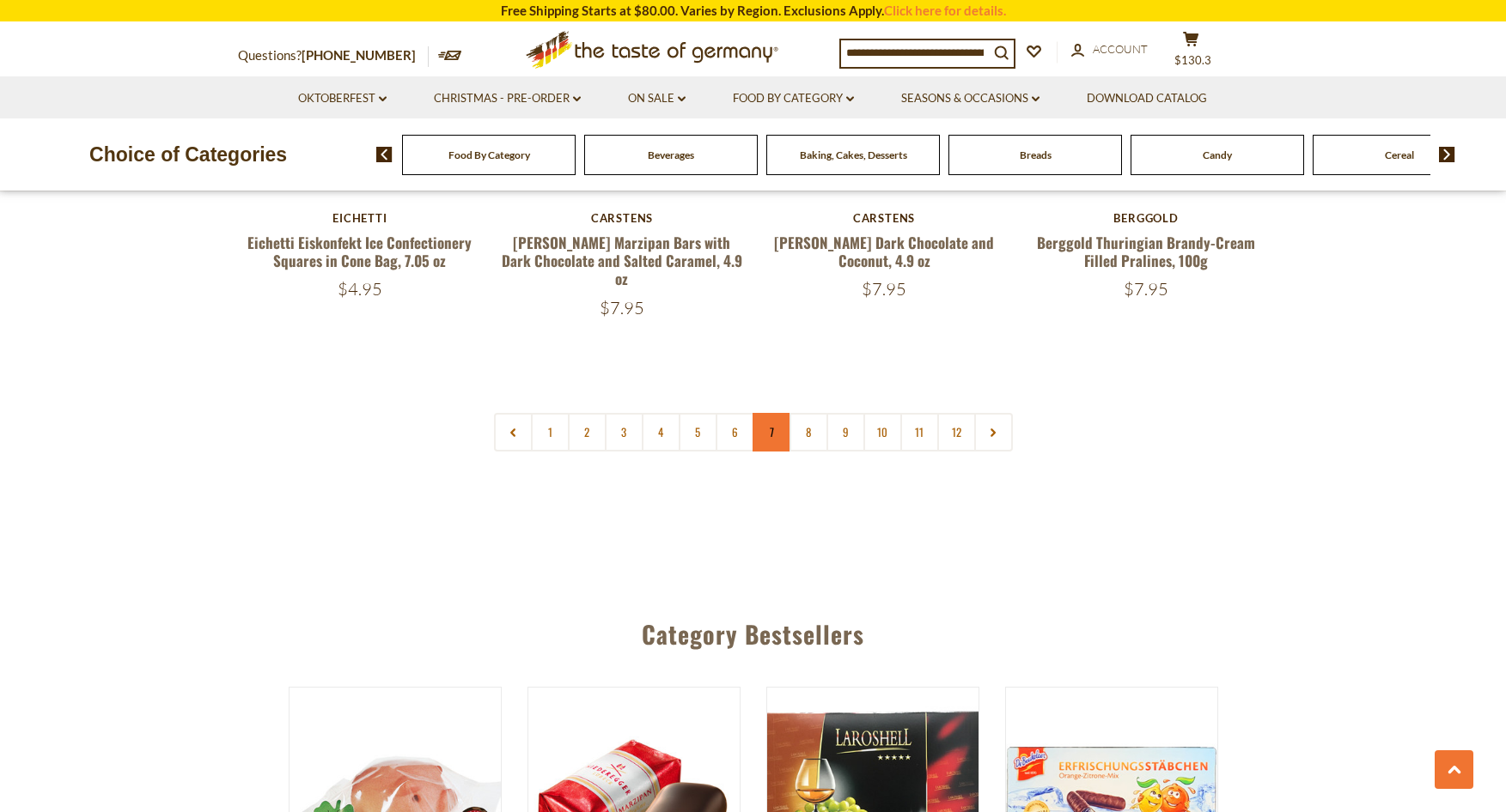
click at [770, 413] on link "7" at bounding box center [772, 432] width 39 height 39
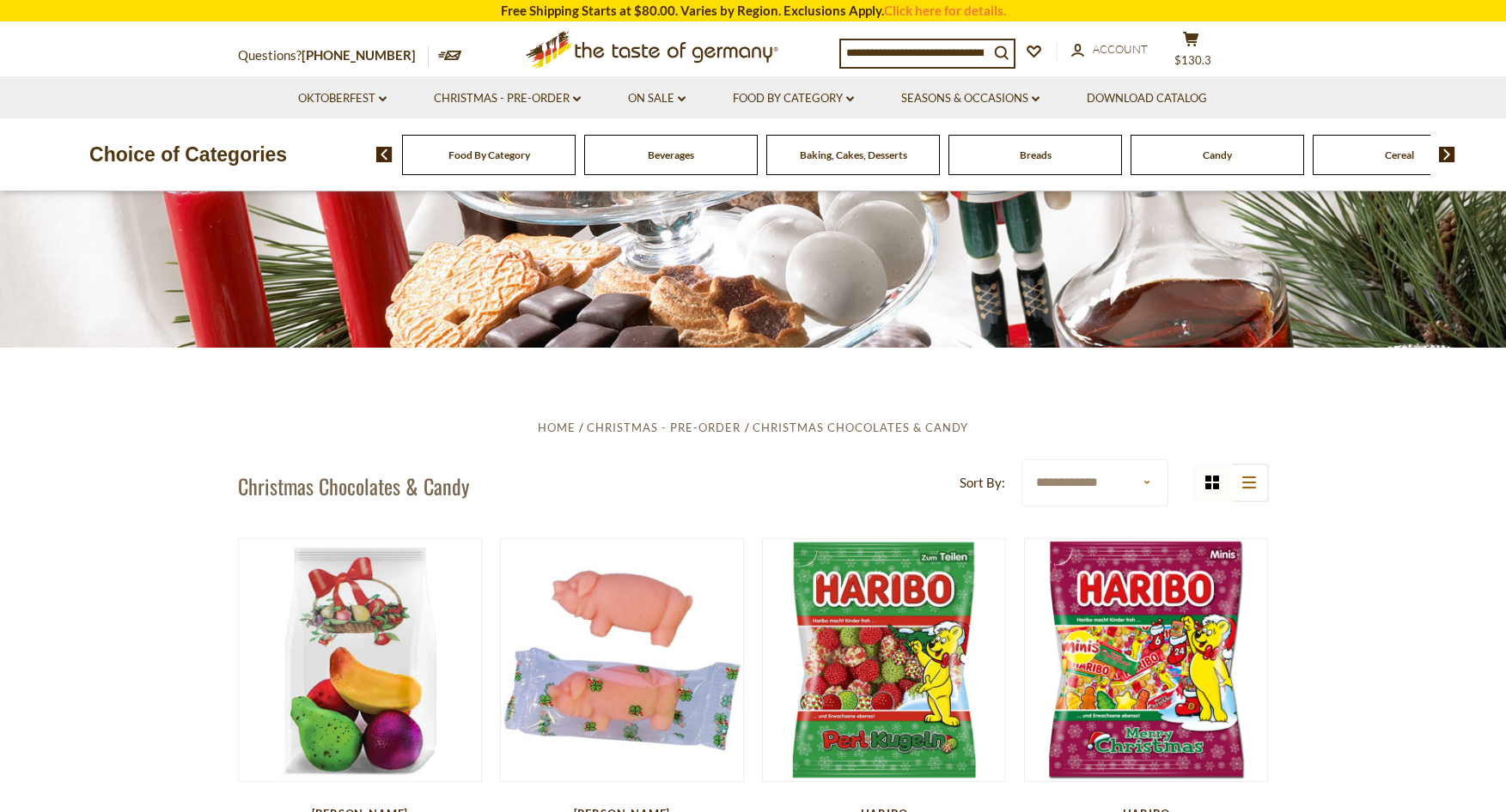
scroll to position [0, 0]
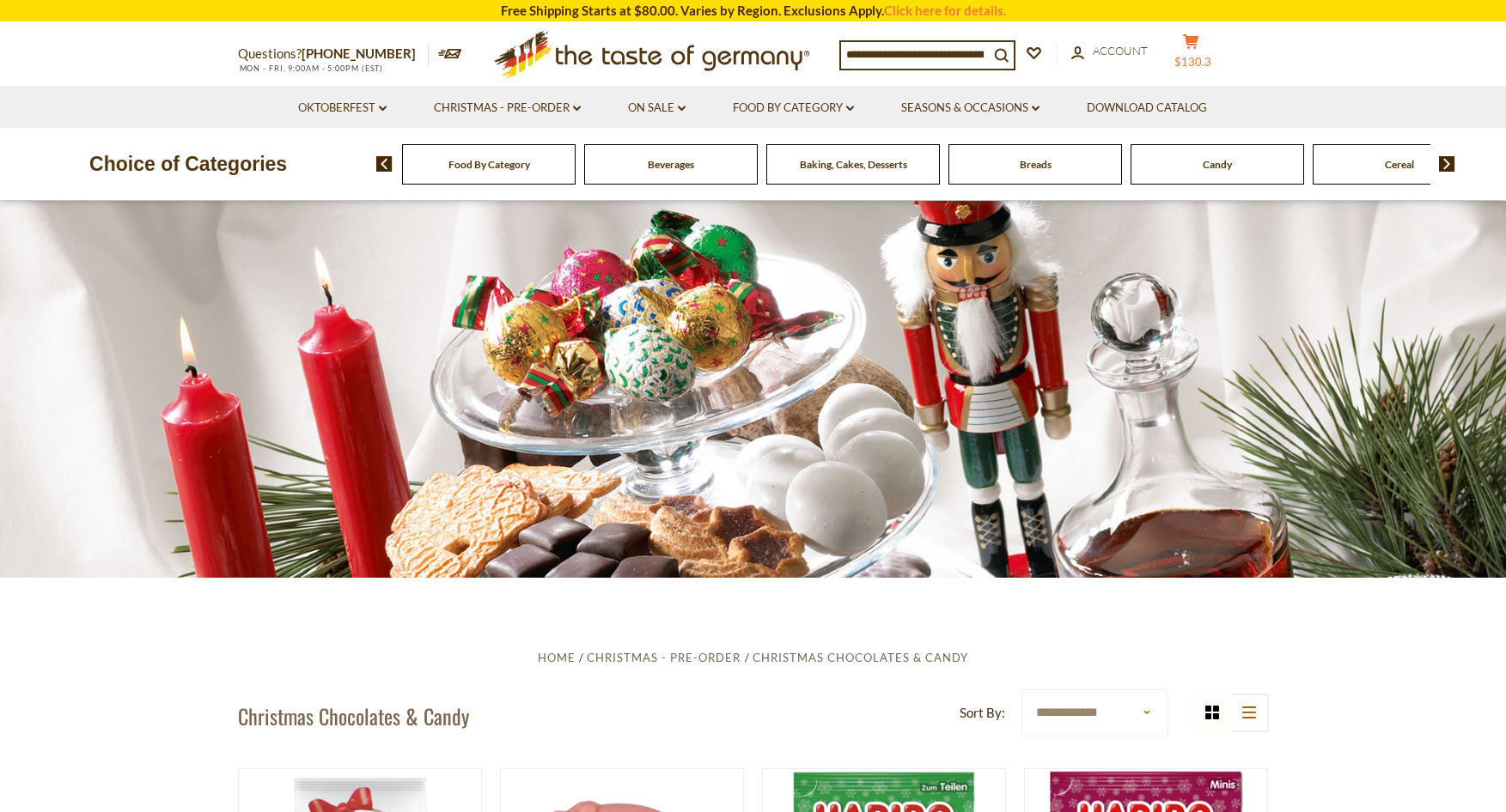
click at [1204, 59] on span "$130.3" at bounding box center [1193, 61] width 37 height 14
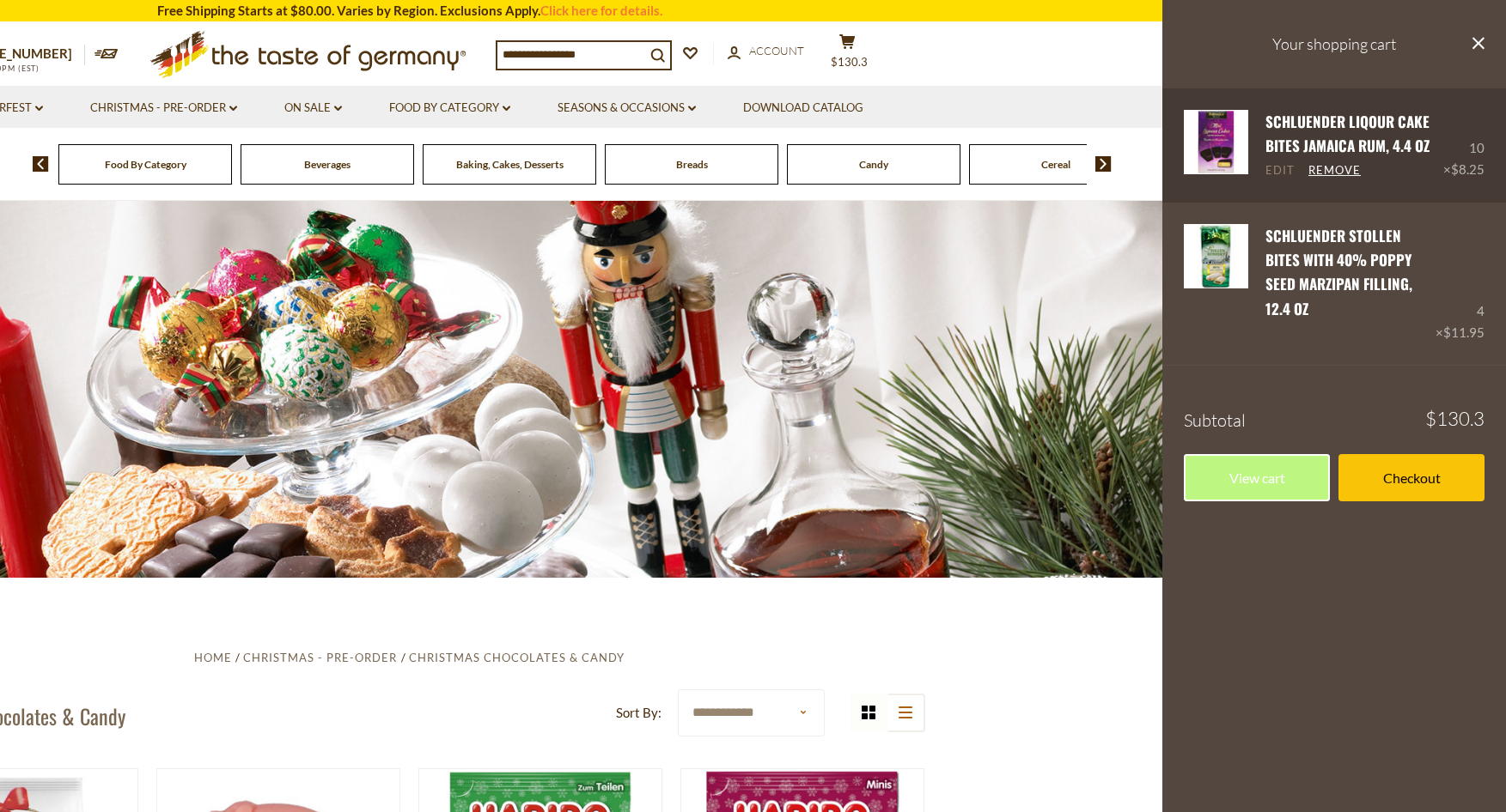
click at [1276, 173] on link "Edit" at bounding box center [1280, 170] width 29 height 15
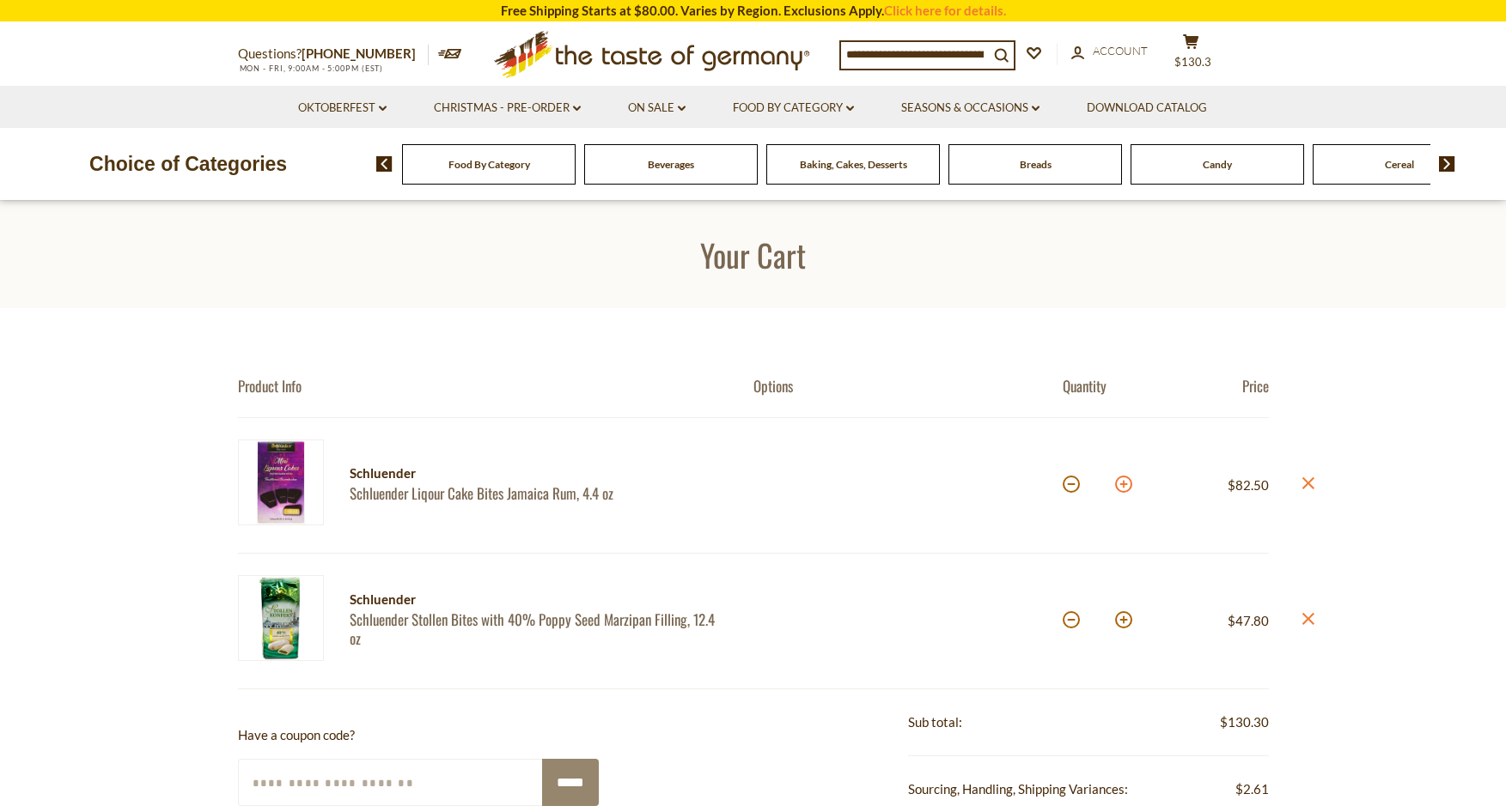
click at [1122, 487] on button at bounding box center [1123, 483] width 17 height 17
type input "**"
click at [1120, 489] on button at bounding box center [1123, 483] width 17 height 17
type input "**"
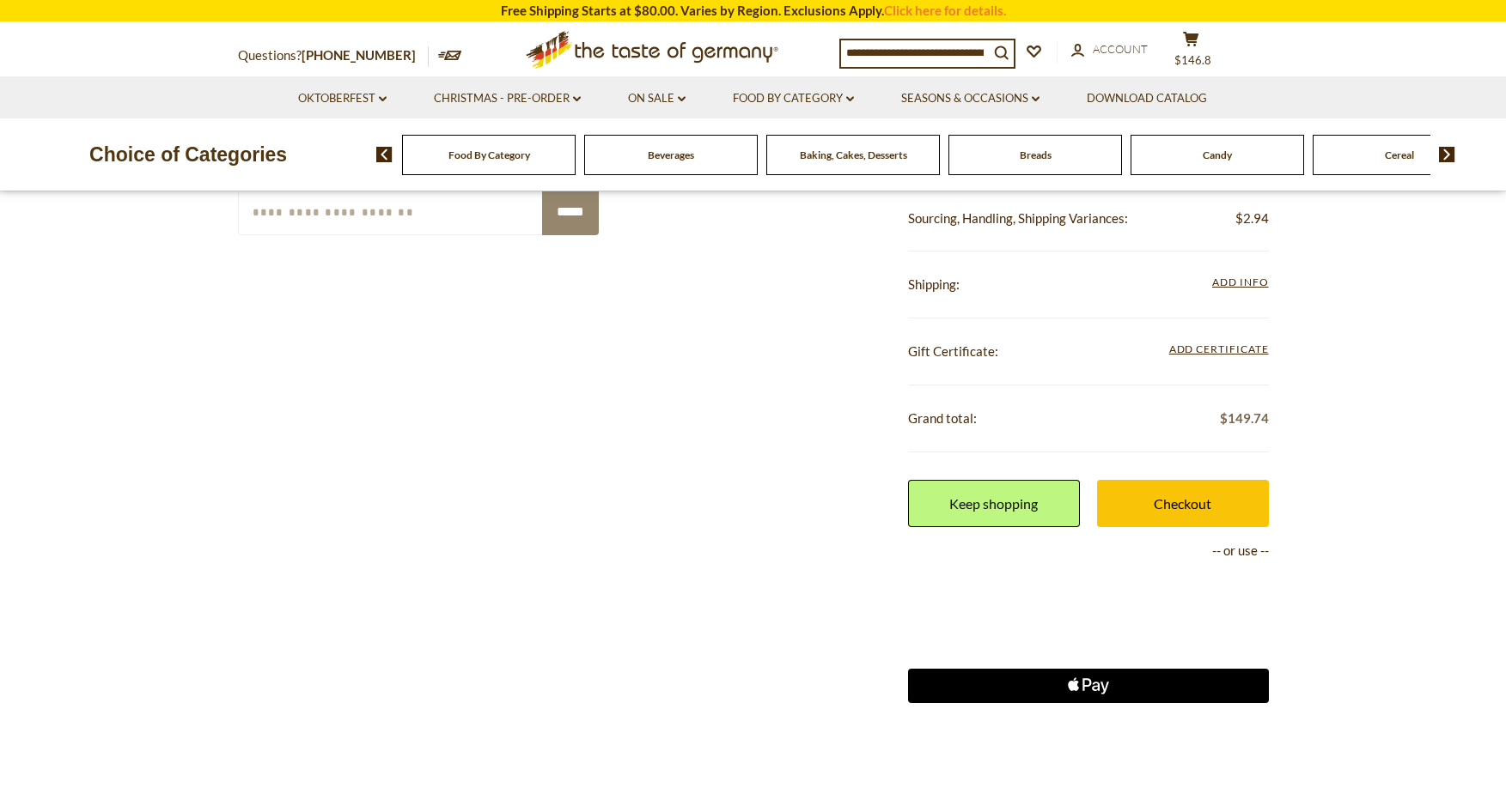
scroll to position [602, 0]
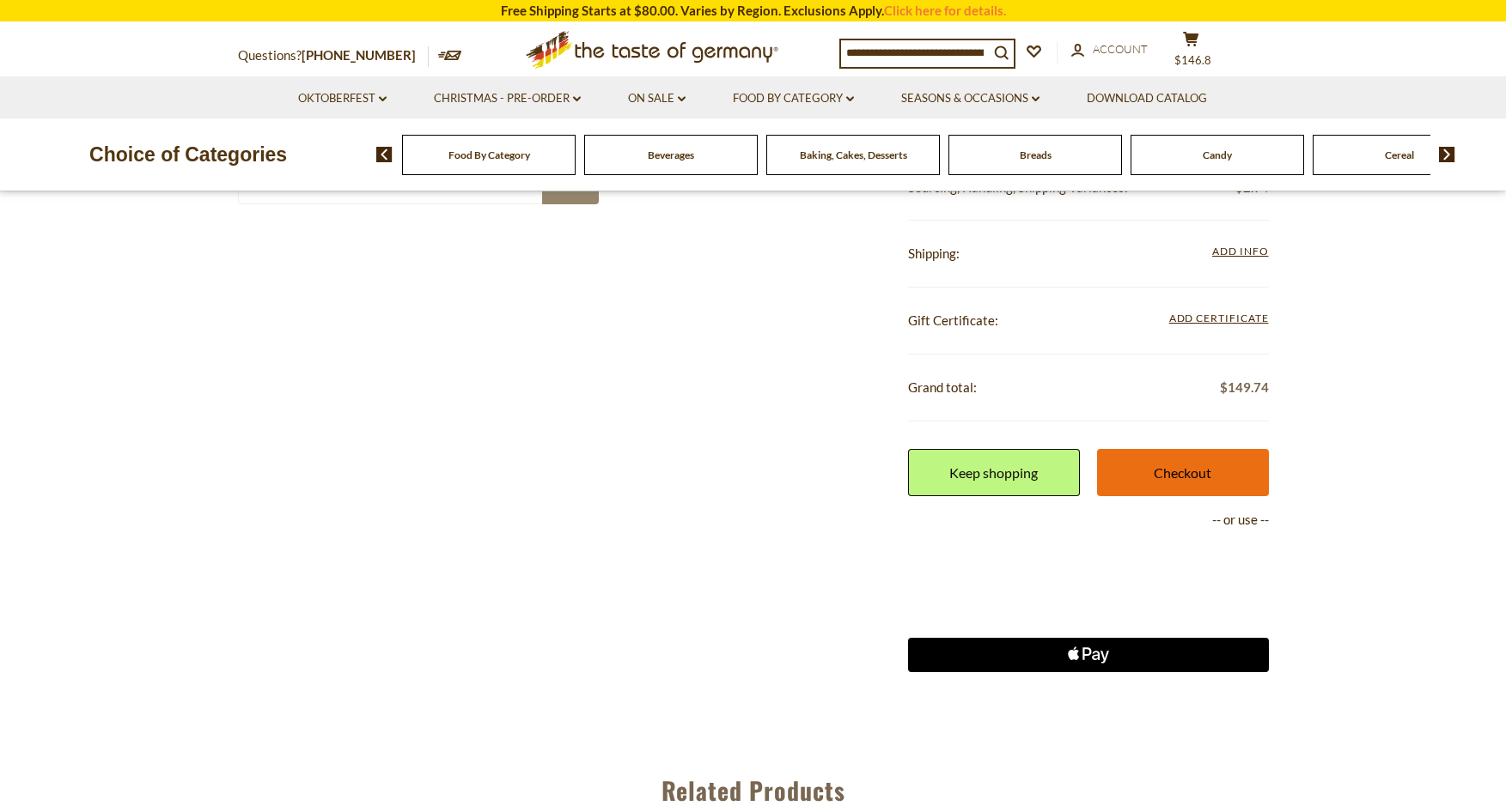
click at [1193, 465] on link "Checkout" at bounding box center [1183, 473] width 172 height 47
